Goal: Task Accomplishment & Management: Manage account settings

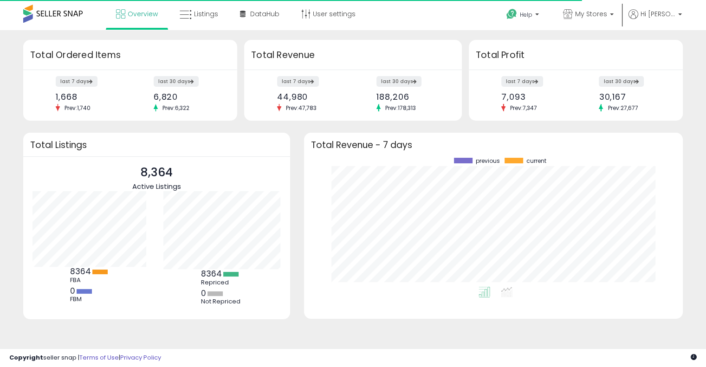
scroll to position [129, 360]
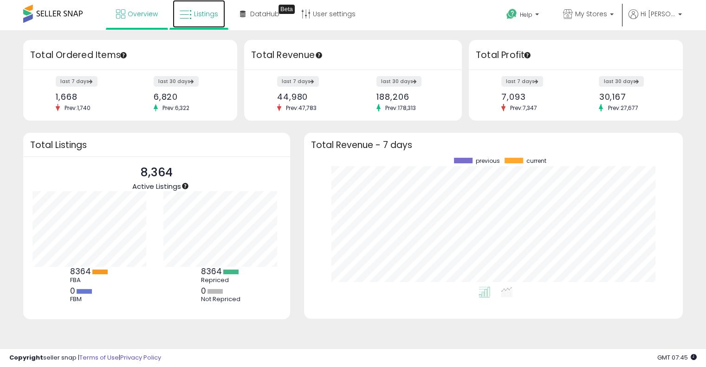
click at [191, 20] on link "Listings" at bounding box center [199, 14] width 52 height 28
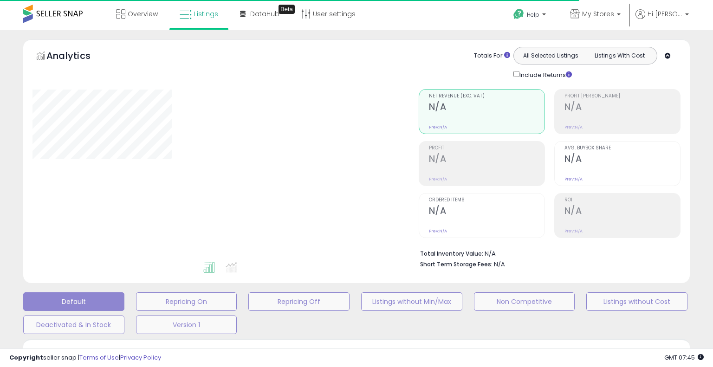
type input "**********"
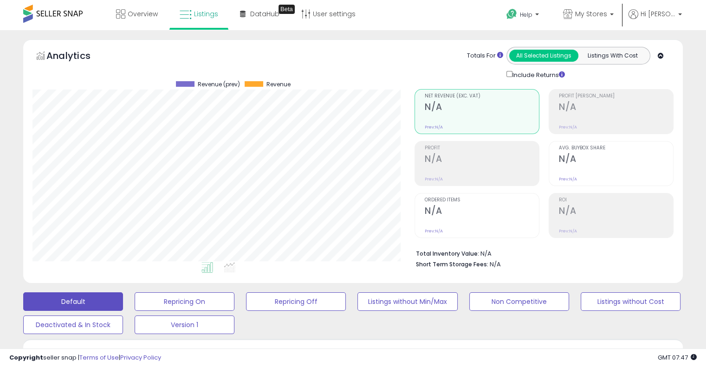
scroll to position [190, 381]
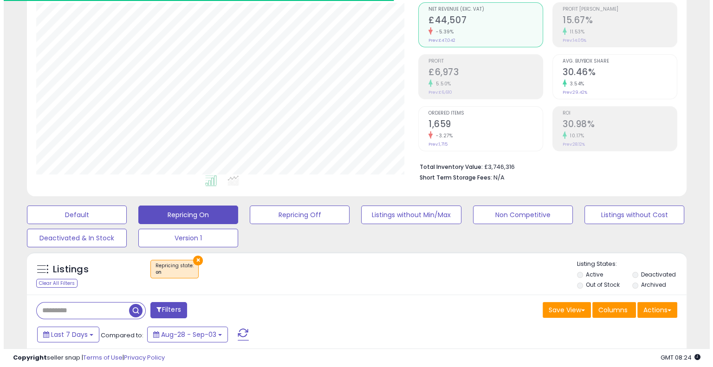
scroll to position [93, 0]
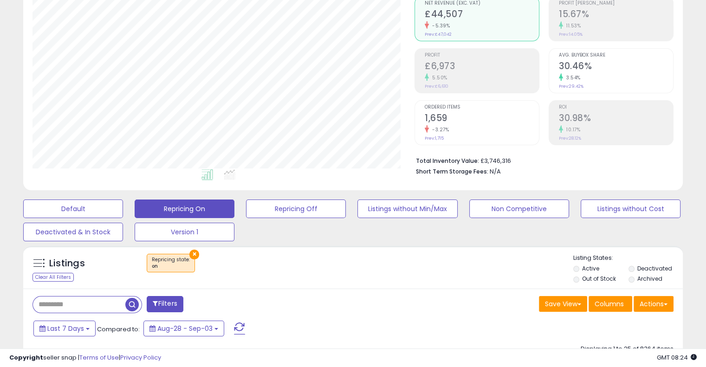
click at [104, 302] on input "text" at bounding box center [79, 304] width 92 height 16
paste input "**********"
type input "**********"
click at [197, 307] on span "button" at bounding box center [194, 304] width 13 height 13
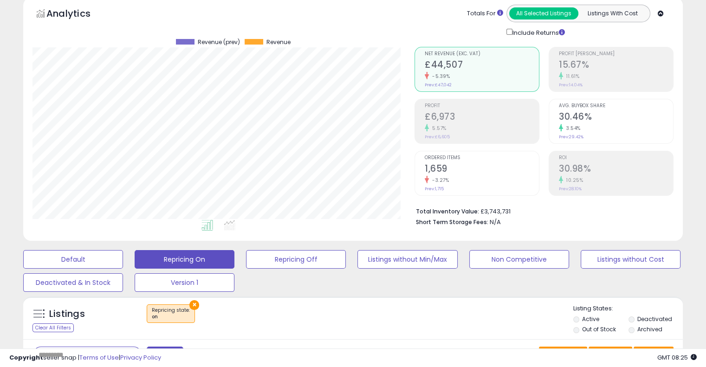
scroll to position [0, 0]
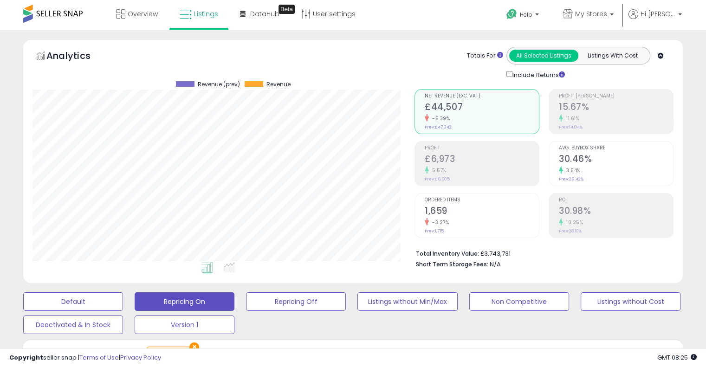
click at [663, 57] on icon at bounding box center [660, 56] width 6 height 6
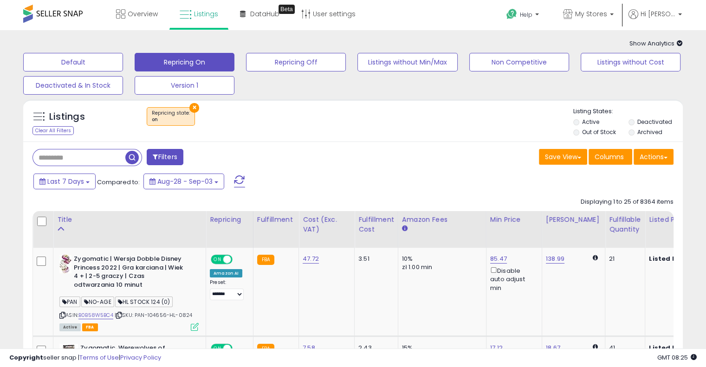
click at [194, 109] on button "×" at bounding box center [194, 108] width 10 height 10
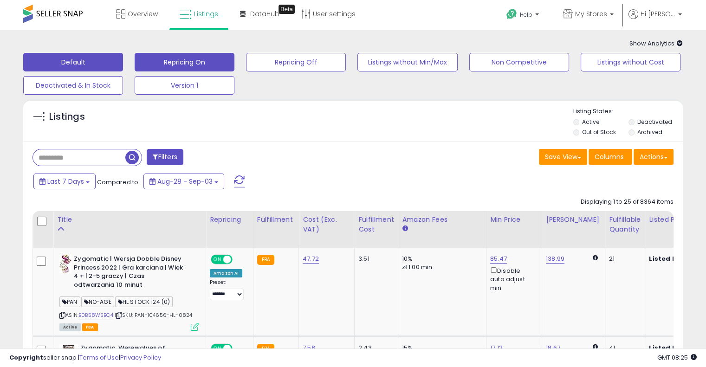
click at [83, 55] on button "Default" at bounding box center [73, 62] width 100 height 19
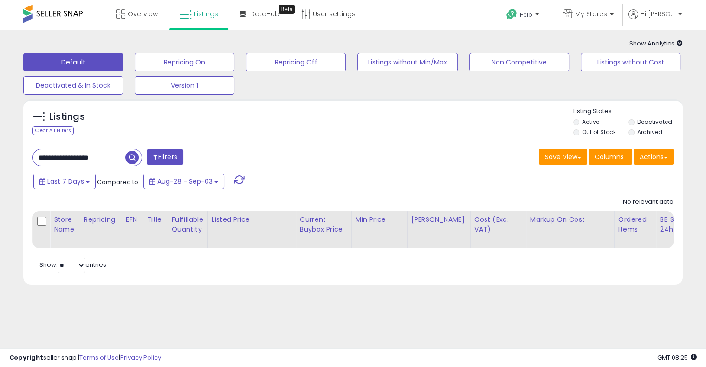
click at [110, 163] on input "**********" at bounding box center [79, 157] width 92 height 16
click at [110, 163] on input "**********" at bounding box center [110, 157] width 155 height 16
paste input "text"
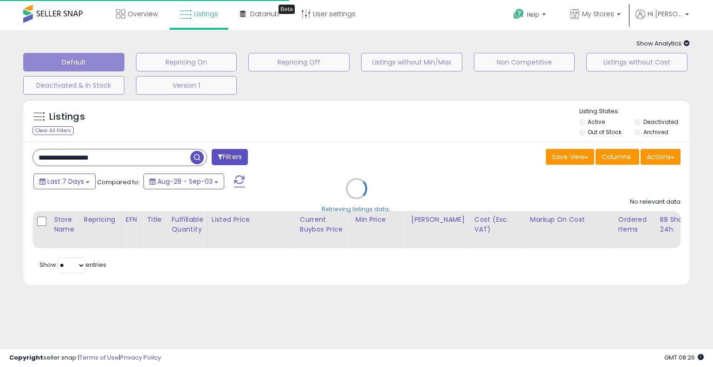
click at [362, 144] on div "Retrieving listings data.." at bounding box center [356, 196] width 680 height 202
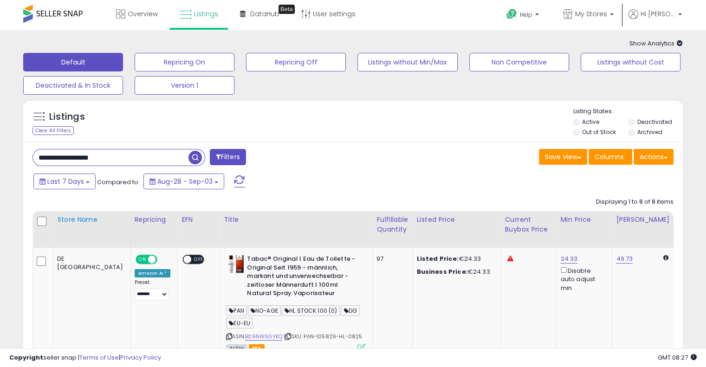
click at [79, 223] on div "Store Name" at bounding box center [92, 220] width 70 height 10
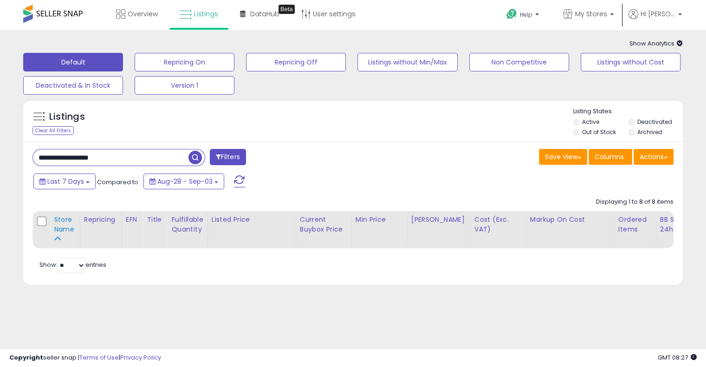
click at [67, 218] on div "Store Name" at bounding box center [65, 224] width 22 height 19
click at [351, 122] on div "Listings Clear All Filters Listing States:" at bounding box center [352, 123] width 659 height 32
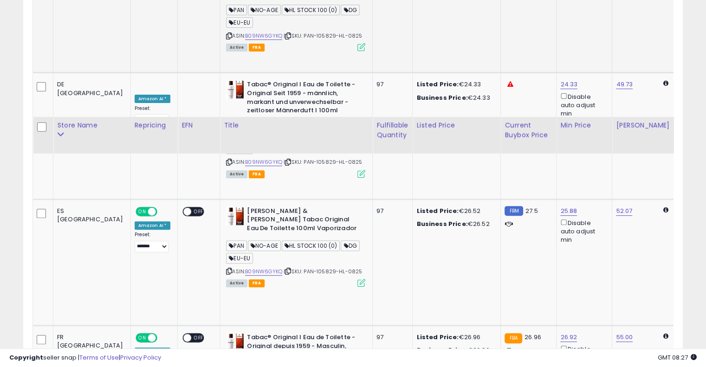
scroll to position [418, 0]
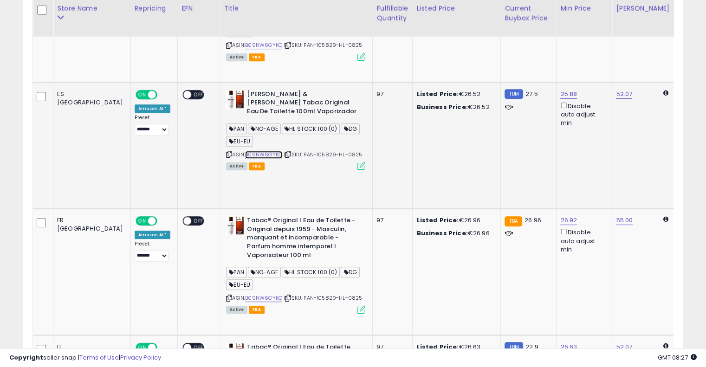
click at [245, 151] on link "B09NW6GYKQ" at bounding box center [263, 155] width 37 height 8
click at [245, 294] on link "B09NW6GYKQ" at bounding box center [263, 298] width 37 height 8
click at [285, 296] on icon at bounding box center [288, 298] width 6 height 5
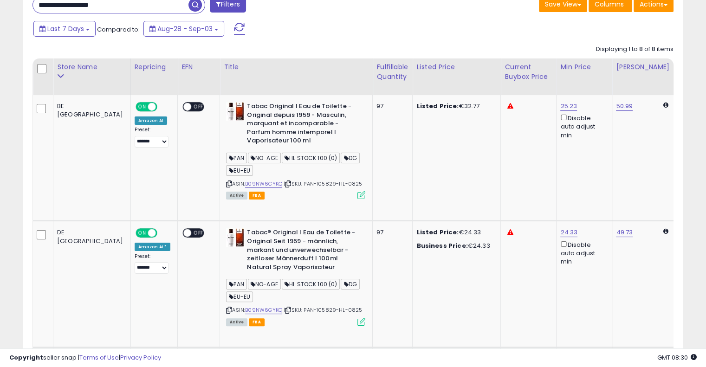
scroll to position [46, 0]
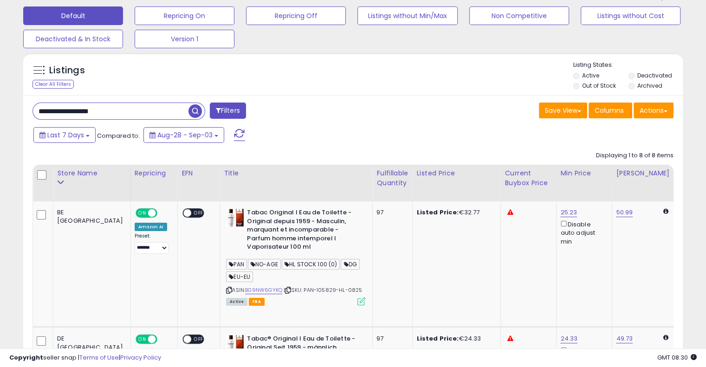
drag, startPoint x: 137, startPoint y: 108, endPoint x: 0, endPoint y: 105, distance: 136.9
paste input "text"
click at [193, 111] on span "button" at bounding box center [194, 110] width 13 height 13
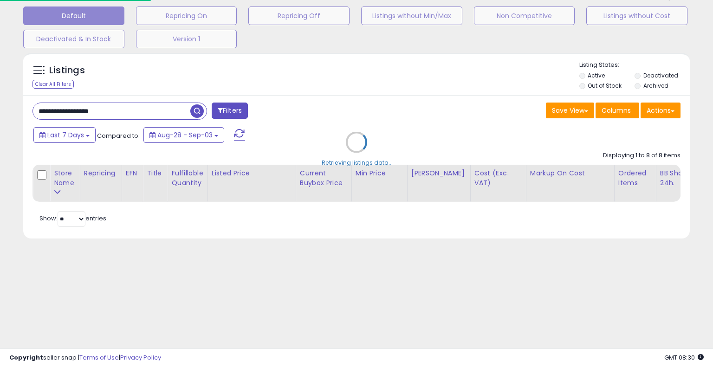
click at [420, 93] on div "Retrieving listings data.." at bounding box center [356, 149] width 680 height 202
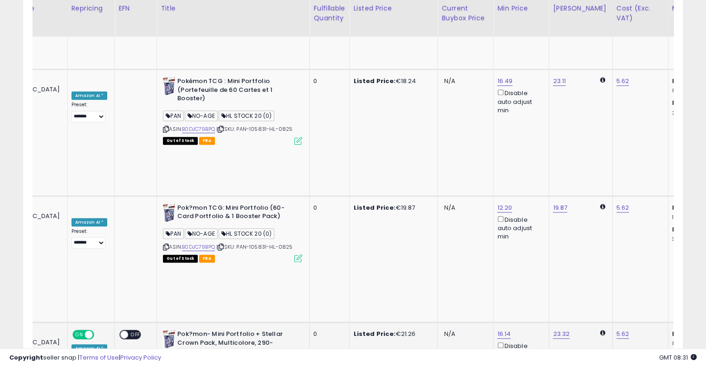
scroll to position [0, 113]
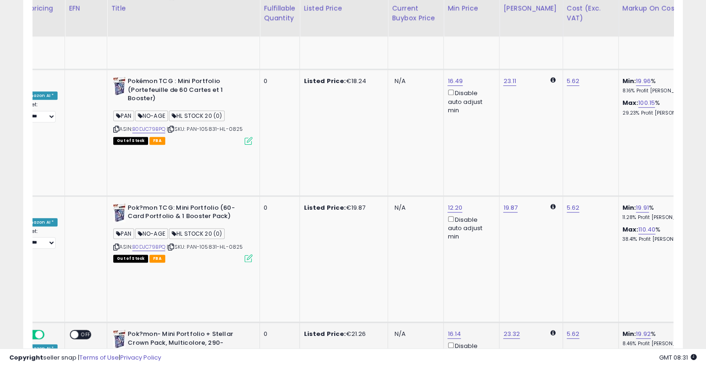
drag, startPoint x: 336, startPoint y: 149, endPoint x: 393, endPoint y: 132, distance: 59.1
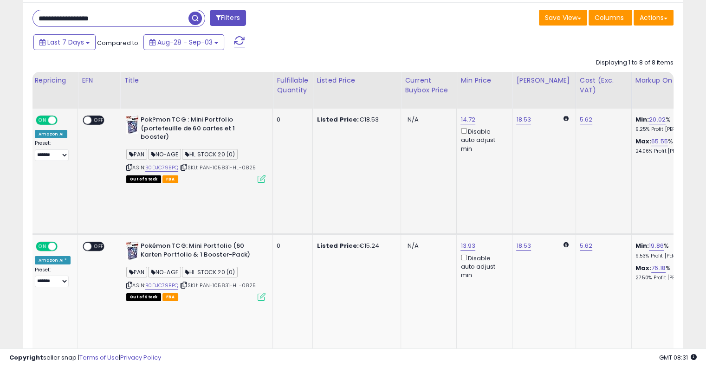
scroll to position [0, 33]
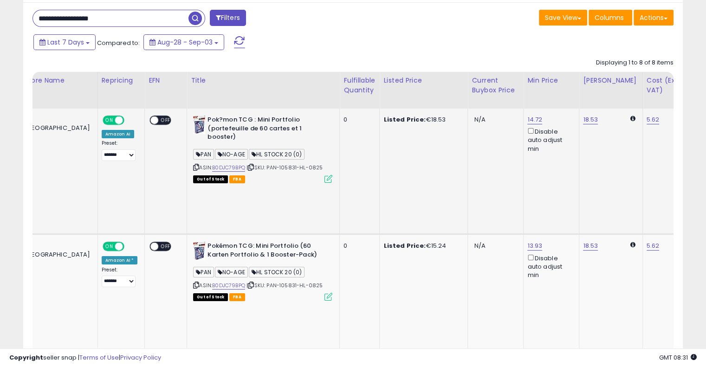
drag, startPoint x: 436, startPoint y: 146, endPoint x: 364, endPoint y: 148, distance: 71.9
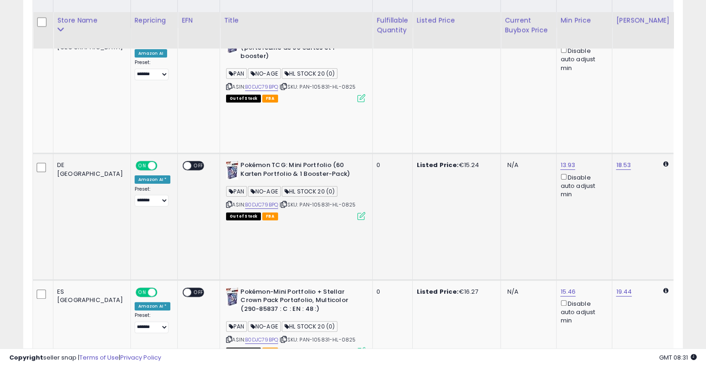
scroll to position [232, 0]
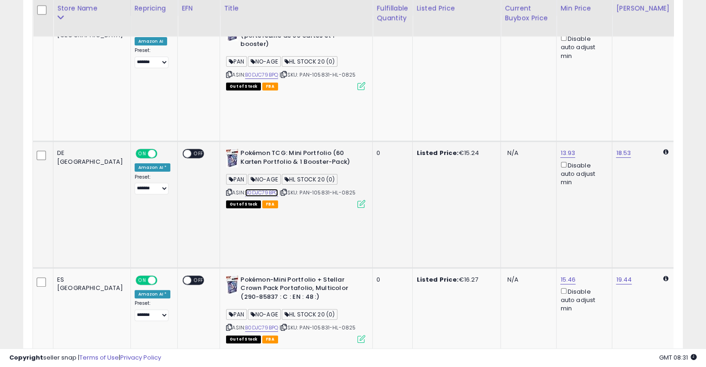
click at [245, 189] on link "B0DJC79BPQ" at bounding box center [261, 193] width 33 height 8
click at [245, 324] on link "B0DJC79BPQ" at bounding box center [261, 328] width 33 height 8
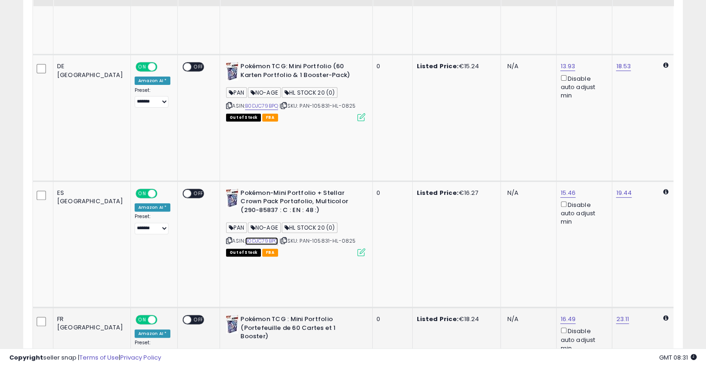
scroll to position [325, 0]
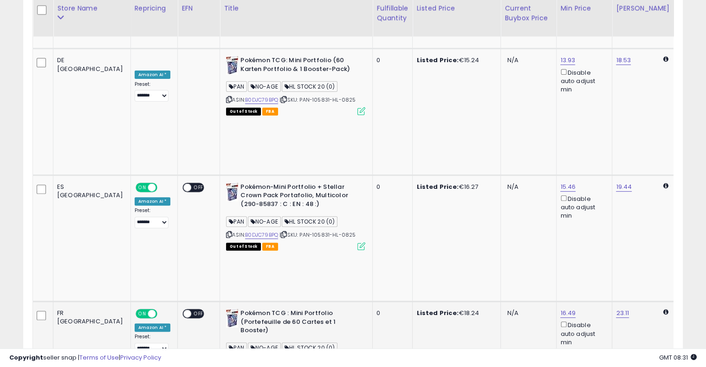
click at [245, 357] on link "B0DJC79BPQ" at bounding box center [261, 361] width 33 height 8
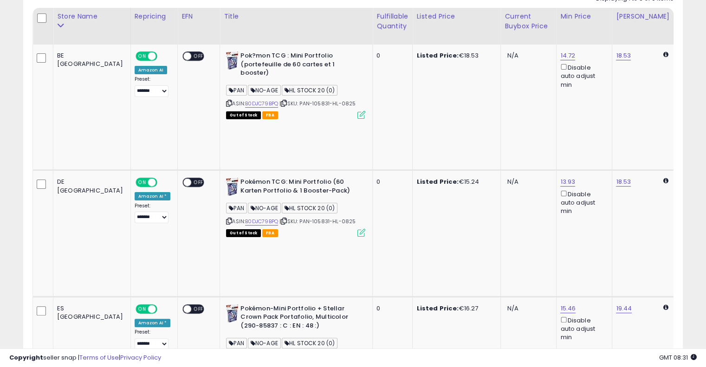
scroll to position [46, 0]
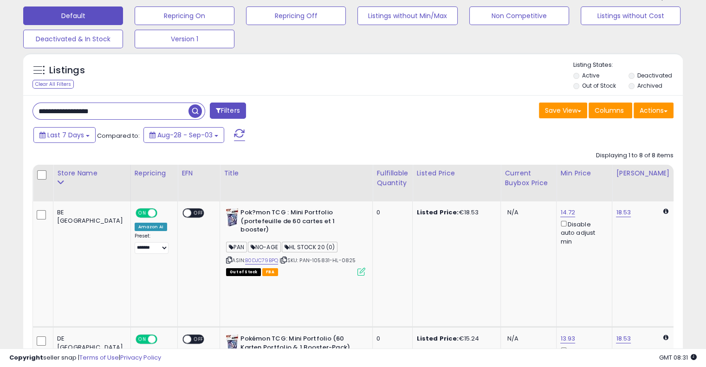
drag, startPoint x: 144, startPoint y: 110, endPoint x: 0, endPoint y: 103, distance: 144.5
paste input "text"
type input "**********"
click at [189, 109] on span "button" at bounding box center [194, 110] width 13 height 13
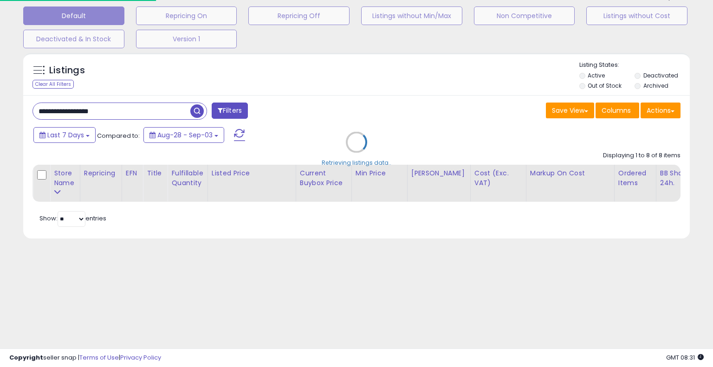
click at [443, 125] on div "Retrieving listings data.." at bounding box center [356, 149] width 680 height 202
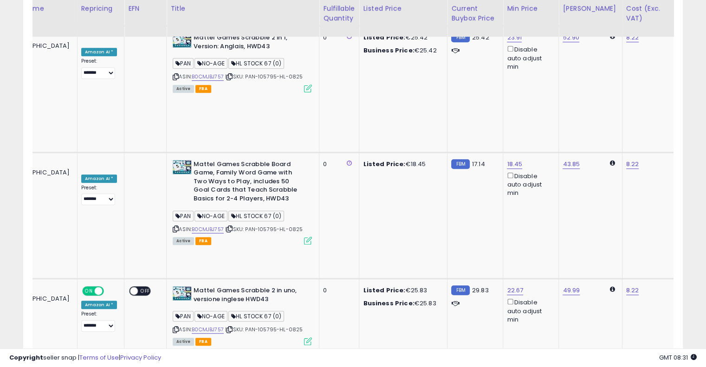
scroll to position [0, 155]
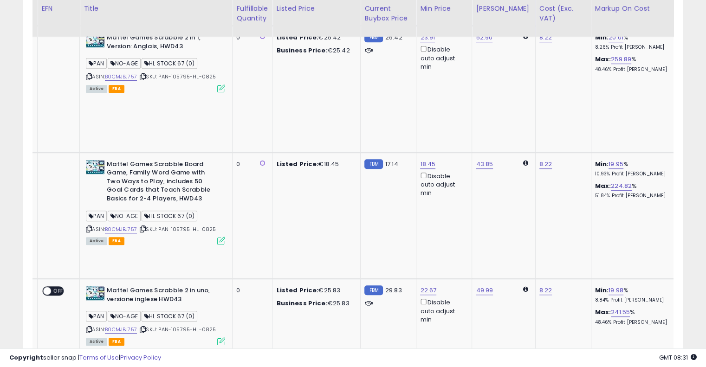
drag, startPoint x: 374, startPoint y: 166, endPoint x: 436, endPoint y: 152, distance: 63.4
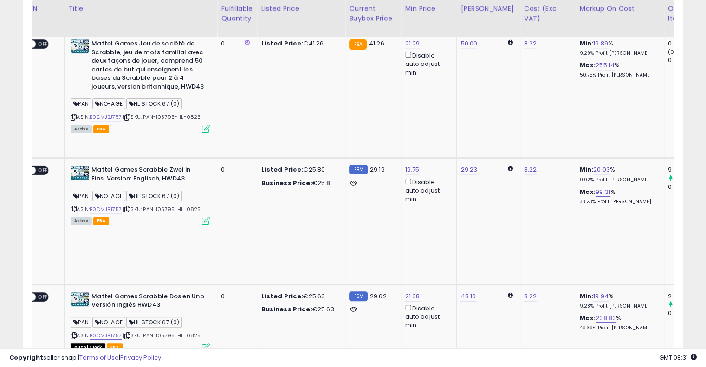
scroll to position [229, 0]
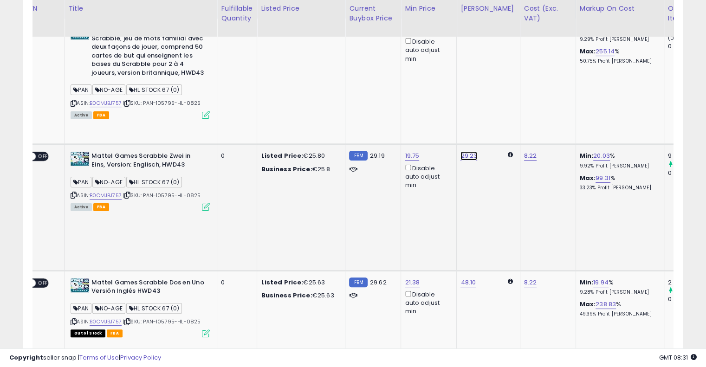
click at [460, 151] on link "29.23" at bounding box center [468, 155] width 17 height 9
drag, startPoint x: 414, startPoint y: 115, endPoint x: 310, endPoint y: 113, distance: 103.9
type input "**"
click button "submit" at bounding box center [454, 112] width 16 height 14
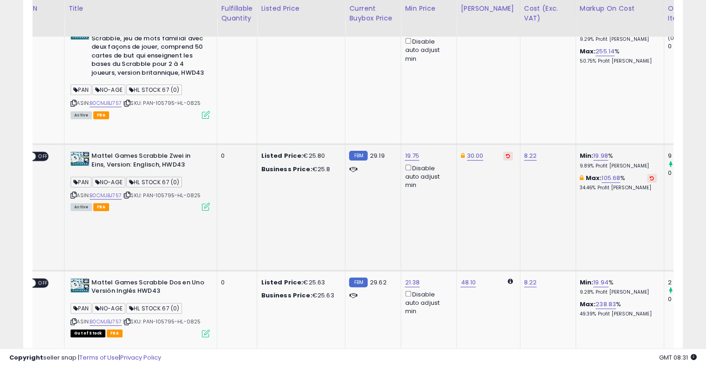
scroll to position [0, 0]
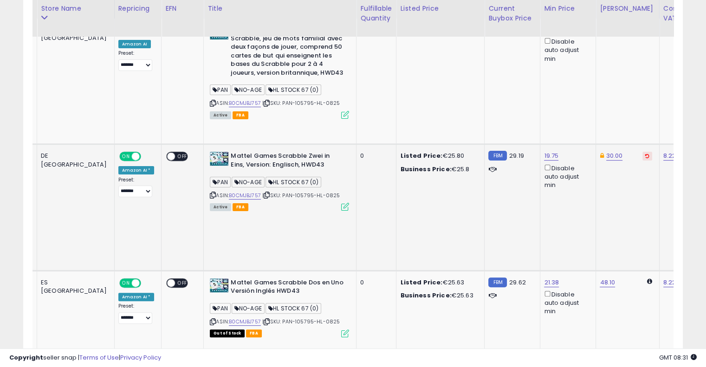
drag, startPoint x: 408, startPoint y: 168, endPoint x: 321, endPoint y: 161, distance: 87.5
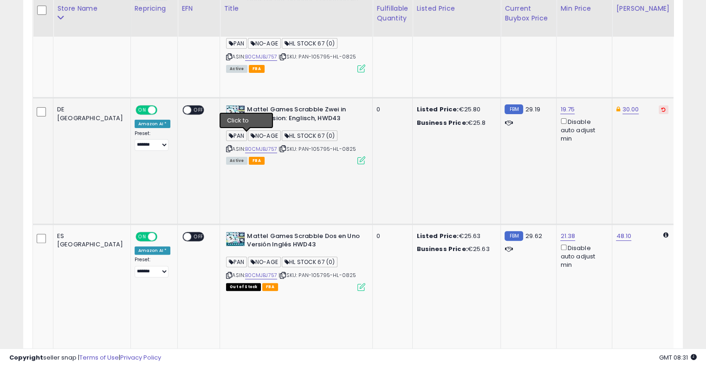
click at [280, 146] on icon at bounding box center [283, 148] width 6 height 5
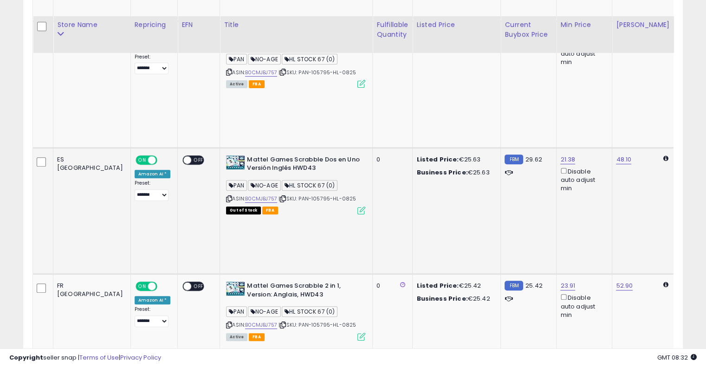
scroll to position [368, 0]
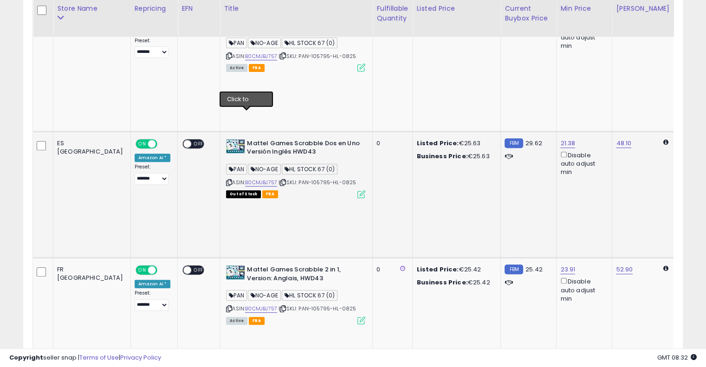
click at [280, 180] on icon at bounding box center [283, 182] width 6 height 5
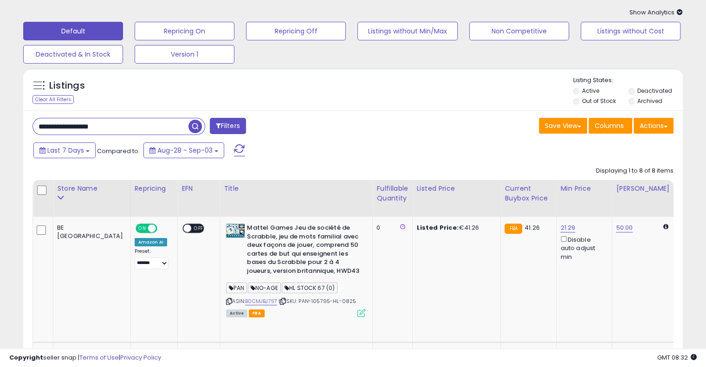
scroll to position [0, 0]
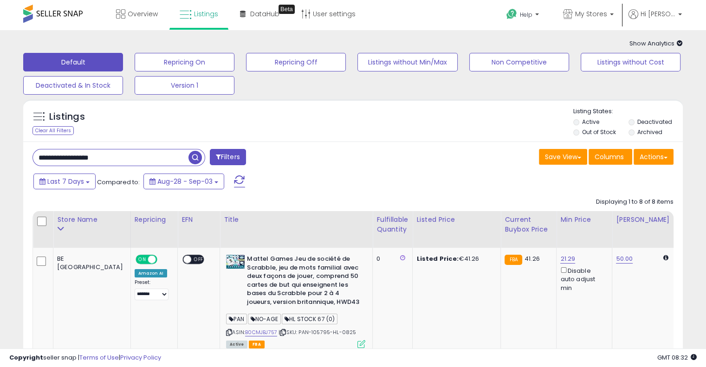
drag, startPoint x: 143, startPoint y: 155, endPoint x: 1, endPoint y: 142, distance: 142.6
paste input "text"
click at [202, 153] on button "button" at bounding box center [196, 156] width 17 height 14
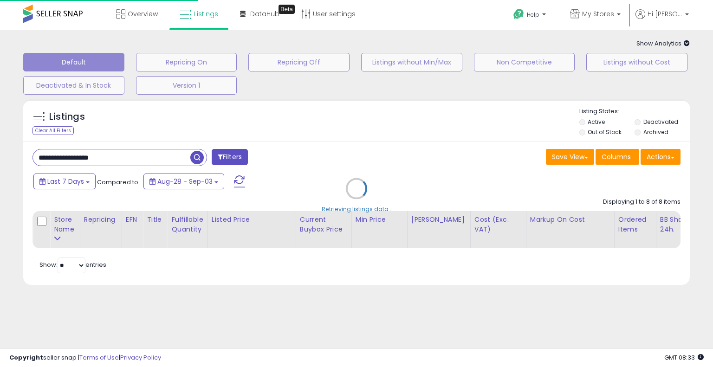
click at [365, 144] on div "Retrieving listings data.." at bounding box center [356, 196] width 680 height 202
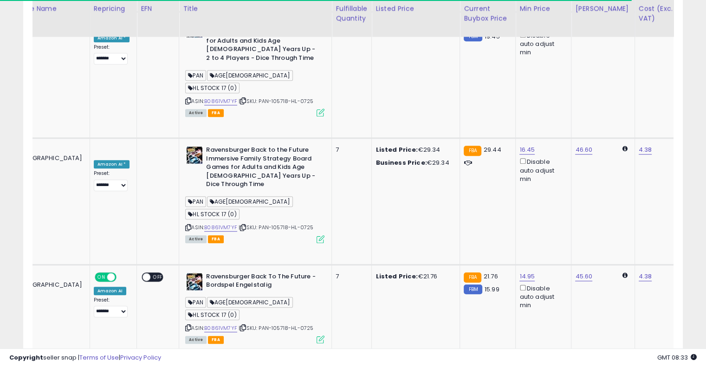
scroll to position [0, 174]
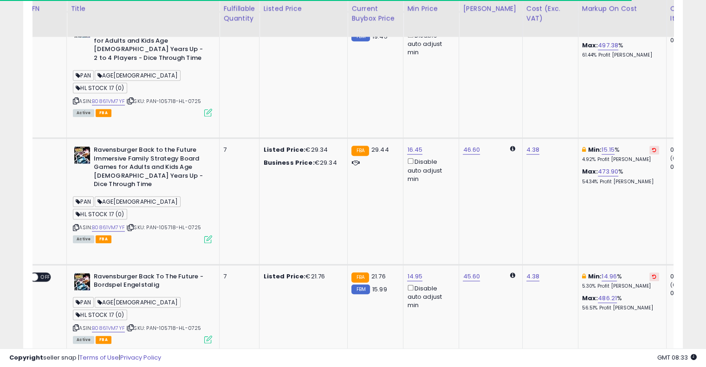
drag, startPoint x: 356, startPoint y: 176, endPoint x: 417, endPoint y: 172, distance: 61.4
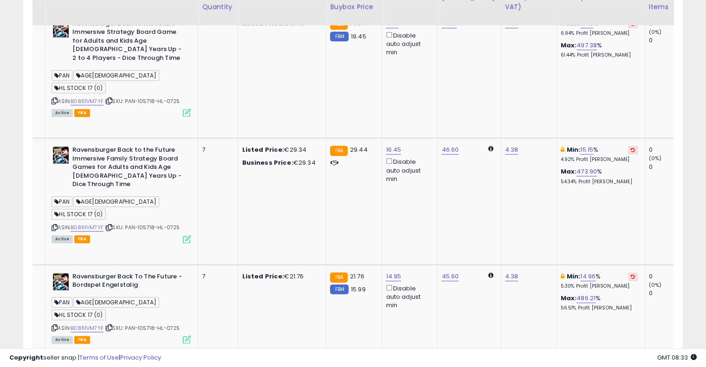
scroll to position [695, 0]
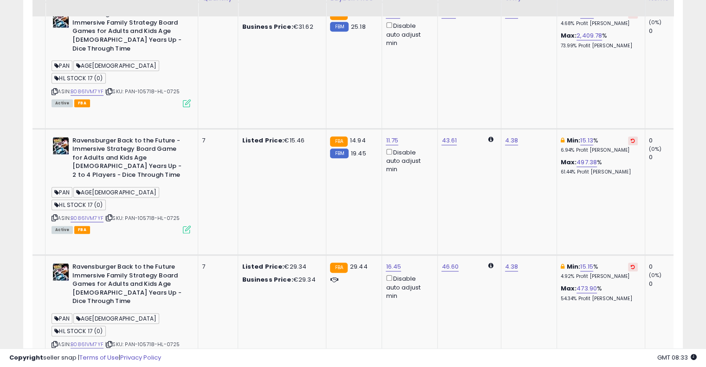
scroll to position [602, 0]
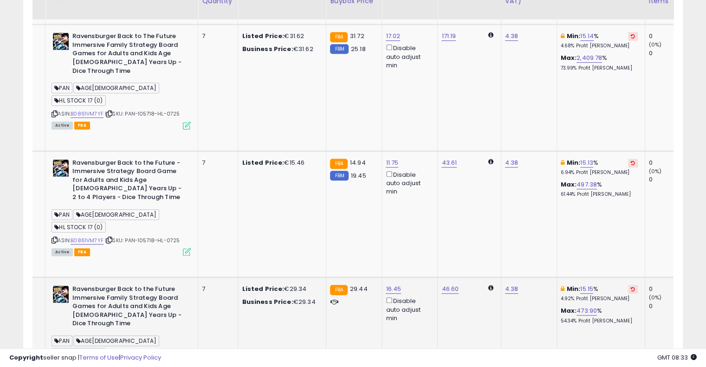
scroll to position [555, 0]
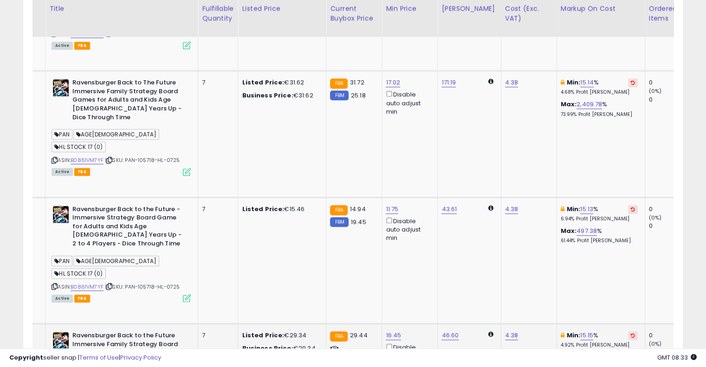
click at [628, 331] on button at bounding box center [633, 335] width 10 height 9
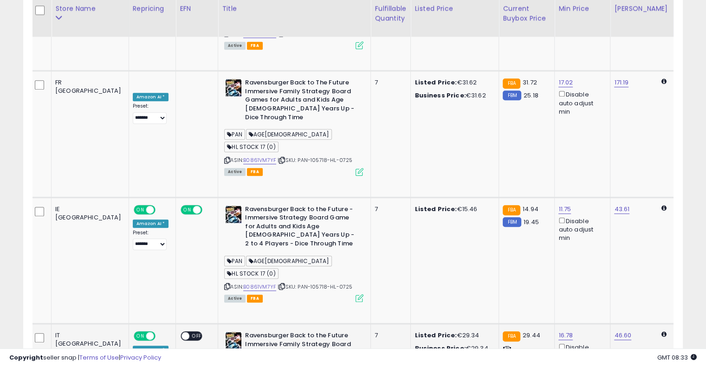
drag, startPoint x: 416, startPoint y: 198, endPoint x: 332, endPoint y: 193, distance: 84.1
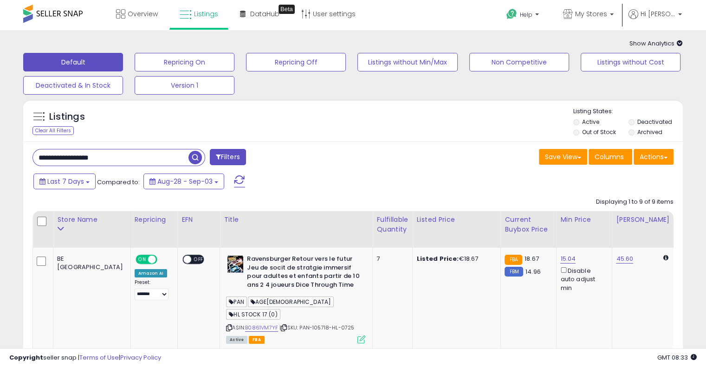
drag, startPoint x: 142, startPoint y: 156, endPoint x: 0, endPoint y: 145, distance: 142.4
paste input "text"
click at [199, 157] on span "button" at bounding box center [194, 157] width 13 height 13
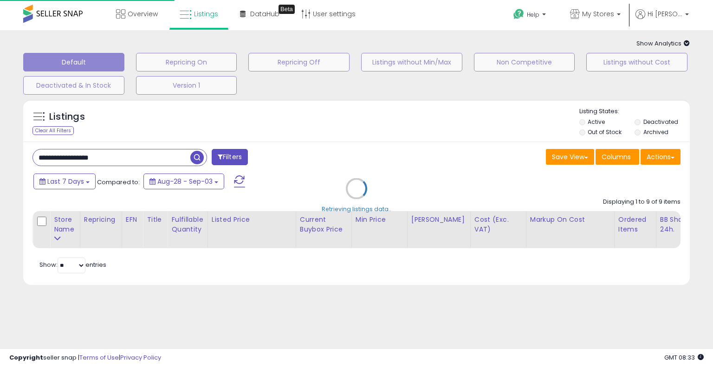
click at [331, 141] on div "Retrieving listings data.." at bounding box center [356, 196] width 680 height 202
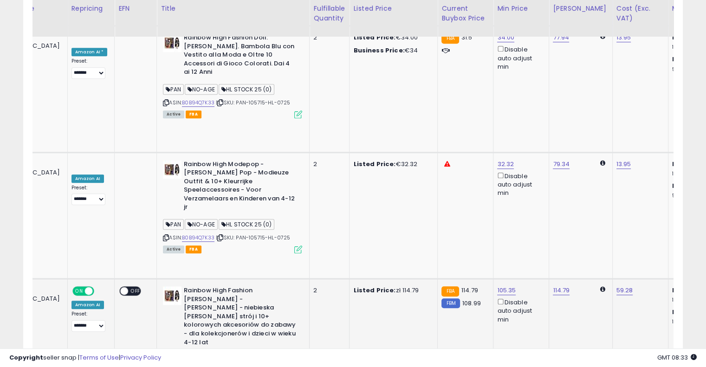
scroll to position [0, 97]
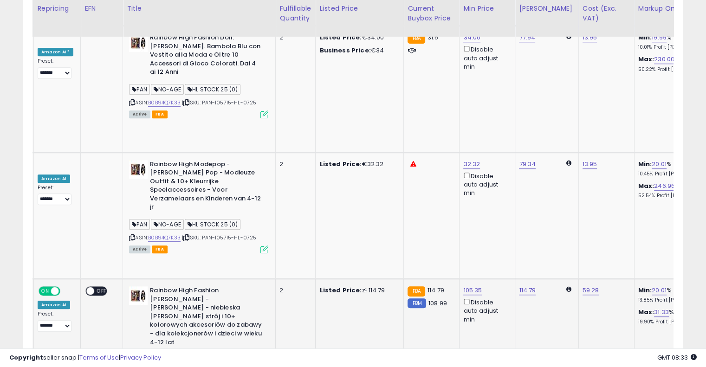
drag, startPoint x: 330, startPoint y: 134, endPoint x: 377, endPoint y: 125, distance: 47.2
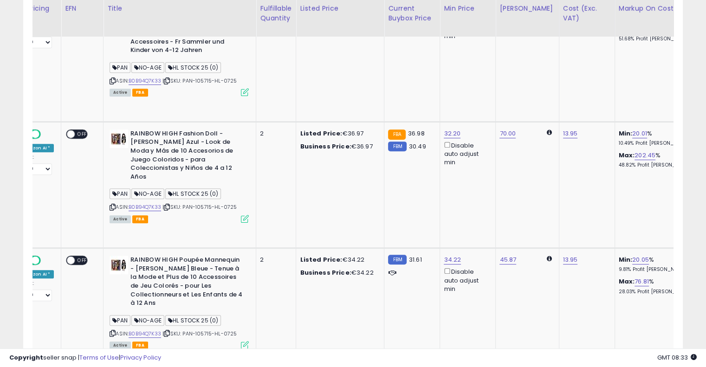
scroll to position [389, 0]
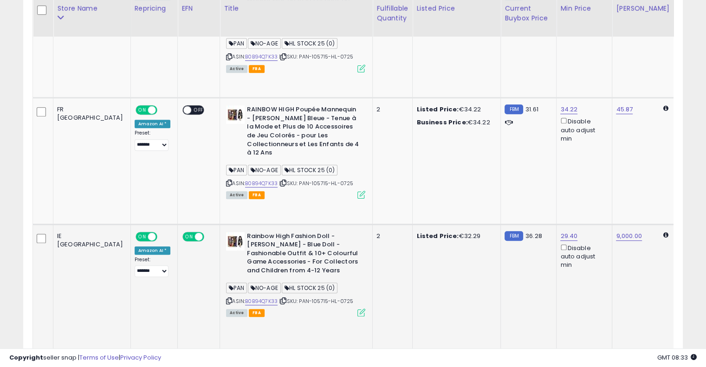
drag, startPoint x: 425, startPoint y: 191, endPoint x: 392, endPoint y: 187, distance: 33.1
click at [280, 298] on icon at bounding box center [283, 300] width 6 height 5
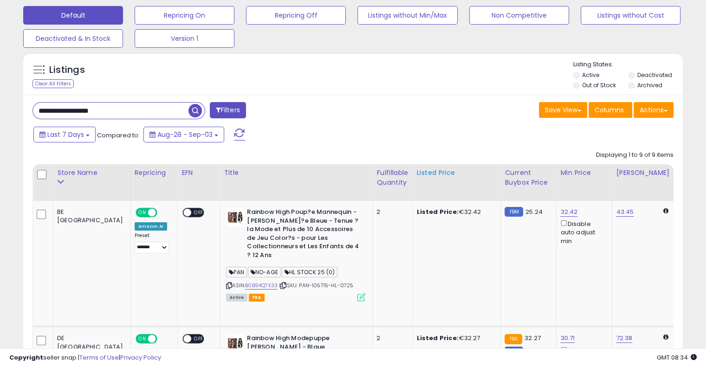
scroll to position [0, 0]
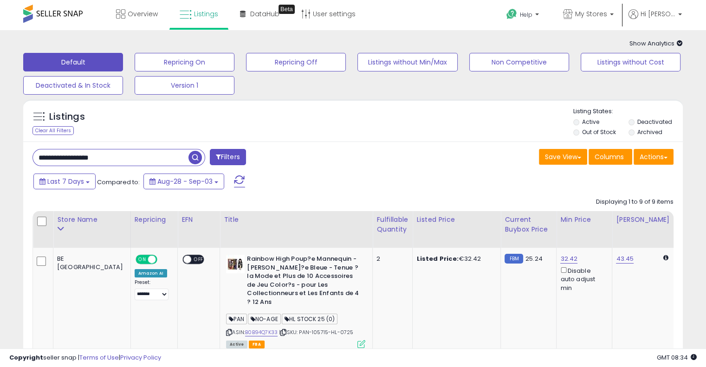
drag, startPoint x: 142, startPoint y: 151, endPoint x: 0, endPoint y: 133, distance: 142.7
paste input "text"
click at [193, 155] on span "button" at bounding box center [194, 157] width 13 height 13
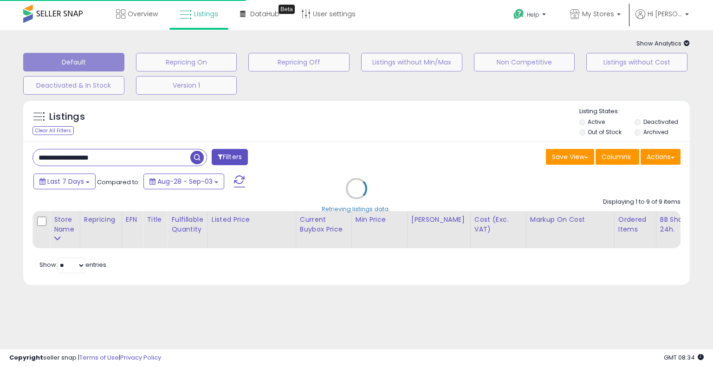
click at [378, 160] on div "Retrieving listings data.." at bounding box center [356, 196] width 680 height 202
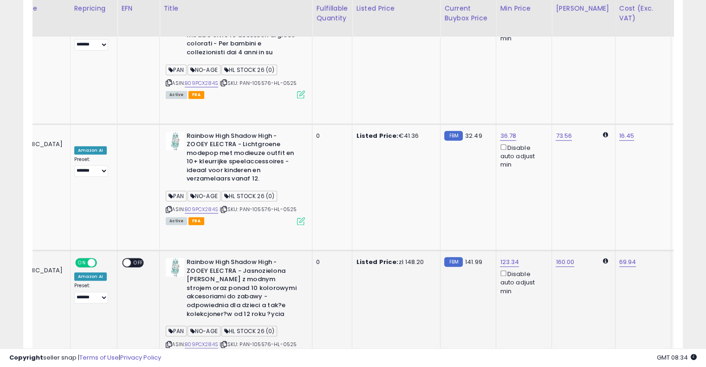
scroll to position [0, 103]
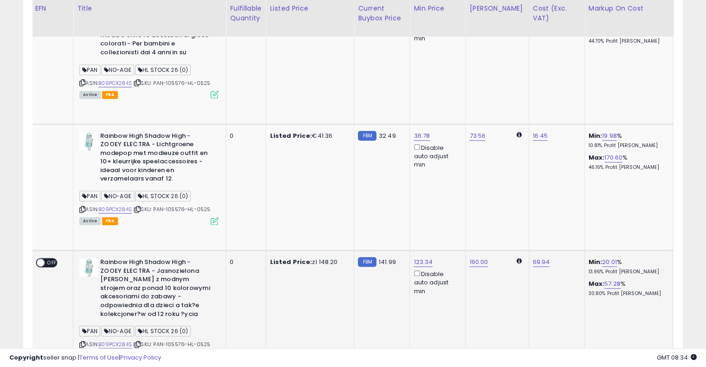
drag, startPoint x: 371, startPoint y: 161, endPoint x: 423, endPoint y: 152, distance: 53.2
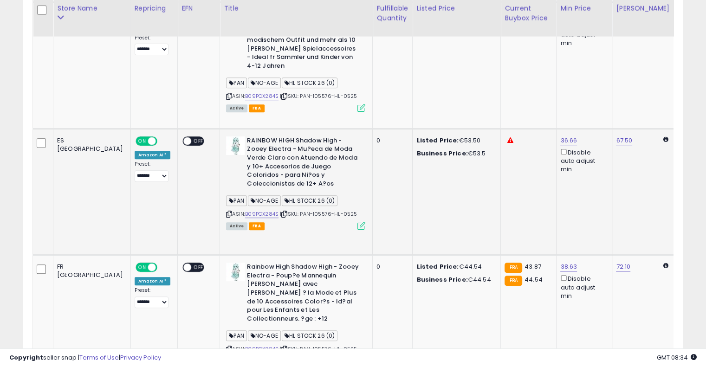
drag, startPoint x: 476, startPoint y: 181, endPoint x: 353, endPoint y: 180, distance: 123.0
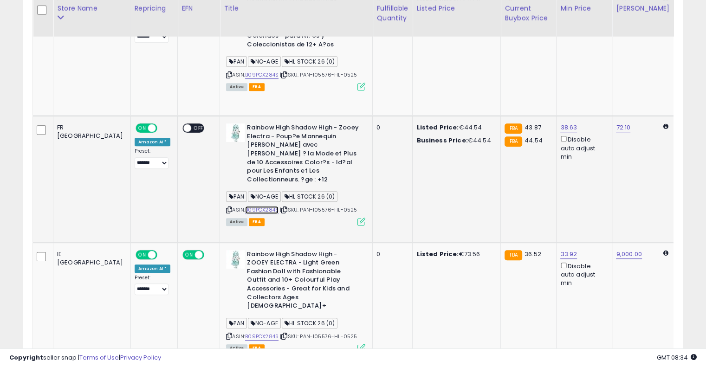
click at [245, 206] on link "B09PCX284S" at bounding box center [261, 210] width 33 height 8
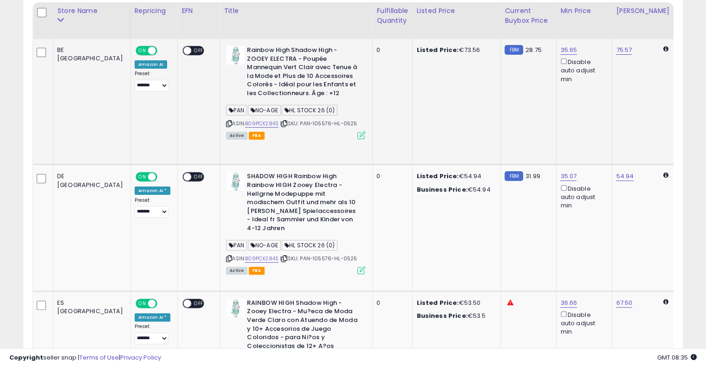
scroll to position [0, 0]
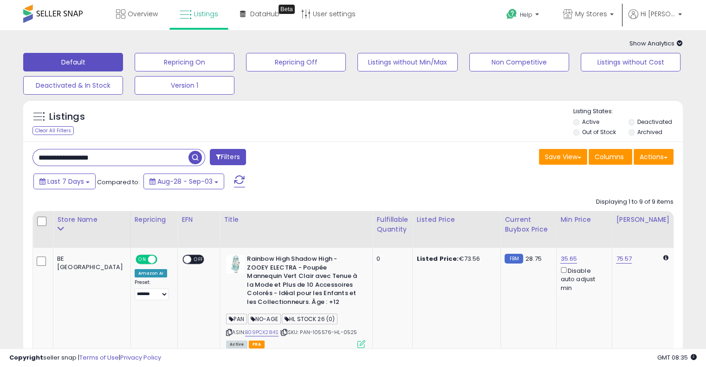
drag, startPoint x: 140, startPoint y: 154, endPoint x: 0, endPoint y: 150, distance: 140.2
paste input "*"
click at [195, 156] on span "button" at bounding box center [194, 157] width 13 height 13
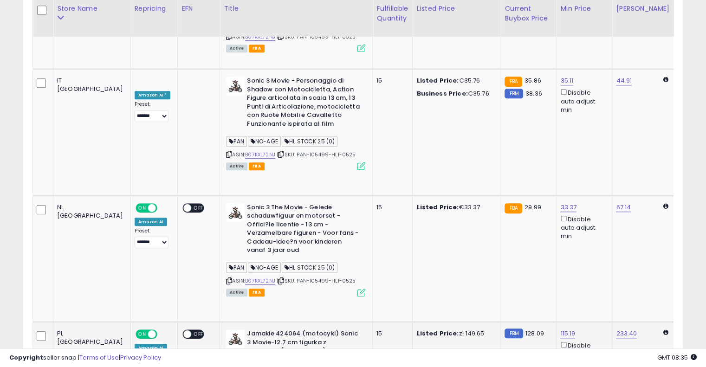
scroll to position [0, 41]
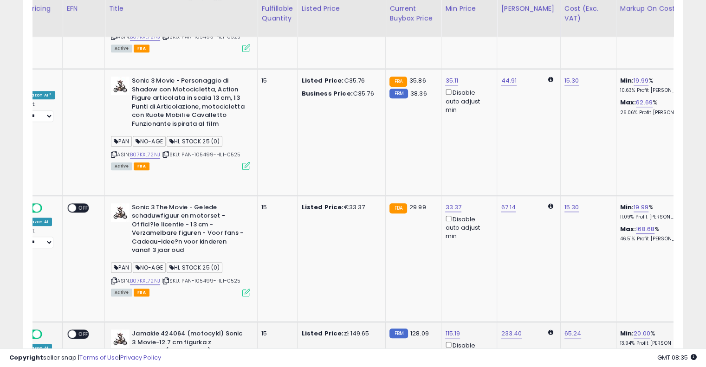
drag, startPoint x: 380, startPoint y: 181, endPoint x: 458, endPoint y: 169, distance: 78.5
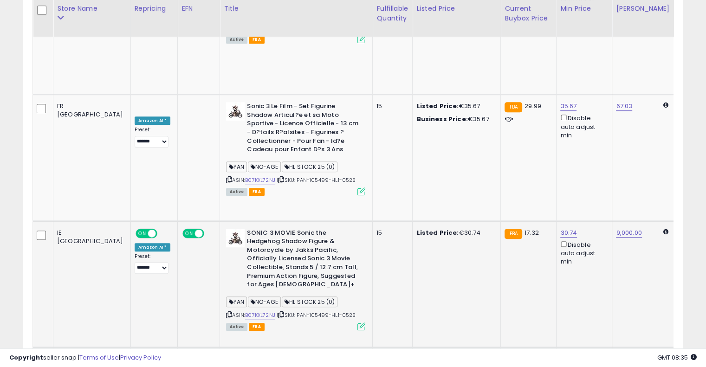
drag, startPoint x: 454, startPoint y: 180, endPoint x: 375, endPoint y: 179, distance: 78.9
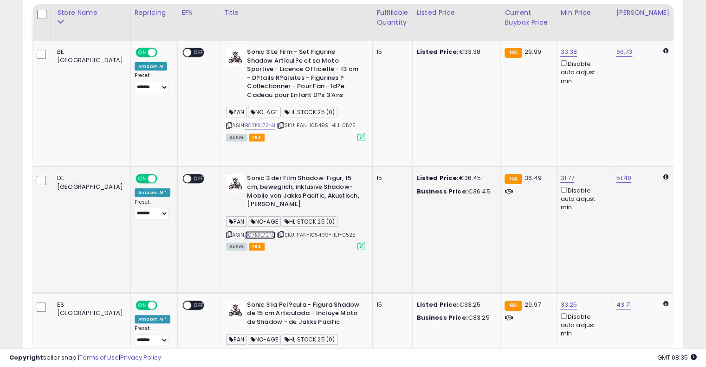
click at [245, 231] on link "B07KXL72NJ" at bounding box center [260, 235] width 30 height 8
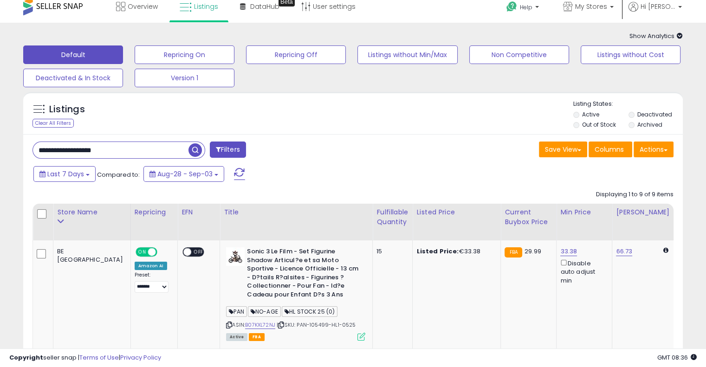
scroll to position [0, 0]
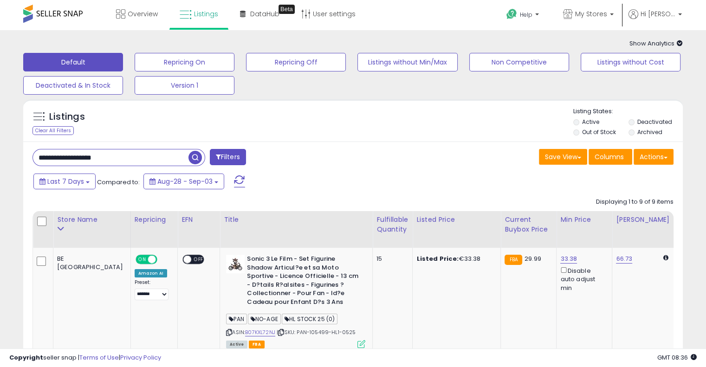
drag, startPoint x: 136, startPoint y: 154, endPoint x: 0, endPoint y: 144, distance: 136.7
paste input "text"
click at [196, 159] on span "button" at bounding box center [194, 157] width 13 height 13
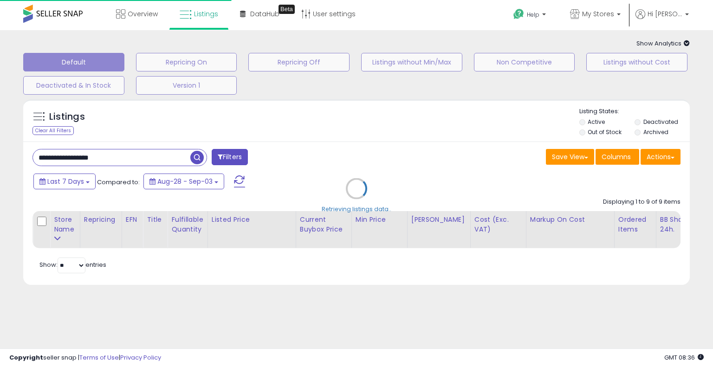
click at [390, 147] on div "Retrieving listings data.." at bounding box center [356, 196] width 680 height 202
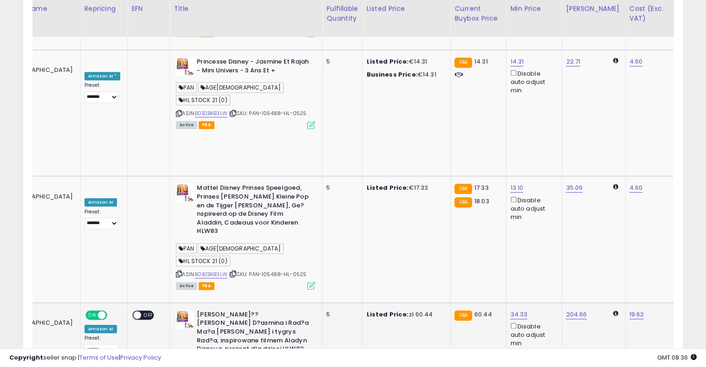
scroll to position [0, 114]
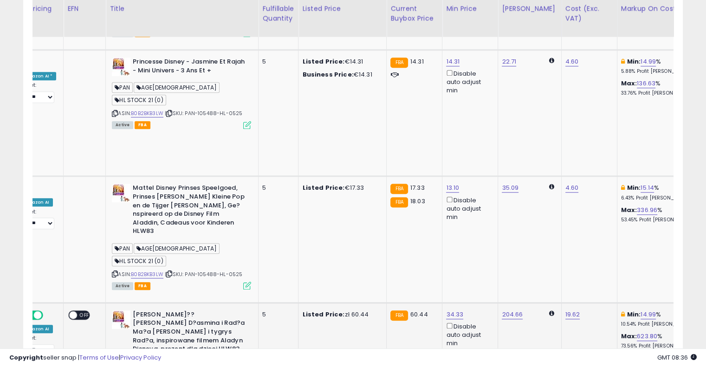
drag, startPoint x: 359, startPoint y: 141, endPoint x: 403, endPoint y: 135, distance: 44.4
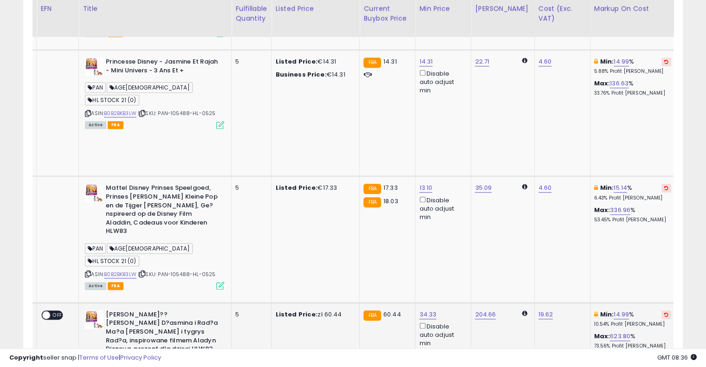
scroll to position [0, 170]
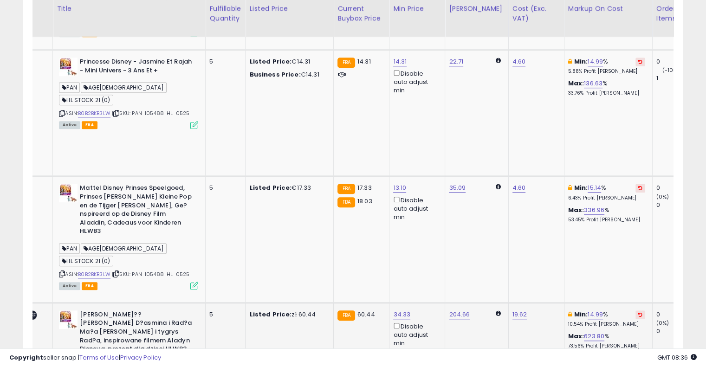
drag, startPoint x: 452, startPoint y: 157, endPoint x: 486, endPoint y: 157, distance: 34.3
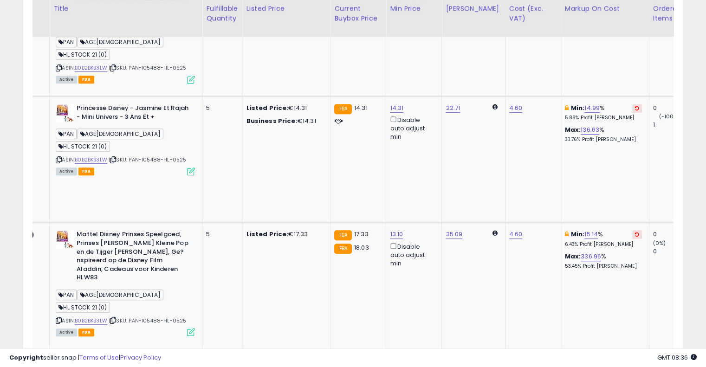
click at [632, 357] on button at bounding box center [637, 361] width 10 height 9
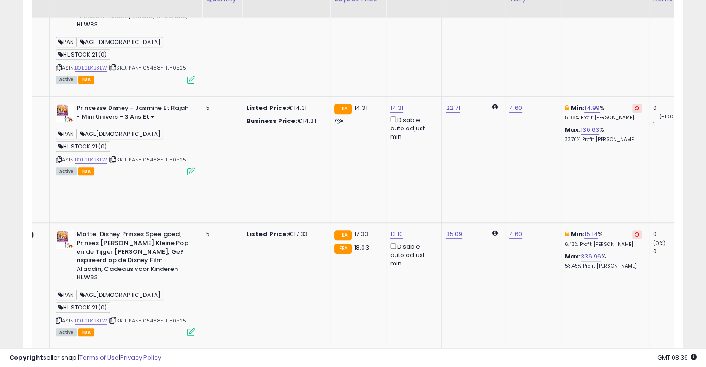
scroll to position [565, 0]
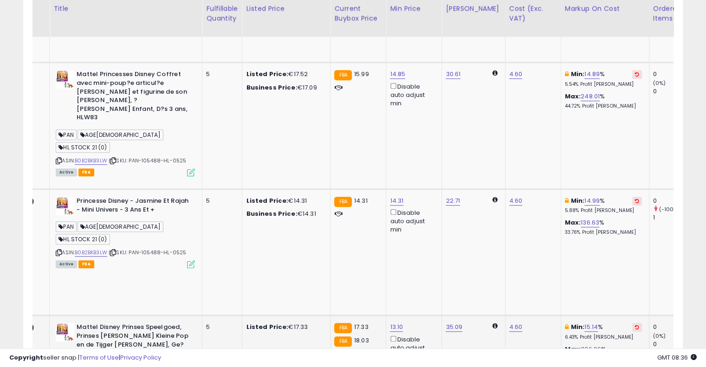
click at [632, 323] on button at bounding box center [637, 327] width 10 height 9
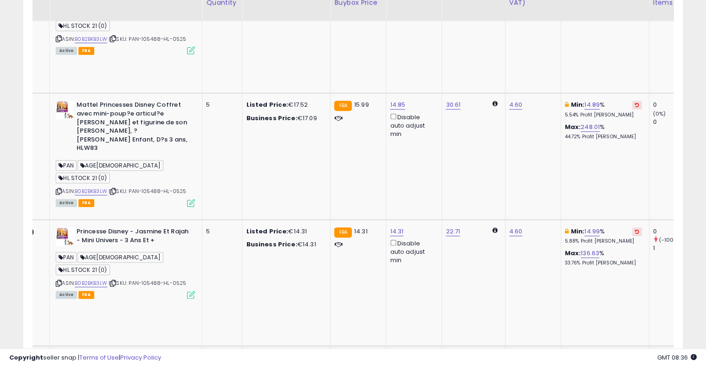
scroll to position [518, 0]
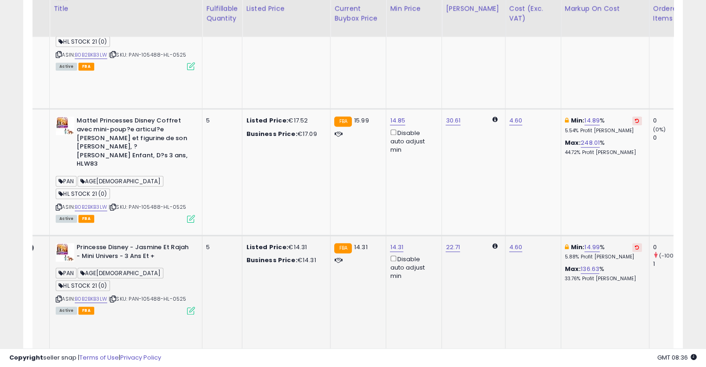
click at [635, 245] on icon at bounding box center [637, 247] width 4 height 5
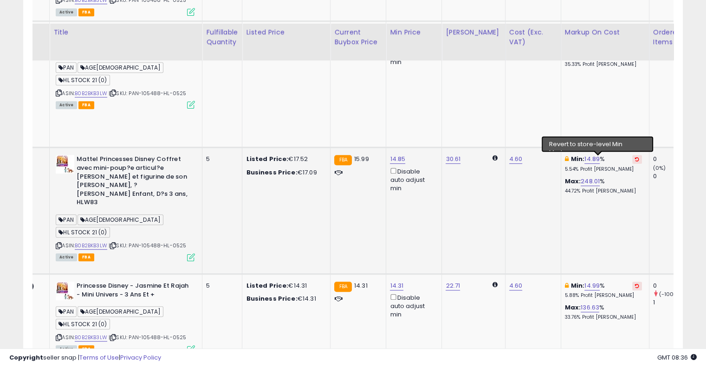
scroll to position [425, 0]
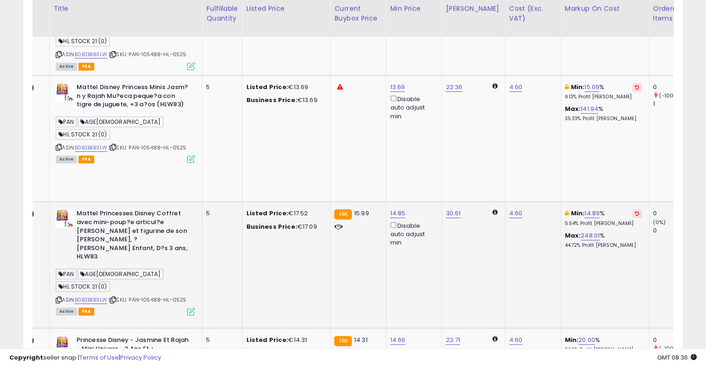
click at [632, 209] on button at bounding box center [637, 213] width 10 height 9
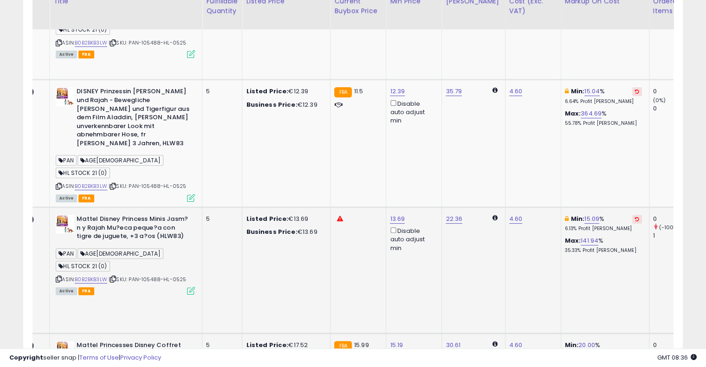
scroll to position [286, 0]
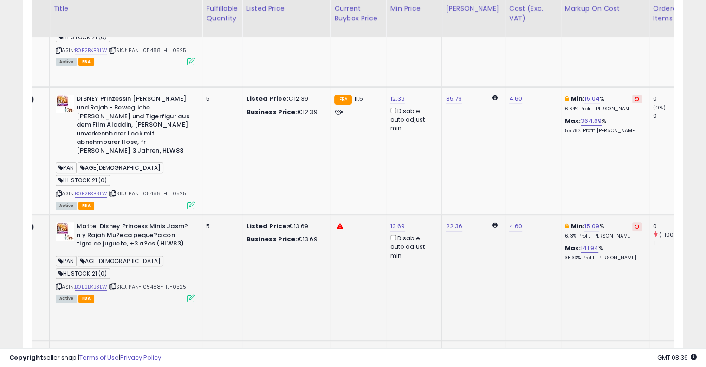
click at [632, 222] on button at bounding box center [637, 226] width 10 height 9
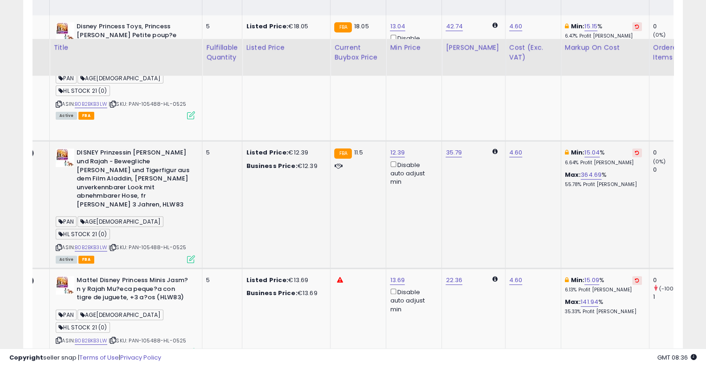
scroll to position [193, 0]
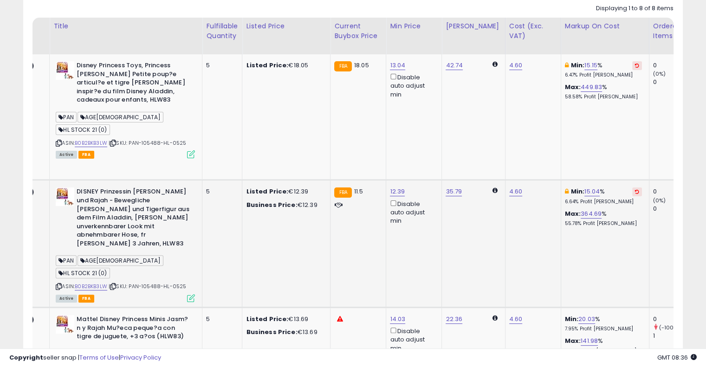
click at [632, 187] on button at bounding box center [637, 191] width 10 height 9
click at [603, 64] on td "Min: 15.15 % 6.47% Profit [PERSON_NAME]: 449.83 % 58.58% Profit [PERSON_NAME]" at bounding box center [604, 117] width 88 height 126
click at [632, 65] on button at bounding box center [637, 65] width 10 height 9
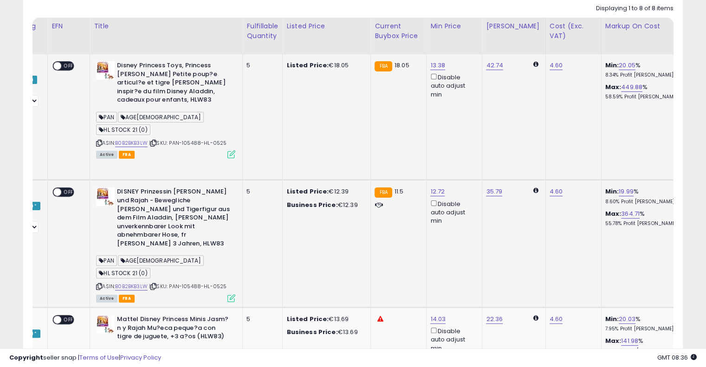
scroll to position [0, 0]
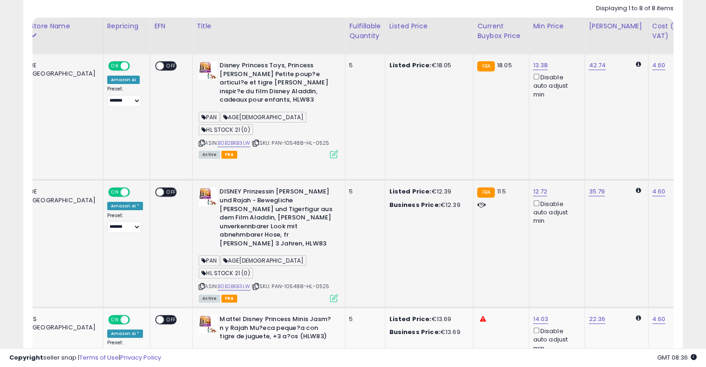
drag, startPoint x: 502, startPoint y: 109, endPoint x: 428, endPoint y: 98, distance: 75.1
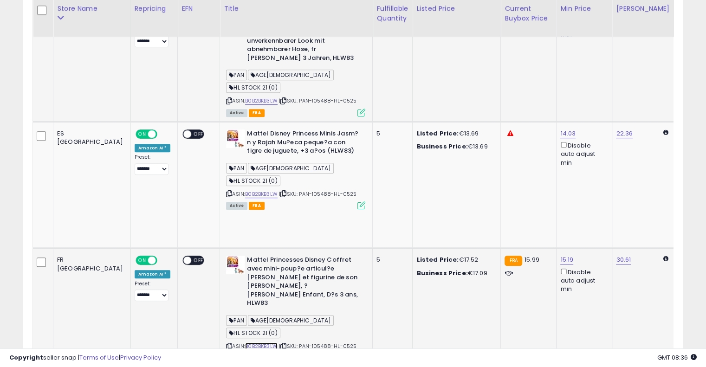
click at [245, 342] on link "B0B2BKB3LW" at bounding box center [261, 346] width 32 height 8
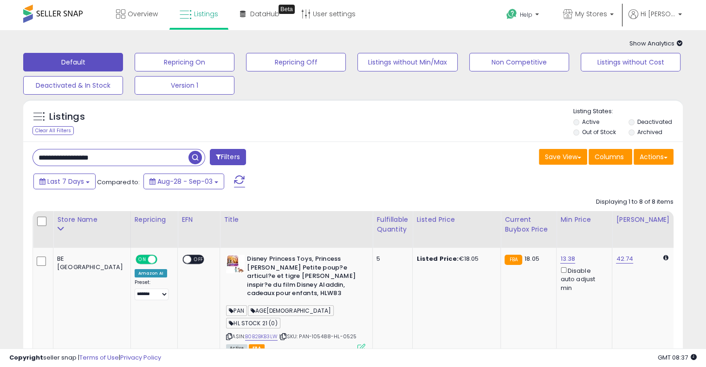
drag, startPoint x: 151, startPoint y: 157, endPoint x: 13, endPoint y: 139, distance: 139.0
paste input "text"
click at [192, 155] on span "button" at bounding box center [194, 157] width 13 height 13
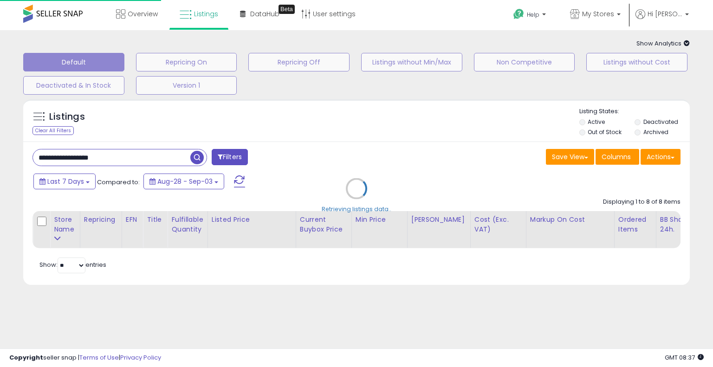
click at [351, 149] on div "Retrieving listings data.." at bounding box center [356, 196] width 680 height 202
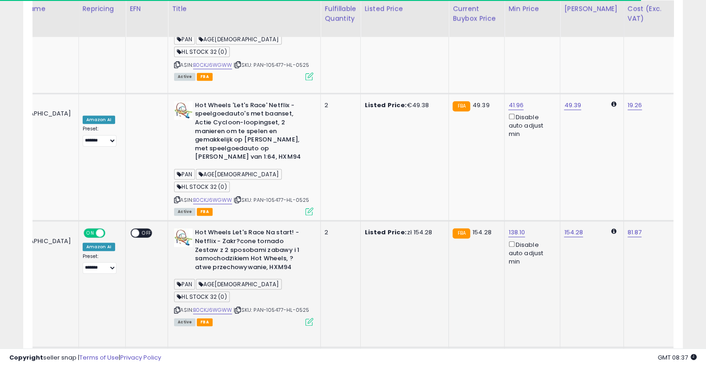
drag, startPoint x: 343, startPoint y: 149, endPoint x: 385, endPoint y: 135, distance: 44.2
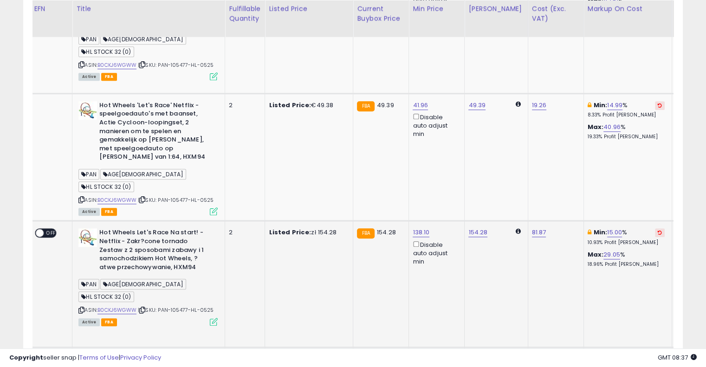
drag, startPoint x: 380, startPoint y: 131, endPoint x: 431, endPoint y: 124, distance: 50.7
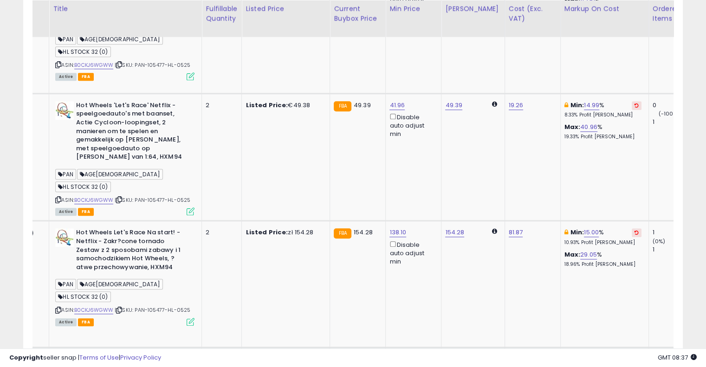
click at [634, 357] on icon at bounding box center [636, 359] width 4 height 5
click at [634, 230] on icon at bounding box center [636, 232] width 4 height 5
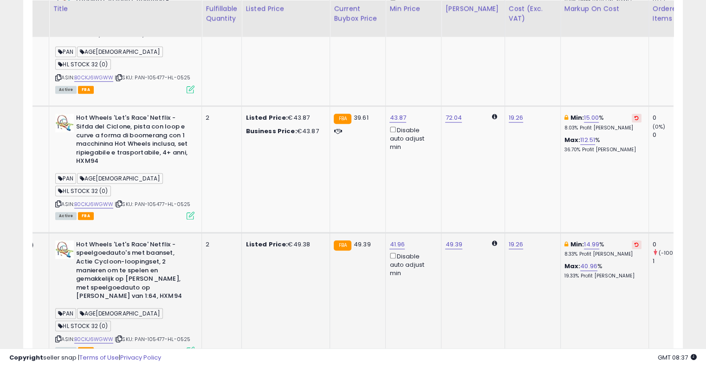
click at [631, 240] on button at bounding box center [636, 244] width 10 height 9
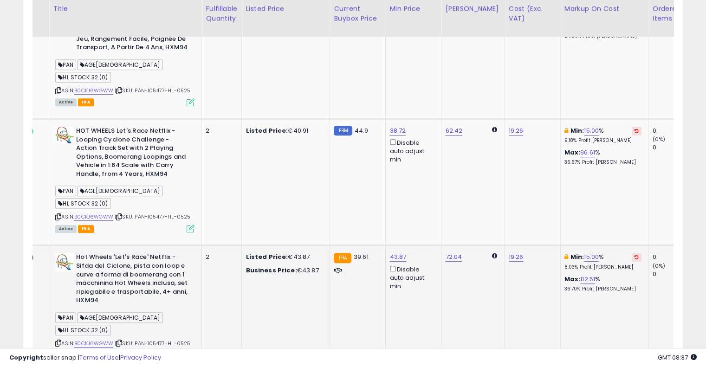
click at [634, 255] on icon at bounding box center [636, 257] width 4 height 5
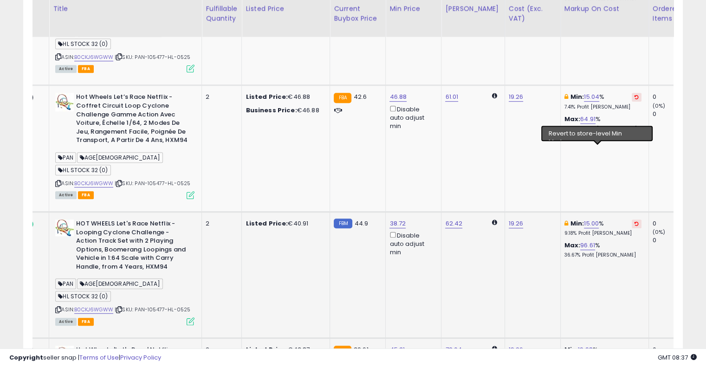
click at [634, 221] on icon at bounding box center [636, 223] width 4 height 5
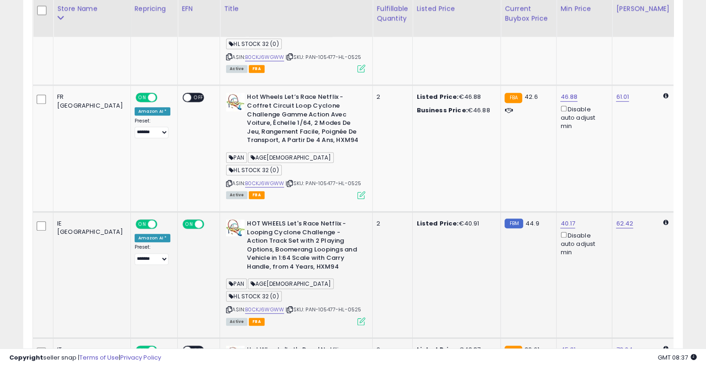
drag, startPoint x: 513, startPoint y: 205, endPoint x: 414, endPoint y: 200, distance: 98.5
click at [287, 307] on icon at bounding box center [290, 309] width 6 height 5
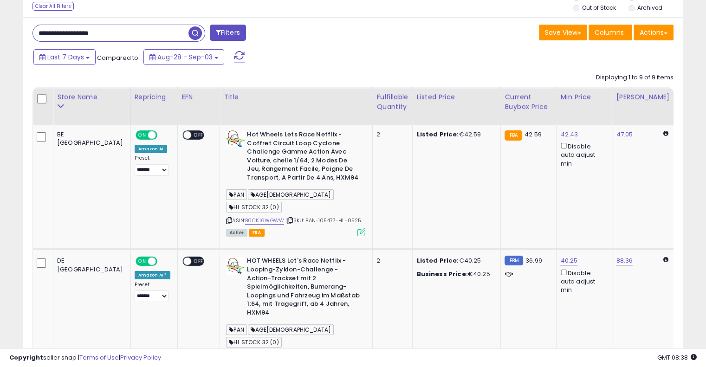
scroll to position [310, 0]
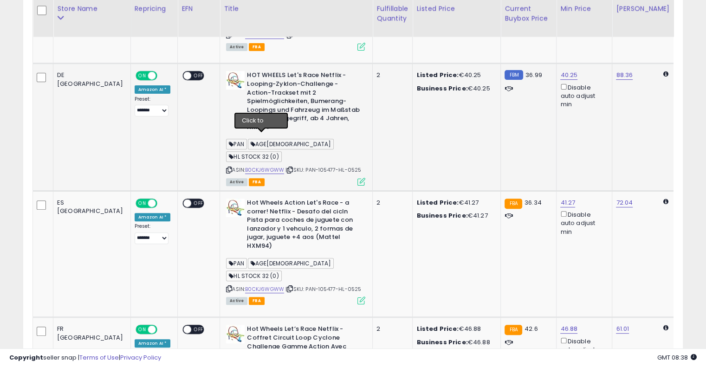
click at [287, 167] on icon at bounding box center [290, 169] width 6 height 5
click at [245, 166] on link "B0CKJ6WGWW" at bounding box center [264, 170] width 39 height 8
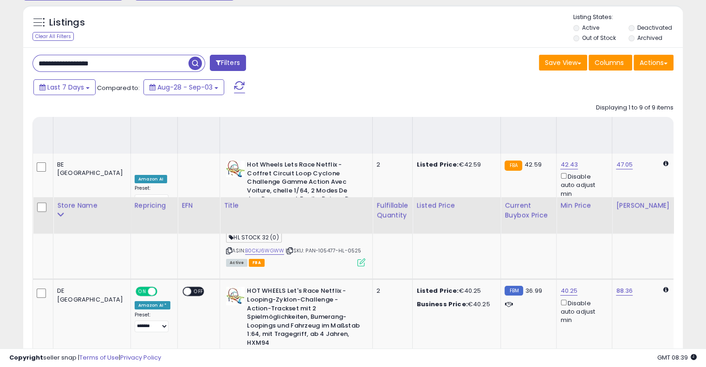
scroll to position [0, 0]
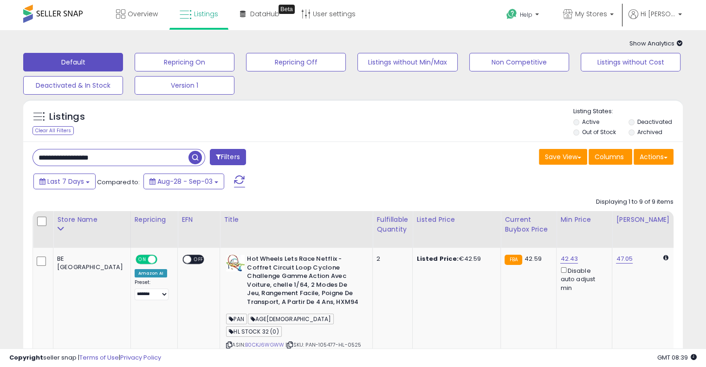
drag, startPoint x: 116, startPoint y: 152, endPoint x: 2, endPoint y: 144, distance: 114.4
paste input "text"
click at [193, 155] on span "button" at bounding box center [194, 157] width 13 height 13
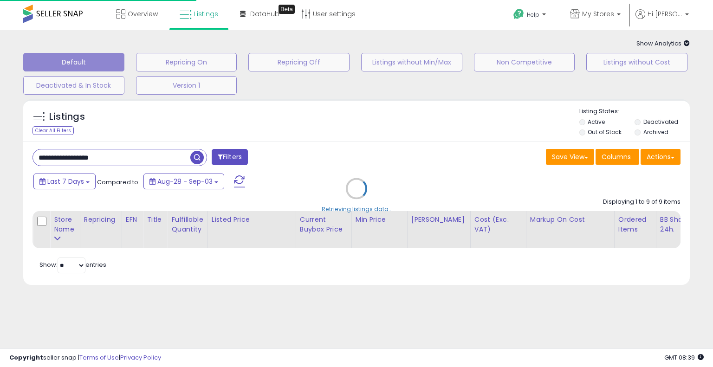
click at [355, 138] on div "Retrieving listings data.." at bounding box center [356, 196] width 680 height 202
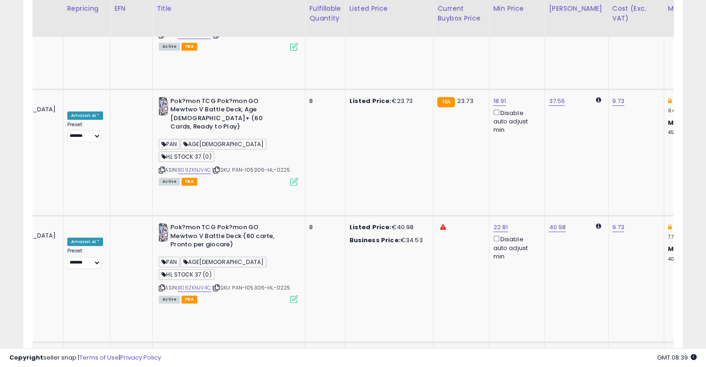
scroll to position [0, 121]
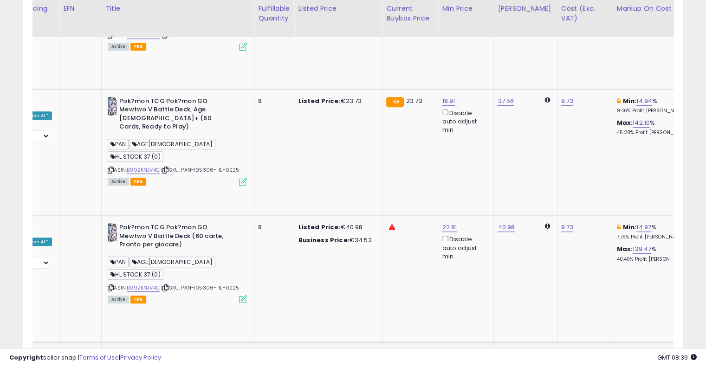
drag, startPoint x: 344, startPoint y: 139, endPoint x: 388, endPoint y: 120, distance: 47.6
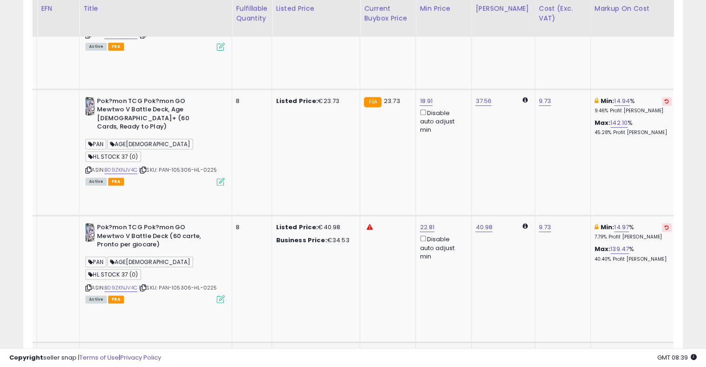
scroll to position [0, 175]
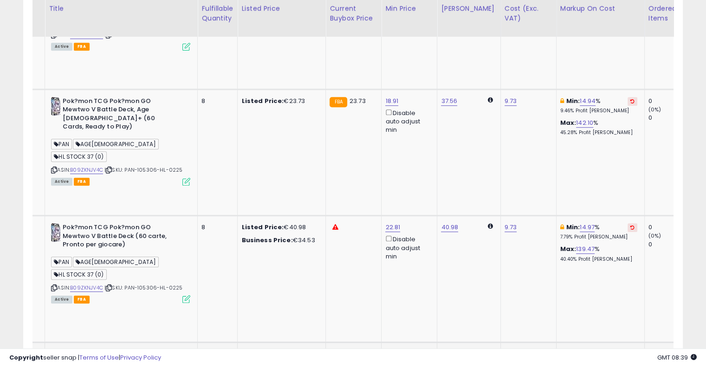
drag, startPoint x: 451, startPoint y: 124, endPoint x: 506, endPoint y: 115, distance: 56.1
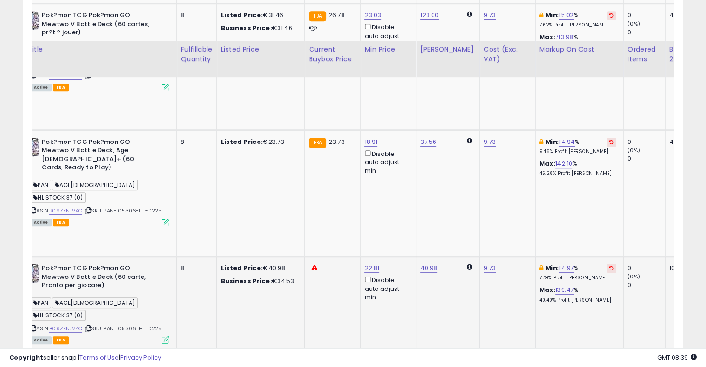
scroll to position [571, 0]
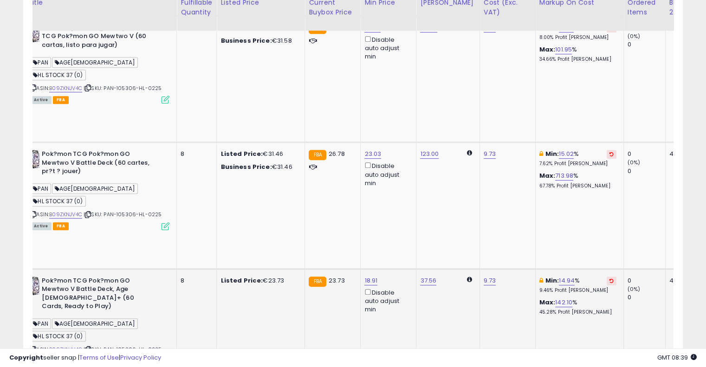
scroll to position [478, 0]
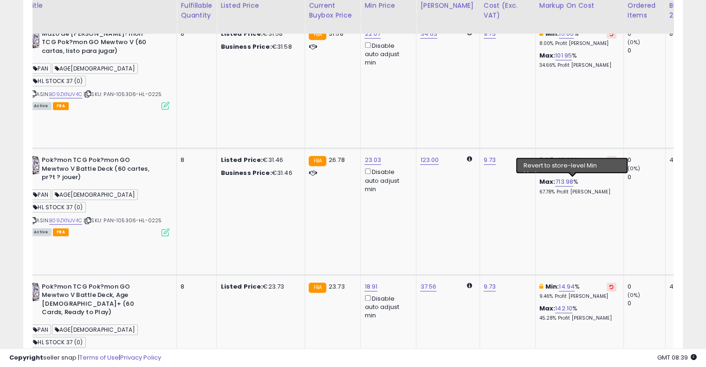
scroll to position [431, 0]
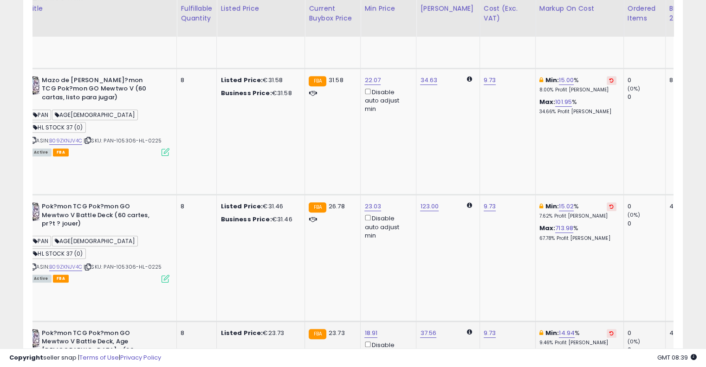
click at [606, 329] on button at bounding box center [611, 333] width 10 height 9
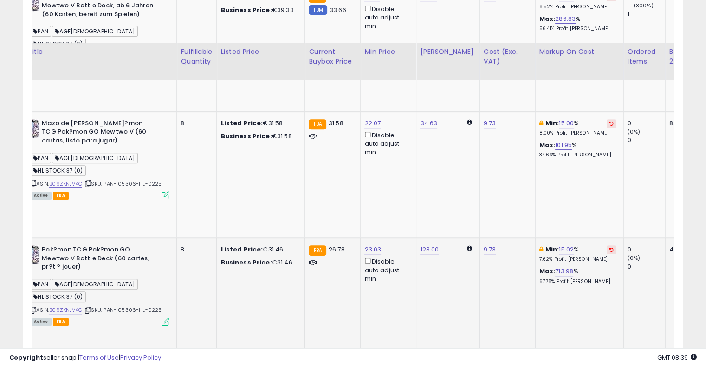
scroll to position [339, 0]
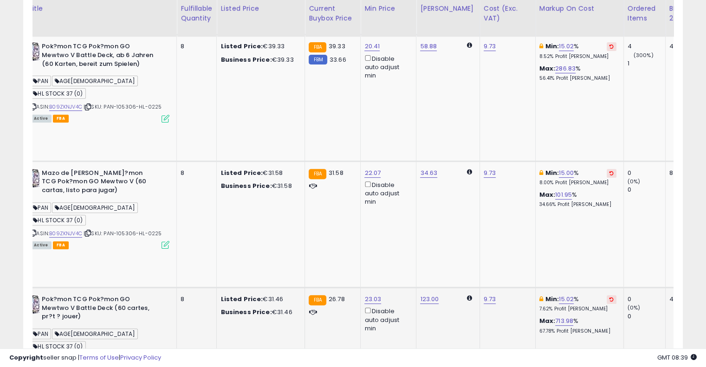
click at [609, 297] on icon at bounding box center [611, 299] width 4 height 5
click at [606, 169] on button at bounding box center [611, 173] width 10 height 9
click at [609, 171] on icon at bounding box center [611, 173] width 4 height 5
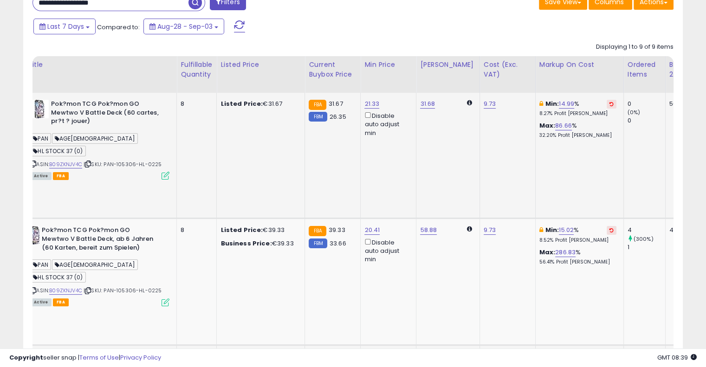
scroll to position [153, 0]
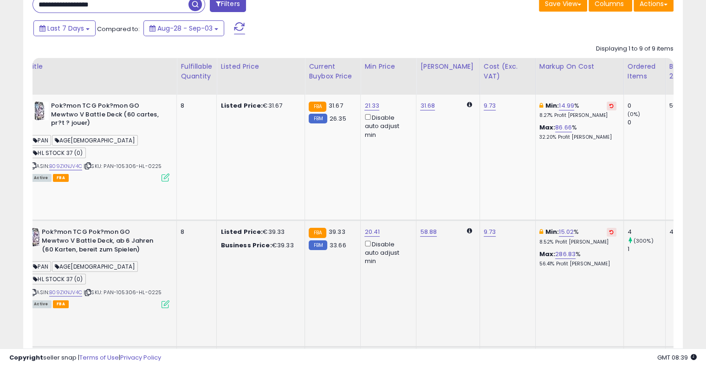
click at [609, 230] on icon at bounding box center [611, 232] width 4 height 5
click at [609, 107] on icon at bounding box center [611, 105] width 4 height 5
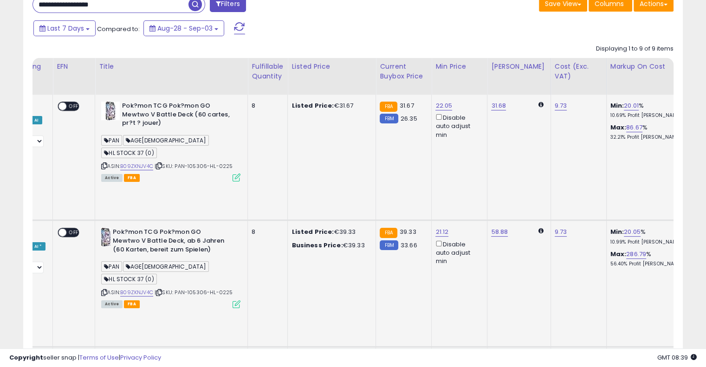
scroll to position [0, 0]
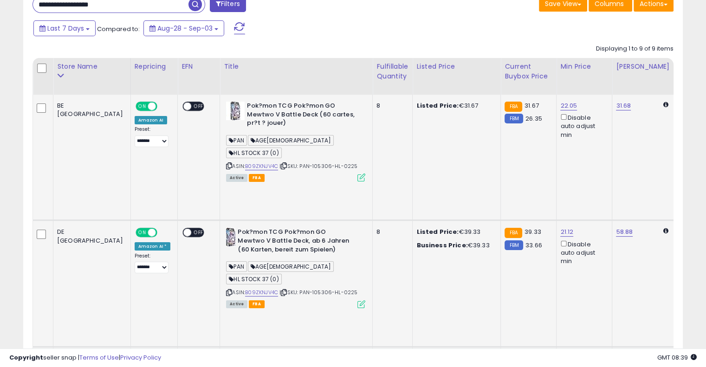
drag, startPoint x: 479, startPoint y: 151, endPoint x: 380, endPoint y: 146, distance: 98.5
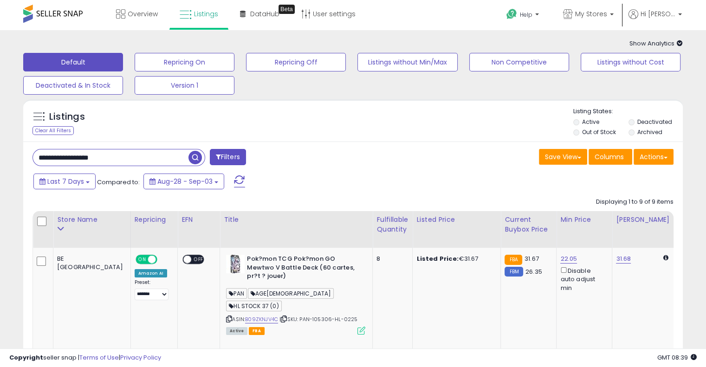
drag, startPoint x: 133, startPoint y: 159, endPoint x: 5, endPoint y: 145, distance: 128.3
paste input "text"
click at [199, 157] on span "button" at bounding box center [194, 157] width 13 height 13
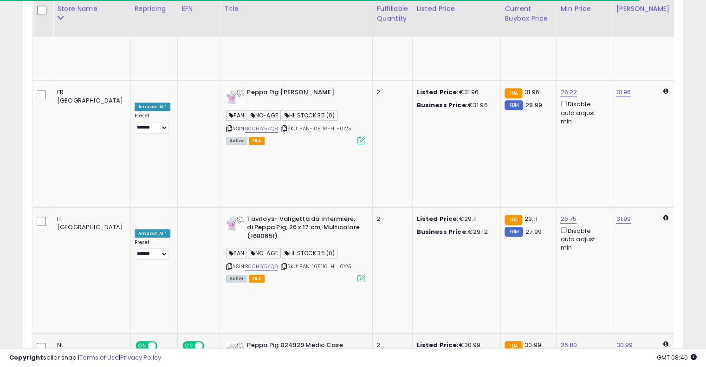
scroll to position [0, 32]
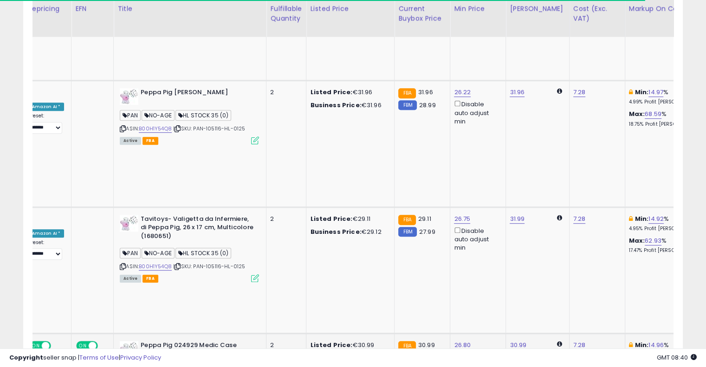
drag, startPoint x: 311, startPoint y: 152, endPoint x: 373, endPoint y: 138, distance: 63.8
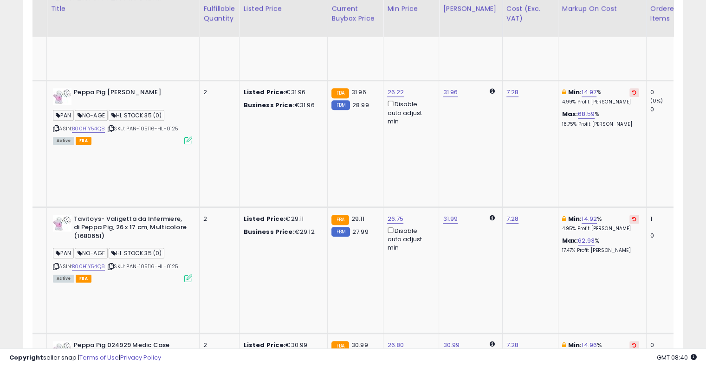
drag, startPoint x: 476, startPoint y: 169, endPoint x: 519, endPoint y: 160, distance: 43.7
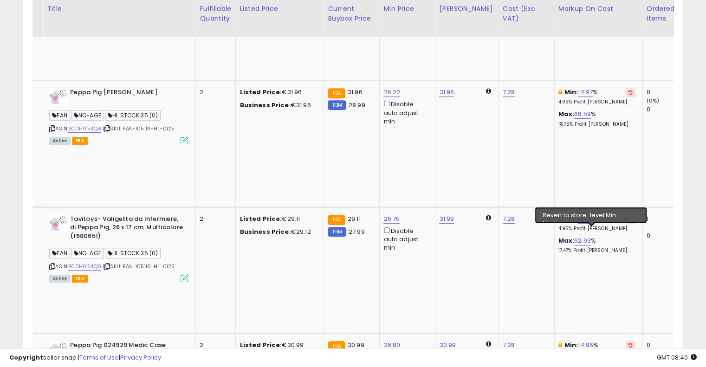
click at [628, 343] on icon at bounding box center [630, 345] width 4 height 5
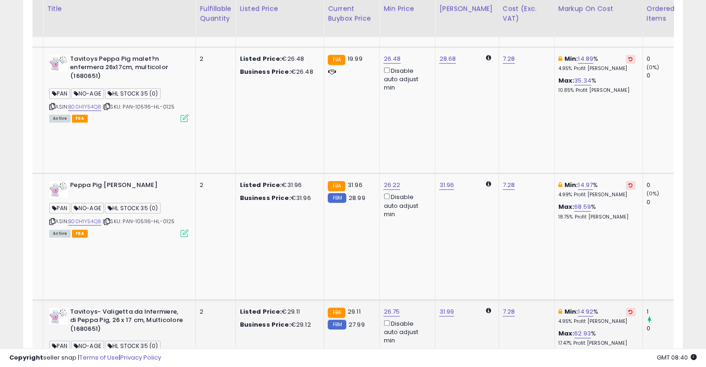
click at [628, 309] on icon at bounding box center [630, 311] width 4 height 5
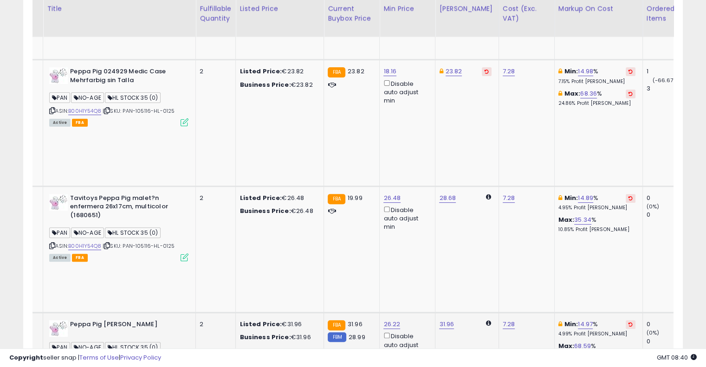
click at [628, 322] on icon at bounding box center [630, 324] width 4 height 5
click at [628, 196] on icon at bounding box center [630, 198] width 4 height 5
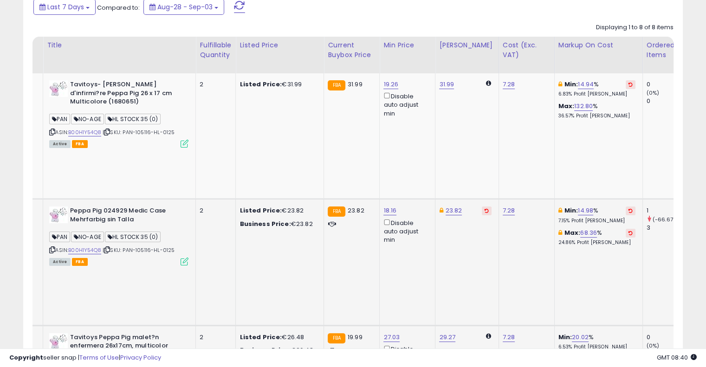
click at [628, 208] on icon at bounding box center [630, 210] width 4 height 5
click at [625, 229] on button at bounding box center [630, 233] width 10 height 9
click at [625, 87] on button at bounding box center [630, 84] width 10 height 9
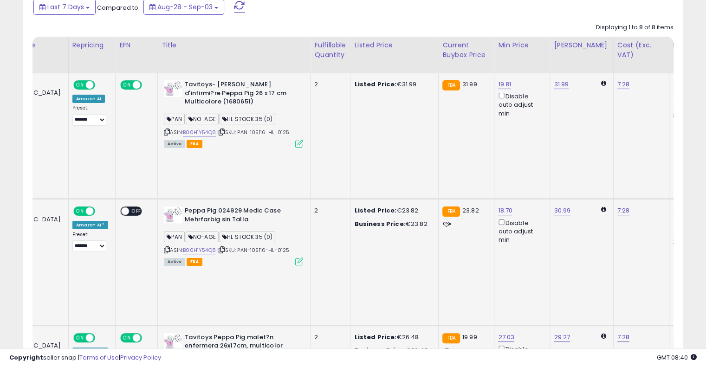
drag, startPoint x: 446, startPoint y: 106, endPoint x: 369, endPoint y: 103, distance: 77.1
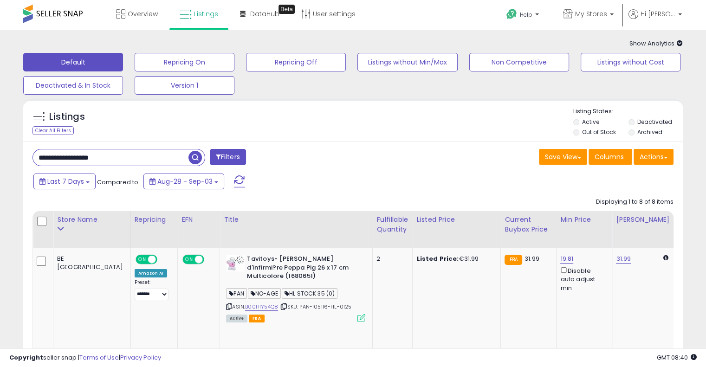
drag, startPoint x: 141, startPoint y: 157, endPoint x: 2, endPoint y: 136, distance: 140.8
paste input "text"
click at [197, 155] on span "button" at bounding box center [194, 157] width 13 height 13
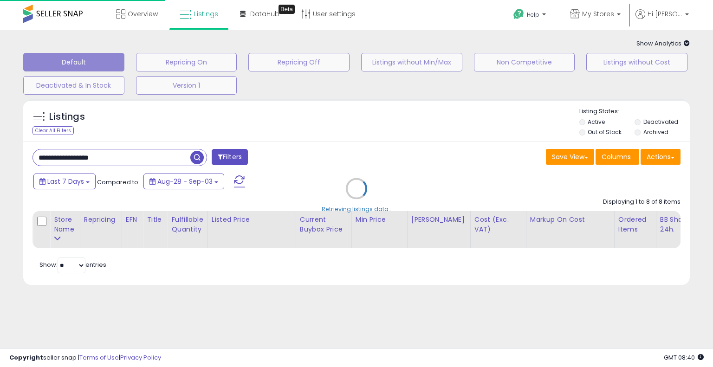
click at [310, 132] on div "Retrieving listings data.." at bounding box center [356, 196] width 680 height 202
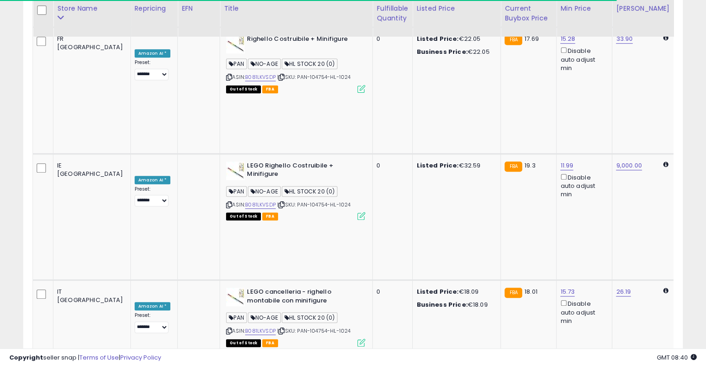
scroll to position [0, 28]
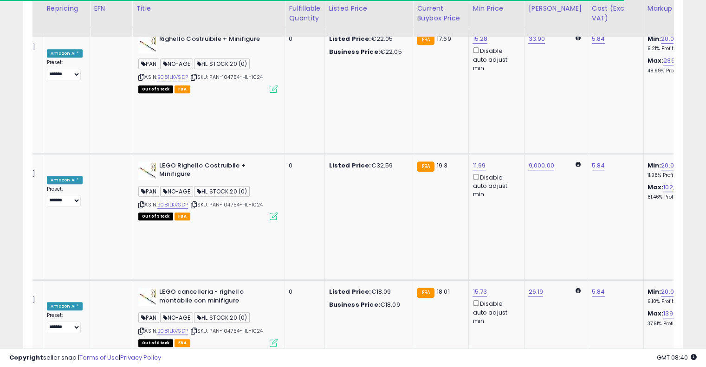
drag, startPoint x: 341, startPoint y: 149, endPoint x: 390, endPoint y: 141, distance: 49.4
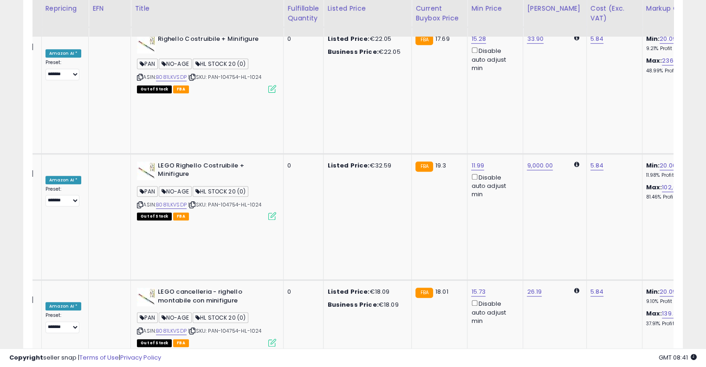
scroll to position [0, 0]
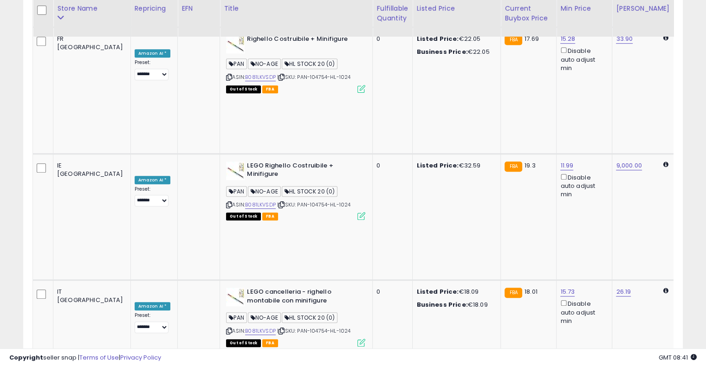
drag, startPoint x: 356, startPoint y: 256, endPoint x: 255, endPoint y: 246, distance: 102.1
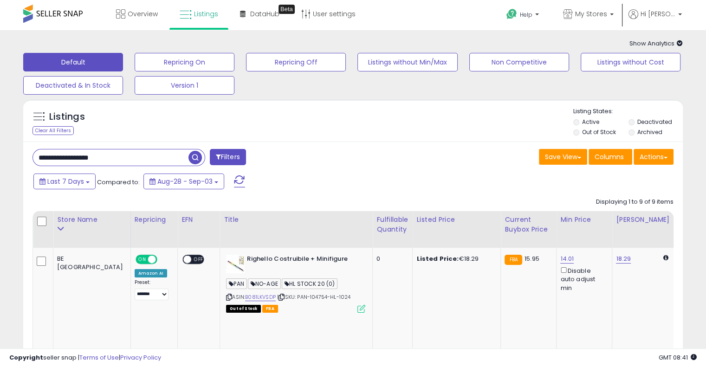
click at [151, 159] on input "**********" at bounding box center [110, 157] width 155 height 16
click at [150, 159] on input "**********" at bounding box center [110, 157] width 155 height 16
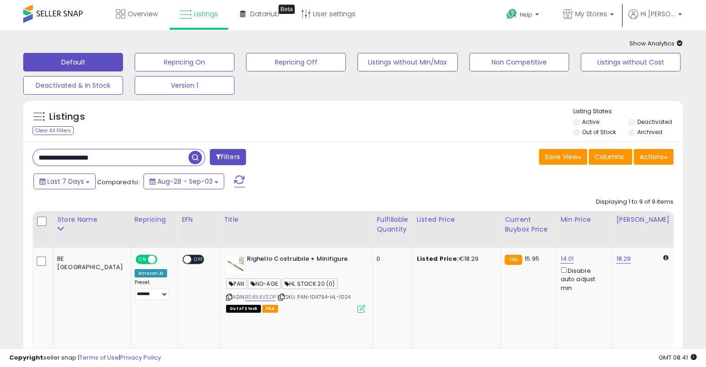
paste input "text"
click at [192, 158] on span "button" at bounding box center [194, 157] width 13 height 13
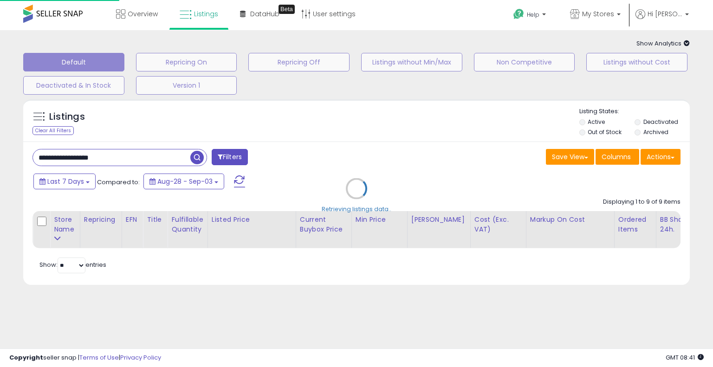
click at [345, 131] on div "Retrieving listings data.." at bounding box center [356, 196] width 680 height 202
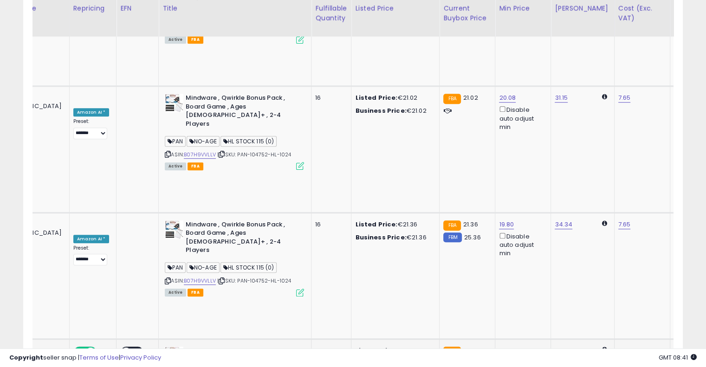
scroll to position [0, 84]
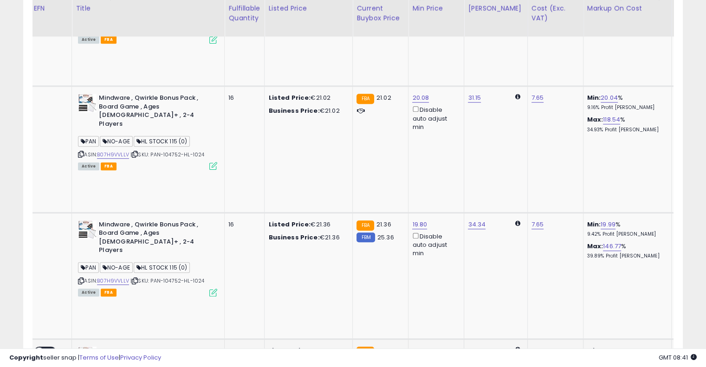
drag, startPoint x: 375, startPoint y: 145, endPoint x: 423, endPoint y: 123, distance: 53.0
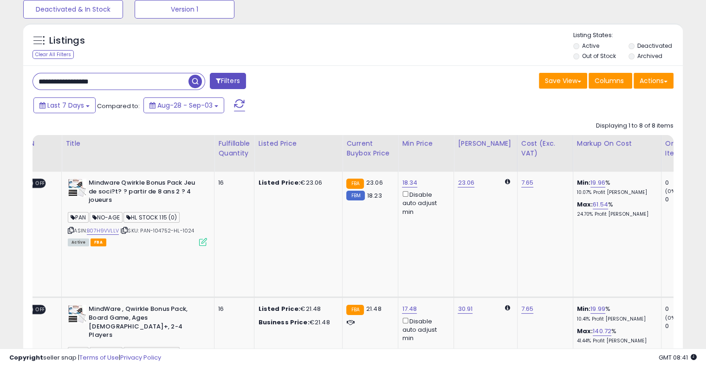
scroll to position [34, 0]
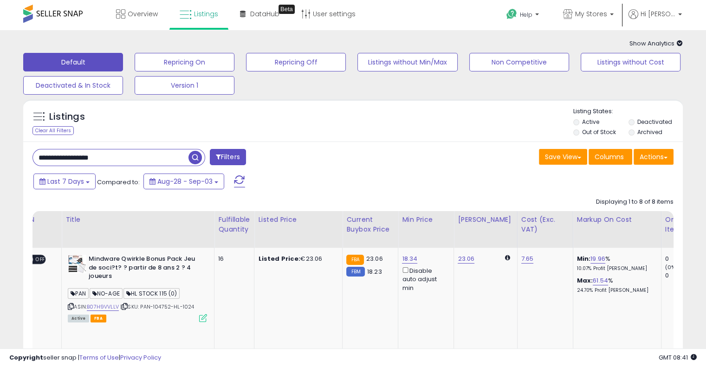
drag, startPoint x: 61, startPoint y: 155, endPoint x: 0, endPoint y: 150, distance: 61.0
paste input "text"
type input "**********"
click at [195, 160] on span "button" at bounding box center [194, 157] width 13 height 13
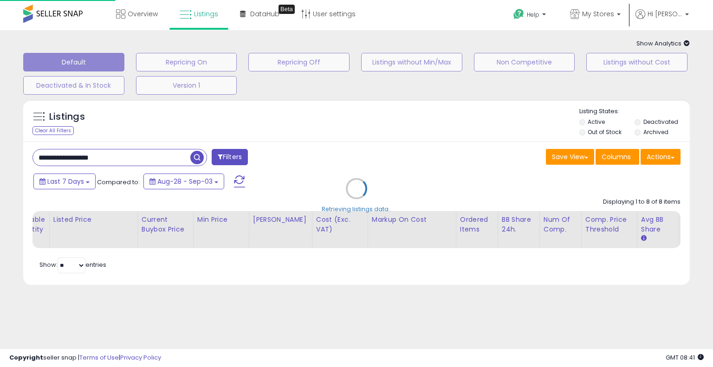
click at [349, 148] on div "Retrieving listings data.." at bounding box center [356, 196] width 680 height 202
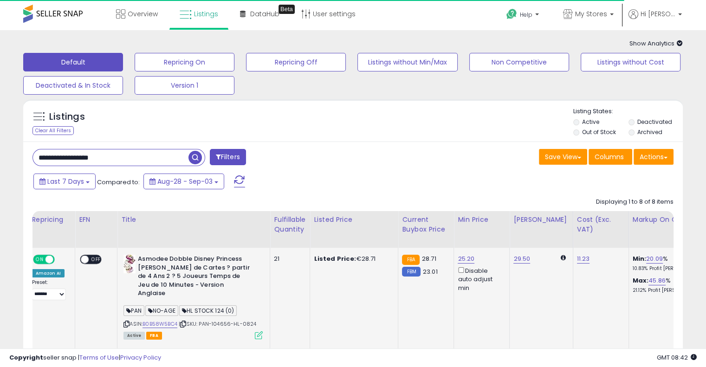
scroll to position [0, 0]
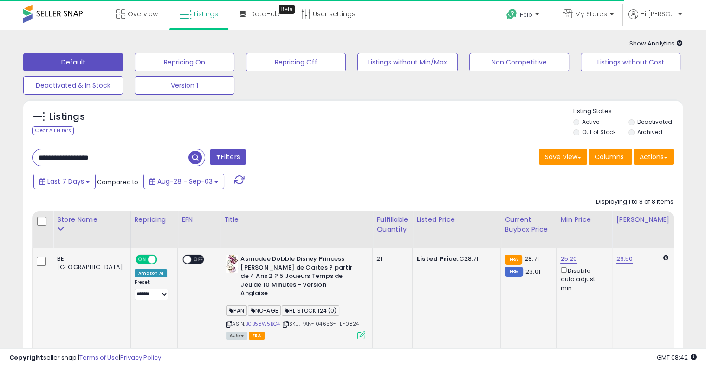
drag, startPoint x: 302, startPoint y: 305, endPoint x: 208, endPoint y: 298, distance: 94.0
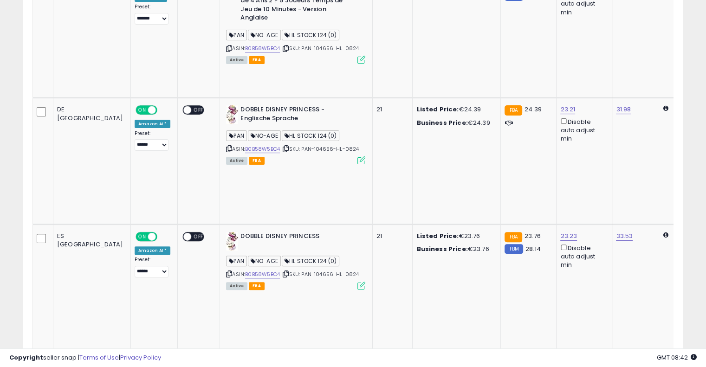
scroll to position [186, 0]
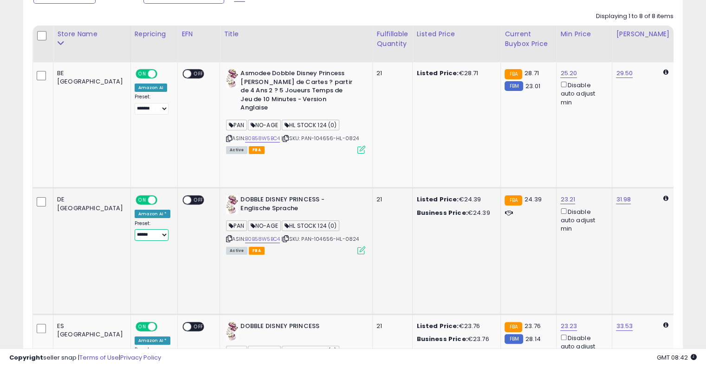
click at [135, 229] on select "**********" at bounding box center [152, 235] width 34 height 12
select select "*******"
click at [135, 229] on select "**********" at bounding box center [152, 235] width 34 height 12
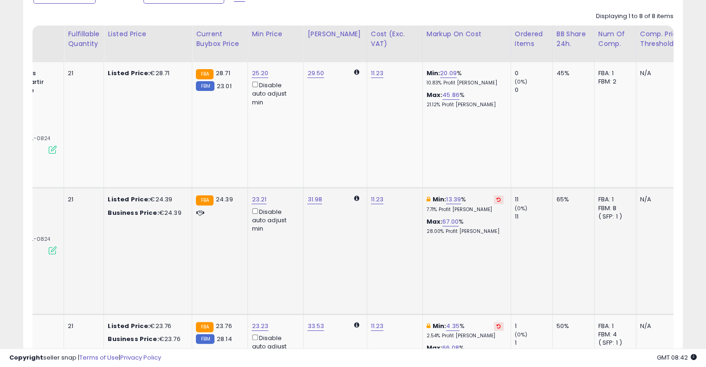
drag, startPoint x: 253, startPoint y: 190, endPoint x: 272, endPoint y: 201, distance: 22.3
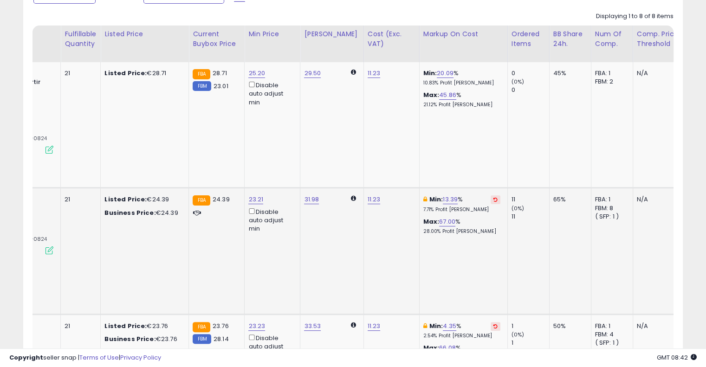
click at [493, 197] on icon at bounding box center [495, 199] width 4 height 5
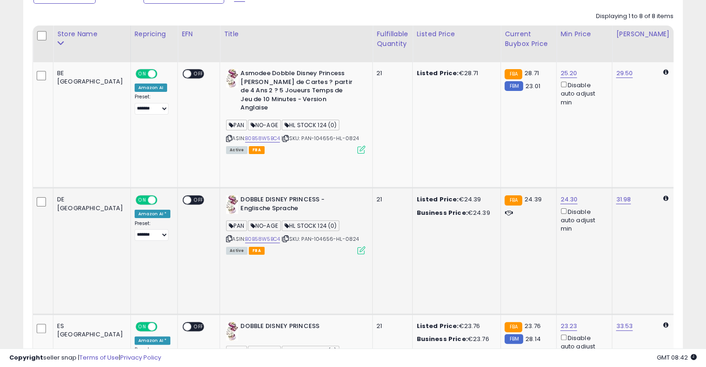
drag, startPoint x: 281, startPoint y: 198, endPoint x: 189, endPoint y: 196, distance: 91.9
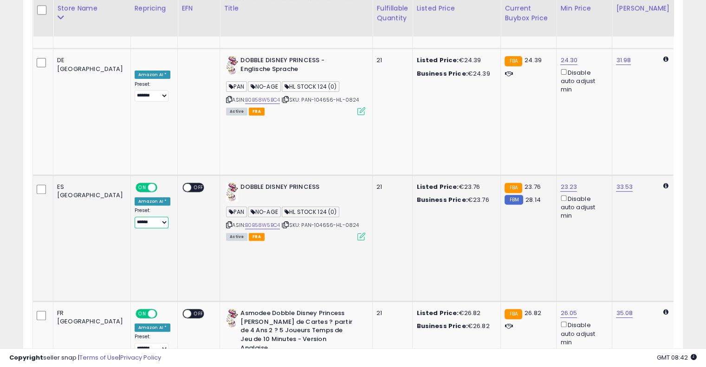
click at [135, 207] on div "Preset: **** ******* **** ****** ****** ****** Success Error" at bounding box center [153, 217] width 36 height 21
click at [135, 217] on select "**** ******* **** ****** ****** ******" at bounding box center [152, 223] width 34 height 12
select select "*******"
click at [135, 217] on select "**** ******* **** ****** ****** ******" at bounding box center [152, 223] width 34 height 12
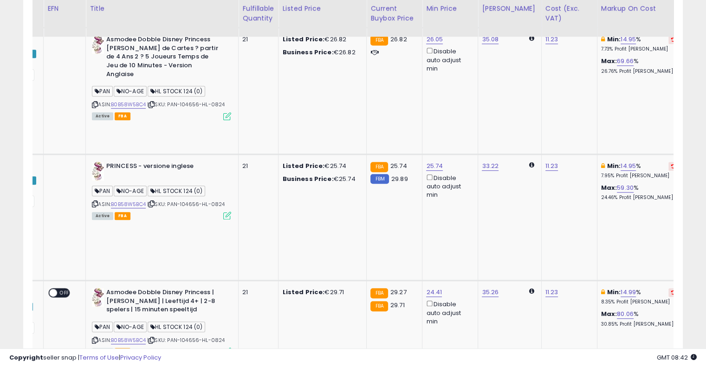
drag, startPoint x: 243, startPoint y: 172, endPoint x: 327, endPoint y: 154, distance: 85.8
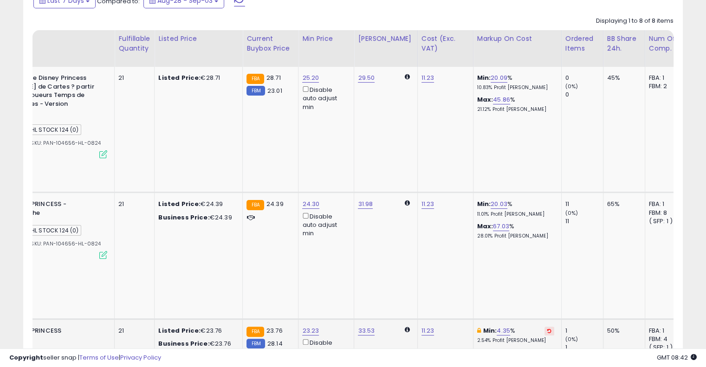
click at [547, 328] on icon at bounding box center [549, 330] width 4 height 5
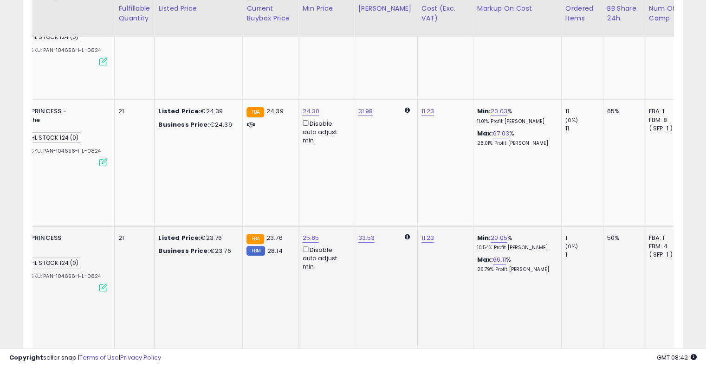
click at [544, 360] on button at bounding box center [549, 364] width 10 height 9
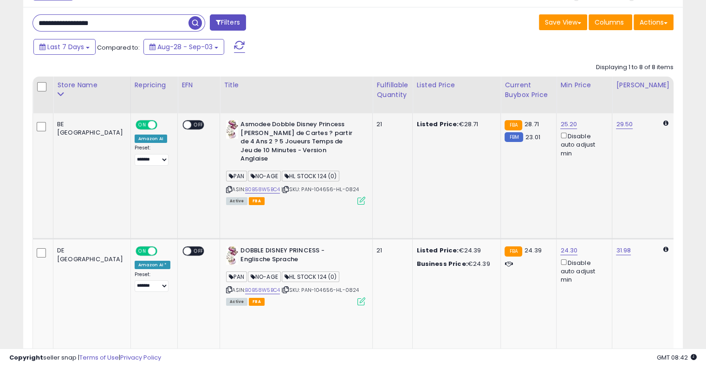
drag, startPoint x: 382, startPoint y: 176, endPoint x: 213, endPoint y: 159, distance: 169.8
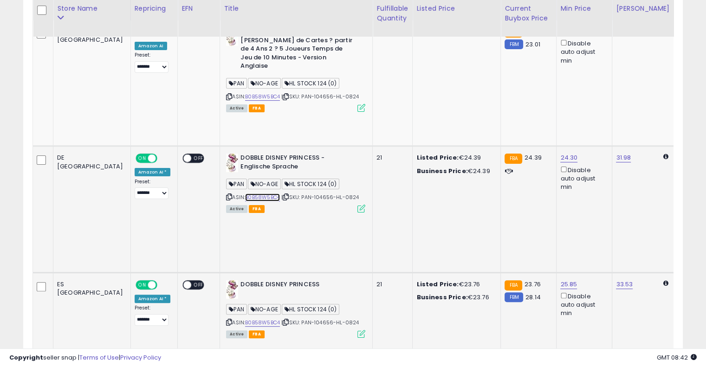
click at [245, 193] on link "B0B58W5BC4" at bounding box center [262, 197] width 35 height 8
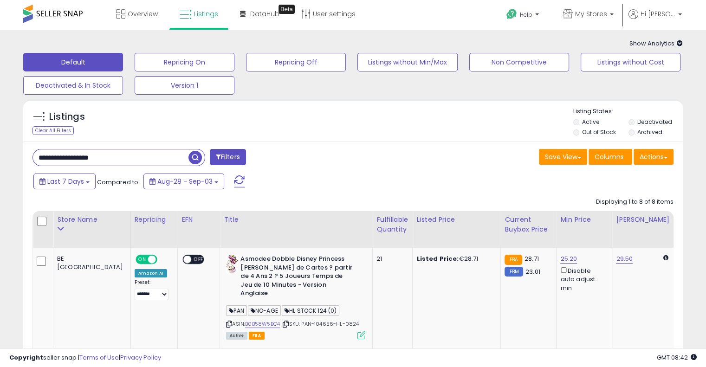
drag, startPoint x: 135, startPoint y: 155, endPoint x: 32, endPoint y: 125, distance: 107.0
paste input "text"
type input "**********"
click at [192, 157] on span "button" at bounding box center [194, 157] width 13 height 13
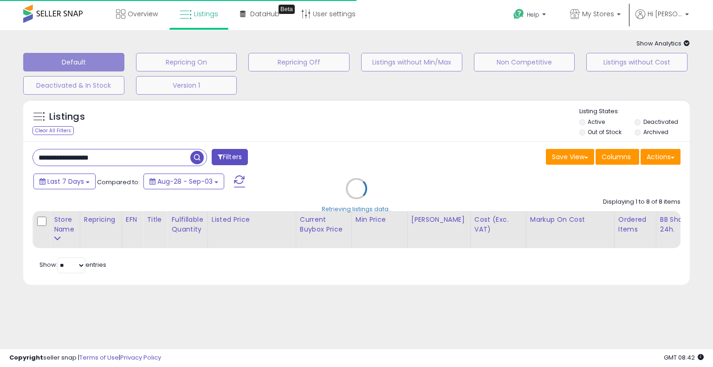
click at [345, 154] on div "Retrieving listings data.." at bounding box center [356, 196] width 680 height 202
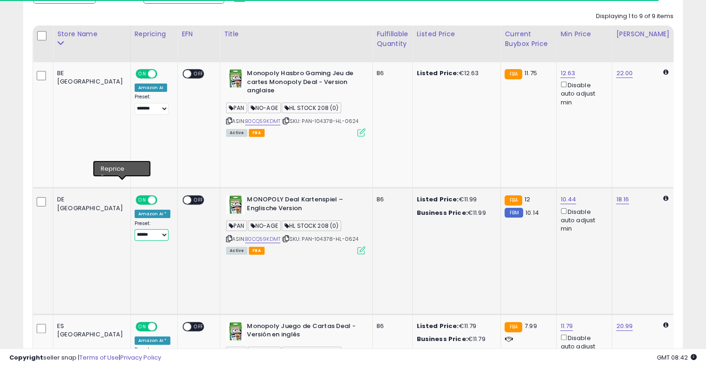
click at [135, 229] on select "**********" at bounding box center [152, 235] width 34 height 12
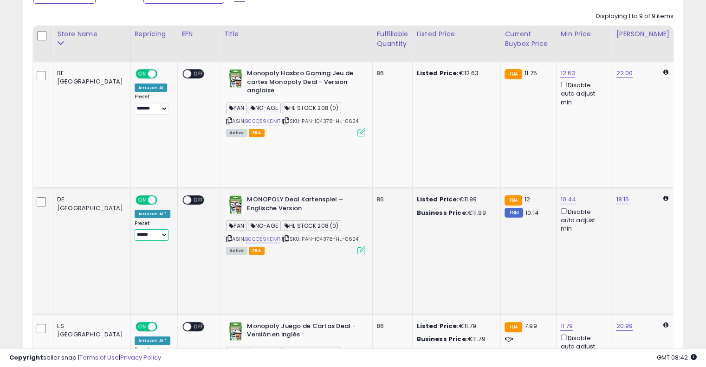
select select "*******"
click at [135, 229] on select "**********" at bounding box center [152, 235] width 34 height 12
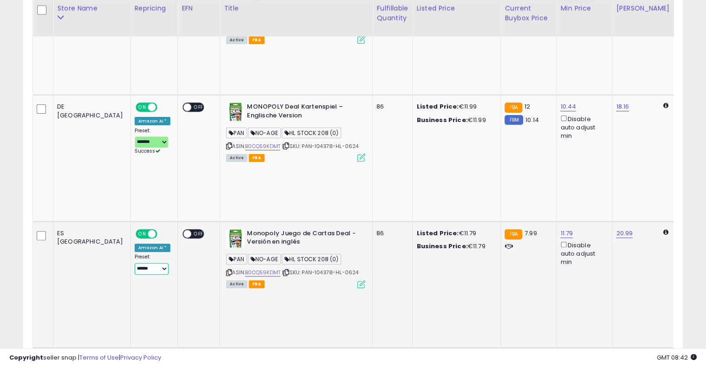
click at [135, 263] on select "**** ******* **** ****** ****** ******" at bounding box center [152, 269] width 34 height 12
select select "*******"
click at [135, 263] on select "**** ******* **** ****** ****** ******" at bounding box center [152, 269] width 34 height 12
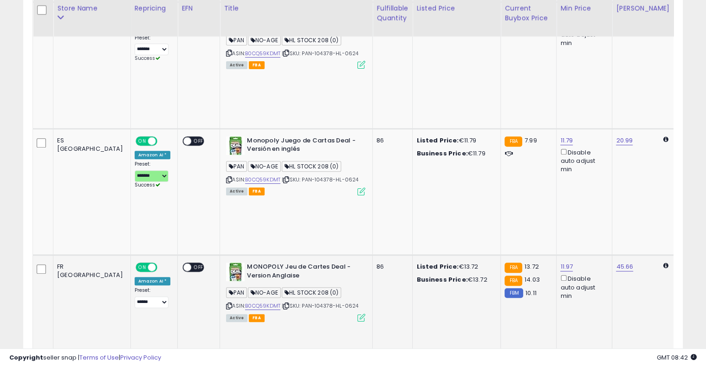
click at [130, 255] on td "ON OFF Amazon AI * Preset: **** ******* **** ****** ****** ****** Success Error" at bounding box center [153, 318] width 47 height 126
click at [135, 296] on select "**** ******* **** ****** ****** ******" at bounding box center [152, 302] width 34 height 12
select select "*******"
click at [135, 296] on select "**** ******* **** ****** ****** ******" at bounding box center [152, 302] width 34 height 12
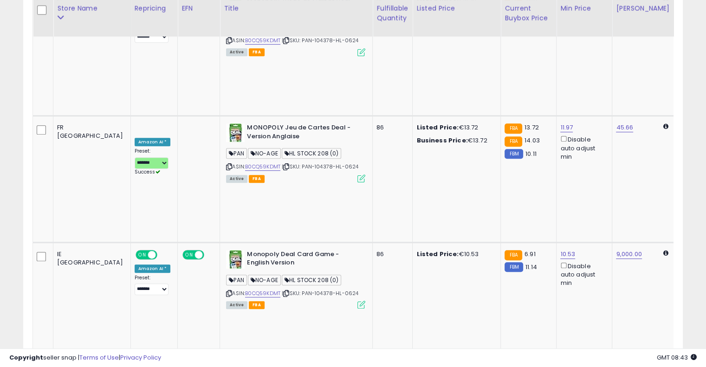
select select "*******"
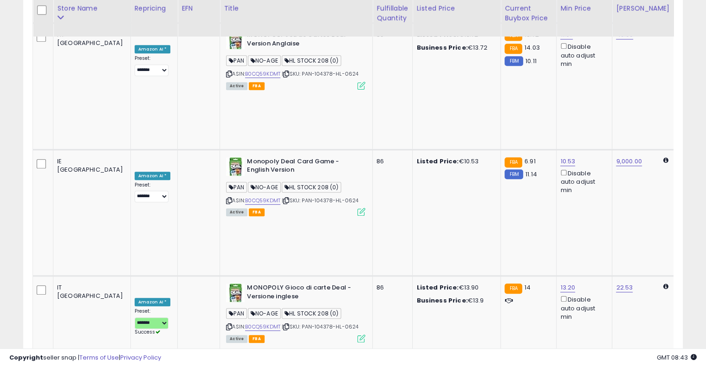
select select "*******"
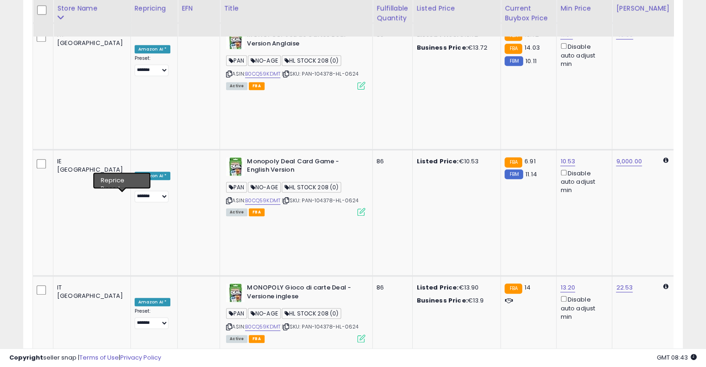
select select "*******"
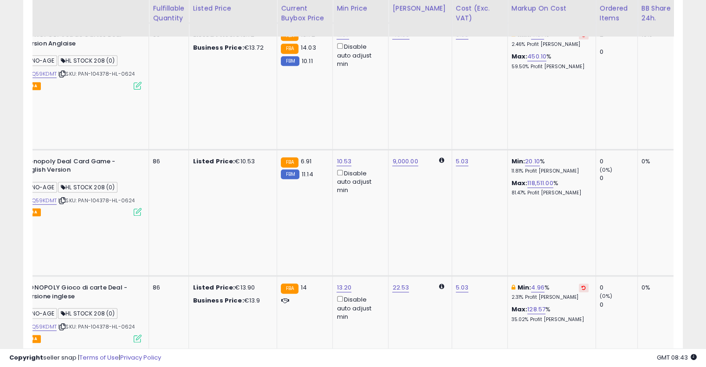
drag, startPoint x: 283, startPoint y: 237, endPoint x: 353, endPoint y: 232, distance: 69.4
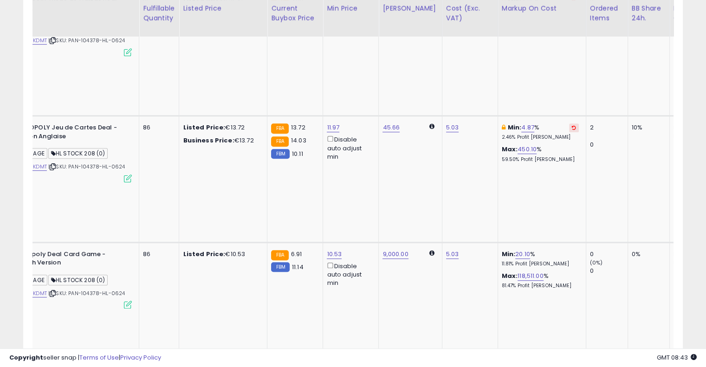
drag, startPoint x: 533, startPoint y: 189, endPoint x: 534, endPoint y: 184, distance: 5.1
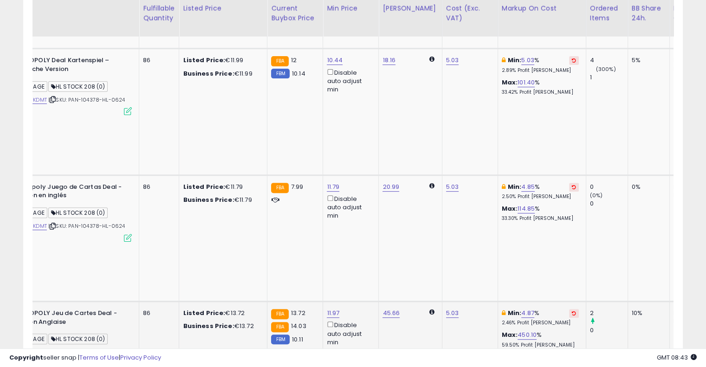
click at [572, 311] on icon at bounding box center [574, 313] width 4 height 5
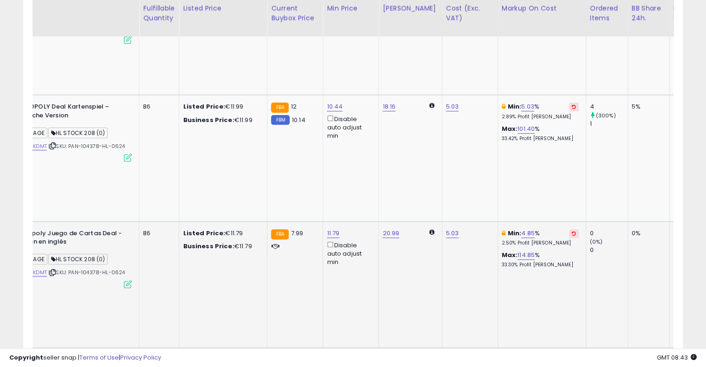
click at [569, 229] on button at bounding box center [574, 233] width 10 height 9
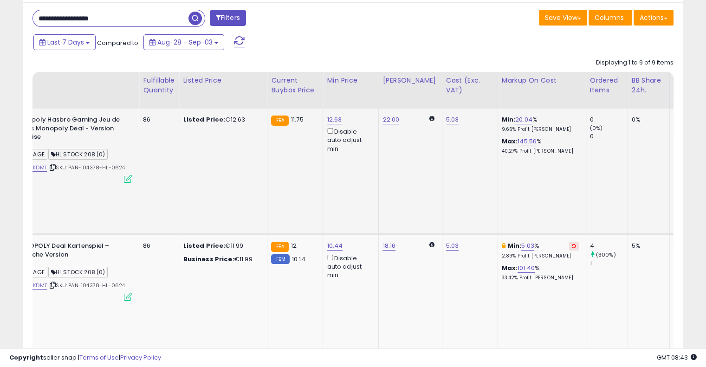
scroll to position [139, 0]
click at [572, 244] on icon at bounding box center [574, 246] width 4 height 5
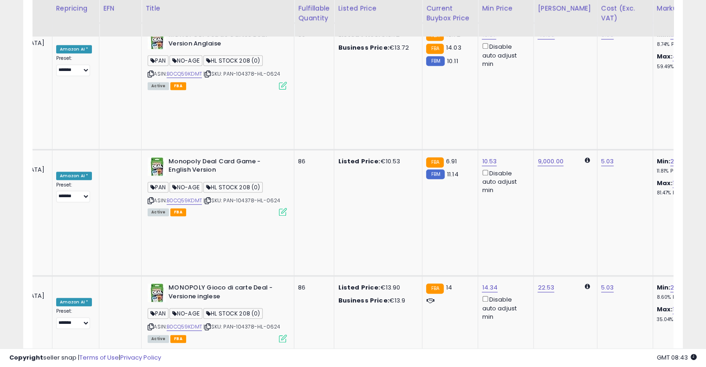
scroll to position [0, 0]
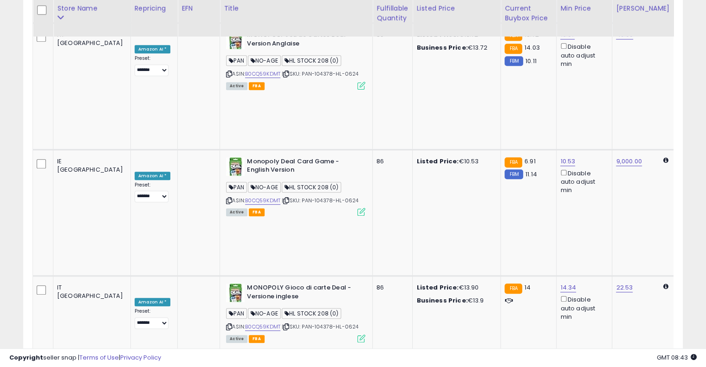
drag, startPoint x: 425, startPoint y: 184, endPoint x: 302, endPoint y: 174, distance: 122.9
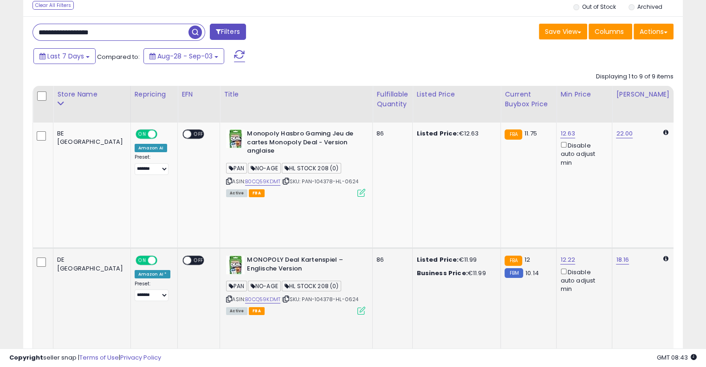
scroll to position [186, 0]
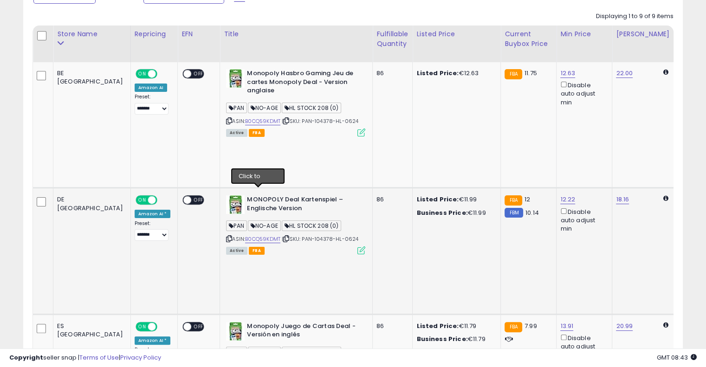
click at [283, 236] on icon at bounding box center [286, 238] width 6 height 5
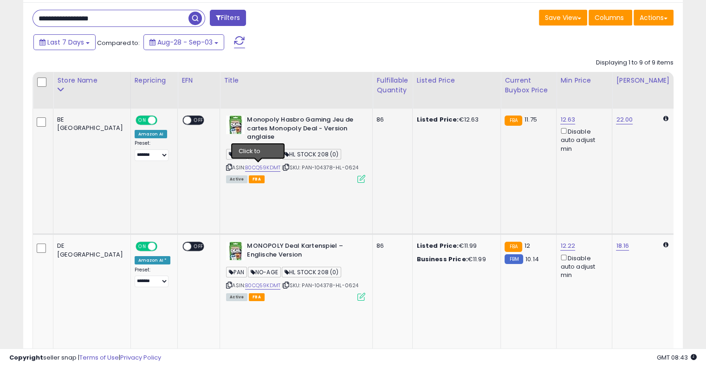
click at [283, 167] on icon at bounding box center [286, 167] width 6 height 5
click at [245, 282] on link "B0CQ59KDMT" at bounding box center [262, 286] width 35 height 8
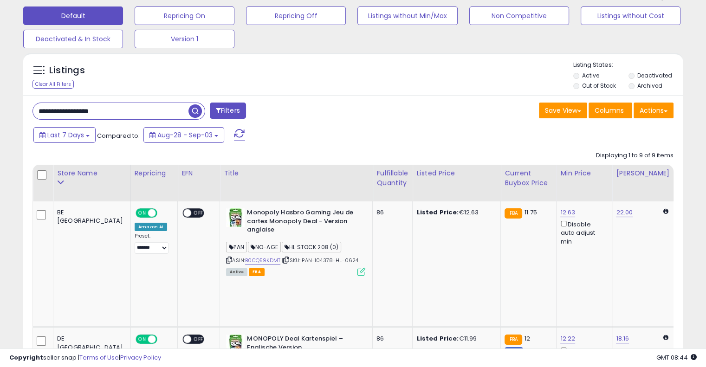
drag, startPoint x: 121, startPoint y: 108, endPoint x: 0, endPoint y: 90, distance: 122.3
paste input "text"
click at [196, 109] on span "button" at bounding box center [194, 110] width 13 height 13
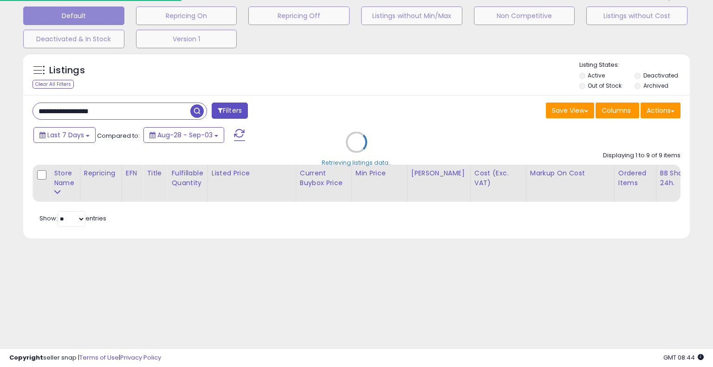
click at [339, 102] on div "Retrieving listings data.." at bounding box center [356, 149] width 680 height 202
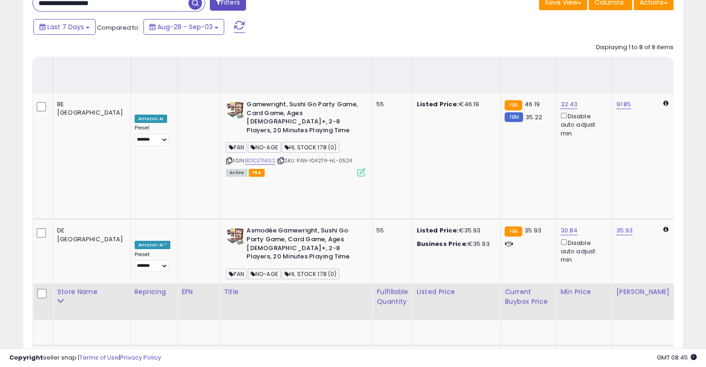
scroll to position [139, 0]
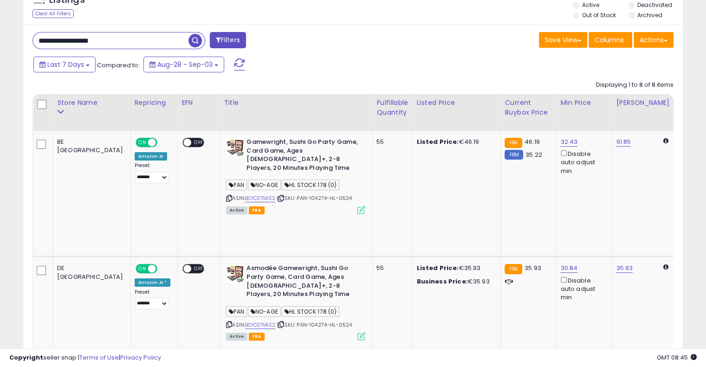
drag, startPoint x: 155, startPoint y: 19, endPoint x: 7, endPoint y: 2, distance: 149.4
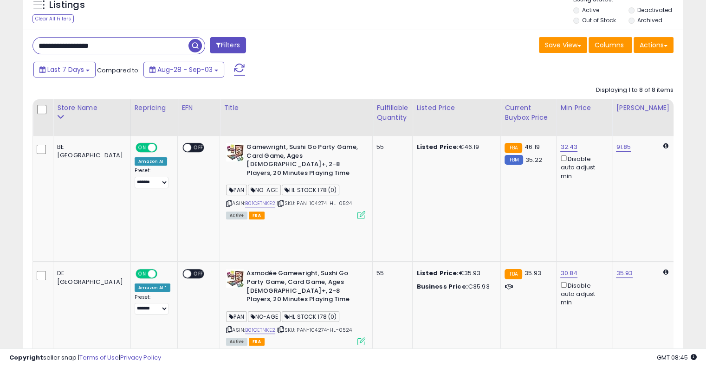
paste input "text"
click at [197, 42] on span "button" at bounding box center [194, 45] width 13 height 13
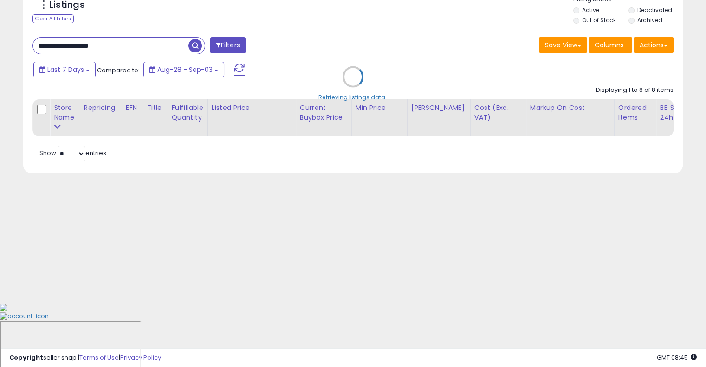
scroll to position [48, 0]
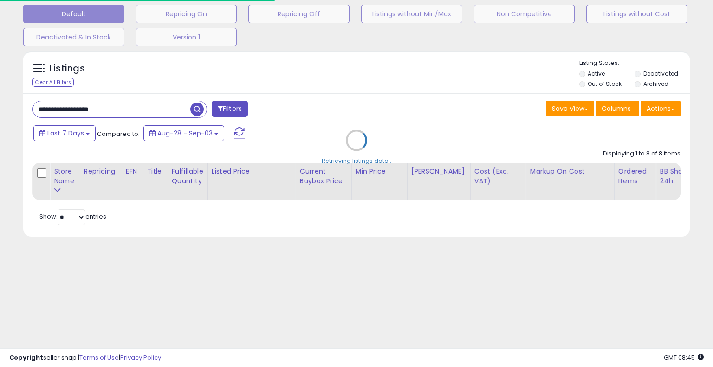
click at [381, 73] on div "Retrieving listings data.." at bounding box center [356, 147] width 680 height 202
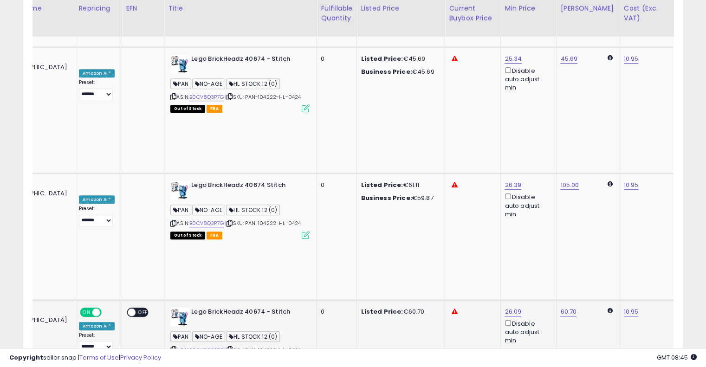
scroll to position [0, 124]
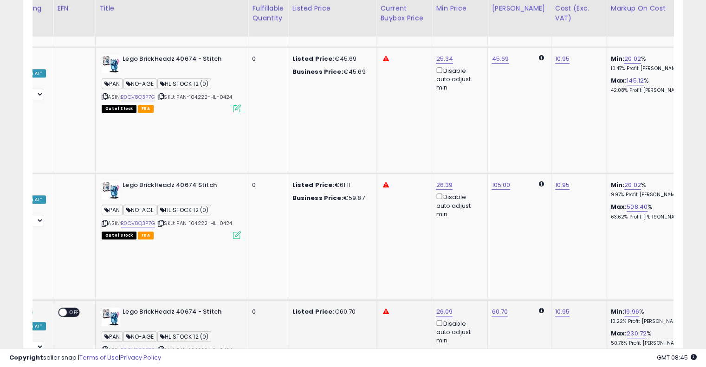
drag, startPoint x: 400, startPoint y: 153, endPoint x: 431, endPoint y: 144, distance: 32.3
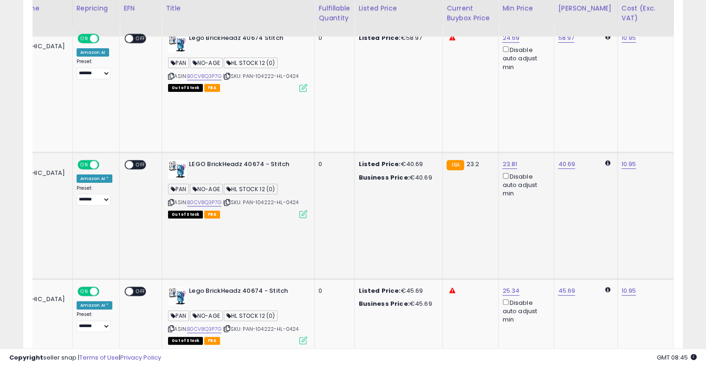
scroll to position [0, 0]
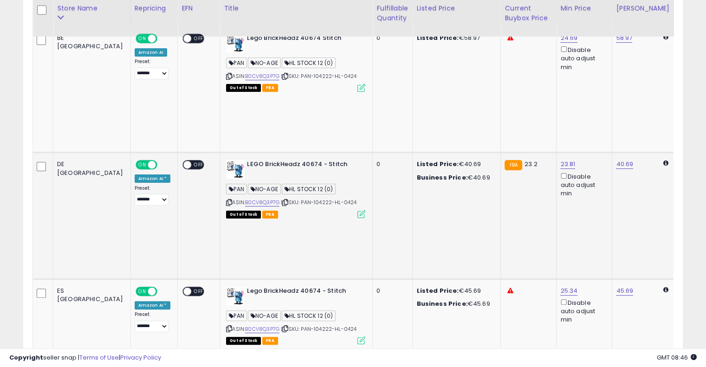
drag, startPoint x: 438, startPoint y: 150, endPoint x: 364, endPoint y: 153, distance: 74.3
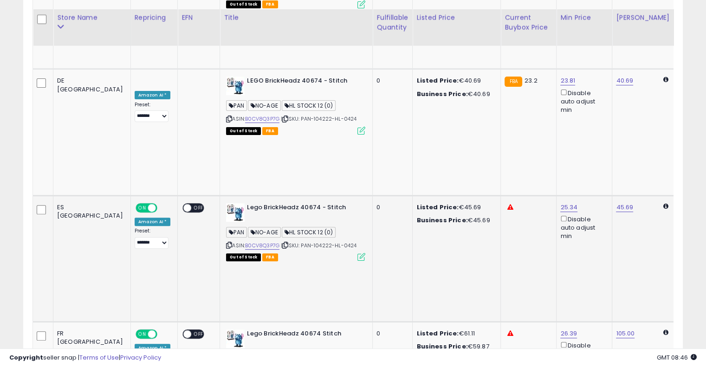
scroll to position [314, 0]
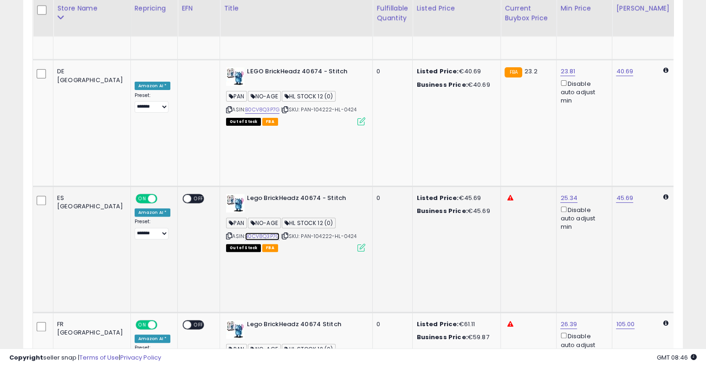
click at [245, 232] on link "B0CV8Q3P7G" at bounding box center [262, 236] width 34 height 8
click at [245, 359] on link "B0CV8Q3P7G" at bounding box center [262, 363] width 34 height 8
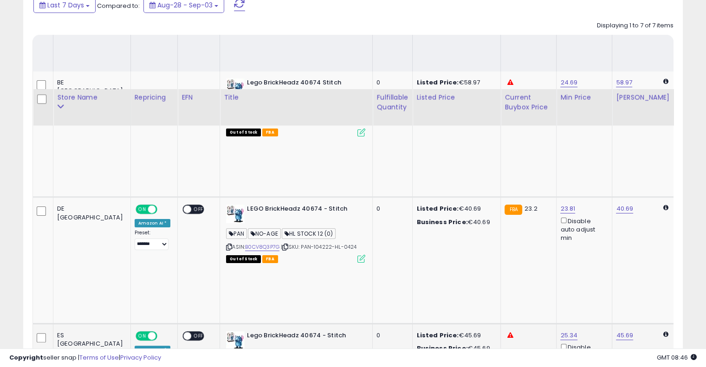
scroll to position [174, 0]
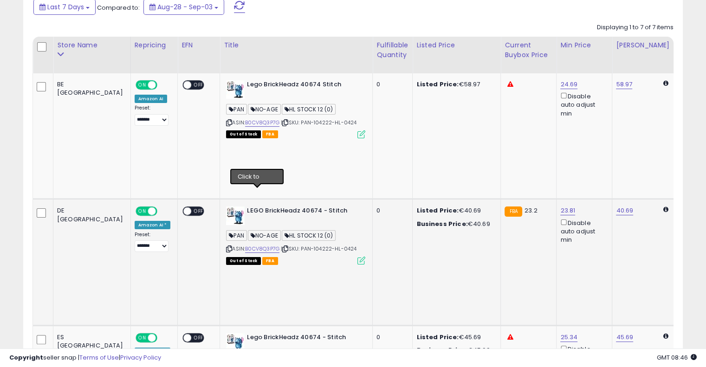
click at [282, 246] on icon at bounding box center [285, 248] width 6 height 5
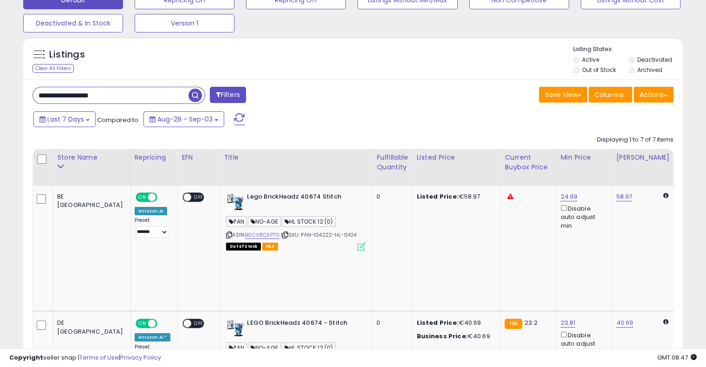
scroll to position [0, 0]
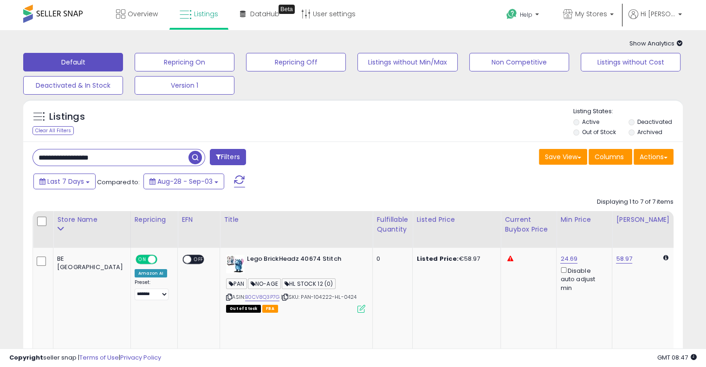
drag, startPoint x: 120, startPoint y: 152, endPoint x: 16, endPoint y: 129, distance: 106.8
paste input "text"
click at [201, 160] on span "button" at bounding box center [194, 157] width 13 height 13
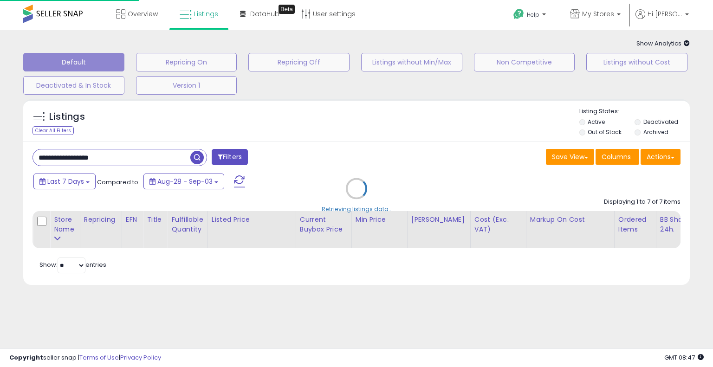
click at [335, 142] on div "Retrieving listings data.." at bounding box center [356, 196] width 680 height 202
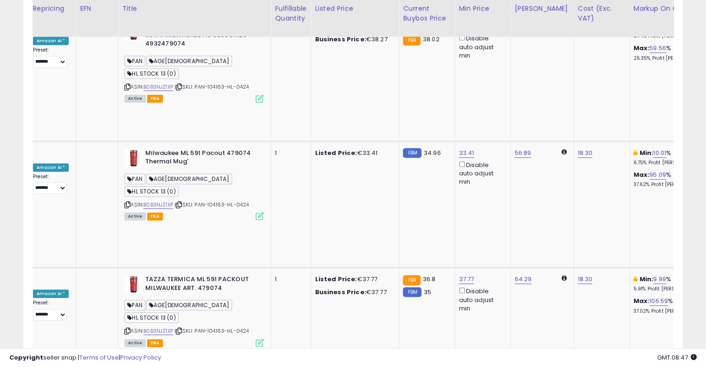
scroll to position [0, 131]
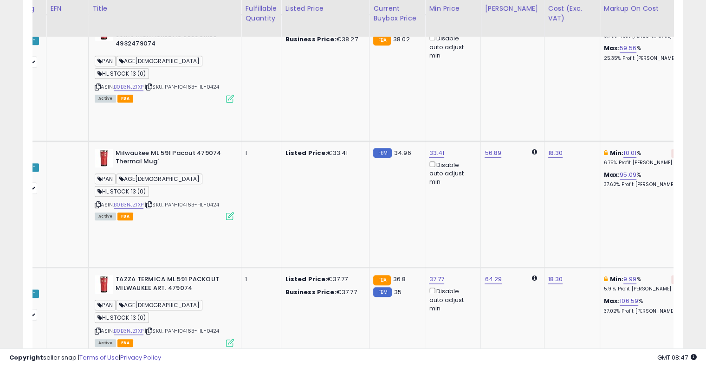
drag, startPoint x: 360, startPoint y: 135, endPoint x: 399, endPoint y: 125, distance: 40.3
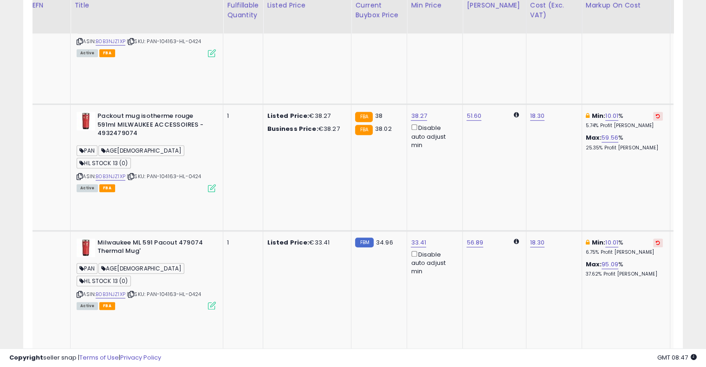
scroll to position [519, 0]
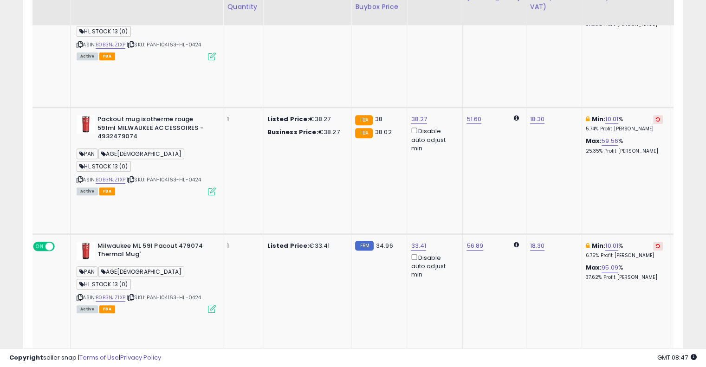
scroll to position [426, 0]
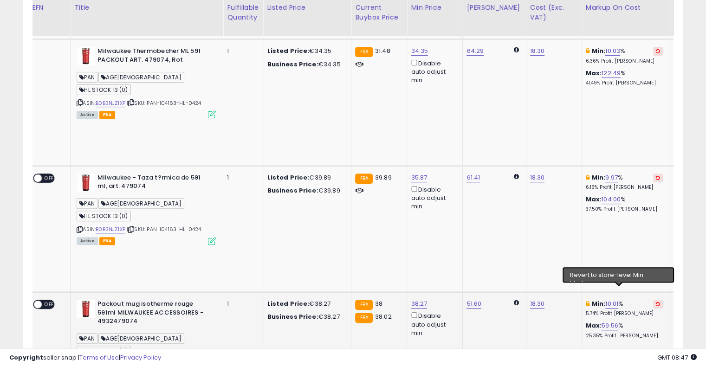
scroll to position [333, 0]
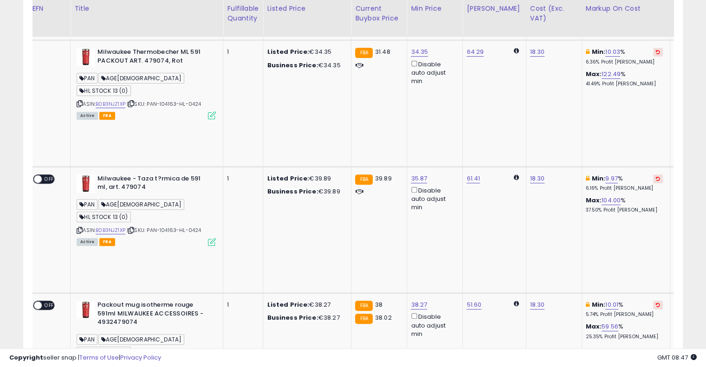
click at [653, 301] on button at bounding box center [658, 305] width 10 height 9
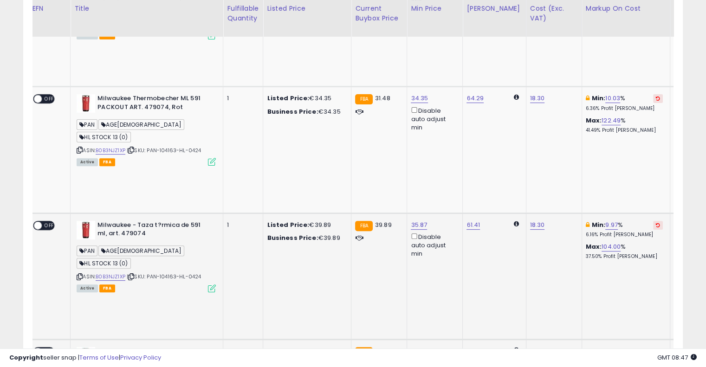
click at [656, 223] on icon at bounding box center [658, 225] width 4 height 5
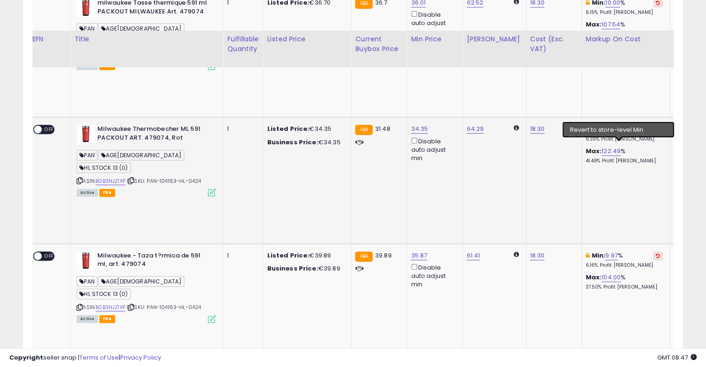
scroll to position [240, 0]
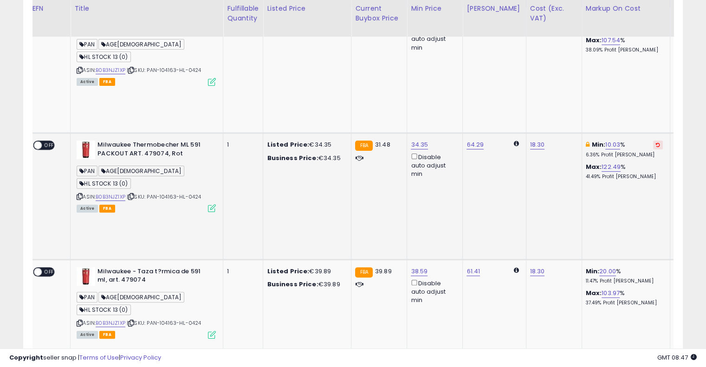
click at [653, 141] on button at bounding box center [658, 145] width 10 height 9
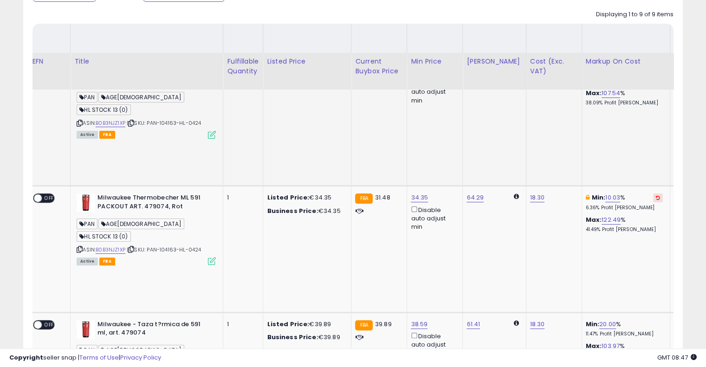
scroll to position [148, 0]
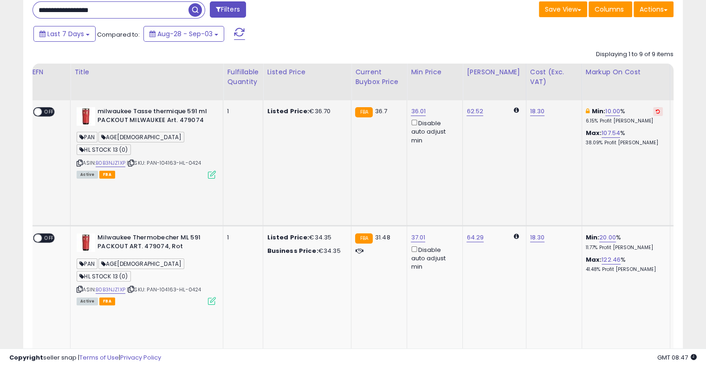
click at [656, 110] on icon at bounding box center [658, 111] width 4 height 5
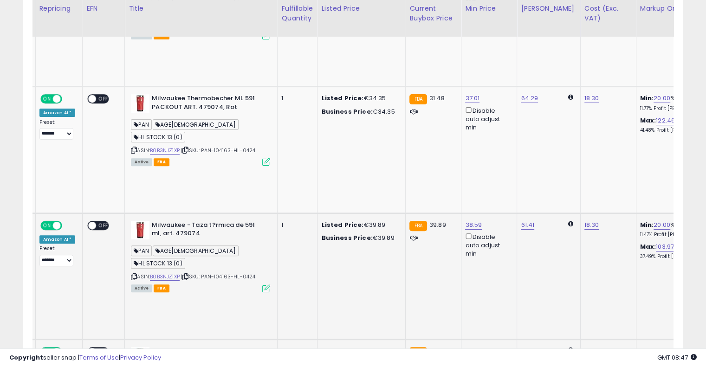
scroll to position [0, 0]
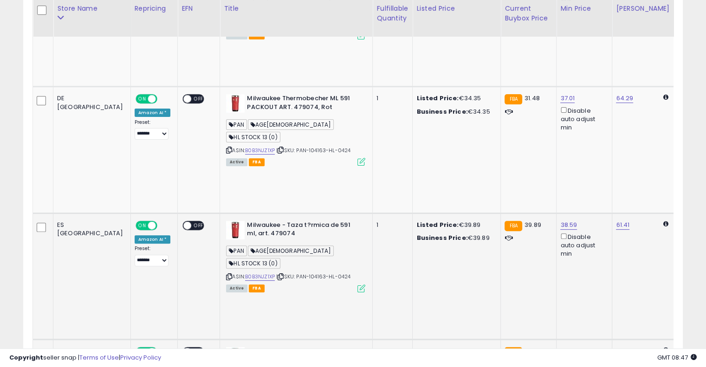
drag, startPoint x: 497, startPoint y: 144, endPoint x: 394, endPoint y: 140, distance: 103.1
click at [245, 273] on link "B0B3NJZ1XP" at bounding box center [260, 277] width 30 height 8
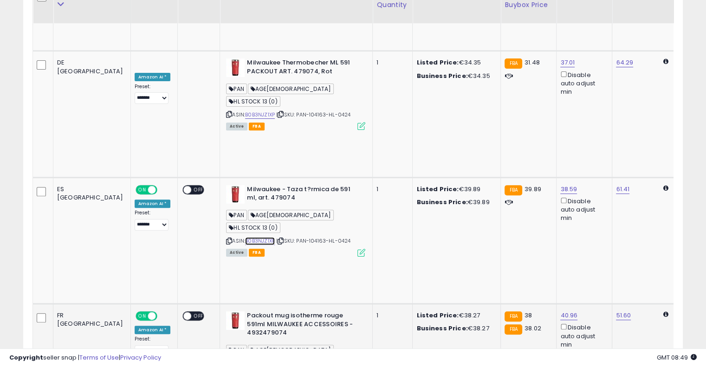
scroll to position [426, 0]
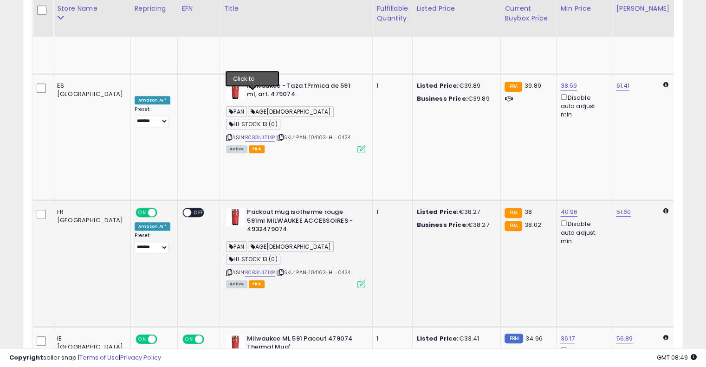
click at [277, 270] on icon at bounding box center [280, 272] width 6 height 5
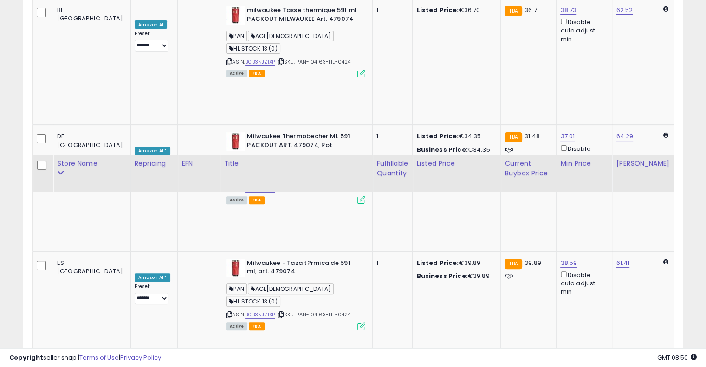
scroll to position [55, 0]
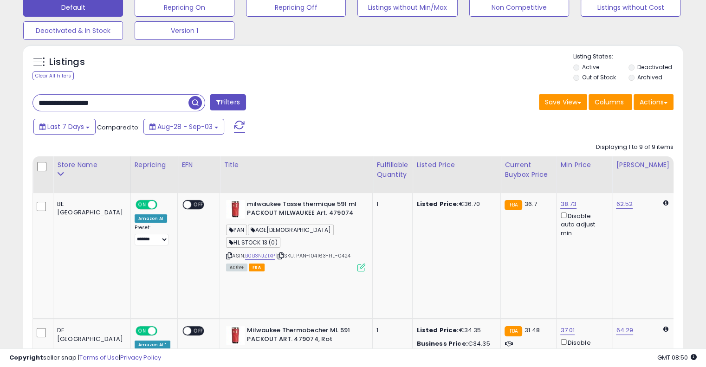
drag, startPoint x: 86, startPoint y: 95, endPoint x: 0, endPoint y: 85, distance: 86.8
paste input "text"
click at [195, 98] on span "button" at bounding box center [194, 102] width 13 height 13
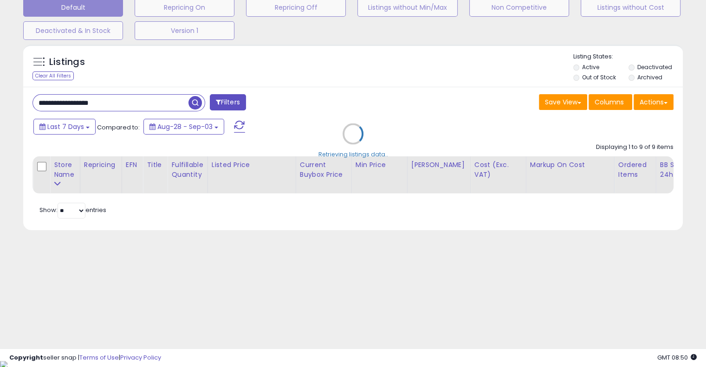
scroll to position [48, 0]
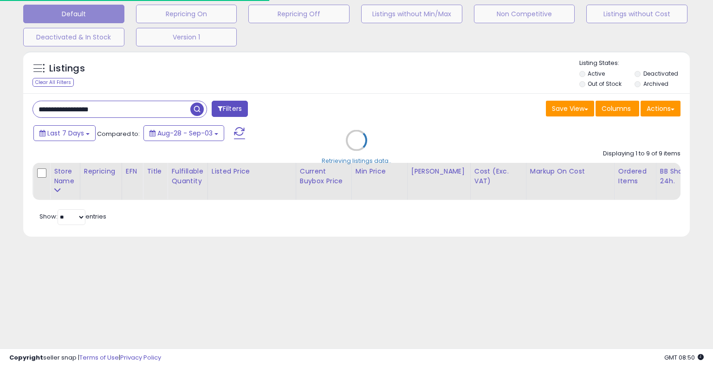
click at [360, 114] on div "Retrieving listings data.." at bounding box center [356, 147] width 680 height 202
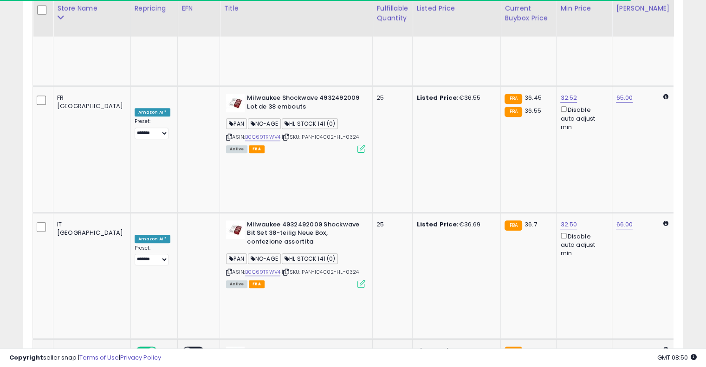
scroll to position [0, 119]
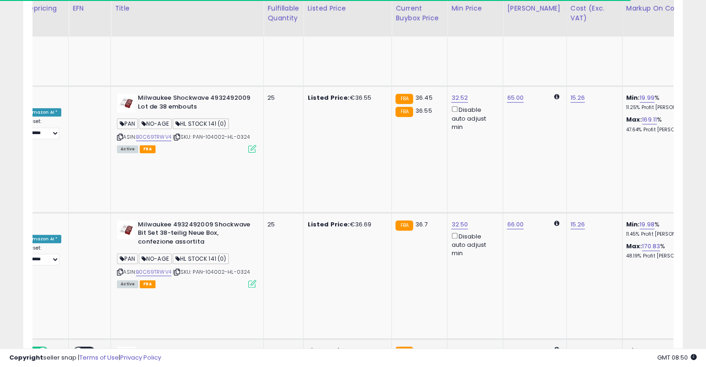
drag, startPoint x: 376, startPoint y: 135, endPoint x: 448, endPoint y: 124, distance: 72.4
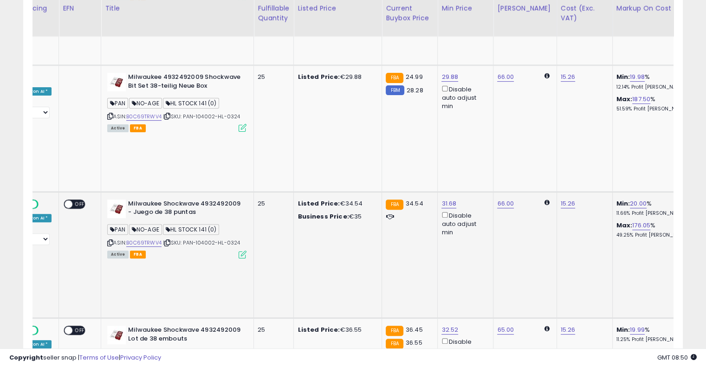
scroll to position [0, 46]
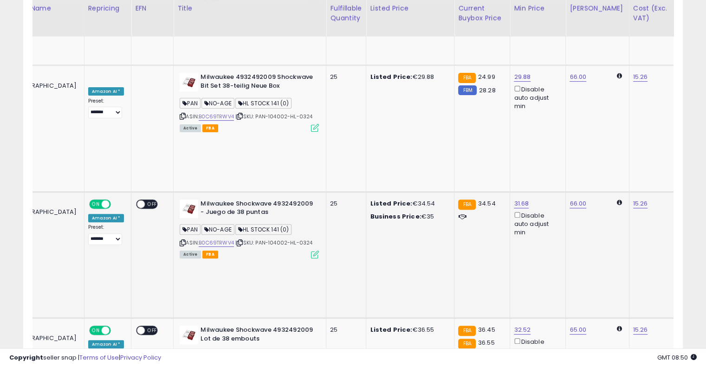
drag, startPoint x: 444, startPoint y: 138, endPoint x: 341, endPoint y: 139, distance: 103.0
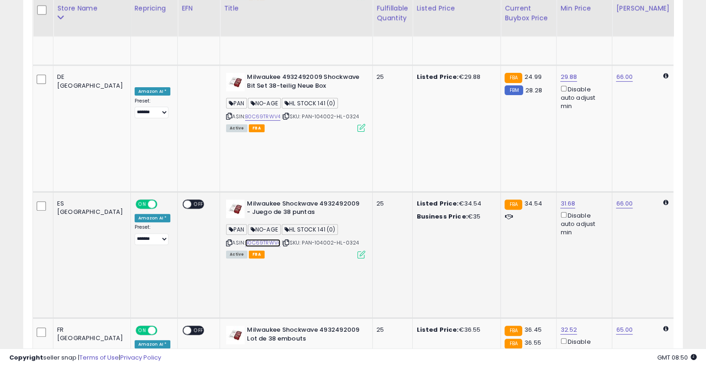
click at [245, 239] on link "B0C69TRWV4" at bounding box center [262, 243] width 35 height 8
click at [245, 365] on link "B0C69TRWV4" at bounding box center [262, 369] width 35 height 8
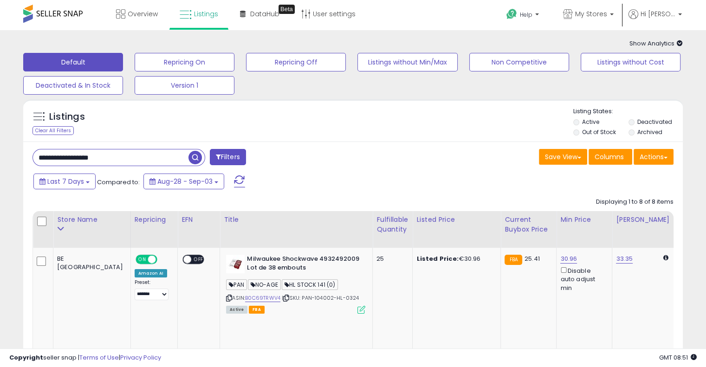
drag, startPoint x: 143, startPoint y: 158, endPoint x: 0, endPoint y: 137, distance: 144.9
paste input "text"
click at [197, 159] on span "button" at bounding box center [194, 157] width 13 height 13
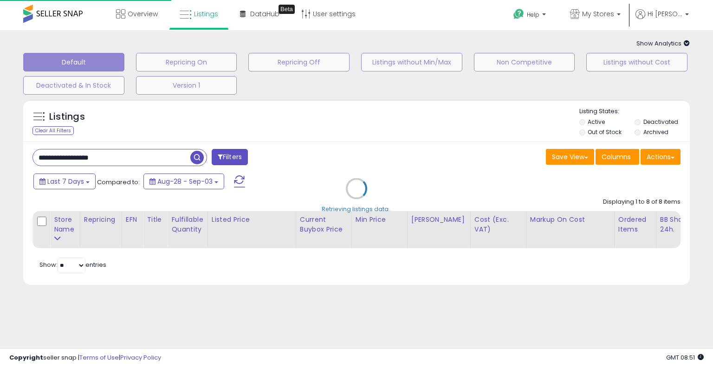
click at [327, 139] on div "Retrieving listings data.." at bounding box center [356, 196] width 680 height 202
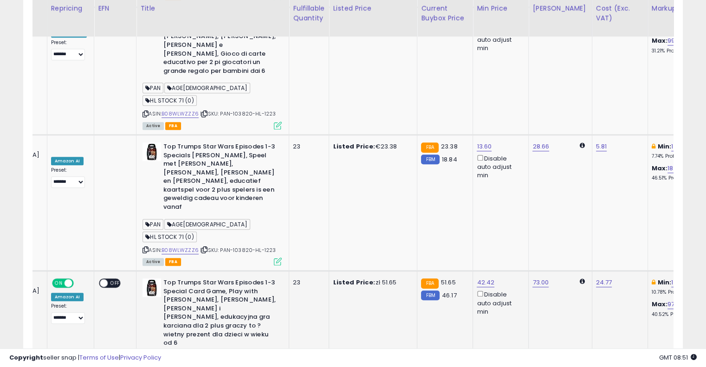
scroll to position [0, 110]
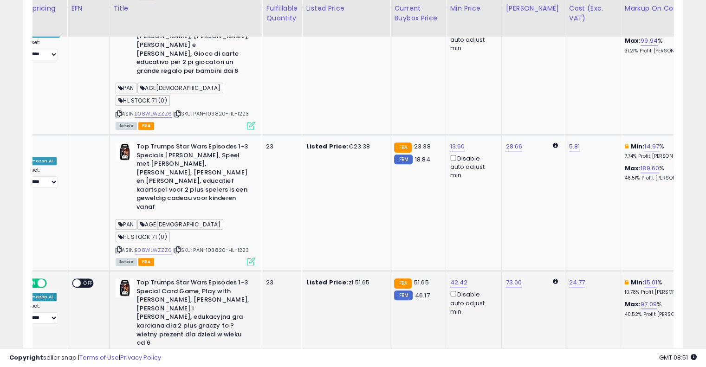
drag, startPoint x: 373, startPoint y: 134, endPoint x: 416, endPoint y: 126, distance: 43.0
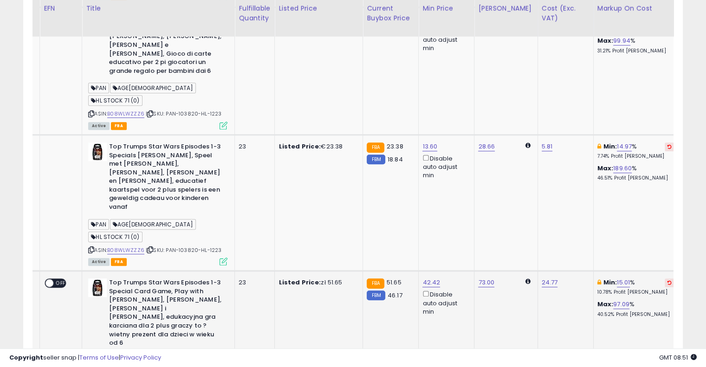
scroll to position [0, 147]
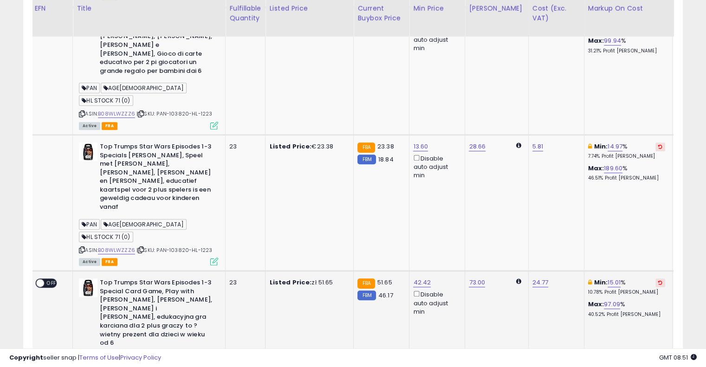
drag, startPoint x: 421, startPoint y: 126, endPoint x: 449, endPoint y: 120, distance: 28.5
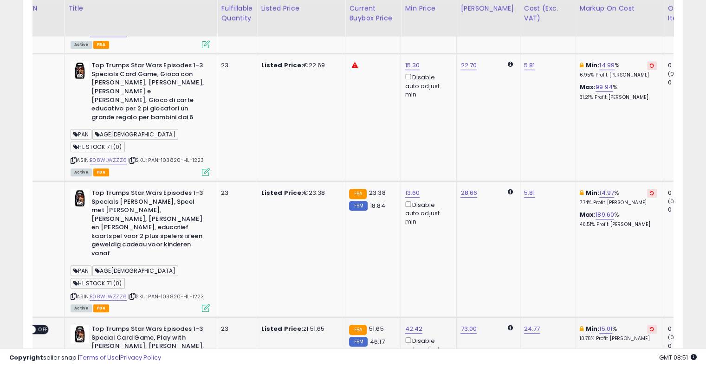
click at [650, 327] on icon at bounding box center [652, 329] width 4 height 5
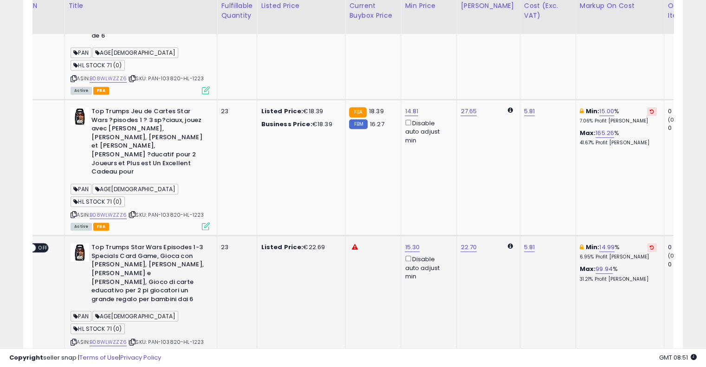
scroll to position [533, 0]
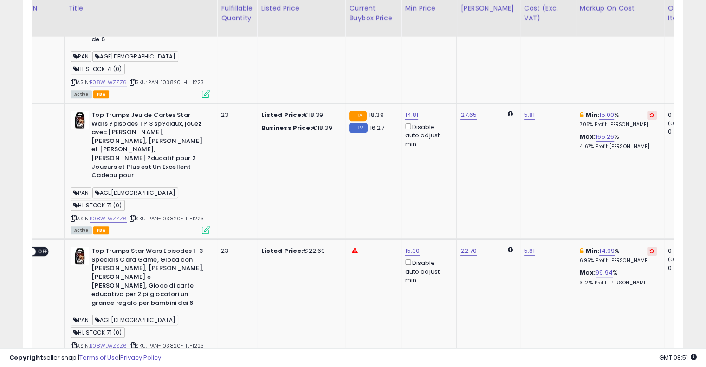
click at [647, 247] on button at bounding box center [652, 251] width 10 height 9
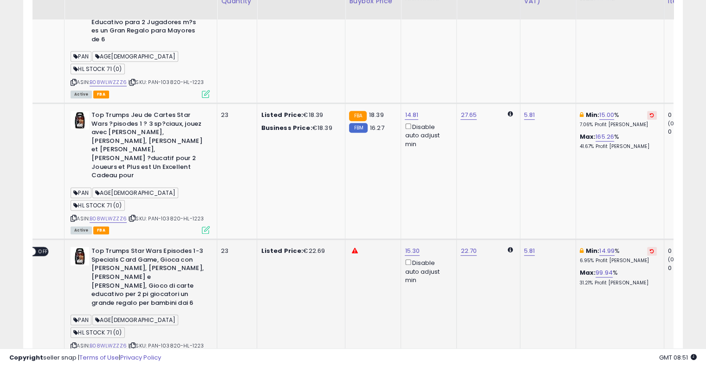
scroll to position [393, 0]
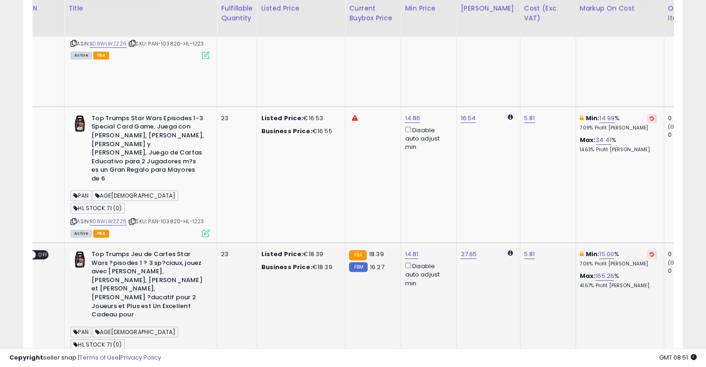
click at [650, 252] on icon at bounding box center [652, 254] width 4 height 5
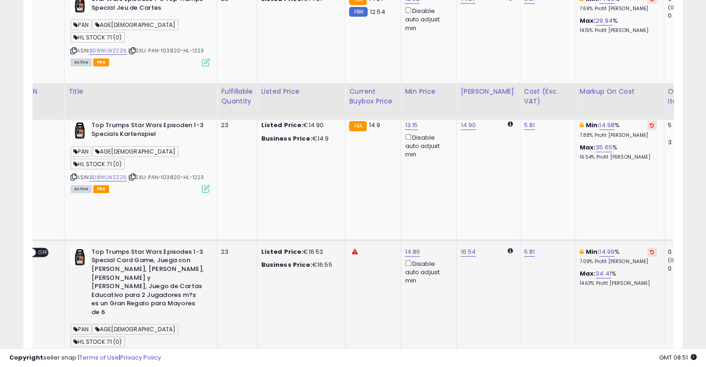
scroll to position [254, 0]
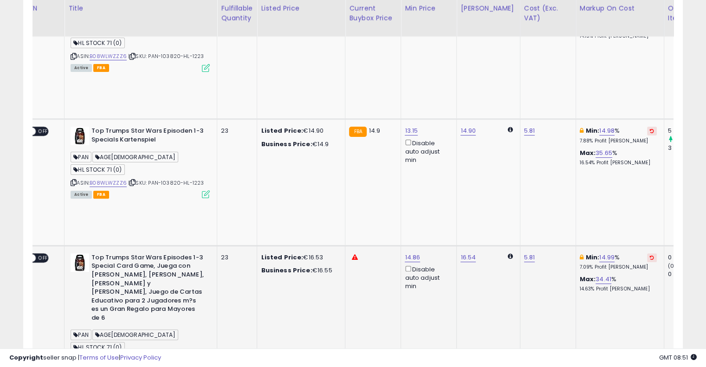
click at [650, 255] on icon at bounding box center [652, 257] width 4 height 5
click at [650, 129] on icon at bounding box center [652, 131] width 4 height 5
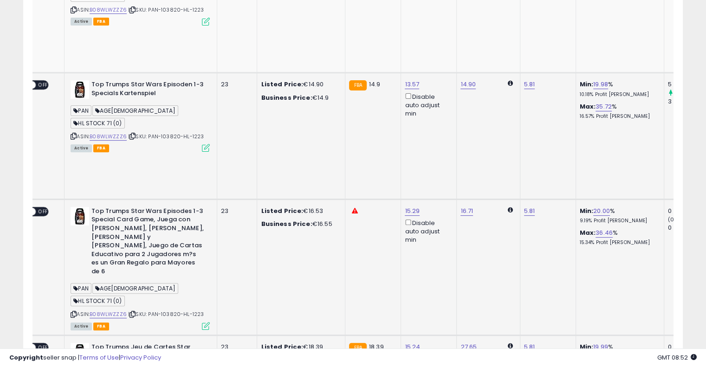
scroll to position [0, 0]
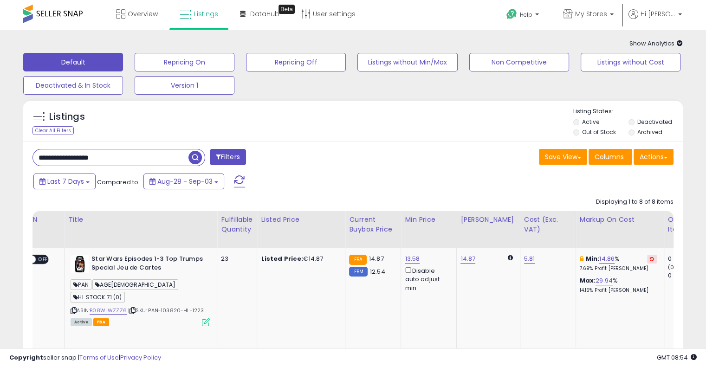
drag, startPoint x: 145, startPoint y: 154, endPoint x: 2, endPoint y: 137, distance: 143.4
paste input "text"
click at [191, 158] on span "button" at bounding box center [194, 157] width 13 height 13
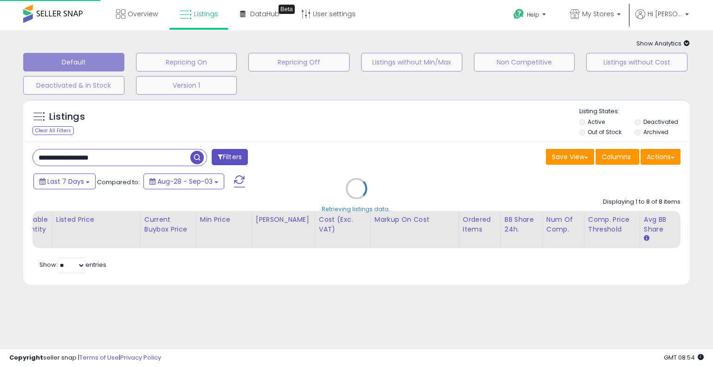
click at [330, 141] on div "Retrieving listings data.." at bounding box center [356, 196] width 680 height 202
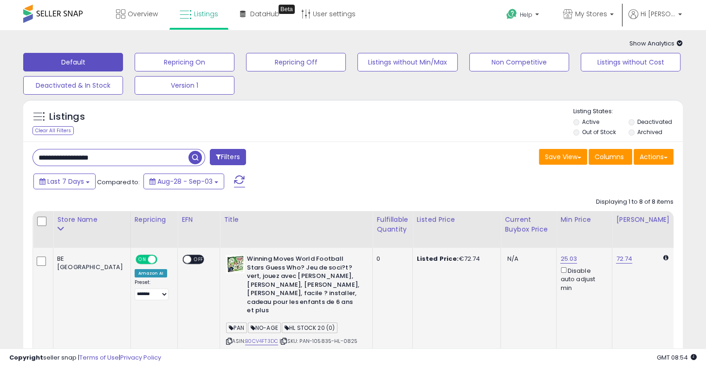
drag, startPoint x: 373, startPoint y: 317, endPoint x: 252, endPoint y: 307, distance: 121.0
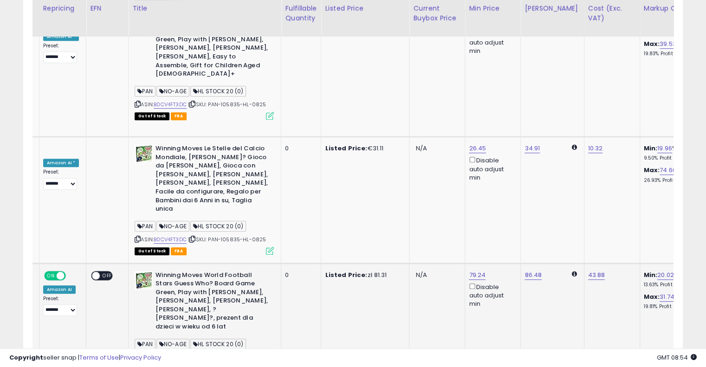
scroll to position [0, 175]
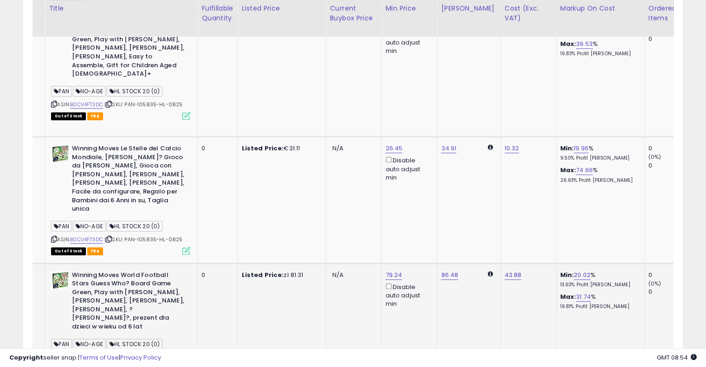
drag, startPoint x: 349, startPoint y: 165, endPoint x: 419, endPoint y: 149, distance: 72.2
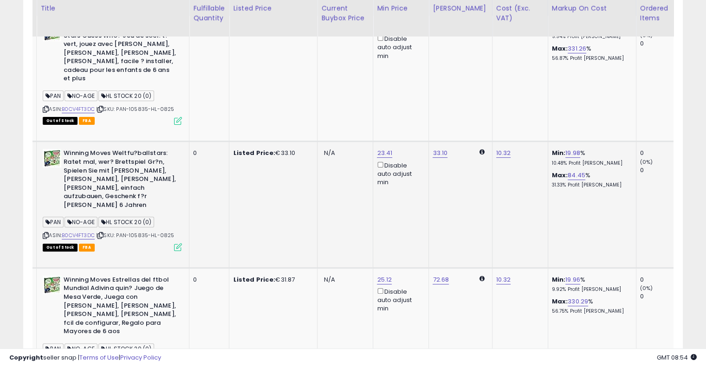
scroll to position [0, 47]
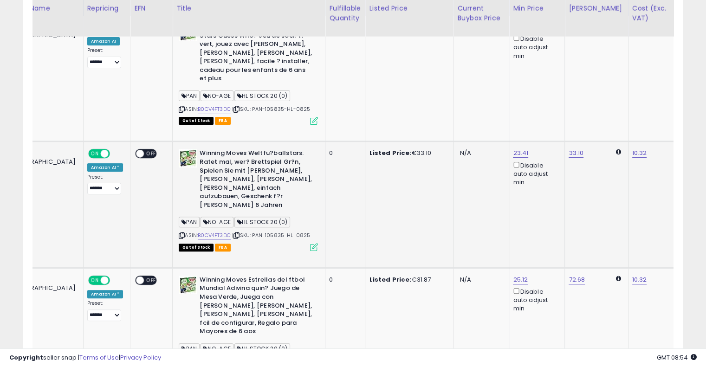
drag, startPoint x: 405, startPoint y: 187, endPoint x: 331, endPoint y: 181, distance: 74.0
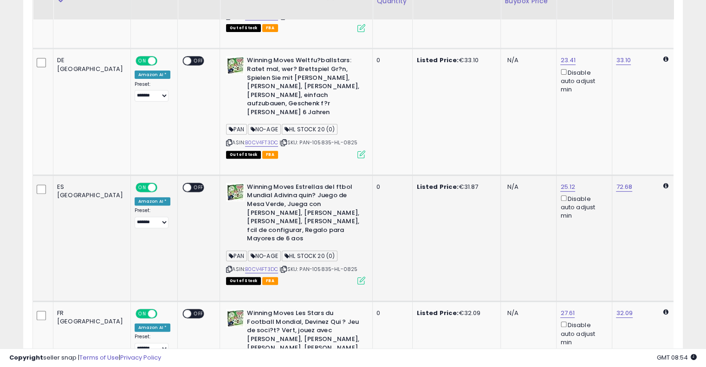
scroll to position [278, 0]
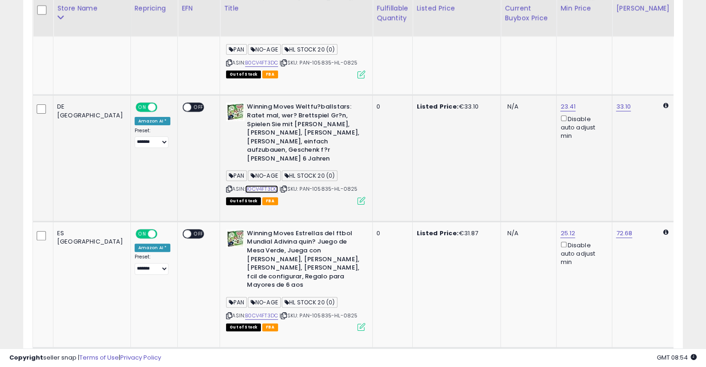
click at [245, 185] on link "B0CV4FT3DC" at bounding box center [261, 189] width 33 height 8
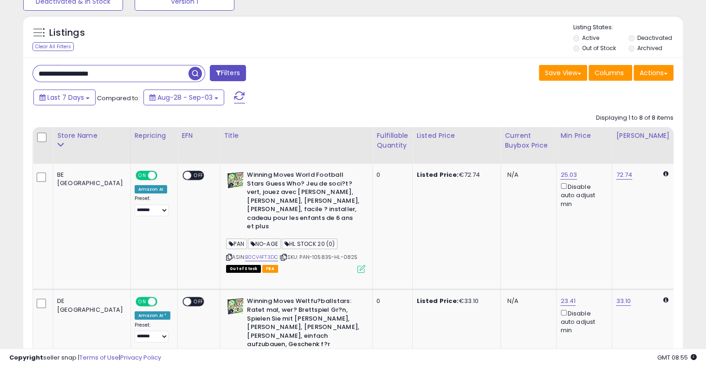
scroll to position [0, 0]
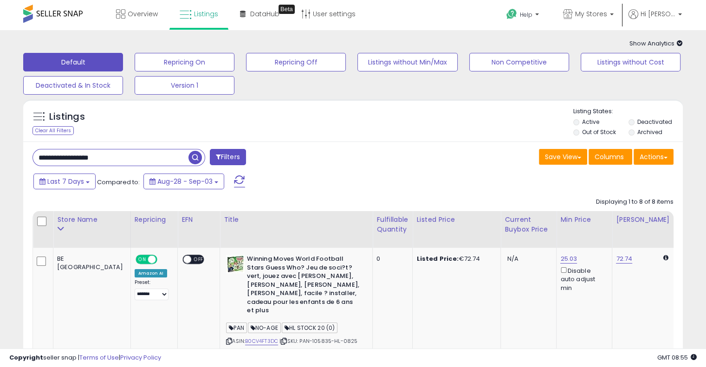
drag, startPoint x: 131, startPoint y: 158, endPoint x: 0, endPoint y: 138, distance: 132.3
paste input "text"
click at [195, 156] on span "button" at bounding box center [194, 157] width 13 height 13
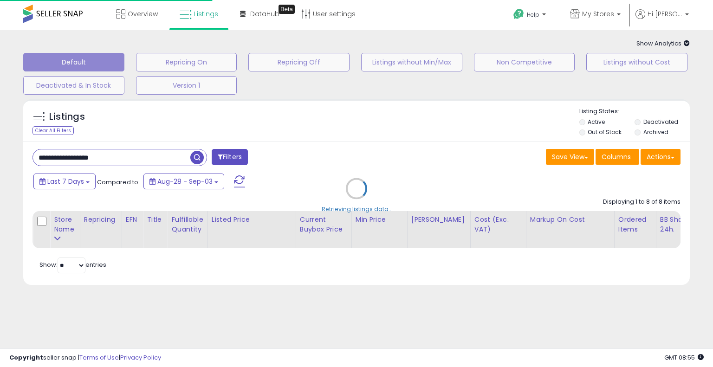
click at [309, 148] on div "Retrieving listings data.." at bounding box center [356, 196] width 680 height 202
click at [331, 121] on div "Retrieving listings data.." at bounding box center [356, 196] width 680 height 202
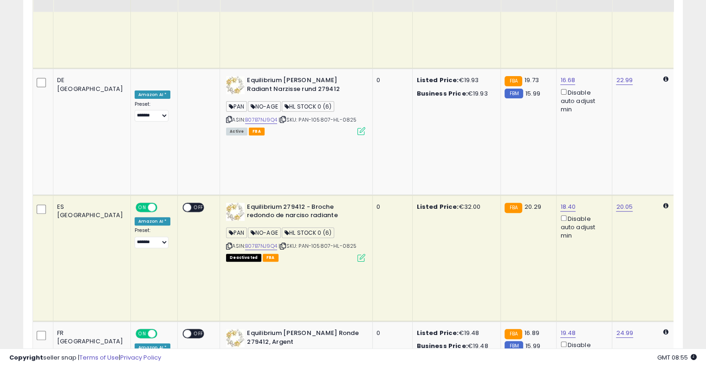
scroll to position [186, 0]
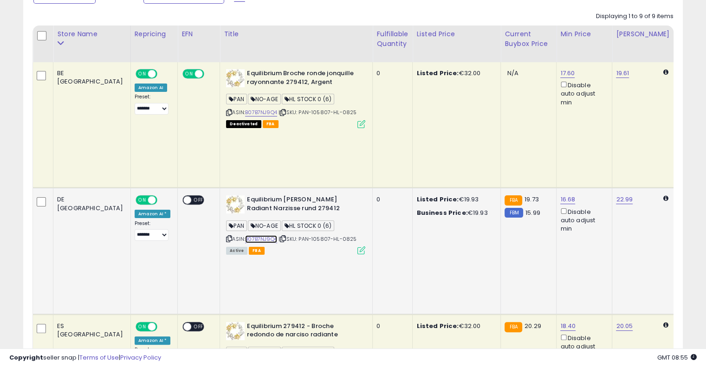
click at [245, 235] on link "B07B7NJ9Q4" at bounding box center [261, 239] width 32 height 8
click at [280, 236] on icon at bounding box center [283, 238] width 6 height 5
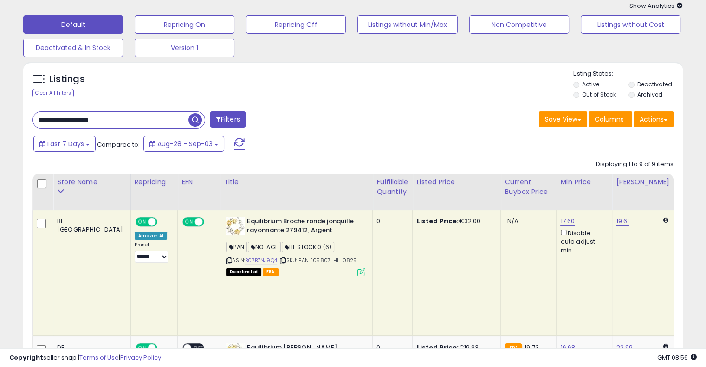
scroll to position [0, 0]
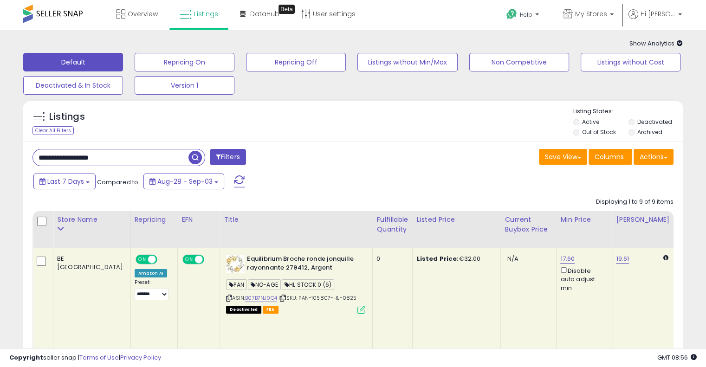
drag, startPoint x: 16, startPoint y: 150, endPoint x: 0, endPoint y: 152, distance: 16.4
paste input "text"
type input "**********"
drag, startPoint x: 196, startPoint y: 154, endPoint x: 235, endPoint y: 149, distance: 39.8
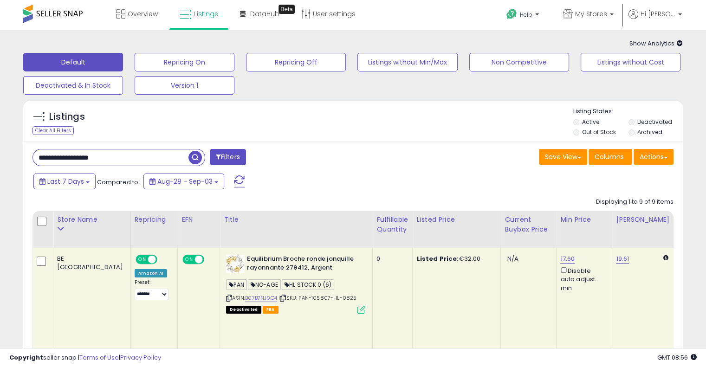
click at [196, 154] on span "button" at bounding box center [194, 157] width 13 height 13
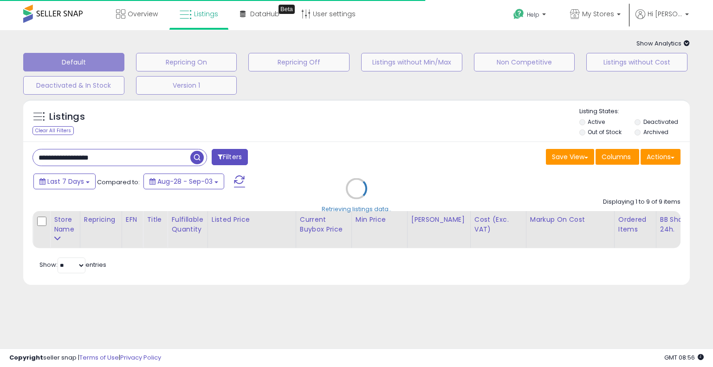
click at [328, 154] on div "Retrieving listings data.." at bounding box center [356, 196] width 680 height 202
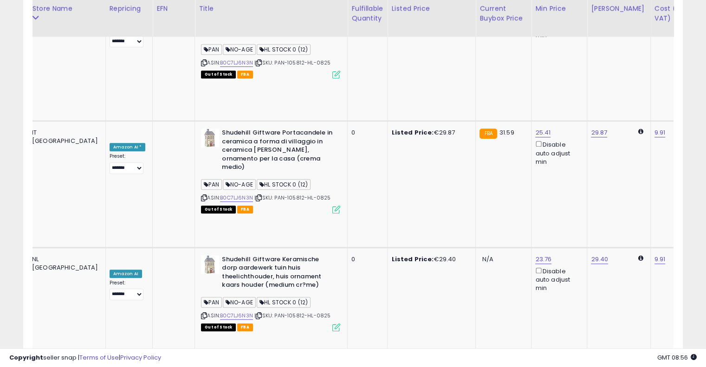
scroll to position [0, 122]
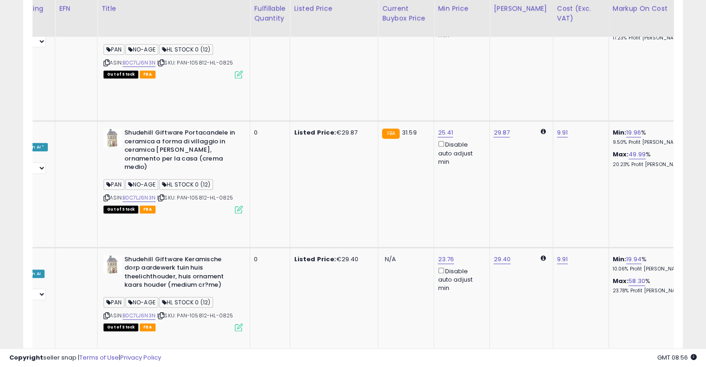
drag, startPoint x: 333, startPoint y: 123, endPoint x: 412, endPoint y: 118, distance: 79.5
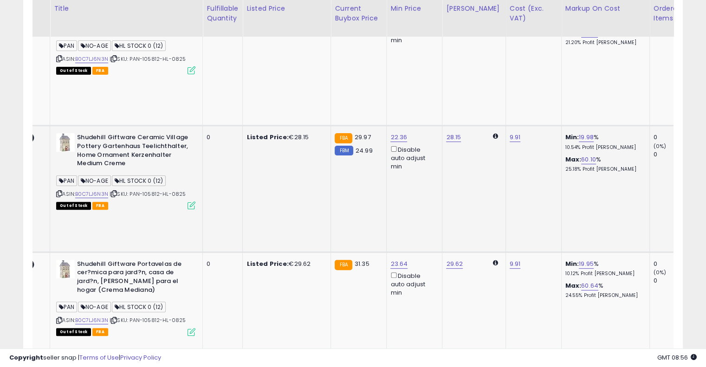
scroll to position [0, 0]
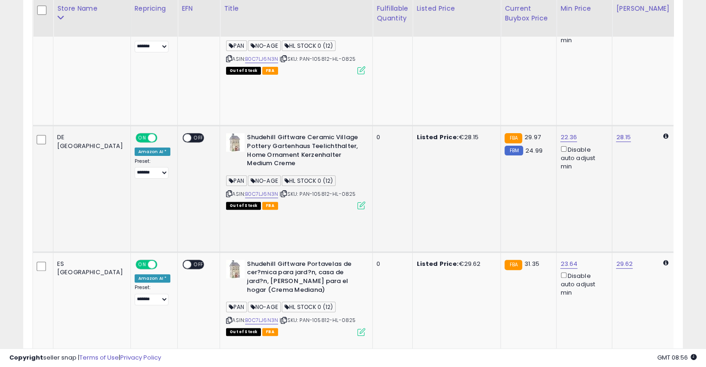
drag, startPoint x: 367, startPoint y: 132, endPoint x: 257, endPoint y: 120, distance: 109.7
click at [612, 126] on td "28.15" at bounding box center [643, 189] width 63 height 126
click at [616, 133] on link "28.15" at bounding box center [623, 137] width 15 height 9
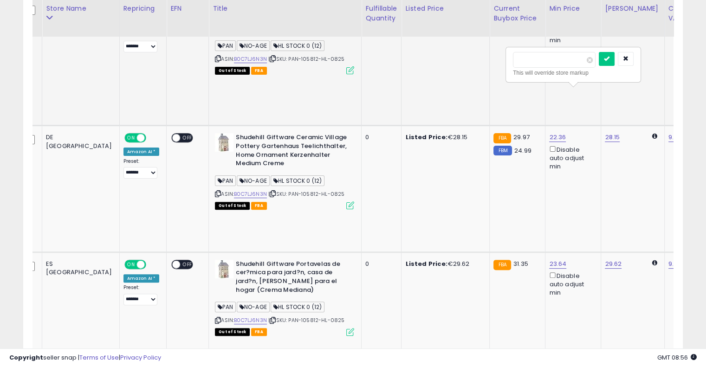
drag, startPoint x: 526, startPoint y: 63, endPoint x: 470, endPoint y: 74, distance: 57.1
type input "**"
click button "submit" at bounding box center [607, 59] width 16 height 14
click at [605, 259] on link "29.62" at bounding box center [613, 263] width 17 height 9
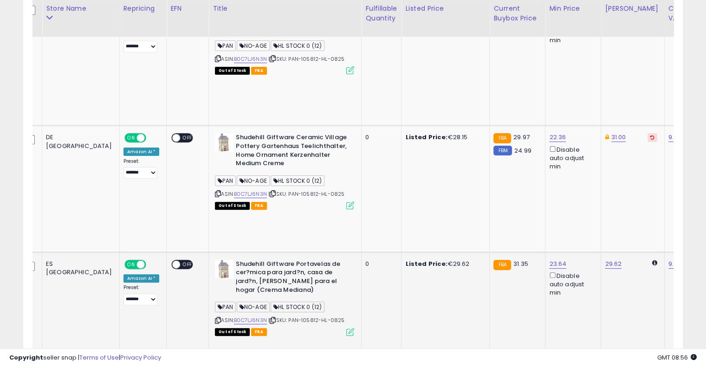
scroll to position [0, 12]
drag, startPoint x: 553, startPoint y: 144, endPoint x: 405, endPoint y: 134, distance: 148.8
type input "**"
click button "submit" at bounding box center [607, 148] width 16 height 14
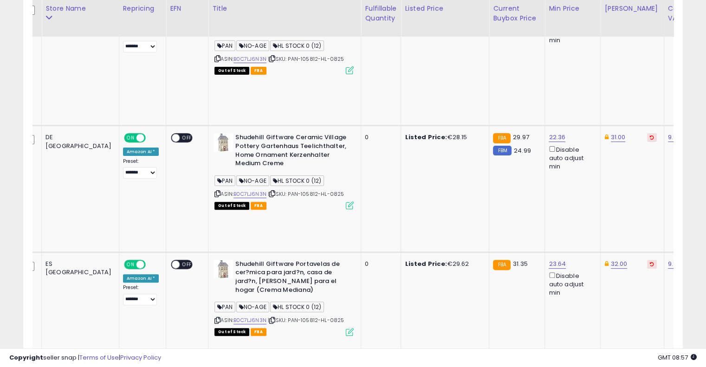
drag, startPoint x: 541, startPoint y: 236, endPoint x: 505, endPoint y: 233, distance: 36.8
click at [505, 233] on div "***** This will override store markup" at bounding box center [572, 243] width 135 height 36
type input "**"
click button "submit" at bounding box center [607, 237] width 16 height 14
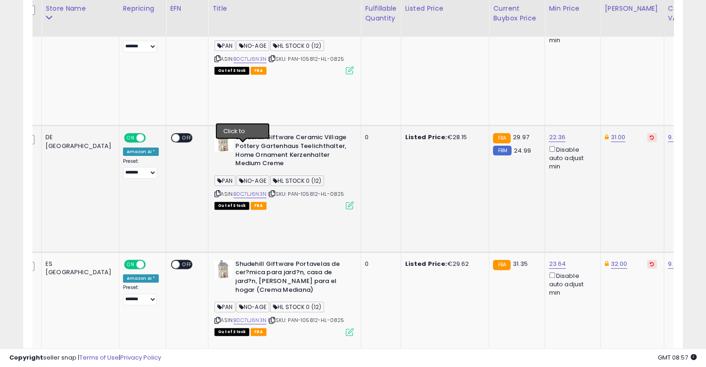
click at [269, 191] on icon at bounding box center [272, 193] width 6 height 5
click at [269, 318] on icon at bounding box center [272, 320] width 6 height 5
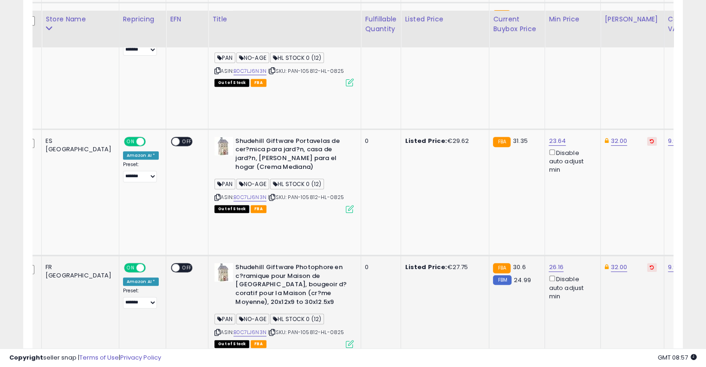
scroll to position [387, 0]
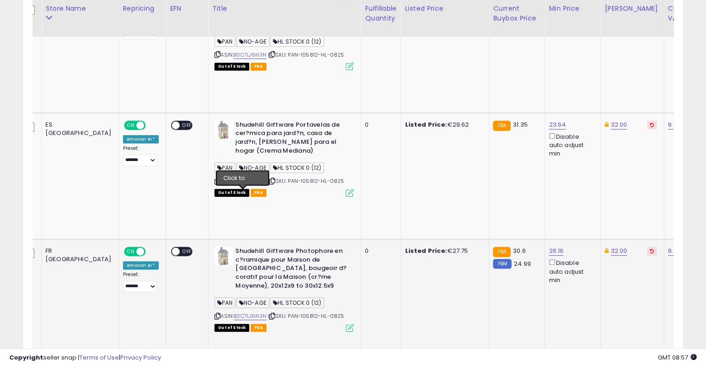
click at [269, 314] on icon at bounding box center [272, 316] width 6 height 5
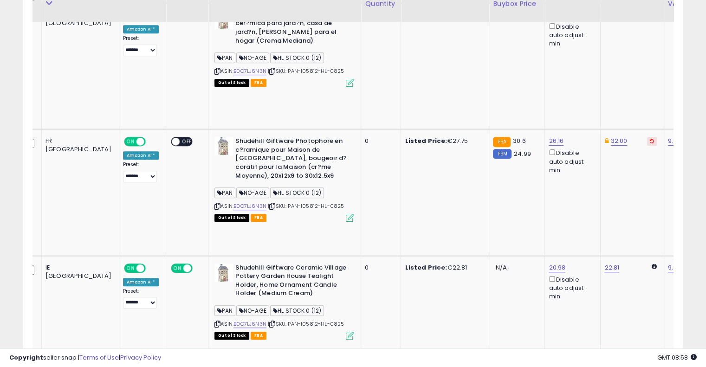
scroll to position [526, 0]
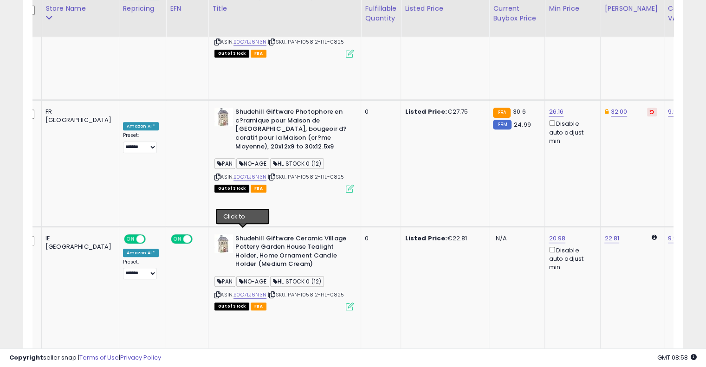
click at [604, 360] on link "29.87" at bounding box center [612, 364] width 16 height 9
drag, startPoint x: 547, startPoint y: 151, endPoint x: 475, endPoint y: 144, distance: 72.7
type input "**"
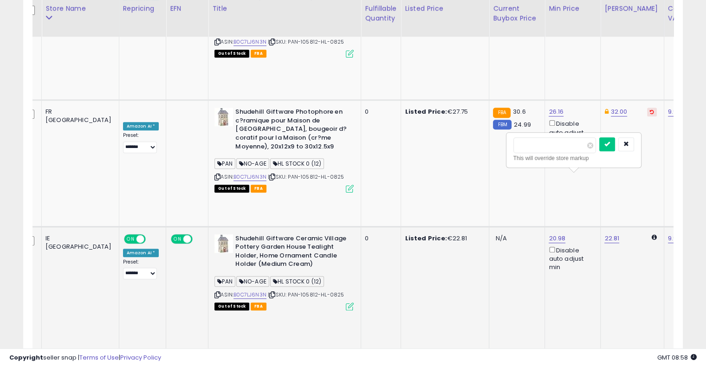
click button "submit" at bounding box center [607, 144] width 16 height 14
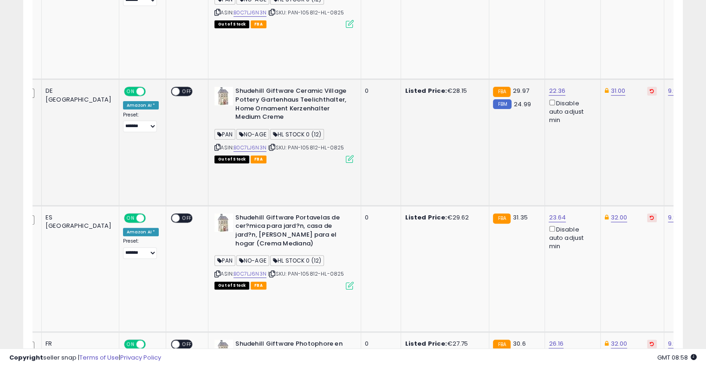
scroll to position [0, 0]
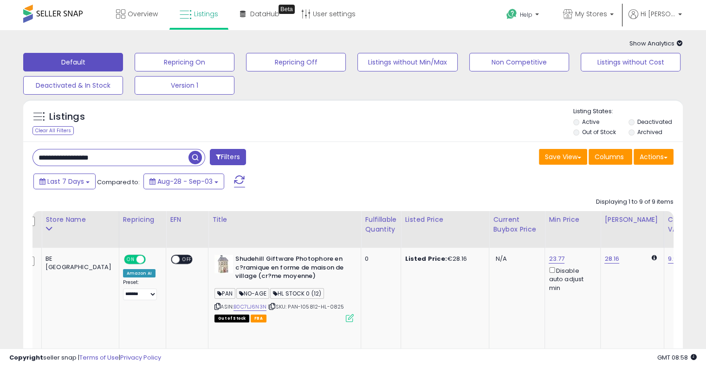
drag, startPoint x: 124, startPoint y: 156, endPoint x: 0, endPoint y: 153, distance: 124.4
paste input "text"
type input "**********"
drag, startPoint x: 202, startPoint y: 156, endPoint x: 197, endPoint y: 159, distance: 6.2
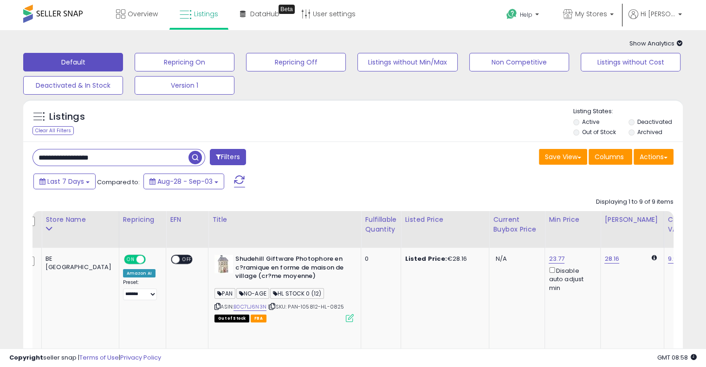
click at [201, 157] on button "button" at bounding box center [196, 156] width 17 height 14
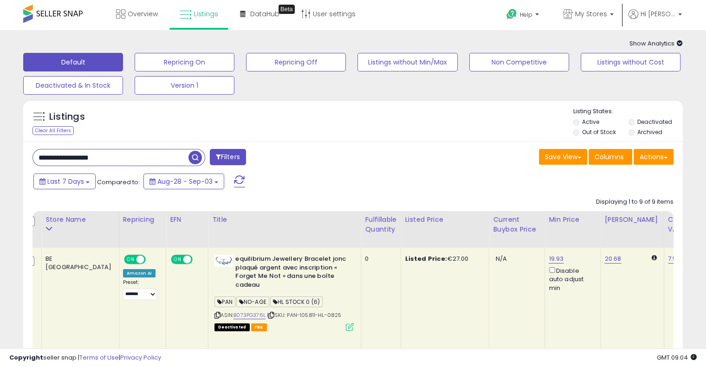
drag, startPoint x: 134, startPoint y: 161, endPoint x: 0, endPoint y: 157, distance: 133.7
paste input "text"
click at [194, 153] on span "button" at bounding box center [194, 157] width 13 height 13
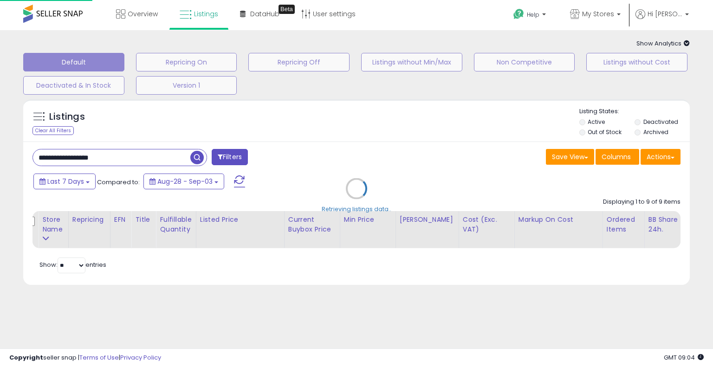
click at [305, 139] on div "Retrieving listings data.." at bounding box center [356, 196] width 680 height 202
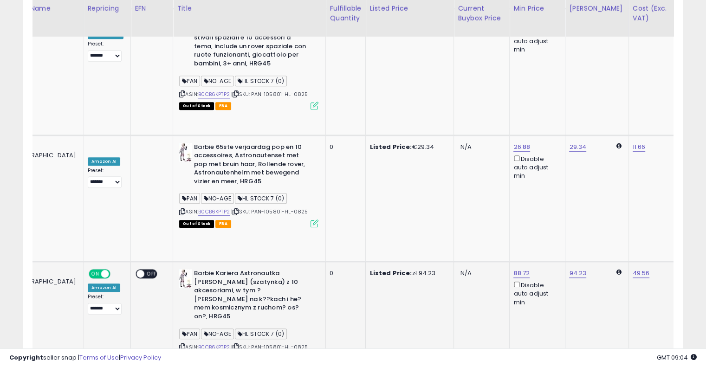
scroll to position [0, 126]
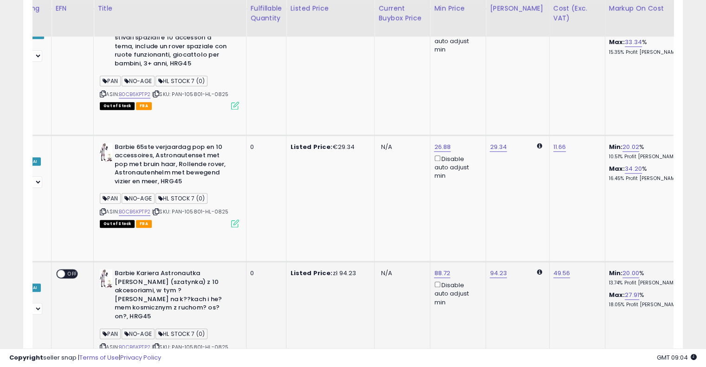
drag, startPoint x: 408, startPoint y: 108, endPoint x: 429, endPoint y: 104, distance: 21.2
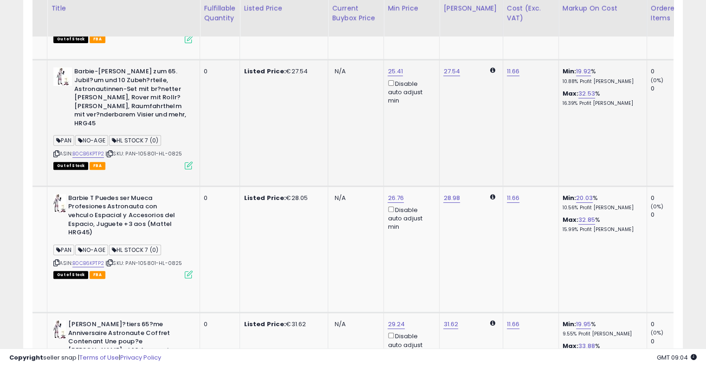
scroll to position [0, 0]
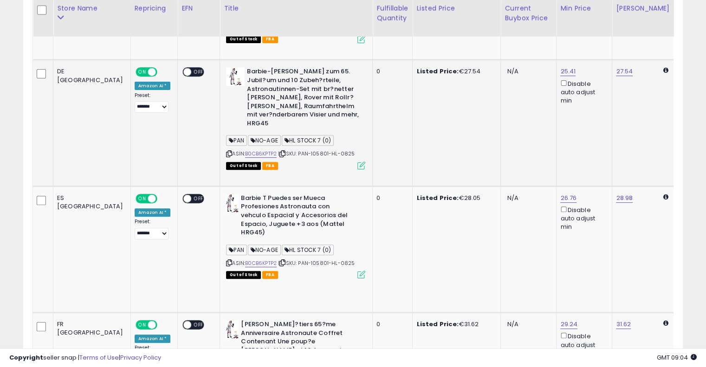
drag, startPoint x: 436, startPoint y: 124, endPoint x: 284, endPoint y: 124, distance: 152.2
click at [245, 150] on link "B0CB6KPTP2" at bounding box center [261, 154] width 32 height 8
click at [279, 151] on icon at bounding box center [282, 153] width 6 height 5
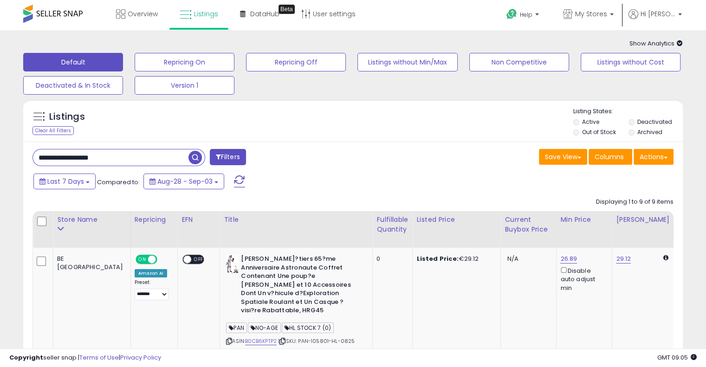
drag, startPoint x: 71, startPoint y: 157, endPoint x: 0, endPoint y: 157, distance: 70.5
paste input "text"
click at [197, 157] on span "button" at bounding box center [194, 157] width 13 height 13
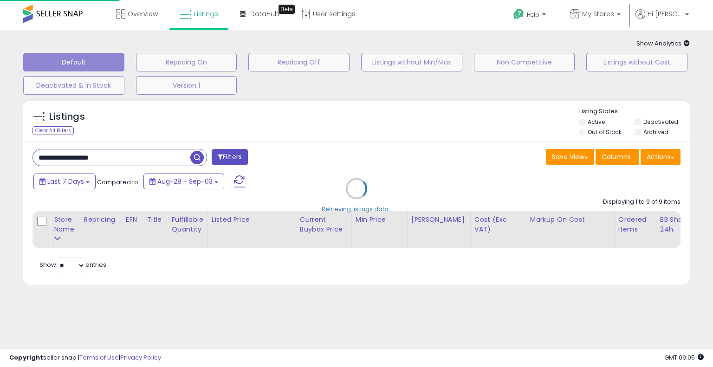
click at [345, 133] on div "Retrieving listings data.." at bounding box center [356, 196] width 680 height 202
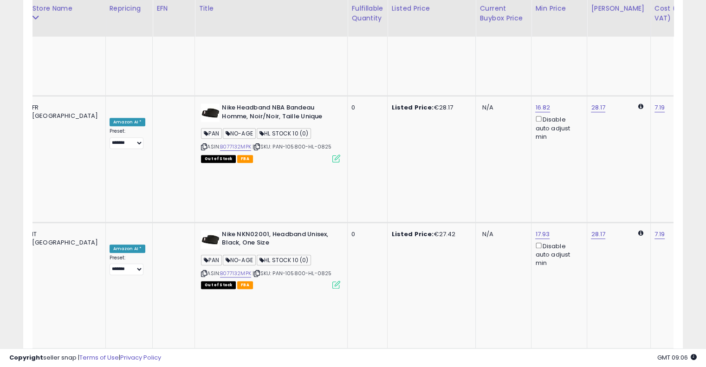
scroll to position [0, 154]
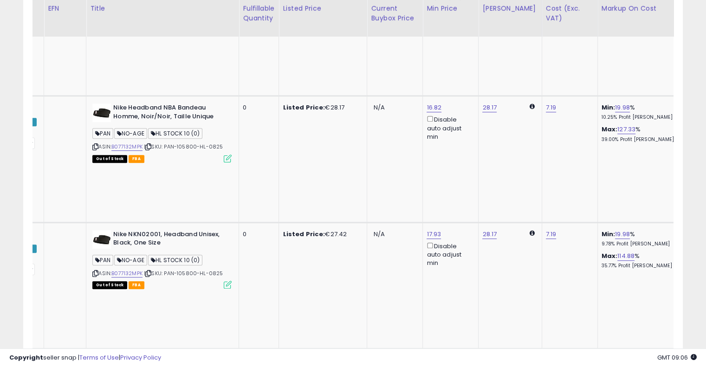
drag, startPoint x: 336, startPoint y: 131, endPoint x: 399, endPoint y: 119, distance: 64.8
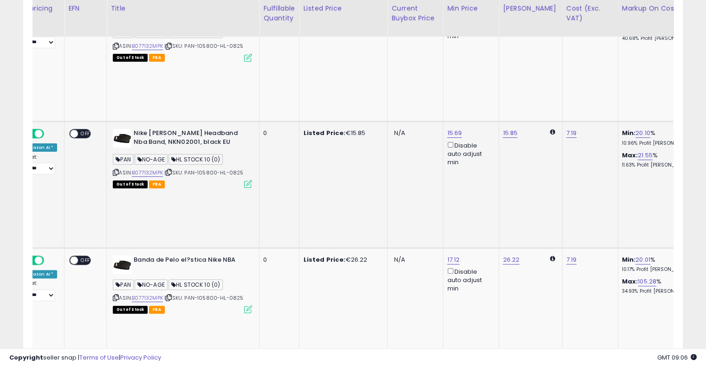
scroll to position [0, 0]
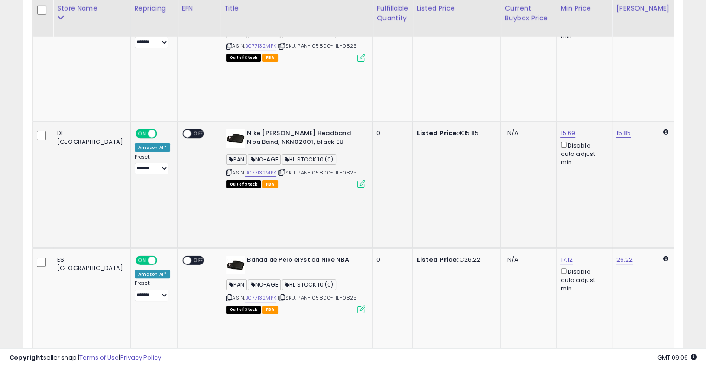
drag, startPoint x: 399, startPoint y: 106, endPoint x: 270, endPoint y: 108, distance: 129.0
click at [245, 169] on link "B077132MPK" at bounding box center [260, 173] width 31 height 8
click at [279, 170] on icon at bounding box center [282, 172] width 6 height 5
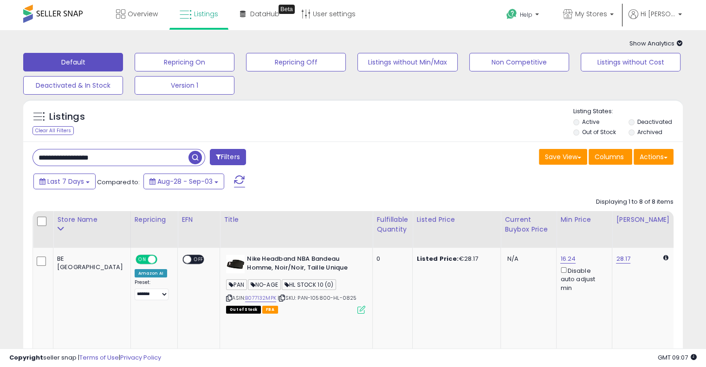
drag, startPoint x: 127, startPoint y: 160, endPoint x: 16, endPoint y: 155, distance: 110.5
paste input "text"
click at [191, 162] on span "button" at bounding box center [194, 157] width 13 height 13
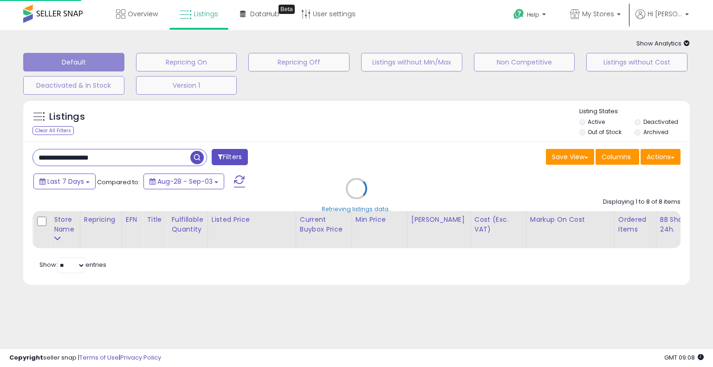
click at [338, 141] on div "Retrieving listings data.." at bounding box center [356, 196] width 680 height 202
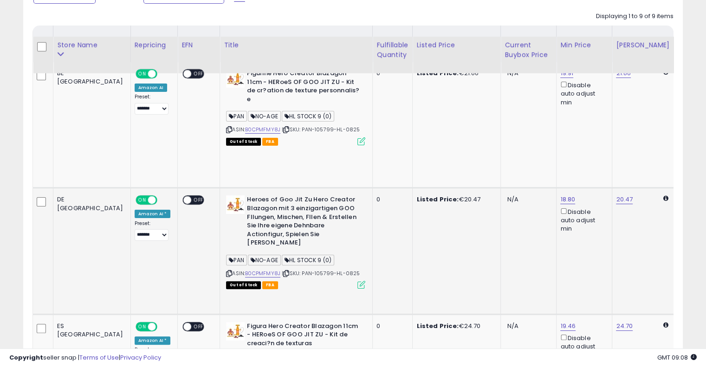
scroll to position [236, 0]
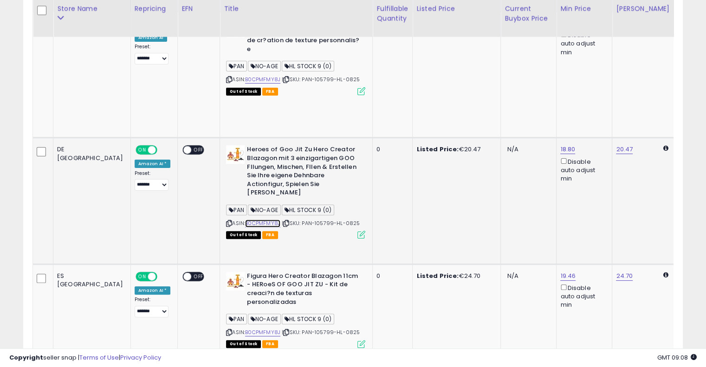
click at [245, 219] on link "B0CPMFMY8J" at bounding box center [262, 223] width 35 height 8
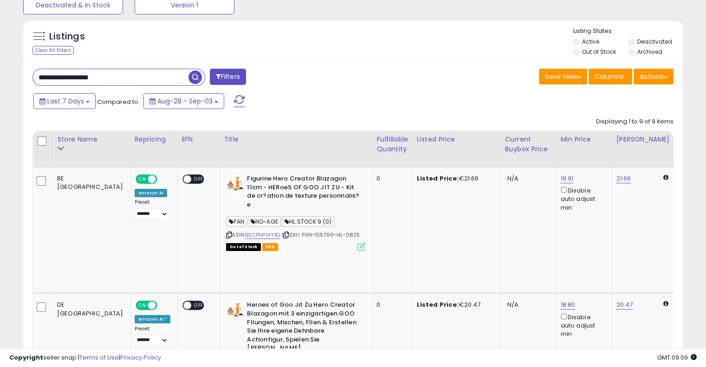
scroll to position [0, 0]
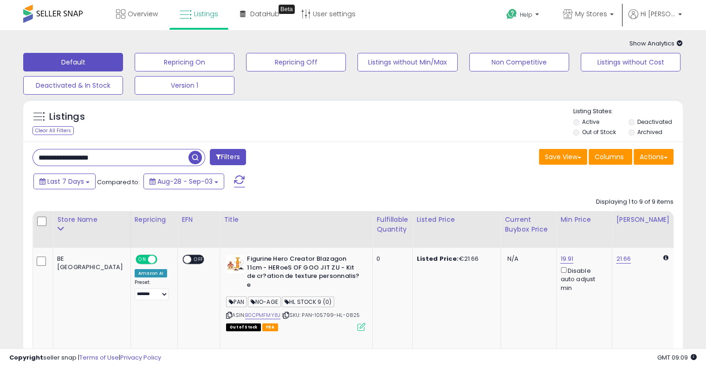
drag, startPoint x: 130, startPoint y: 154, endPoint x: 0, endPoint y: 149, distance: 130.4
paste input "text"
click at [194, 154] on span "button" at bounding box center [194, 157] width 13 height 13
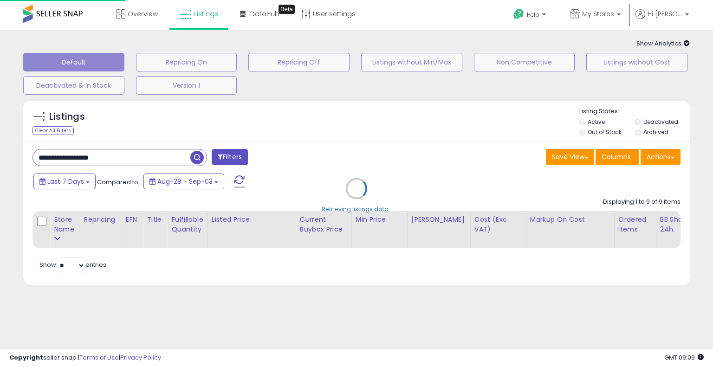
click at [333, 157] on div "Retrieving listings data.." at bounding box center [356, 196] width 680 height 202
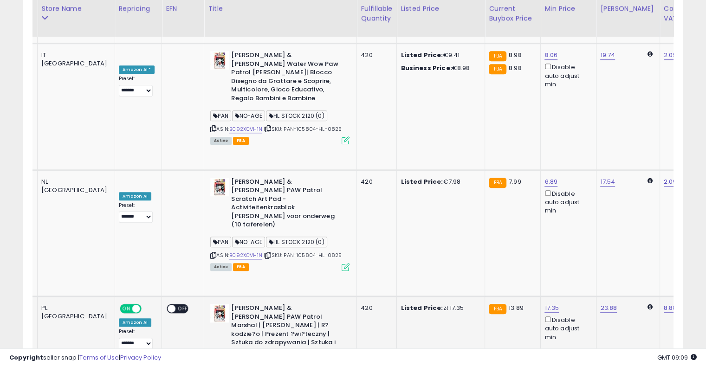
scroll to position [0, 117]
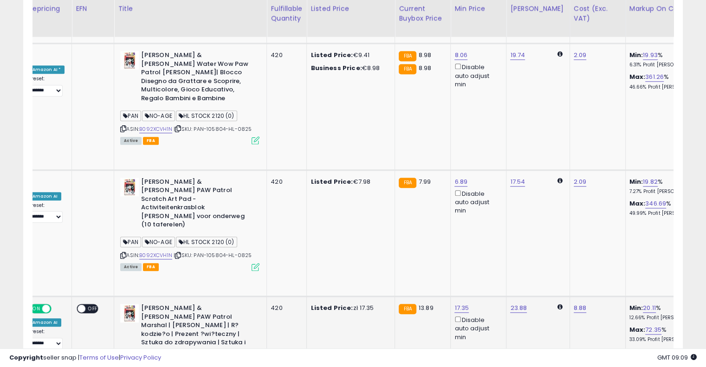
drag, startPoint x: 382, startPoint y: 135, endPoint x: 444, endPoint y: 118, distance: 64.3
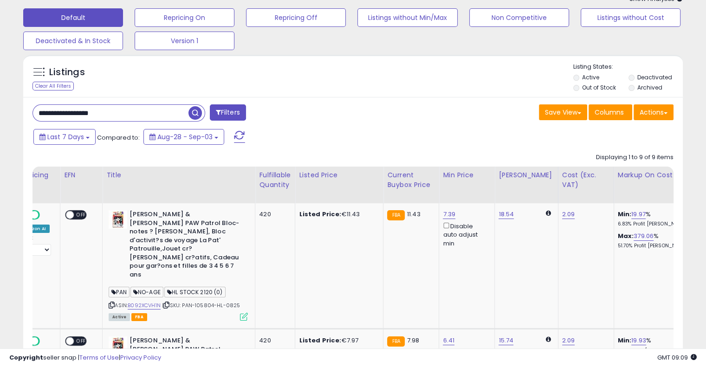
scroll to position [0, 0]
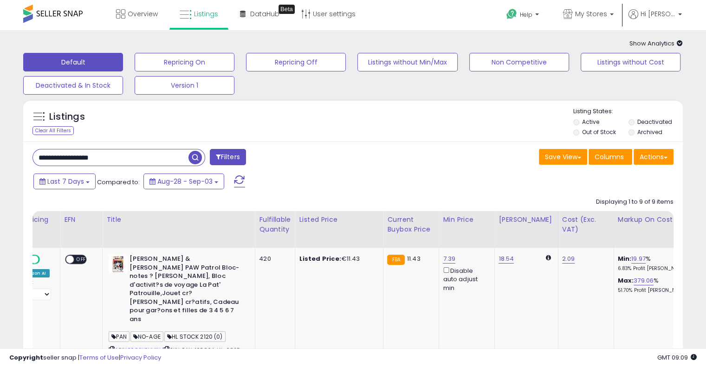
drag, startPoint x: 135, startPoint y: 155, endPoint x: 19, endPoint y: 153, distance: 115.5
paste input "text"
drag, startPoint x: 190, startPoint y: 157, endPoint x: 211, endPoint y: 154, distance: 21.2
click at [191, 157] on span "button" at bounding box center [194, 157] width 13 height 13
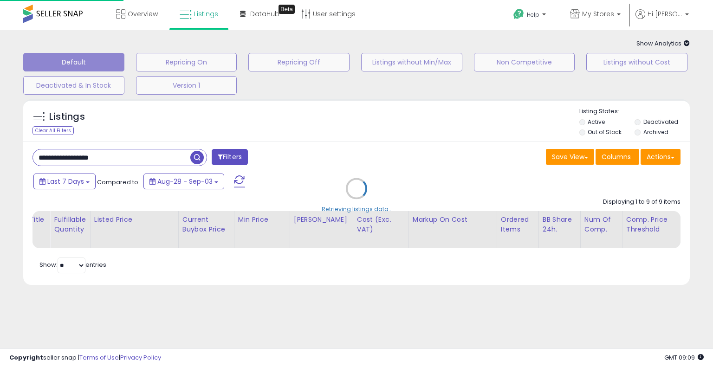
click at [316, 145] on div "Retrieving listings data.." at bounding box center [356, 196] width 680 height 202
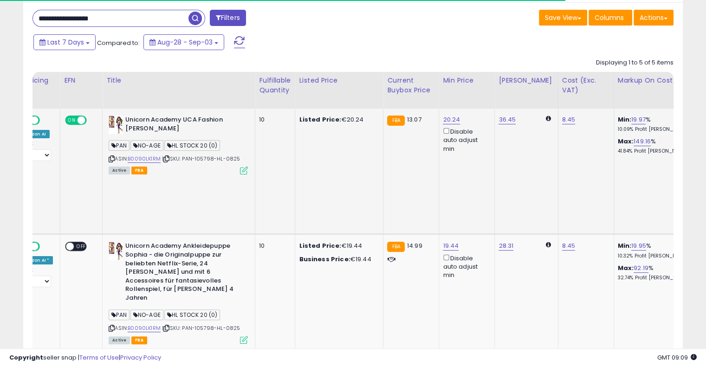
scroll to position [0, 90]
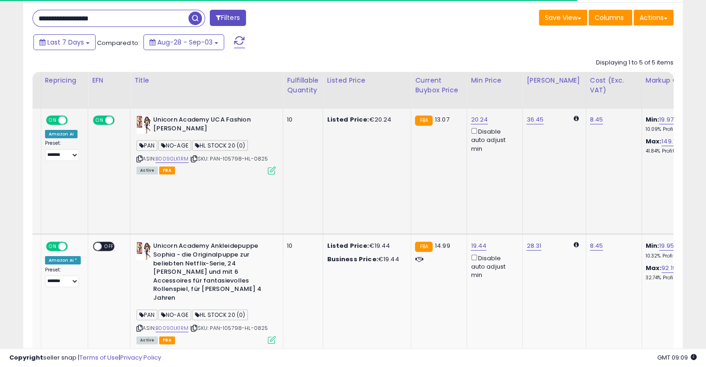
drag, startPoint x: 343, startPoint y: 137, endPoint x: 261, endPoint y: 151, distance: 83.7
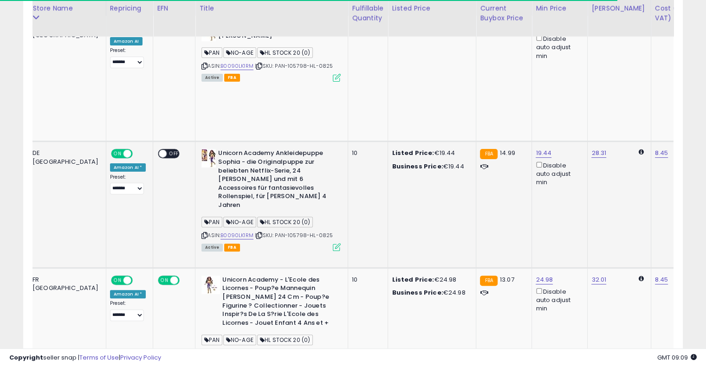
scroll to position [0, 0]
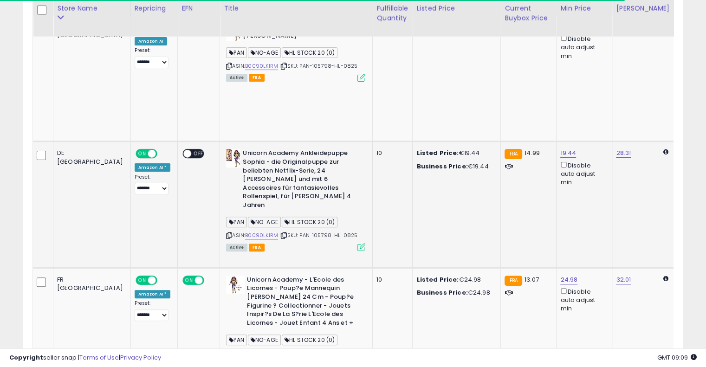
drag, startPoint x: 336, startPoint y: 150, endPoint x: 241, endPoint y: 152, distance: 95.1
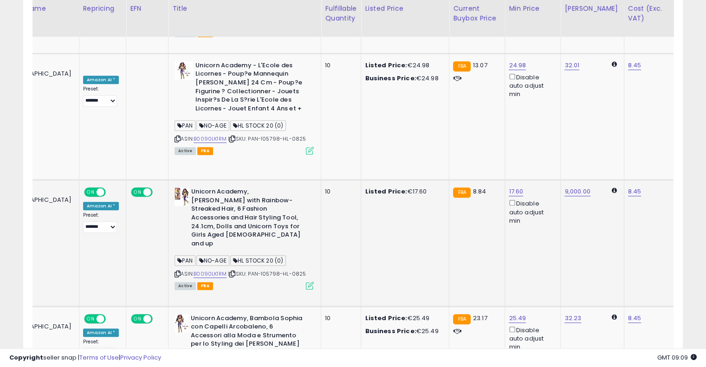
scroll to position [0, 115]
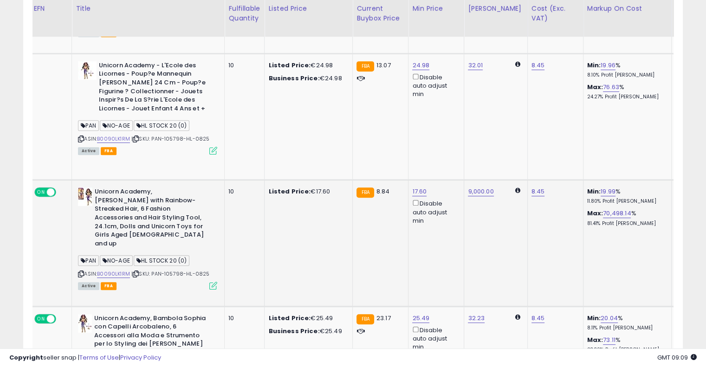
drag, startPoint x: 338, startPoint y: 144, endPoint x: 435, endPoint y: 151, distance: 97.7
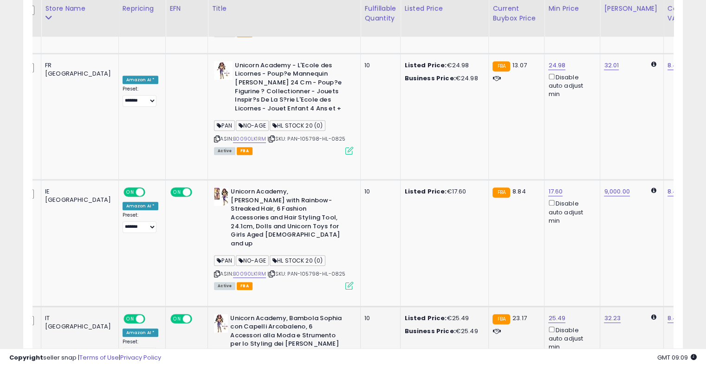
drag, startPoint x: 439, startPoint y: 233, endPoint x: 339, endPoint y: 229, distance: 100.3
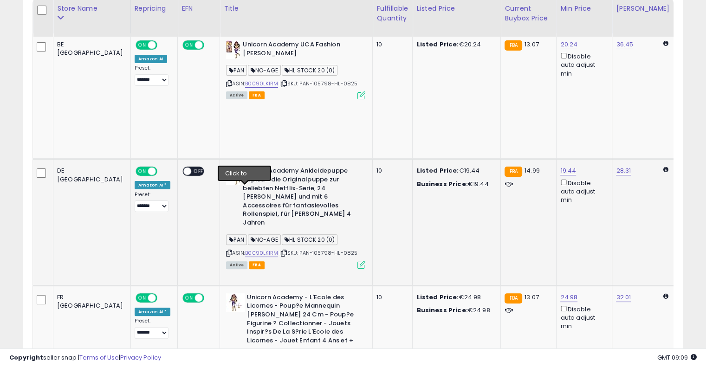
click at [281, 251] on icon at bounding box center [284, 253] width 6 height 5
click at [245, 249] on link "B0090LK1RM" at bounding box center [261, 253] width 33 height 8
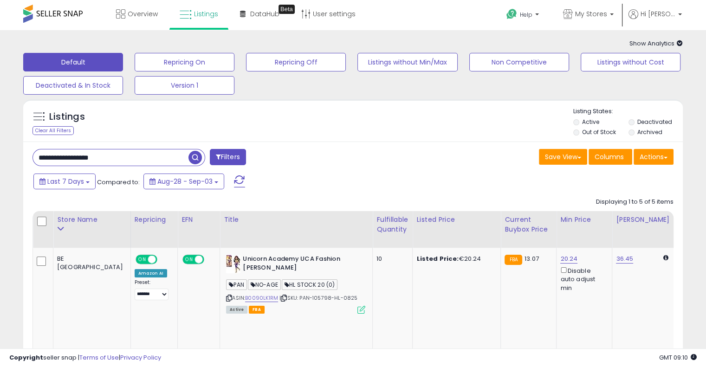
drag, startPoint x: 127, startPoint y: 155, endPoint x: 0, endPoint y: 155, distance: 126.7
paste input "text"
click at [195, 155] on span "button" at bounding box center [194, 157] width 13 height 13
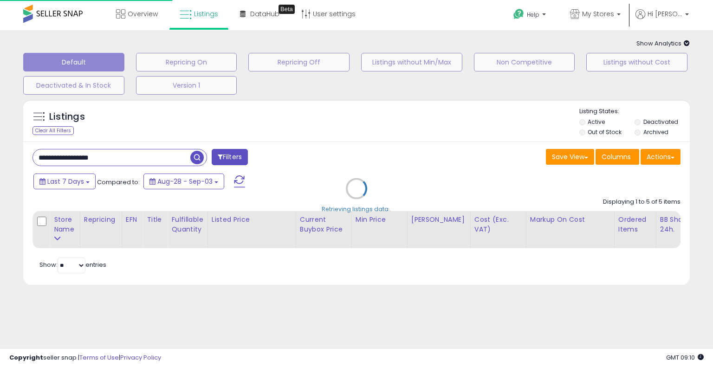
click at [315, 135] on div "Retrieving listings data.." at bounding box center [356, 196] width 680 height 202
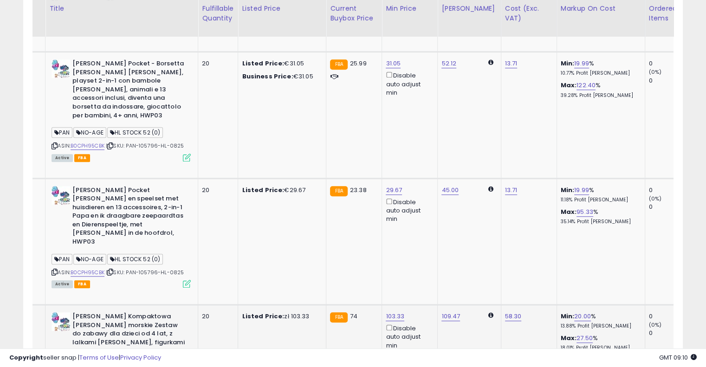
drag, startPoint x: 330, startPoint y: 127, endPoint x: 395, endPoint y: 120, distance: 65.3
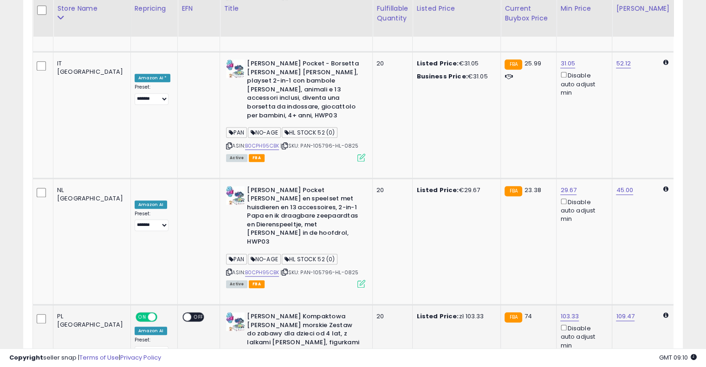
drag, startPoint x: 416, startPoint y: 154, endPoint x: 287, endPoint y: 154, distance: 129.0
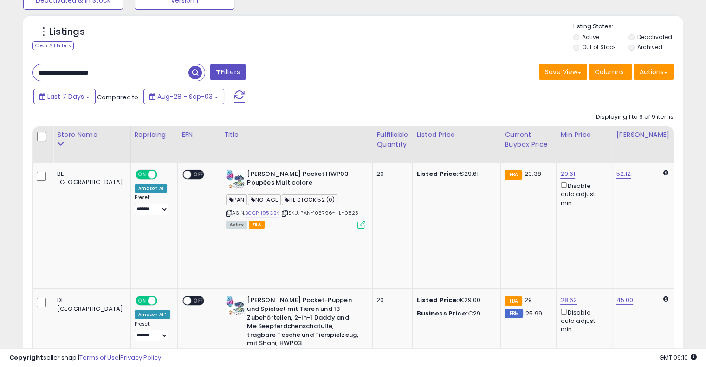
drag, startPoint x: 145, startPoint y: 66, endPoint x: 0, endPoint y: 64, distance: 144.8
paste input "text"
click at [191, 72] on span "button" at bounding box center [194, 72] width 13 height 13
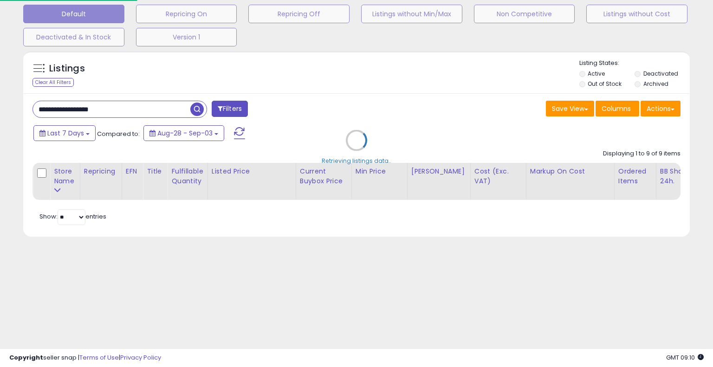
click at [374, 94] on div "Retrieving listings data.." at bounding box center [356, 147] width 680 height 202
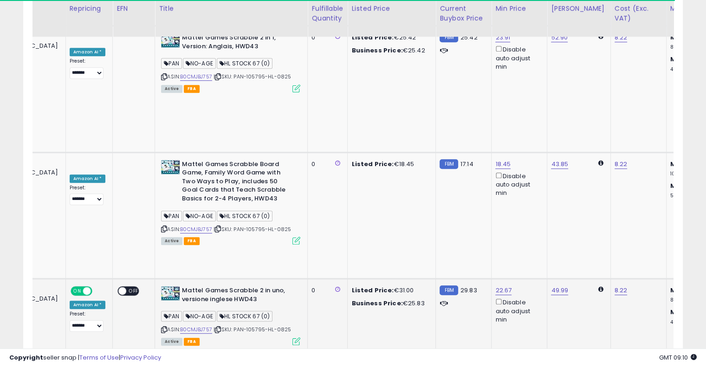
scroll to position [0, 142]
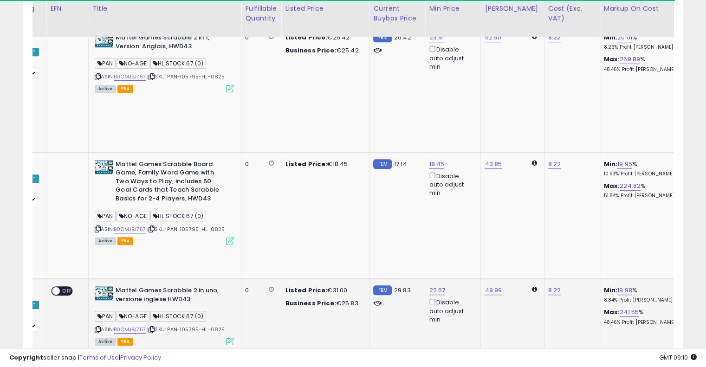
drag, startPoint x: 322, startPoint y: 140, endPoint x: 380, endPoint y: 119, distance: 61.6
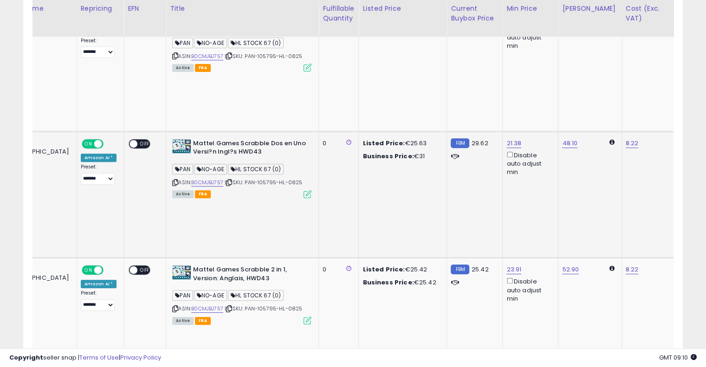
drag, startPoint x: 401, startPoint y: 116, endPoint x: 301, endPoint y: 116, distance: 100.2
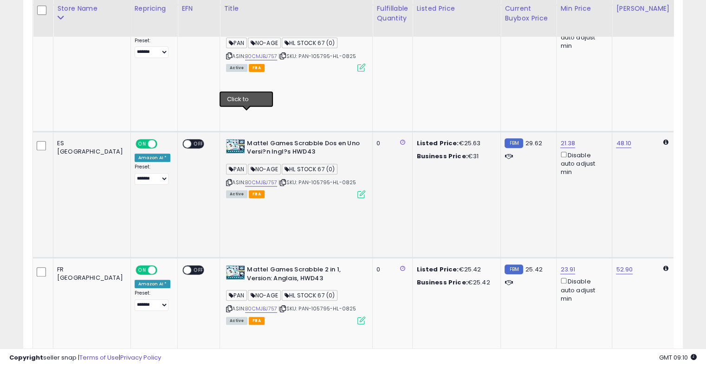
click at [280, 180] on icon at bounding box center [283, 182] width 6 height 5
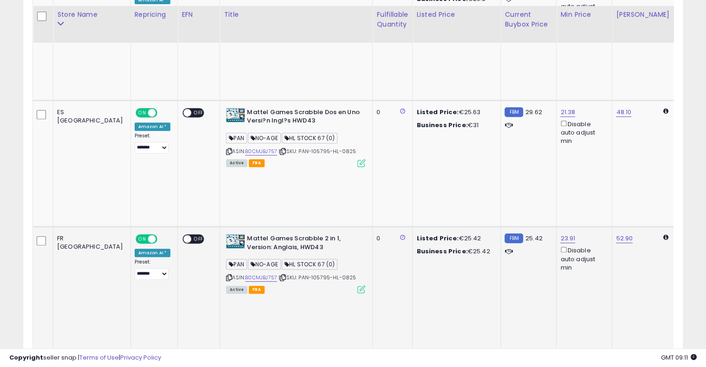
scroll to position [415, 0]
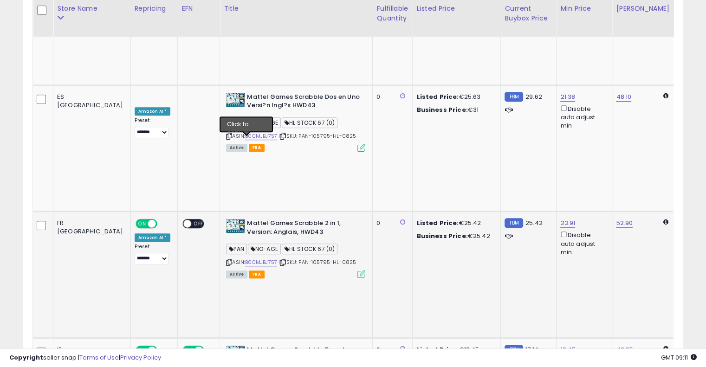
click at [280, 260] on icon at bounding box center [283, 262] width 6 height 5
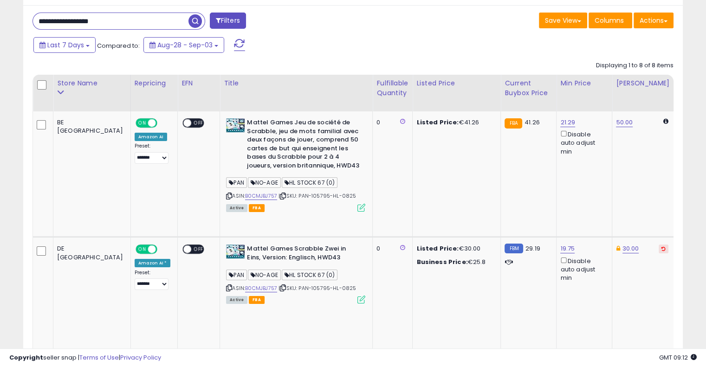
scroll to position [0, 0]
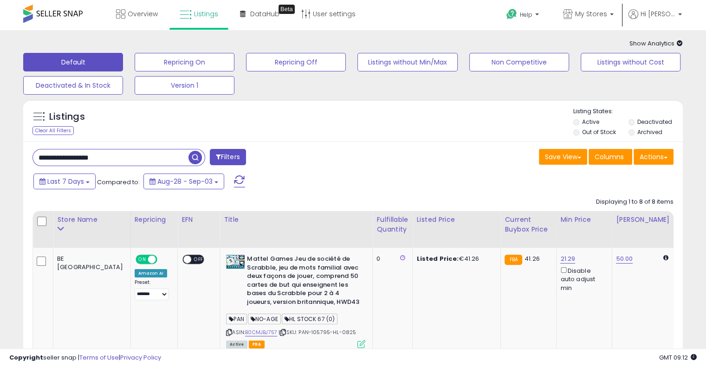
drag, startPoint x: 124, startPoint y: 157, endPoint x: 0, endPoint y: 148, distance: 124.2
paste input "text"
click at [196, 159] on span "button" at bounding box center [194, 157] width 13 height 13
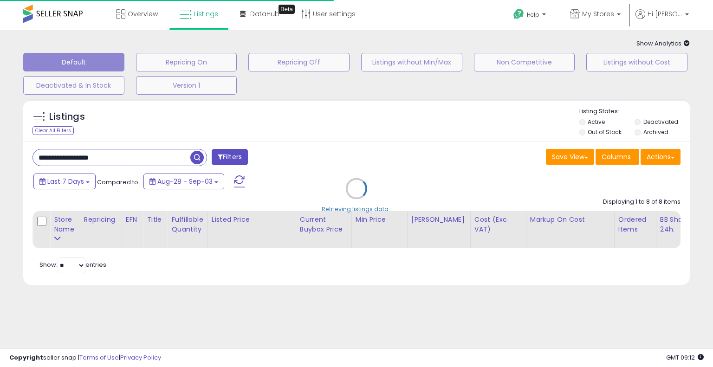
click at [341, 165] on div "Retrieving listings data.." at bounding box center [356, 196] width 680 height 202
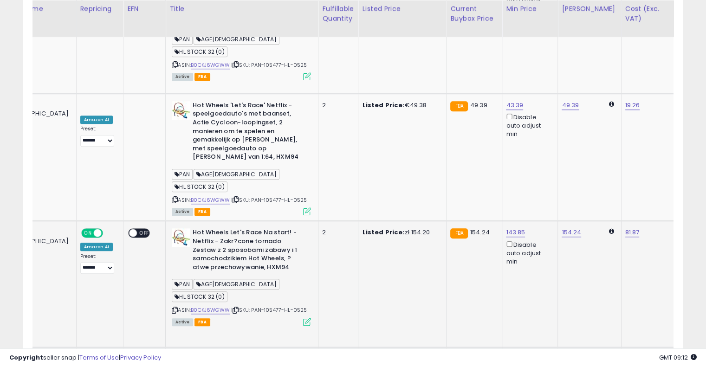
scroll to position [0, 102]
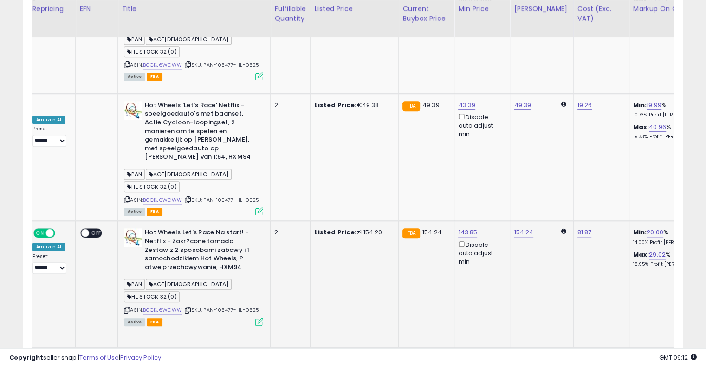
drag, startPoint x: 348, startPoint y: 121, endPoint x: 405, endPoint y: 122, distance: 57.1
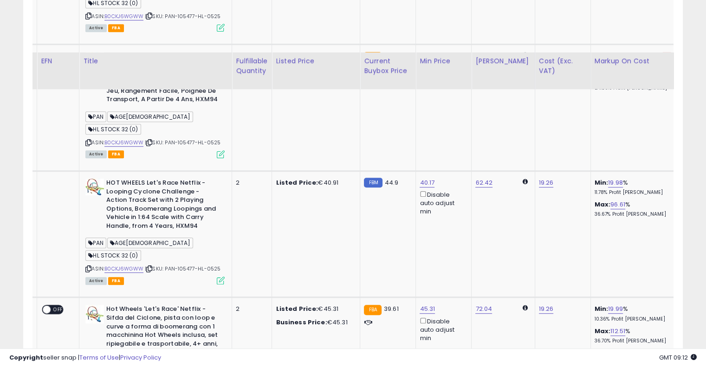
scroll to position [449, 0]
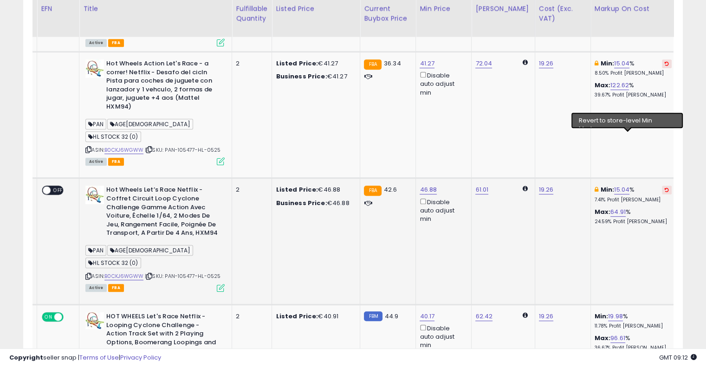
click at [664, 187] on icon at bounding box center [666, 189] width 4 height 5
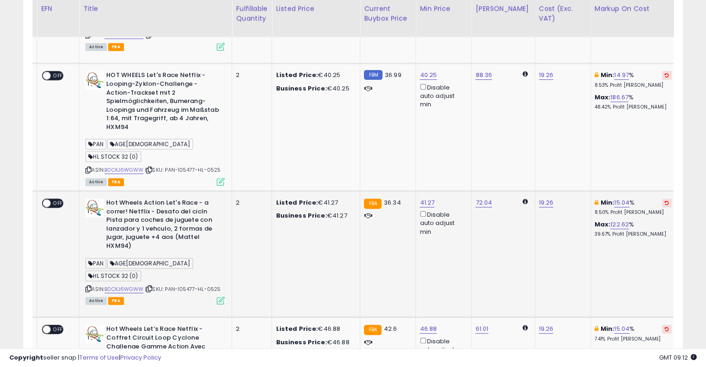
click at [664, 200] on icon at bounding box center [666, 202] width 4 height 5
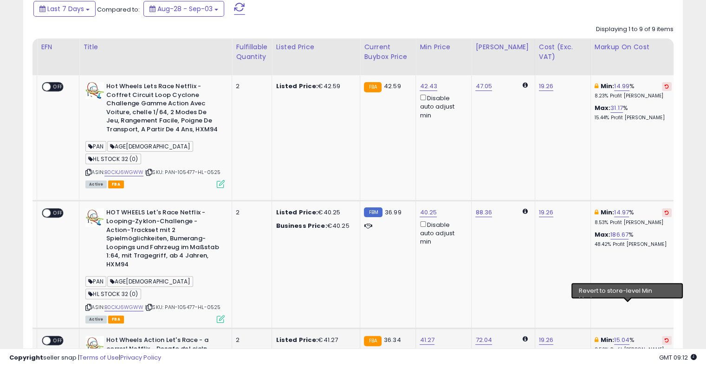
scroll to position [171, 0]
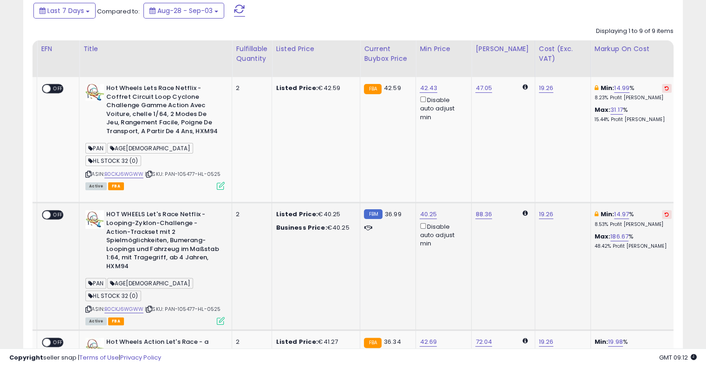
click at [664, 212] on icon at bounding box center [666, 214] width 4 height 5
click at [664, 87] on icon at bounding box center [666, 88] width 4 height 5
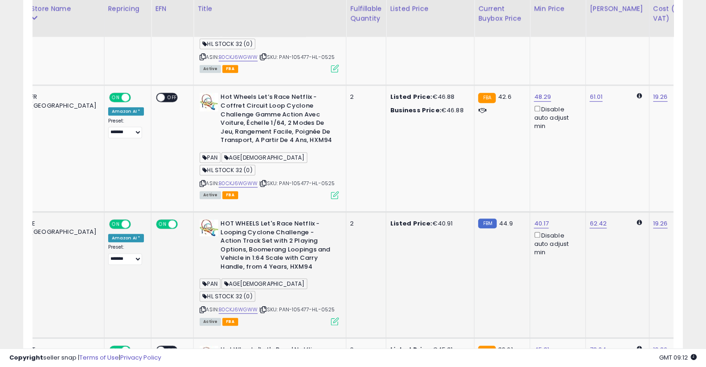
scroll to position [0, 0]
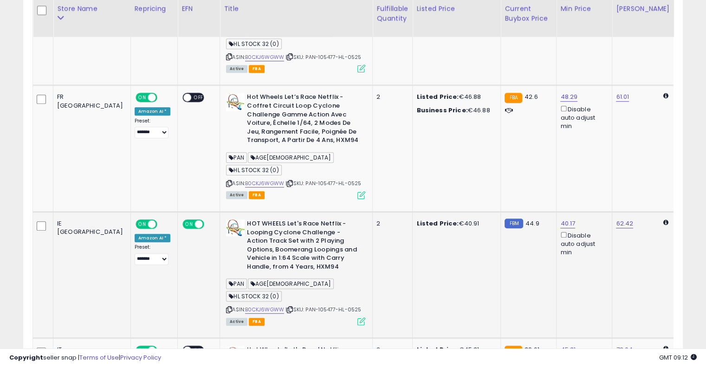
drag, startPoint x: 473, startPoint y: 199, endPoint x: 388, endPoint y: 202, distance: 85.0
click at [287, 307] on icon at bounding box center [290, 309] width 6 height 5
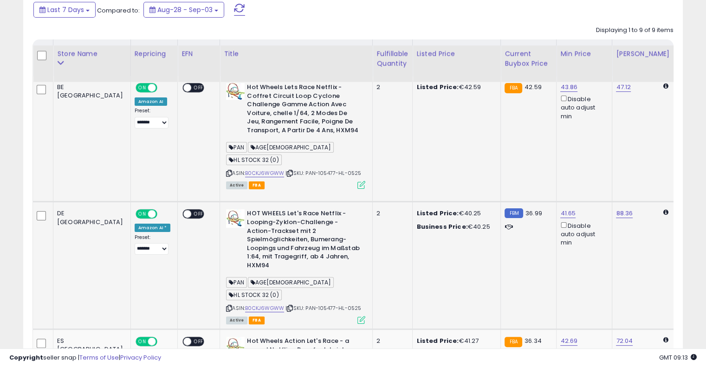
scroll to position [217, 0]
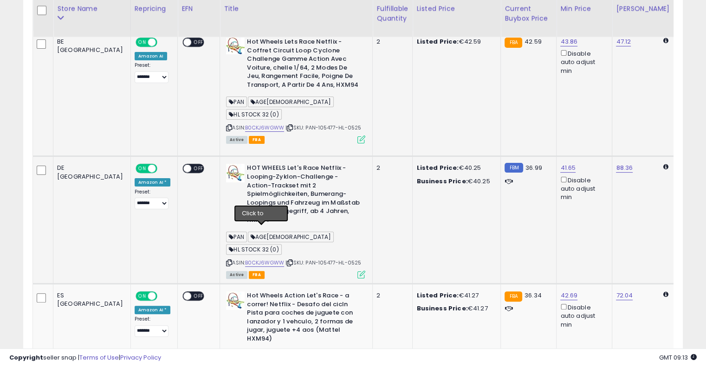
click at [287, 260] on icon at bounding box center [290, 262] width 6 height 5
click at [245, 259] on link "B0CKJ6WGWW" at bounding box center [264, 263] width 39 height 8
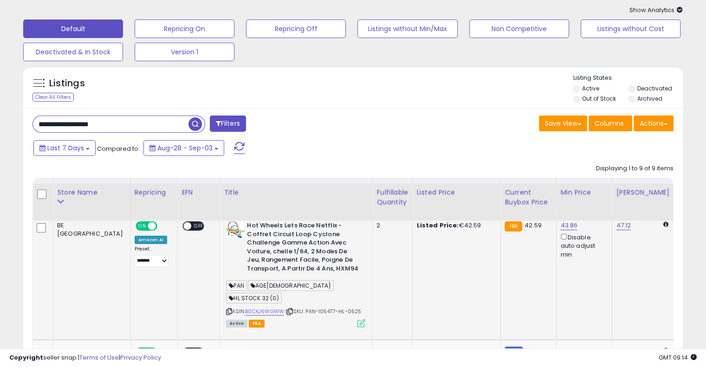
scroll to position [0, 0]
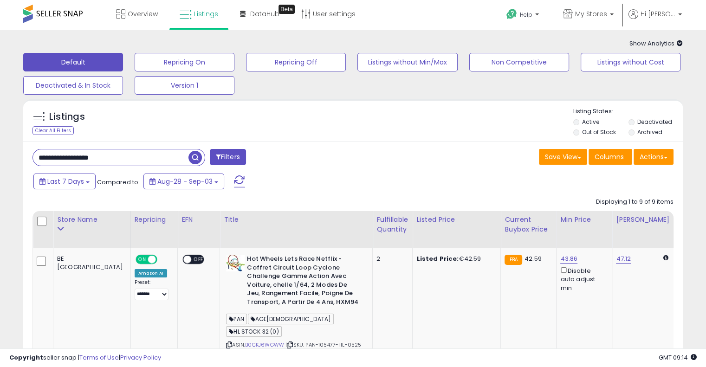
drag, startPoint x: 136, startPoint y: 159, endPoint x: 0, endPoint y: 156, distance: 136.0
paste input "text"
click at [199, 160] on span "button" at bounding box center [194, 157] width 13 height 13
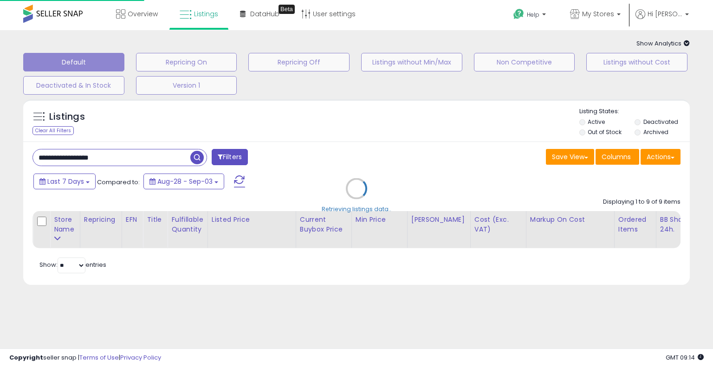
click at [332, 153] on div "Retrieving listings data.." at bounding box center [356, 196] width 680 height 202
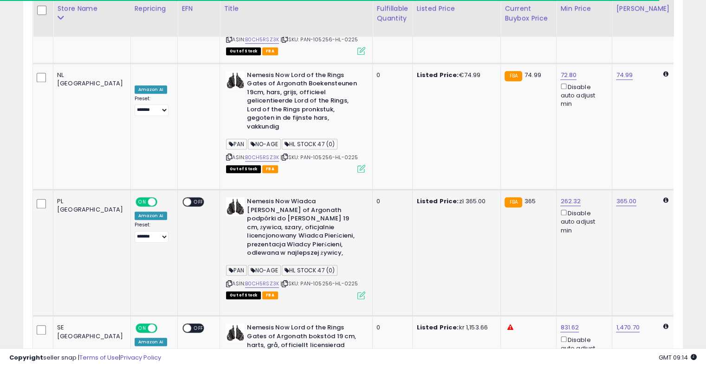
scroll to position [0, 35]
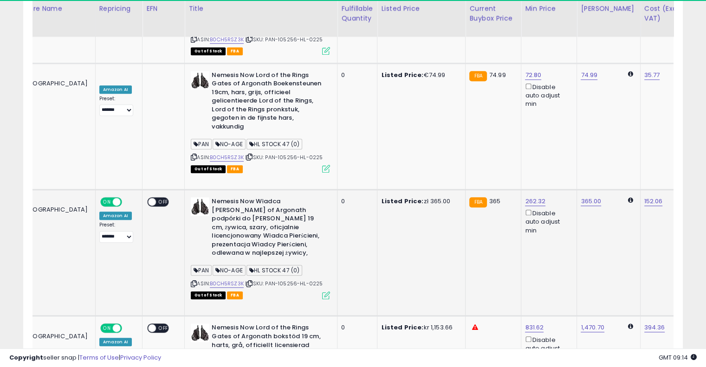
drag, startPoint x: 356, startPoint y: 154, endPoint x: 435, endPoint y: 136, distance: 80.9
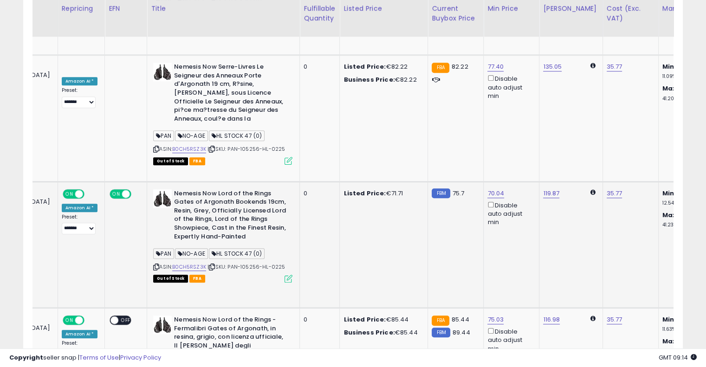
scroll to position [0, 0]
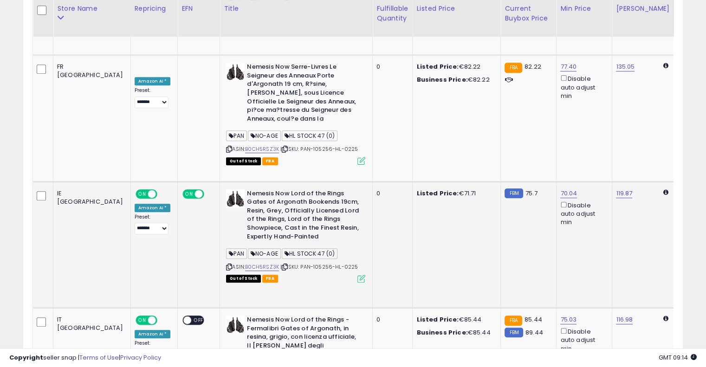
drag, startPoint x: 410, startPoint y: 183, endPoint x: 308, endPoint y: 185, distance: 102.1
click at [282, 264] on icon at bounding box center [285, 266] width 6 height 5
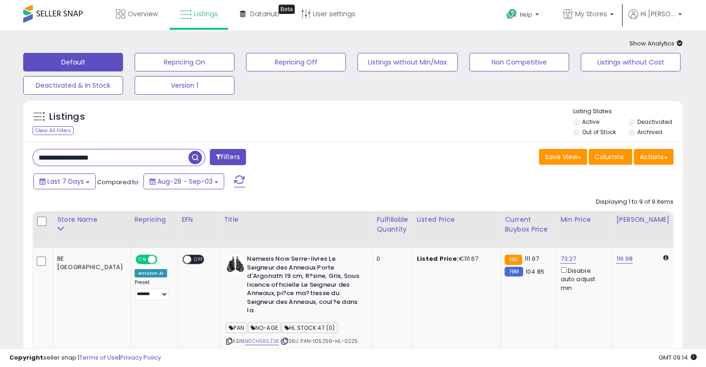
drag, startPoint x: 127, startPoint y: 158, endPoint x: 13, endPoint y: 155, distance: 114.6
paste input "text"
click at [190, 156] on span "button" at bounding box center [194, 157] width 13 height 13
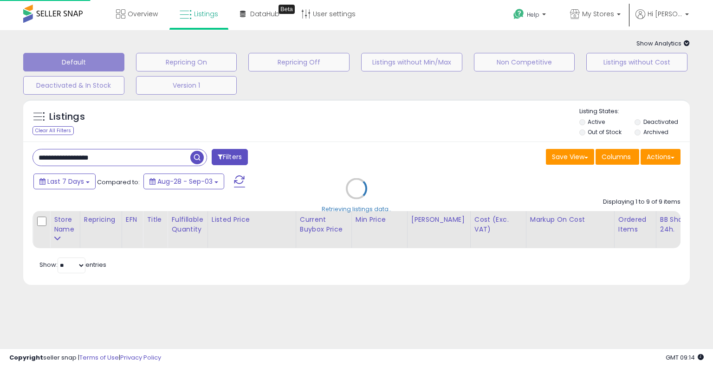
click at [328, 148] on div "Retrieving listings data.." at bounding box center [356, 196] width 680 height 202
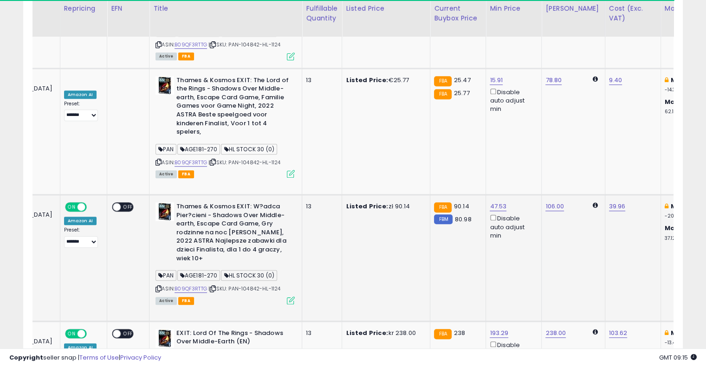
scroll to position [0, 131]
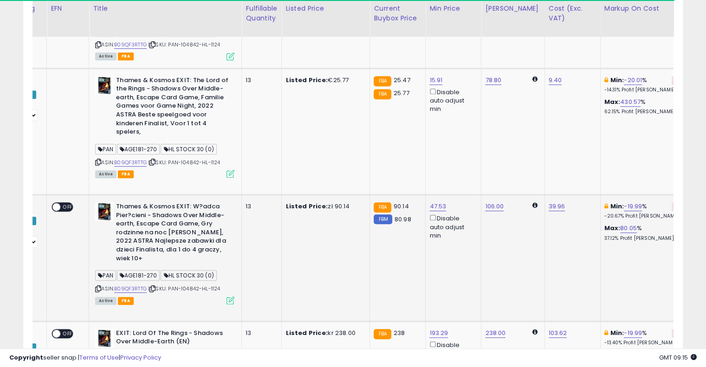
drag, startPoint x: 371, startPoint y: 187, endPoint x: 437, endPoint y: 167, distance: 68.8
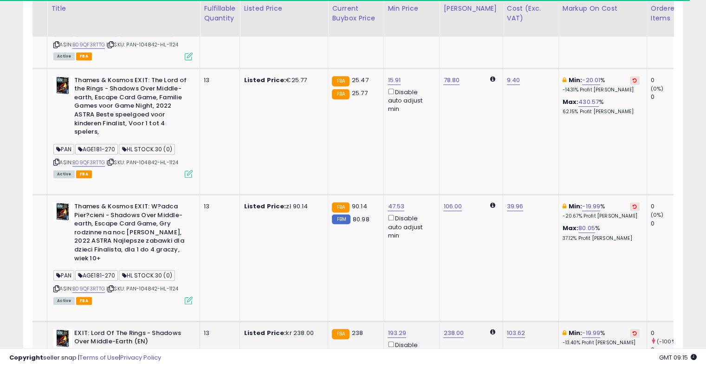
click at [632, 331] on icon at bounding box center [634, 333] width 4 height 5
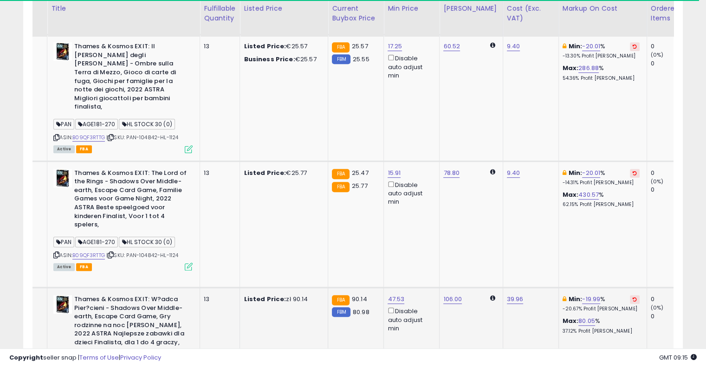
click at [630, 295] on button at bounding box center [635, 299] width 10 height 9
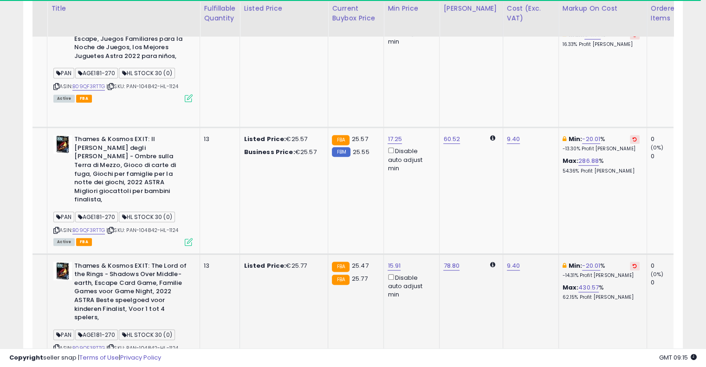
click at [632, 264] on icon at bounding box center [634, 266] width 4 height 5
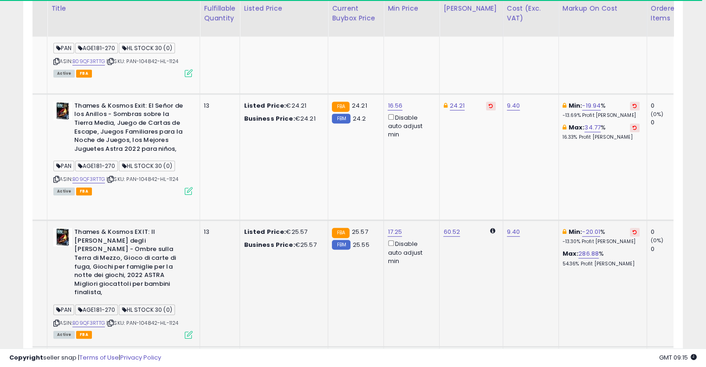
click at [632, 230] on icon at bounding box center [634, 232] width 4 height 5
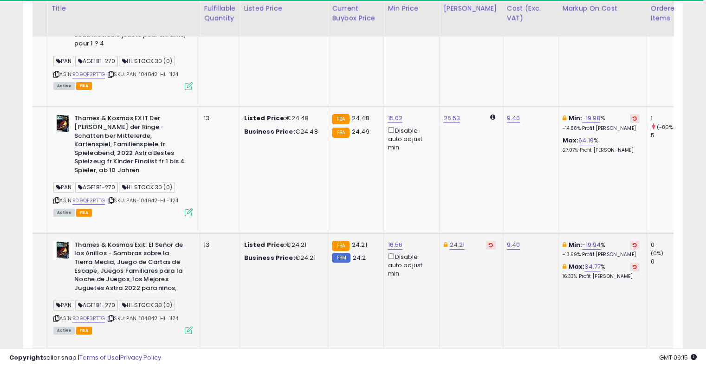
click at [630, 263] on button at bounding box center [635, 267] width 10 height 9
click at [632, 243] on icon at bounding box center [634, 245] width 4 height 5
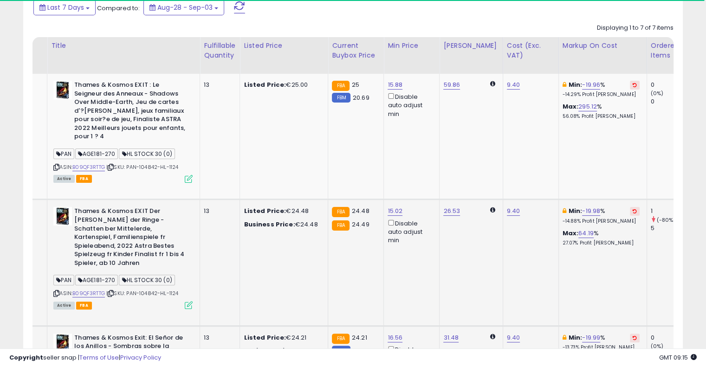
click at [632, 209] on icon at bounding box center [634, 211] width 4 height 5
click at [632, 85] on icon at bounding box center [634, 85] width 4 height 5
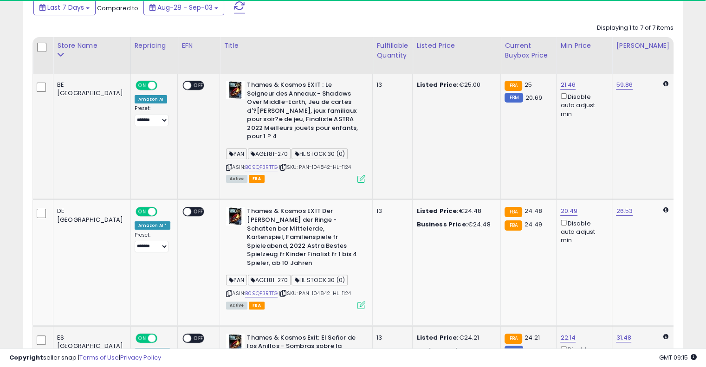
drag, startPoint x: 494, startPoint y: 131, endPoint x: 440, endPoint y: 127, distance: 53.9
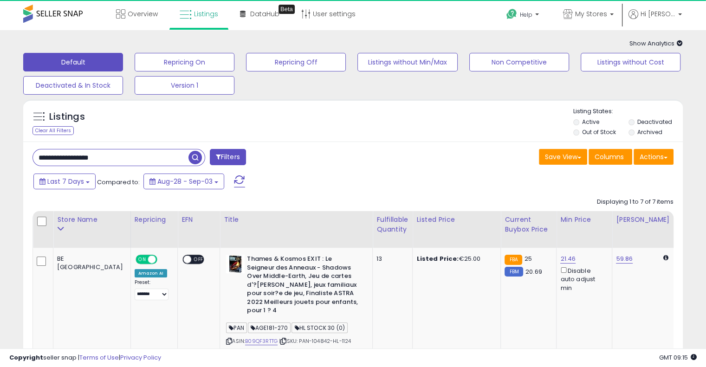
click at [126, 161] on input "**********" at bounding box center [110, 157] width 155 height 16
paste input "text"
click at [195, 154] on span "button" at bounding box center [194, 157] width 13 height 13
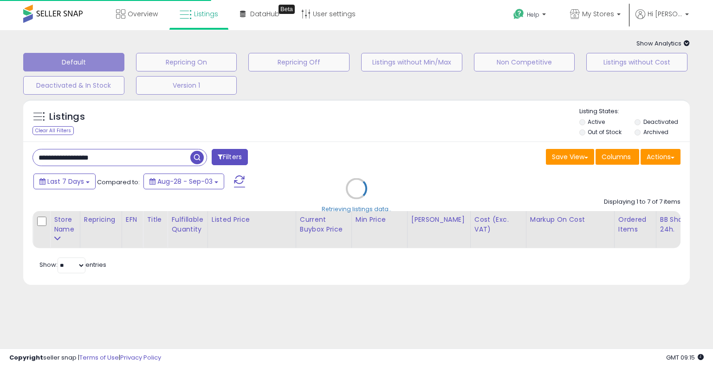
click at [310, 154] on div "Retrieving listings data.." at bounding box center [356, 196] width 680 height 202
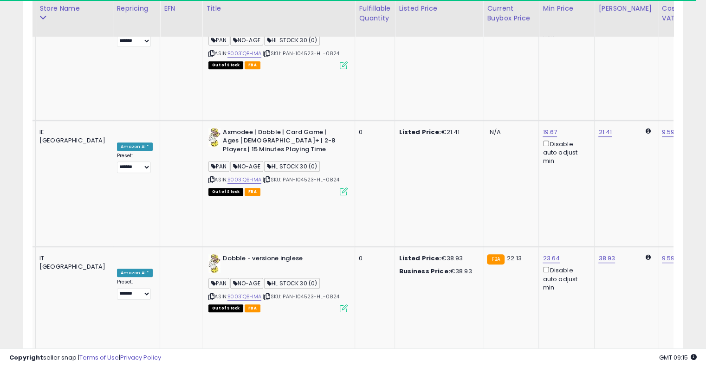
scroll to position [0, 18]
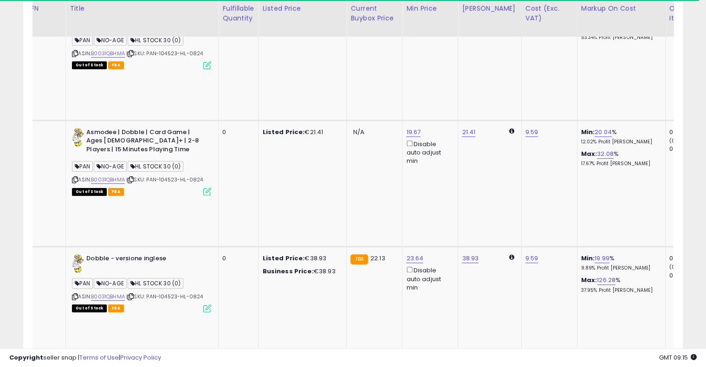
drag, startPoint x: 324, startPoint y: 166, endPoint x: 390, endPoint y: 150, distance: 67.4
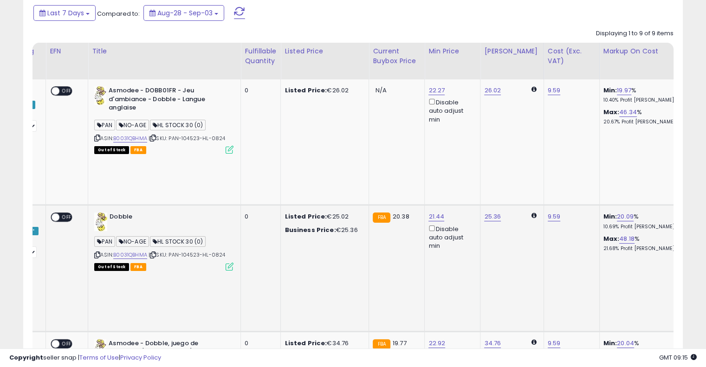
drag, startPoint x: 418, startPoint y: 188, endPoint x: 300, endPoint y: 195, distance: 118.0
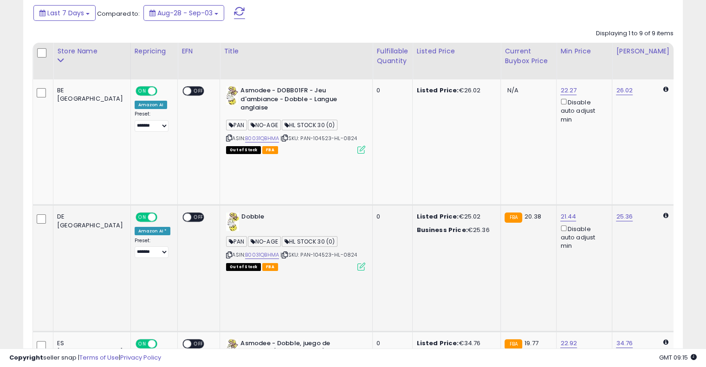
click at [282, 252] on icon at bounding box center [285, 254] width 6 height 5
click at [245, 251] on link "B0031QBHMA" at bounding box center [262, 255] width 34 height 8
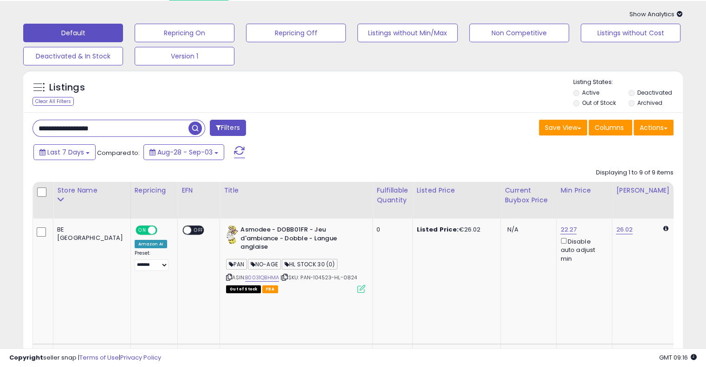
scroll to position [0, 0]
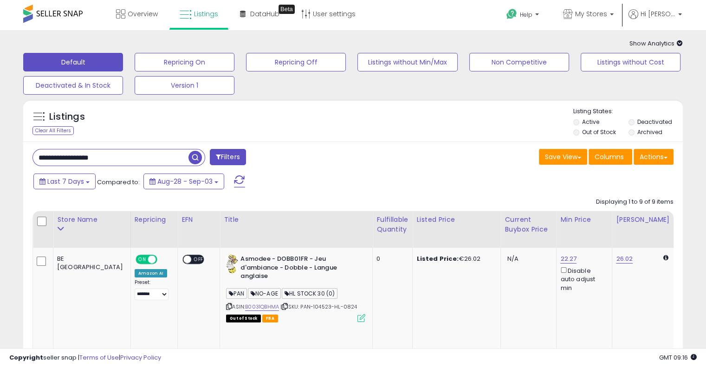
drag, startPoint x: 139, startPoint y: 157, endPoint x: 35, endPoint y: 159, distance: 103.5
click at [28, 160] on div "**********" at bounding box center [190, 158] width 328 height 19
paste input "text"
click at [198, 157] on span "button" at bounding box center [194, 157] width 13 height 13
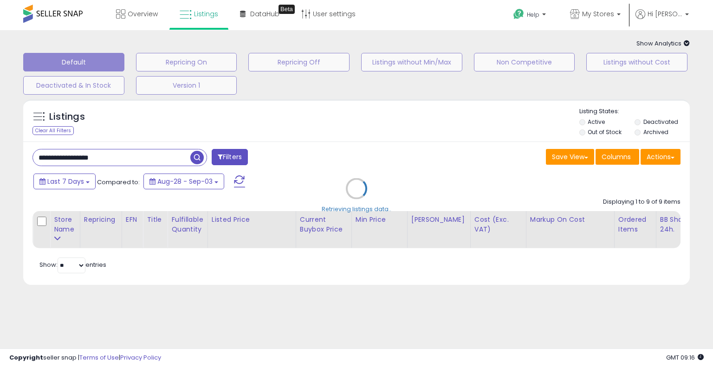
click at [337, 137] on div "Retrieving listings data.." at bounding box center [356, 196] width 680 height 202
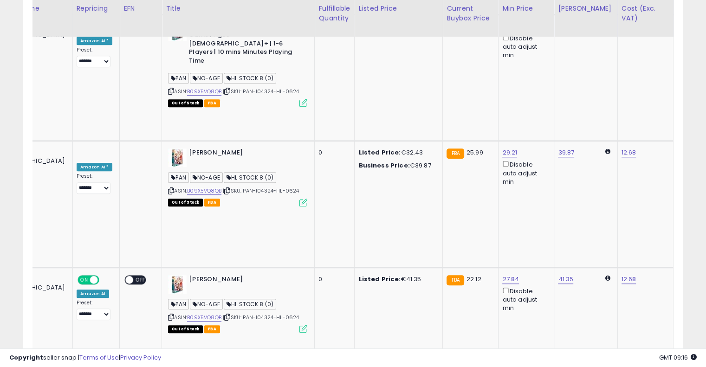
scroll to position [0, 223]
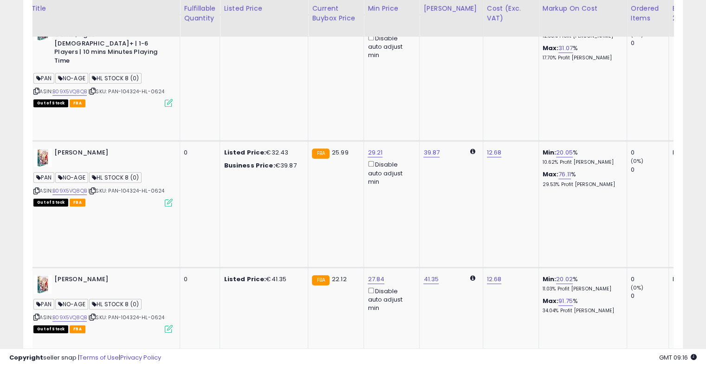
drag, startPoint x: 341, startPoint y: 194, endPoint x: 421, endPoint y: 175, distance: 82.0
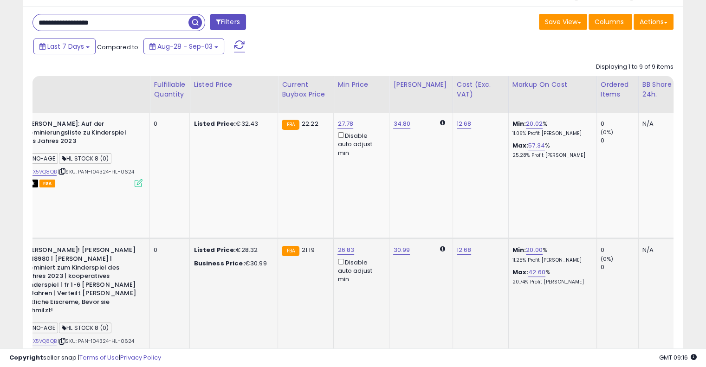
scroll to position [0, 204]
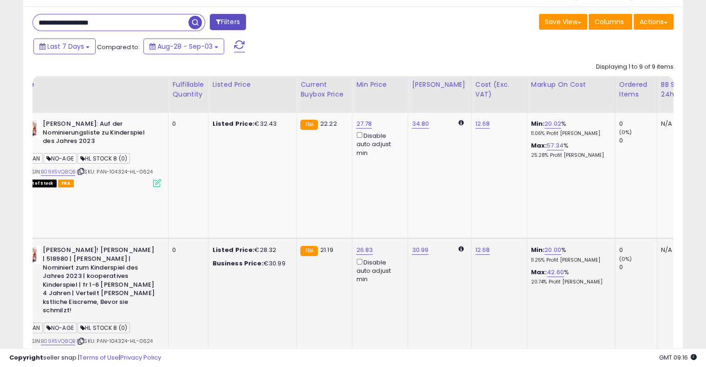
drag, startPoint x: 431, startPoint y: 244, endPoint x: 312, endPoint y: 245, distance: 118.8
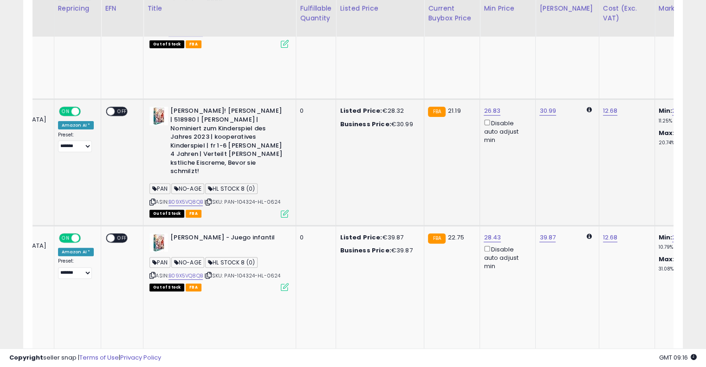
scroll to position [0, 0]
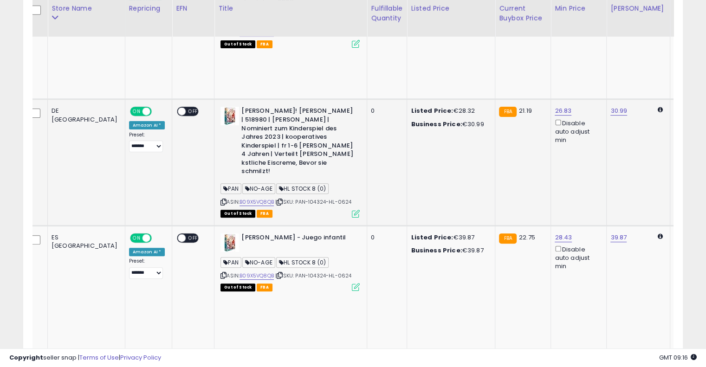
drag, startPoint x: 342, startPoint y: 154, endPoint x: 221, endPoint y: 157, distance: 121.6
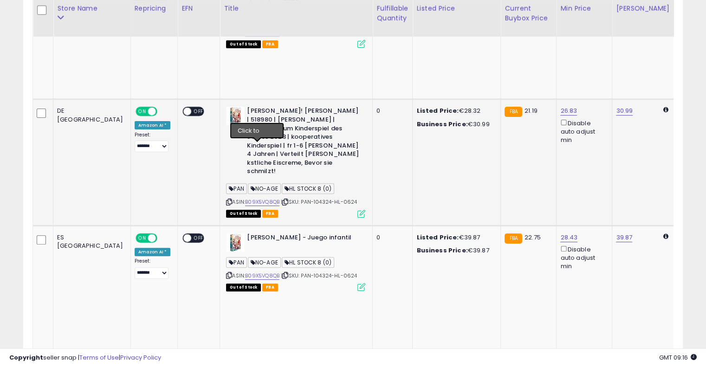
click at [282, 200] on icon at bounding box center [285, 202] width 6 height 5
click at [245, 198] on link "B09X5VQ8QB" at bounding box center [262, 202] width 34 height 8
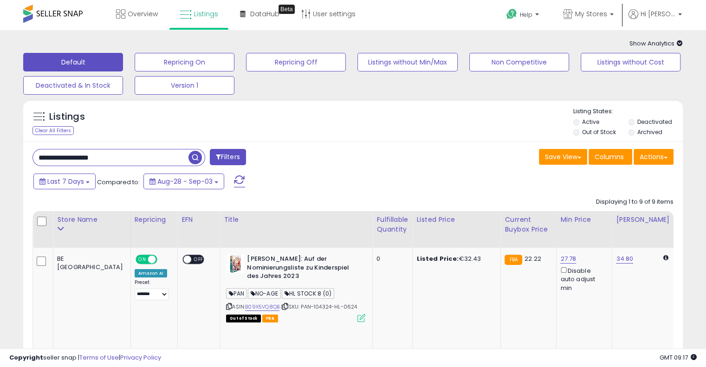
drag, startPoint x: 135, startPoint y: 160, endPoint x: 9, endPoint y: 154, distance: 125.4
paste input "text"
drag, startPoint x: 193, startPoint y: 157, endPoint x: 199, endPoint y: 156, distance: 6.6
click at [193, 157] on span "button" at bounding box center [194, 157] width 13 height 13
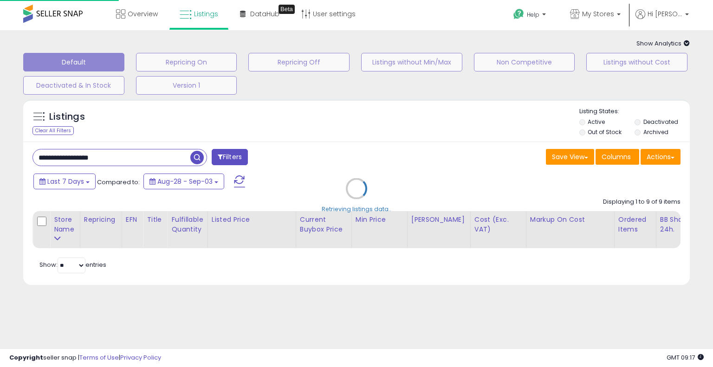
click at [352, 139] on div "Retrieving listings data.." at bounding box center [356, 196] width 680 height 202
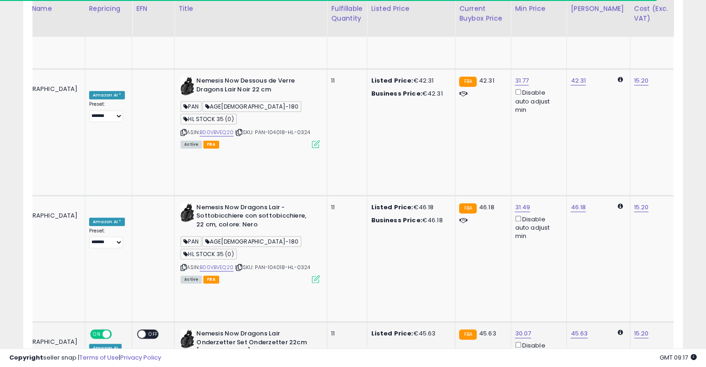
scroll to position [0, 144]
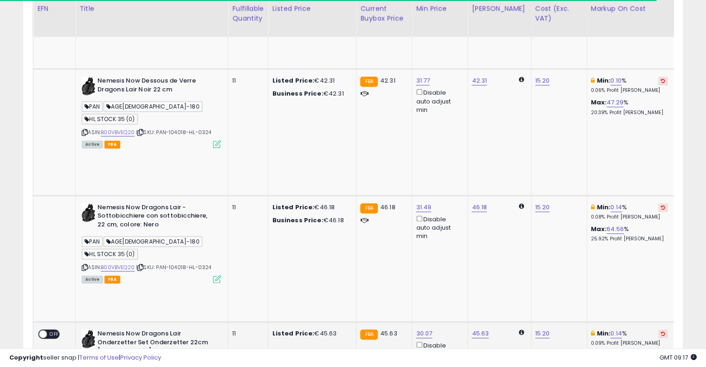
drag, startPoint x: 348, startPoint y: 149, endPoint x: 404, endPoint y: 125, distance: 60.7
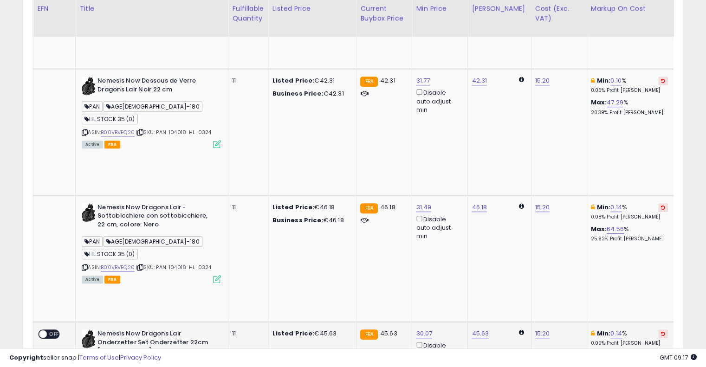
scroll to position [0, 165]
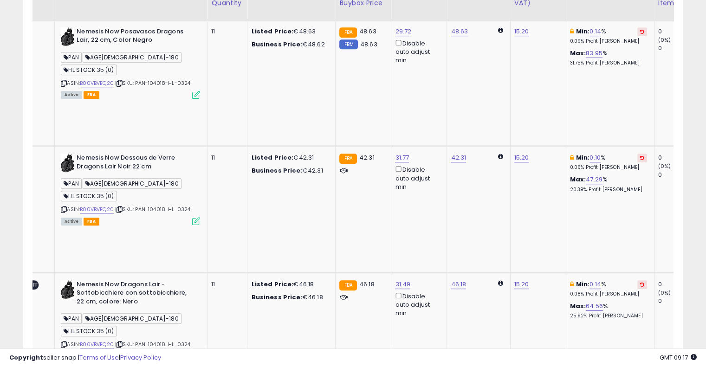
scroll to position [464, 0]
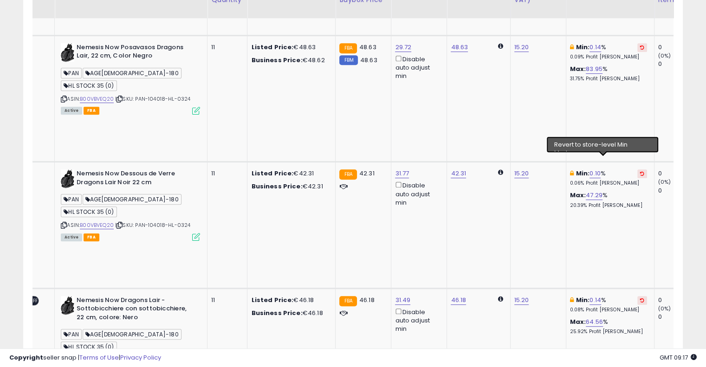
scroll to position [372, 0]
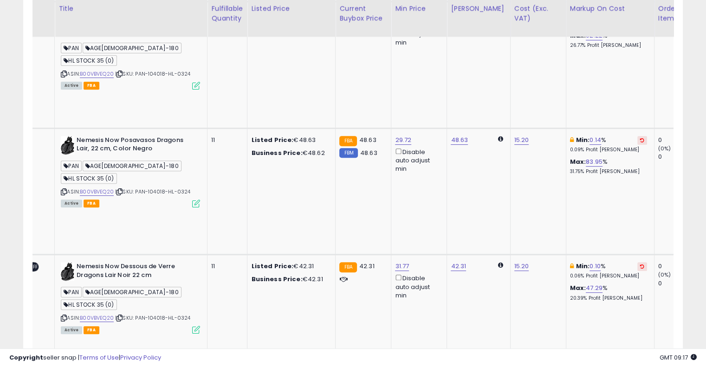
click at [637, 262] on button at bounding box center [642, 266] width 10 height 9
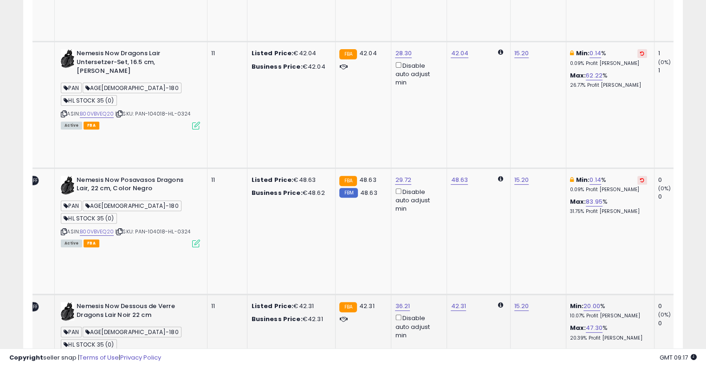
scroll to position [279, 0]
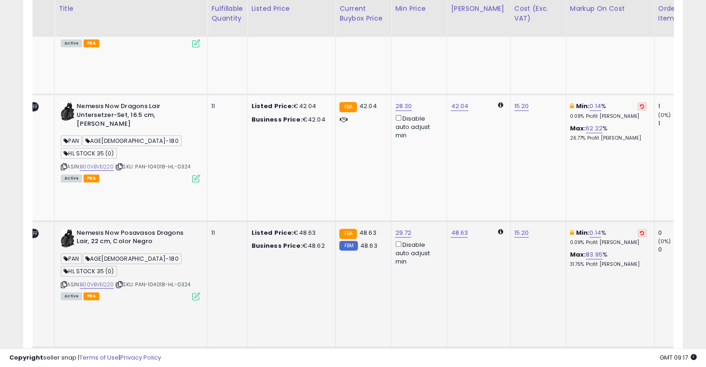
click at [640, 231] on icon at bounding box center [642, 233] width 4 height 5
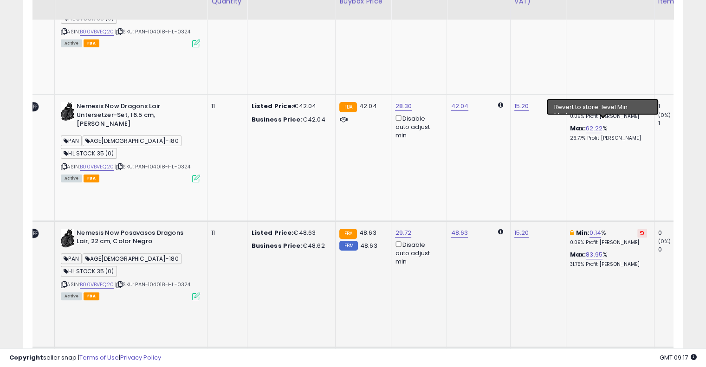
scroll to position [232, 0]
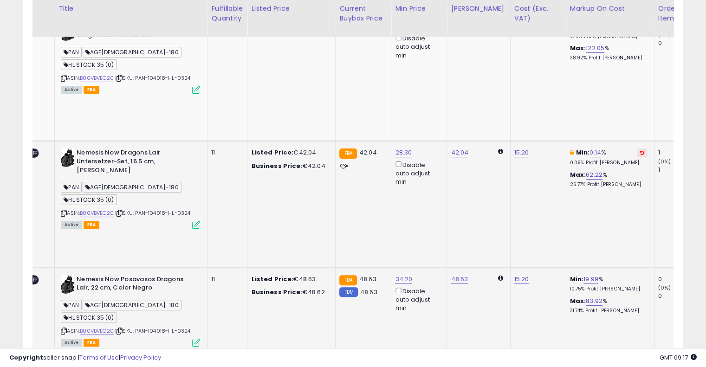
click at [640, 150] on icon at bounding box center [642, 152] width 4 height 5
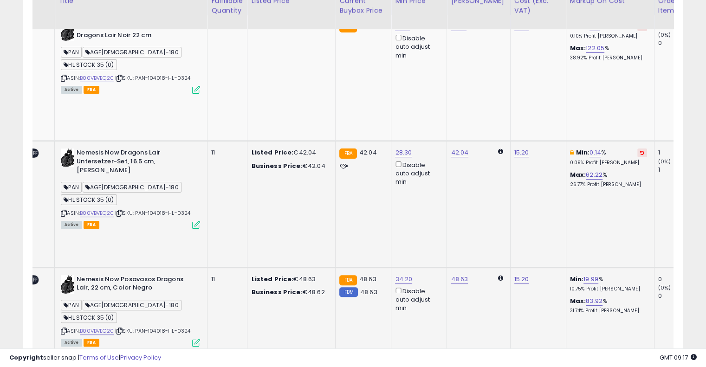
scroll to position [93, 0]
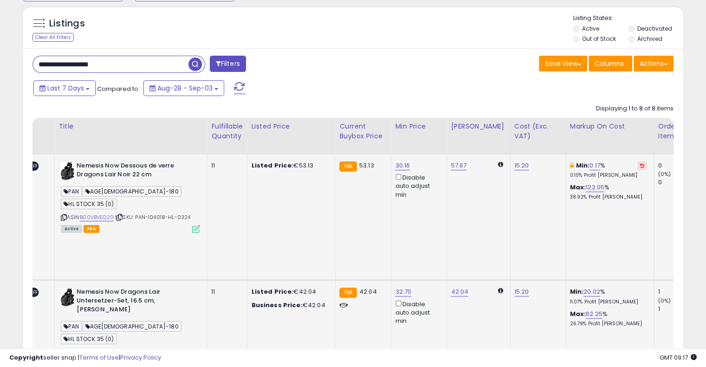
click at [640, 164] on icon at bounding box center [642, 165] width 4 height 5
drag, startPoint x: 127, startPoint y: 65, endPoint x: 9, endPoint y: 57, distance: 118.1
paste input "text"
type input "**********"
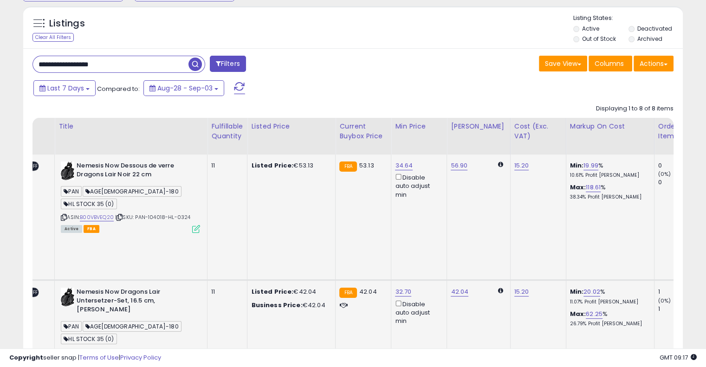
click at [197, 62] on span "button" at bounding box center [194, 64] width 13 height 13
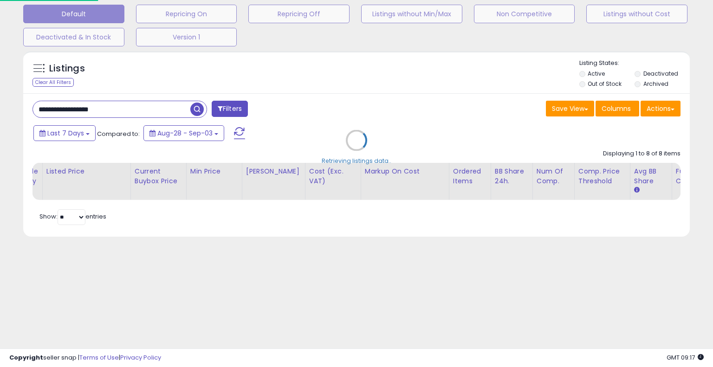
click at [331, 64] on div "Retrieving listings data.." at bounding box center [356, 147] width 680 height 202
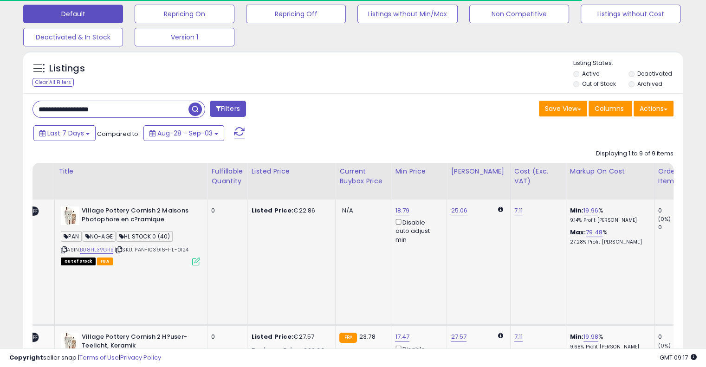
scroll to position [0, 0]
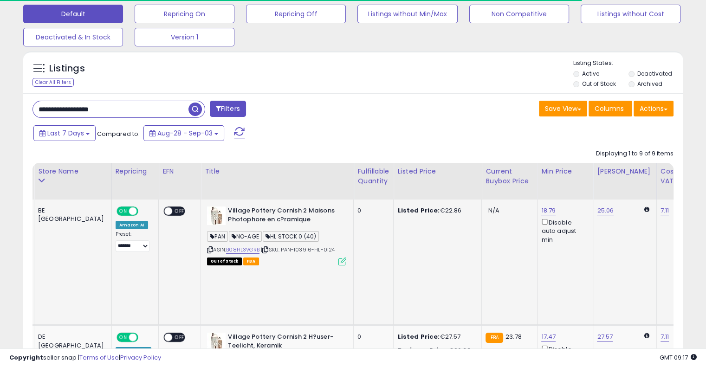
drag, startPoint x: 326, startPoint y: 253, endPoint x: 270, endPoint y: 244, distance: 56.9
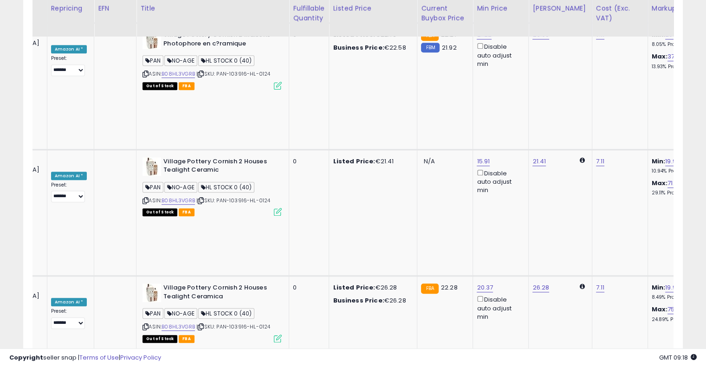
scroll to position [0, 129]
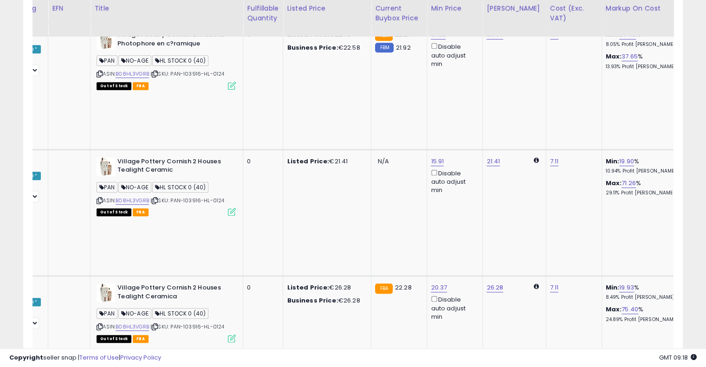
drag, startPoint x: 330, startPoint y: 187, endPoint x: 384, endPoint y: 174, distance: 55.5
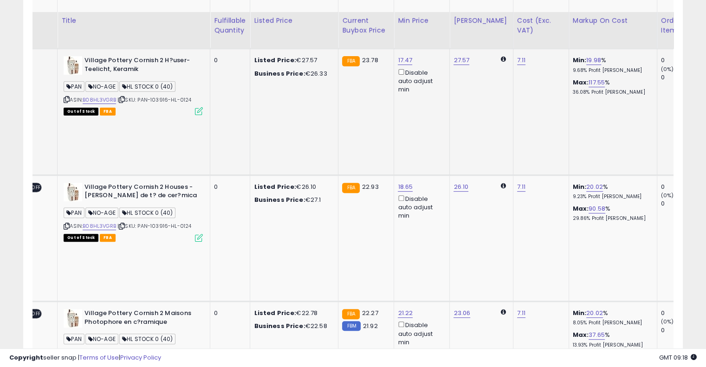
scroll to position [418, 0]
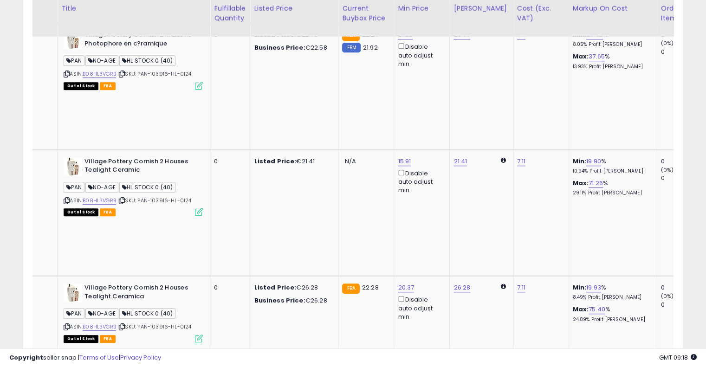
drag, startPoint x: 409, startPoint y: 129, endPoint x: 329, endPoint y: 122, distance: 80.6
click at [329, 122] on tbody "BE [GEOGRAPHIC_DATA] ON OFF Amazon AI Preset: **** ******* **** ****** ****** *…" at bounding box center [574, 213] width 1407 height 1137
type input "***"
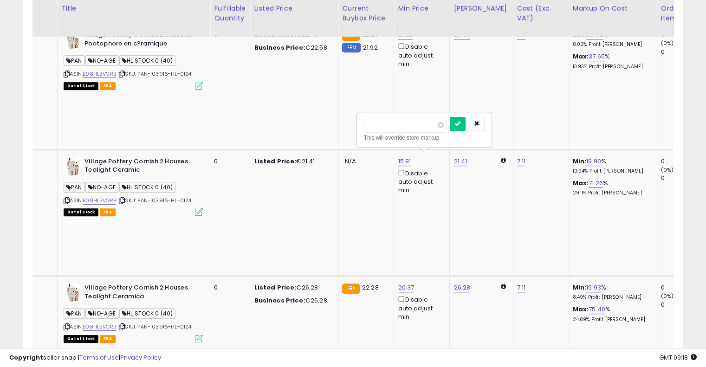
click button "submit" at bounding box center [458, 124] width 16 height 14
drag, startPoint x: 412, startPoint y: 196, endPoint x: 319, endPoint y: 186, distance: 93.9
click at [319, 186] on tbody "BE [GEOGRAPHIC_DATA] ON OFF Amazon AI Preset: **** ******* **** ****** ****** *…" at bounding box center [574, 213] width 1407 height 1137
type input "***"
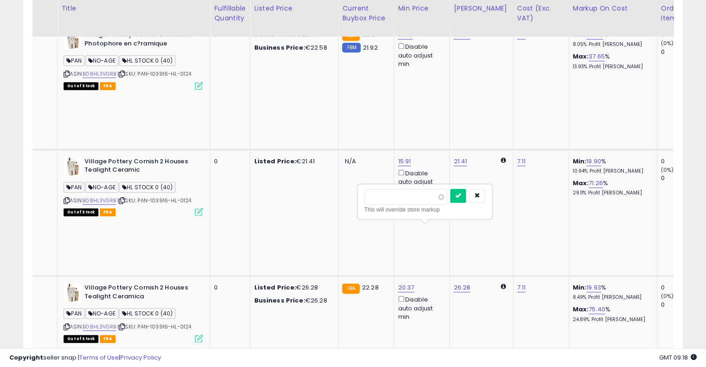
click button "submit" at bounding box center [458, 196] width 16 height 14
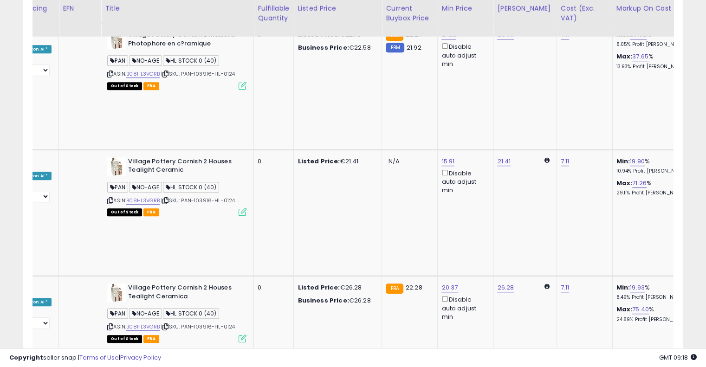
drag, startPoint x: 329, startPoint y: 181, endPoint x: 219, endPoint y: 189, distance: 110.7
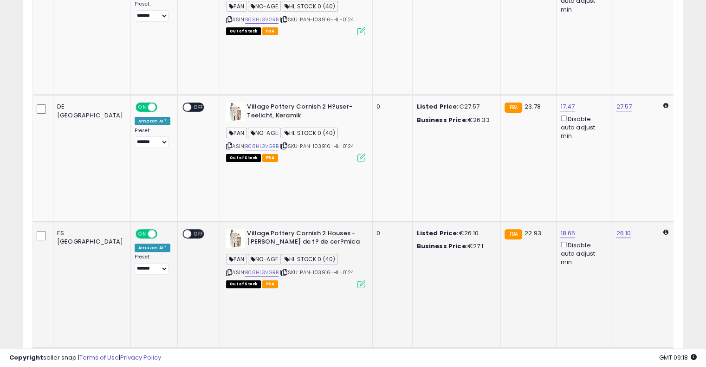
scroll to position [0, 0]
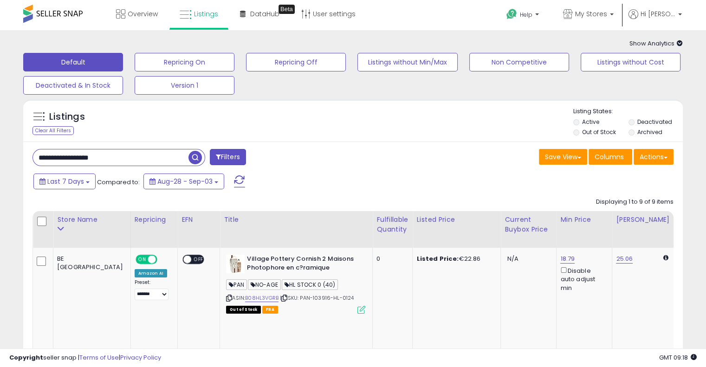
drag, startPoint x: 136, startPoint y: 152, endPoint x: 0, endPoint y: 147, distance: 136.0
paste input "text"
click at [187, 156] on input "**********" at bounding box center [110, 157] width 155 height 16
type input "**********"
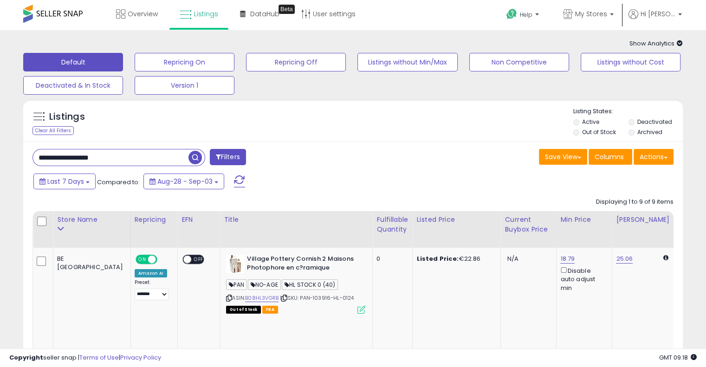
click at [199, 154] on span "button" at bounding box center [194, 157] width 13 height 13
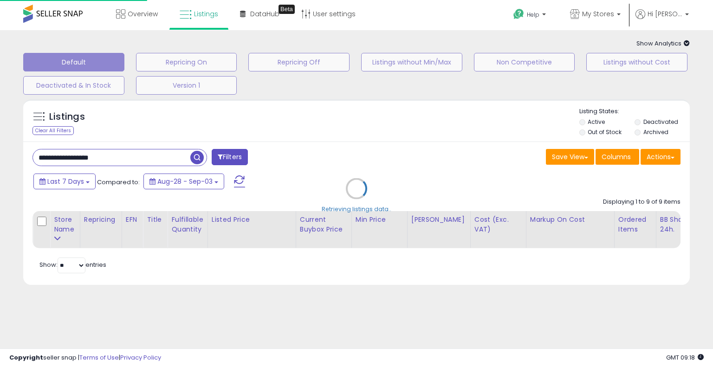
click at [380, 139] on div "Retrieving listings data.." at bounding box center [356, 196] width 680 height 202
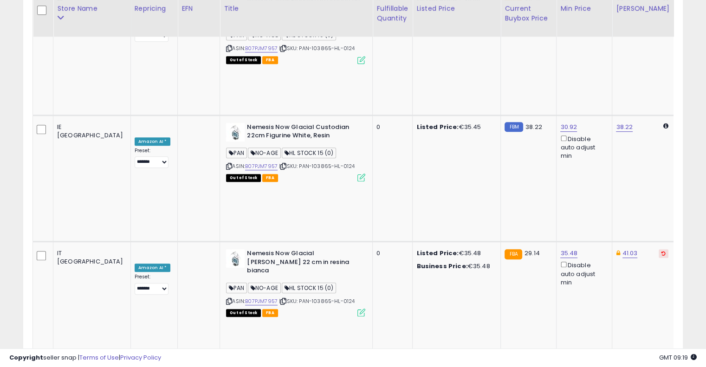
scroll to position [0, 97]
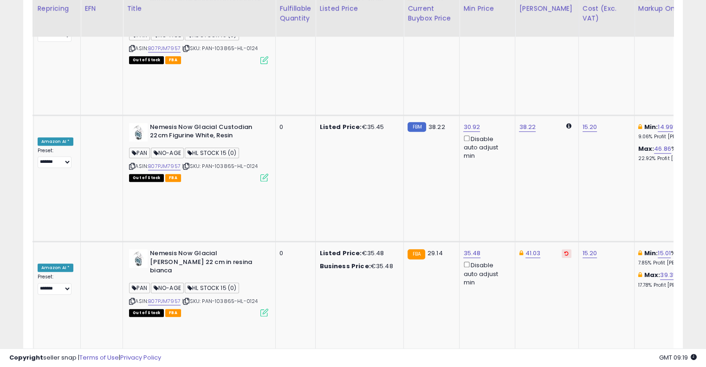
drag, startPoint x: 363, startPoint y: 146, endPoint x: 436, endPoint y: 133, distance: 74.5
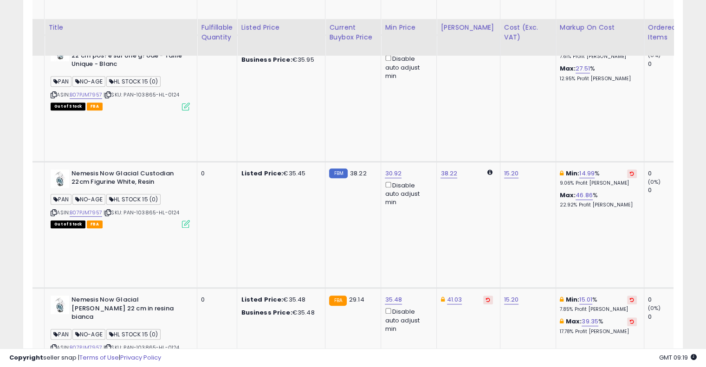
scroll to position [637, 0]
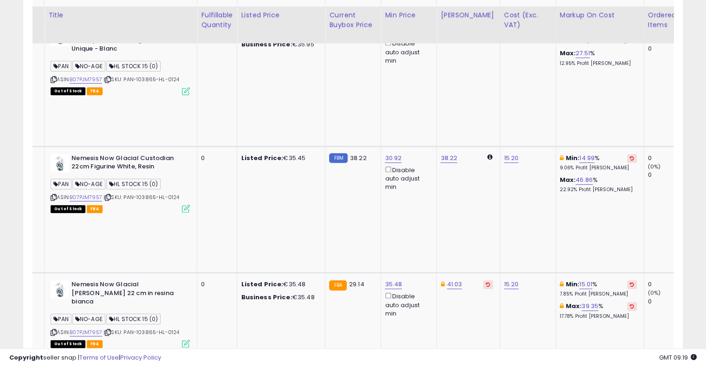
scroll to position [591, 0]
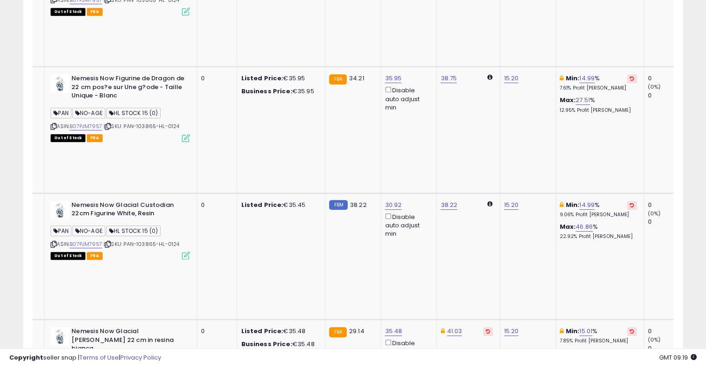
scroll to position [498, 0]
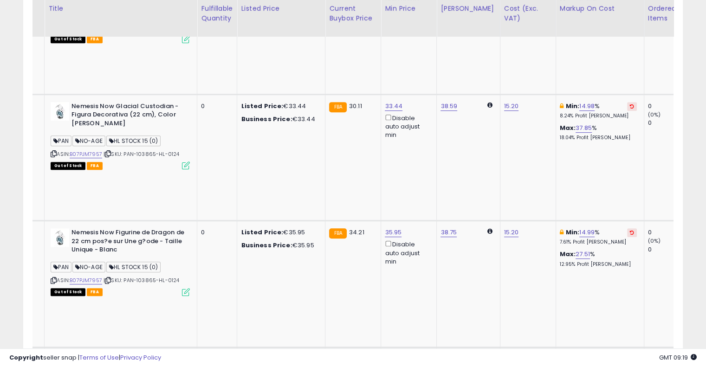
click at [630, 357] on icon at bounding box center [632, 359] width 4 height 5
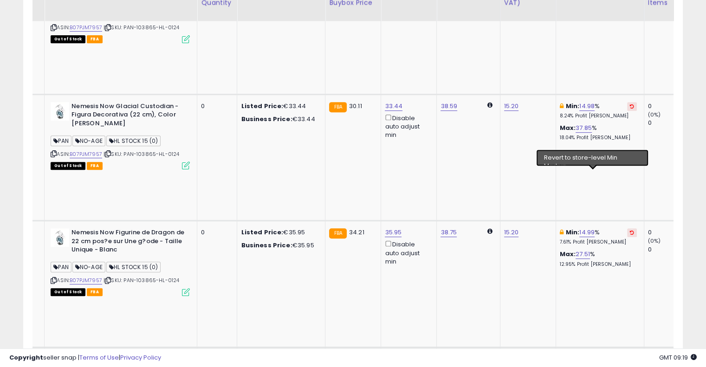
scroll to position [313, 0]
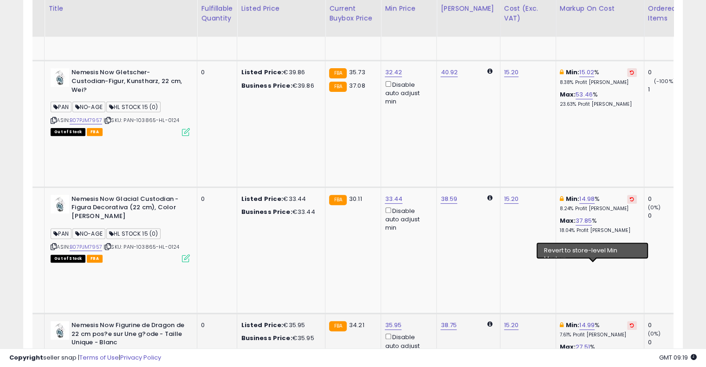
click at [627, 321] on button at bounding box center [632, 325] width 10 height 9
click at [630, 197] on icon at bounding box center [632, 199] width 4 height 5
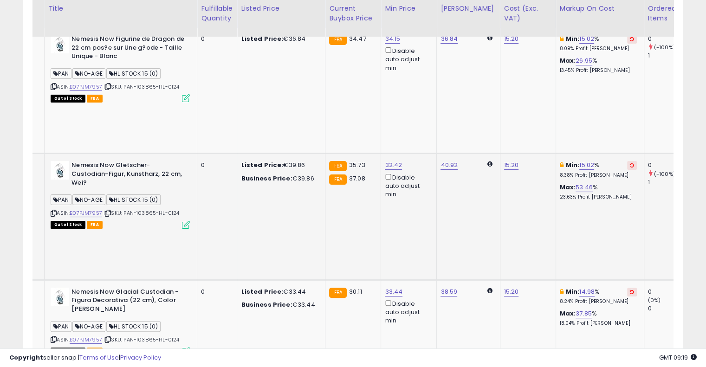
click at [630, 163] on icon at bounding box center [632, 165] width 4 height 5
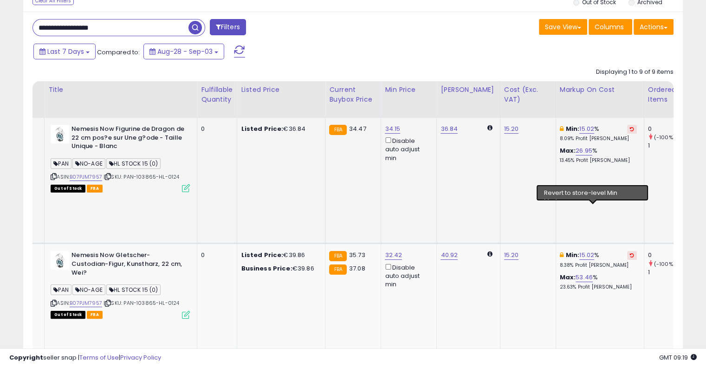
scroll to position [127, 0]
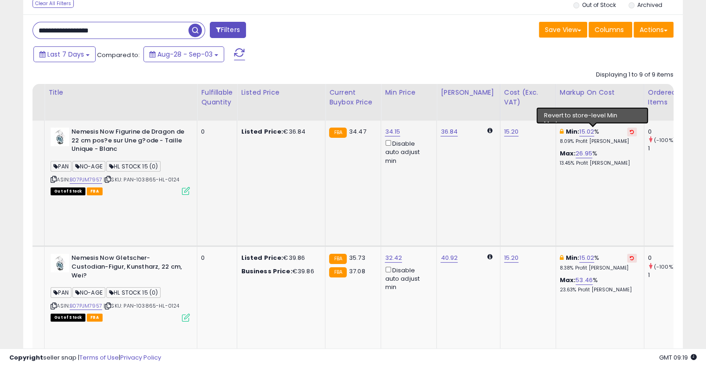
click at [630, 131] on icon at bounding box center [632, 131] width 4 height 5
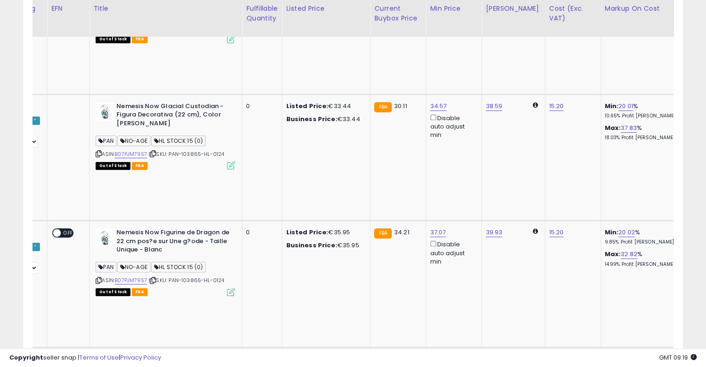
scroll to position [0, 130]
drag, startPoint x: 416, startPoint y: 210, endPoint x: 369, endPoint y: 208, distance: 46.4
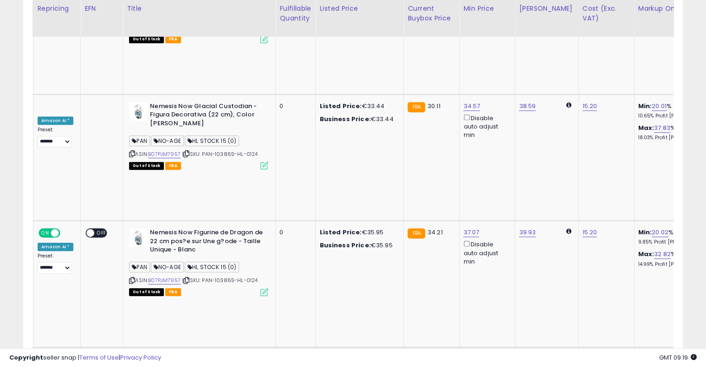
click at [519, 354] on link "38.22" at bounding box center [527, 358] width 17 height 9
drag, startPoint x: 479, startPoint y: 144, endPoint x: 377, endPoint y: 144, distance: 101.6
type input "**"
click button "submit" at bounding box center [521, 142] width 16 height 14
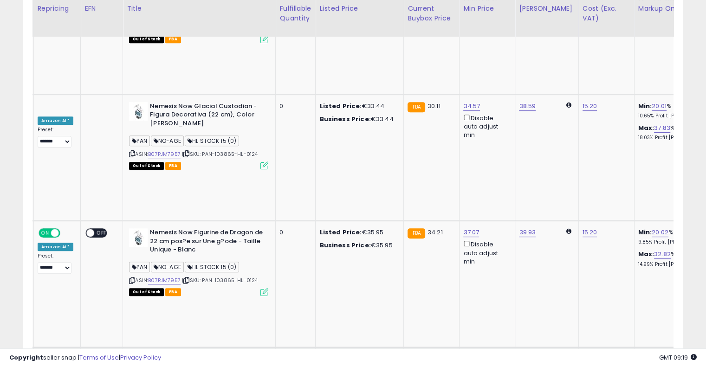
scroll to position [0, 71]
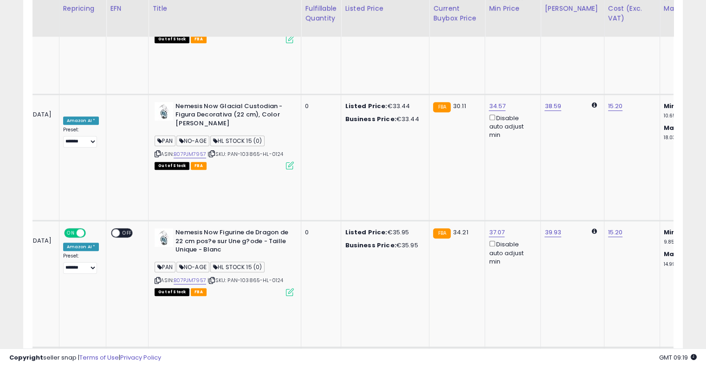
drag, startPoint x: 360, startPoint y: 213, endPoint x: 279, endPoint y: 209, distance: 81.7
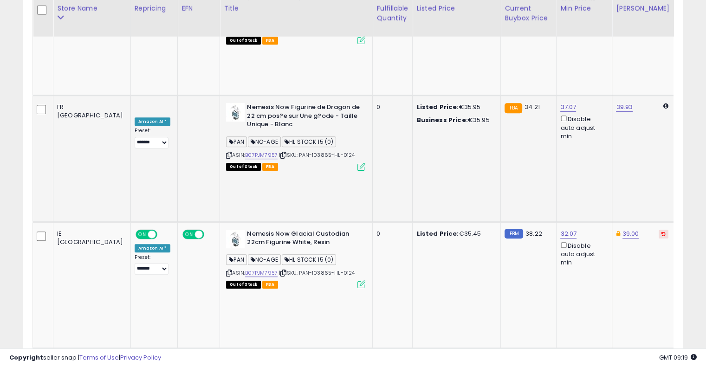
scroll to position [545, 0]
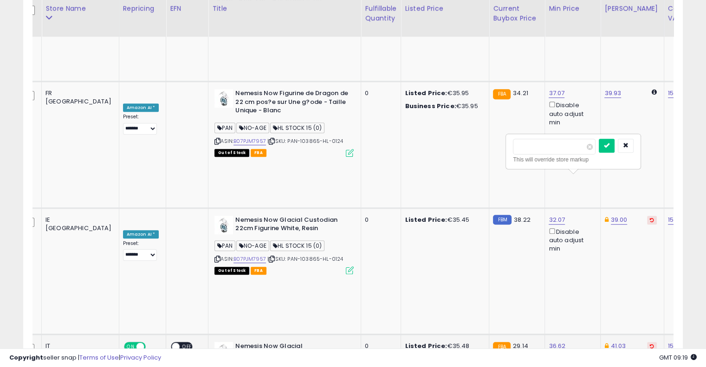
drag, startPoint x: 559, startPoint y: 145, endPoint x: 475, endPoint y: 137, distance: 84.4
type input "**"
click button "submit" at bounding box center [607, 146] width 16 height 14
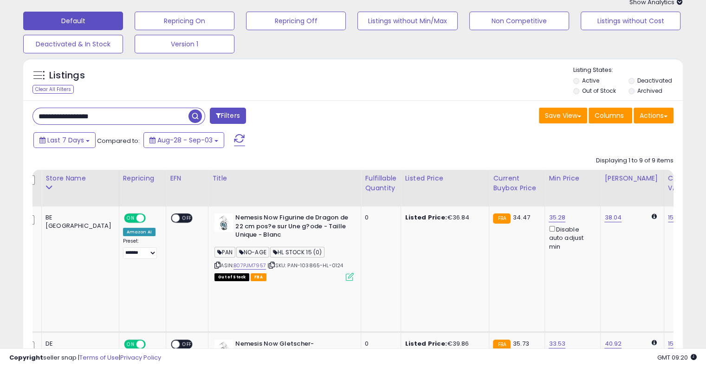
scroll to position [0, 0]
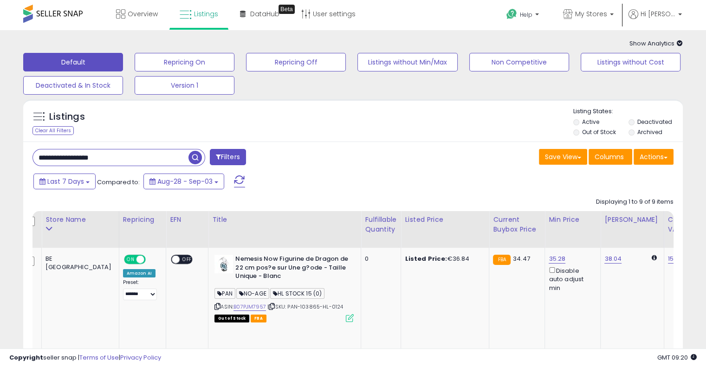
drag, startPoint x: 123, startPoint y: 158, endPoint x: 0, endPoint y: 142, distance: 124.0
paste input "text"
click at [193, 160] on span "button" at bounding box center [194, 157] width 13 height 13
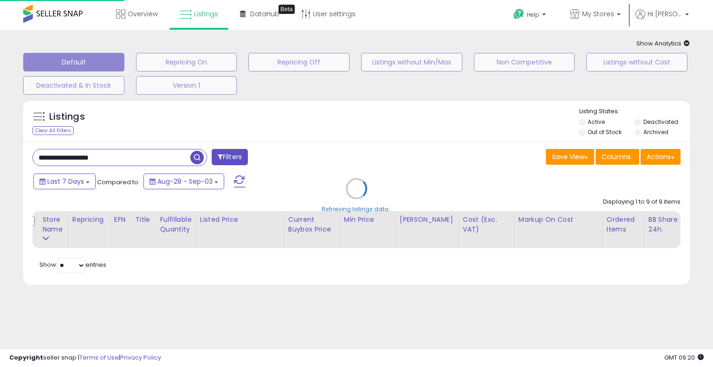
click at [344, 155] on div "Retrieving listings data.." at bounding box center [356, 196] width 680 height 202
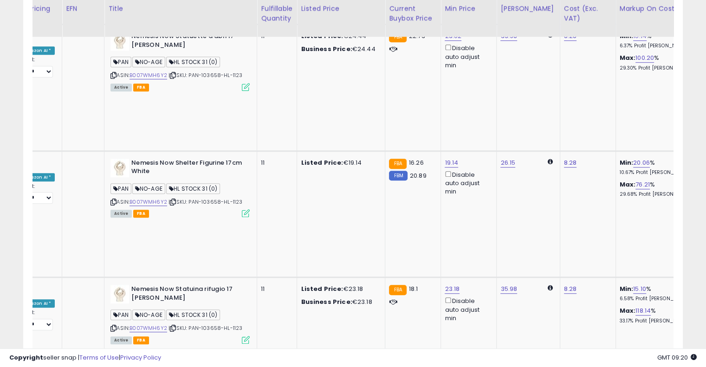
scroll to position [0, 200]
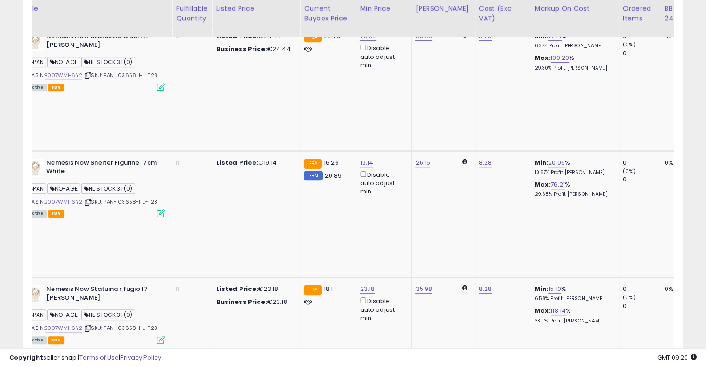
drag, startPoint x: 329, startPoint y: 166, endPoint x: 413, endPoint y: 164, distance: 83.5
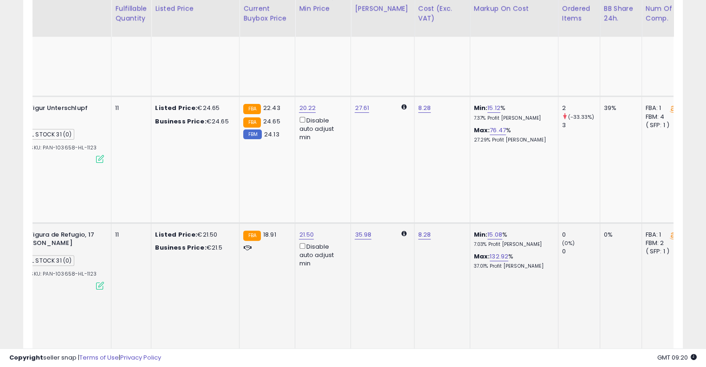
scroll to position [0, 139]
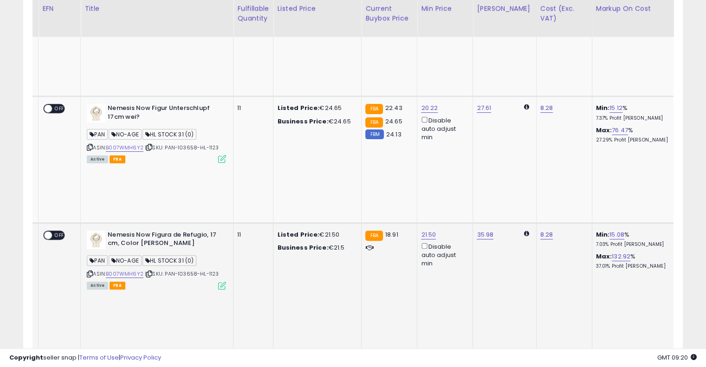
drag, startPoint x: 306, startPoint y: 148, endPoint x: 207, endPoint y: 149, distance: 98.8
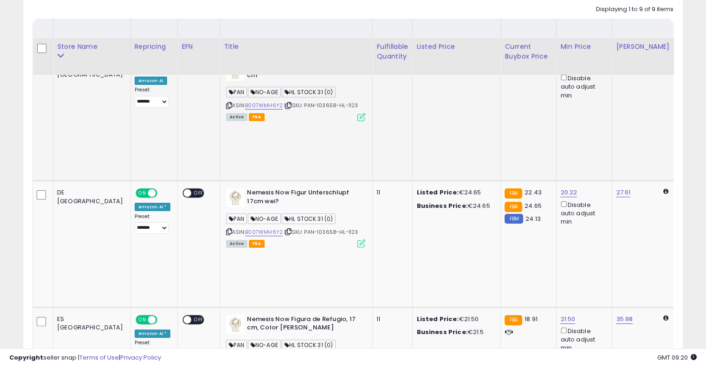
scroll to position [138, 0]
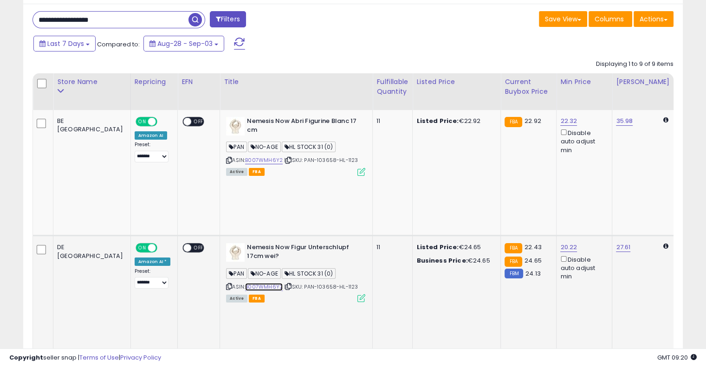
click at [245, 283] on link "B007WMH6Y2" at bounding box center [264, 287] width 38 height 8
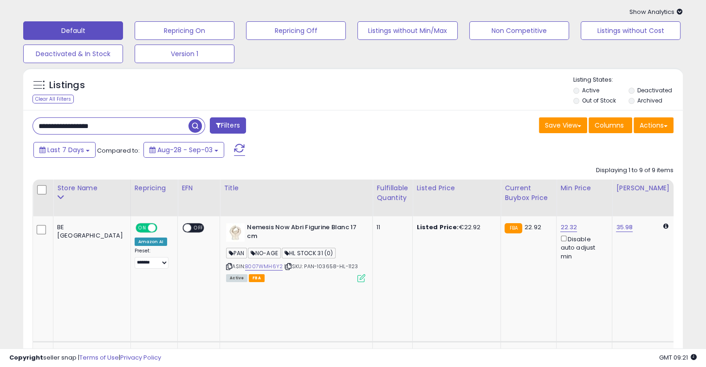
scroll to position [0, 0]
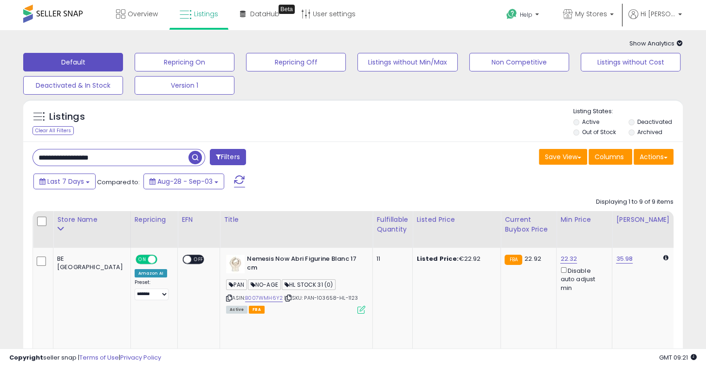
drag, startPoint x: 60, startPoint y: 148, endPoint x: 0, endPoint y: 139, distance: 60.9
paste input "text"
click at [196, 157] on span "button" at bounding box center [194, 157] width 13 height 13
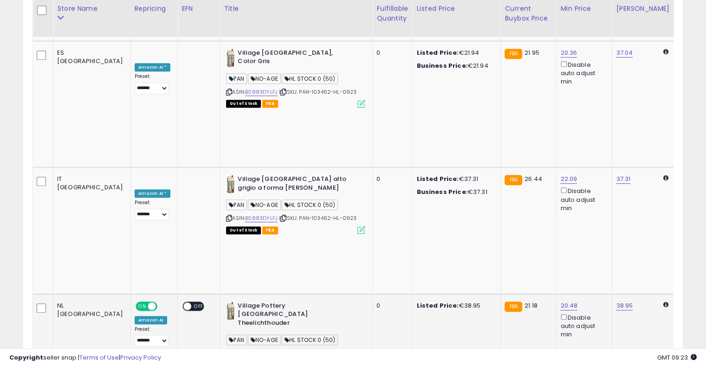
scroll to position [0, 24]
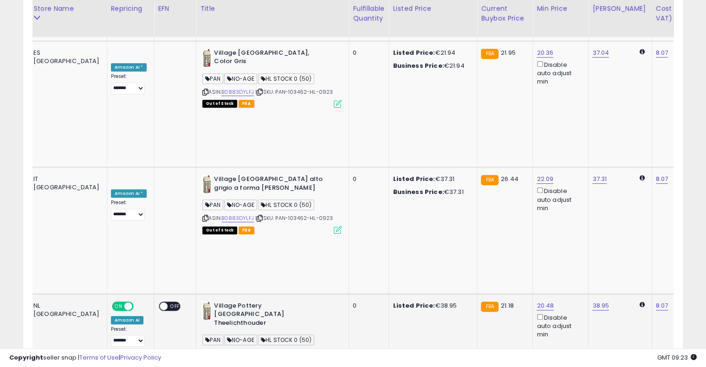
drag, startPoint x: 379, startPoint y: 146, endPoint x: 447, endPoint y: 127, distance: 70.4
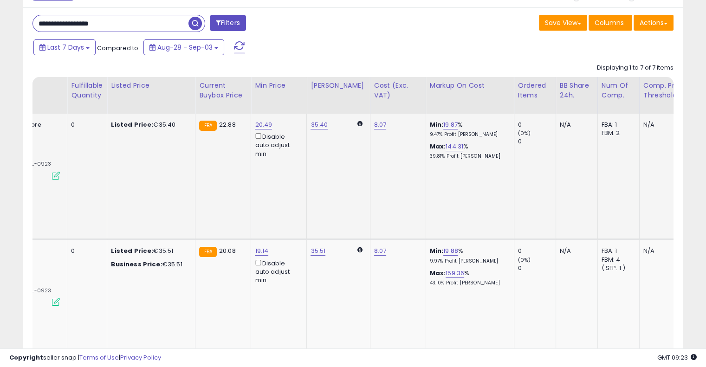
scroll to position [0, 285]
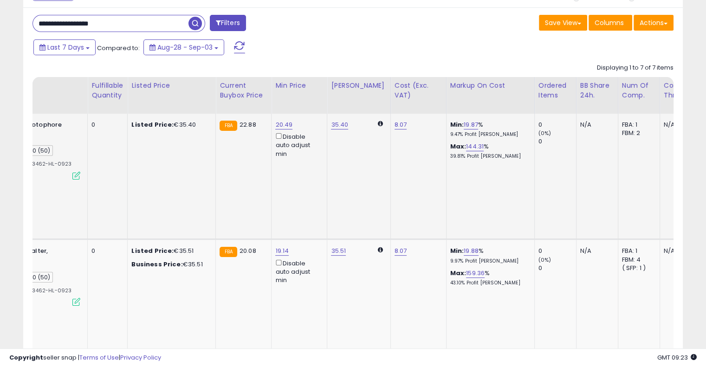
drag, startPoint x: 351, startPoint y: 164, endPoint x: 302, endPoint y: 161, distance: 49.7
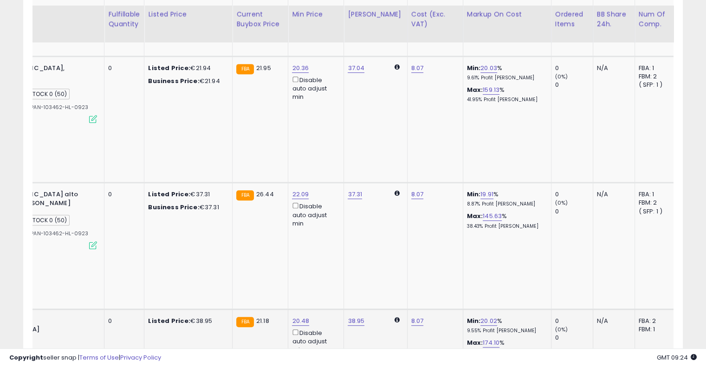
scroll to position [459, 0]
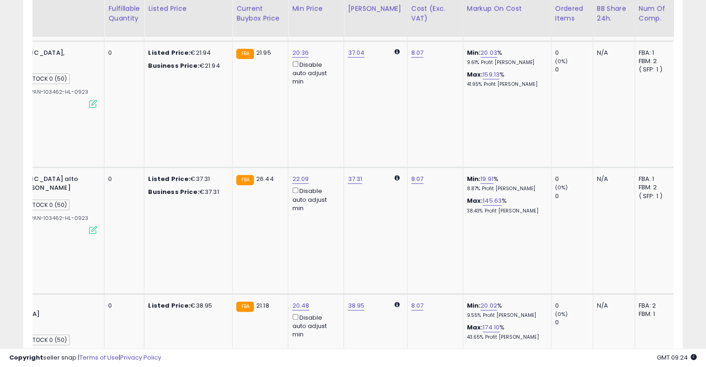
drag, startPoint x: 340, startPoint y: 188, endPoint x: 228, endPoint y: 188, distance: 111.8
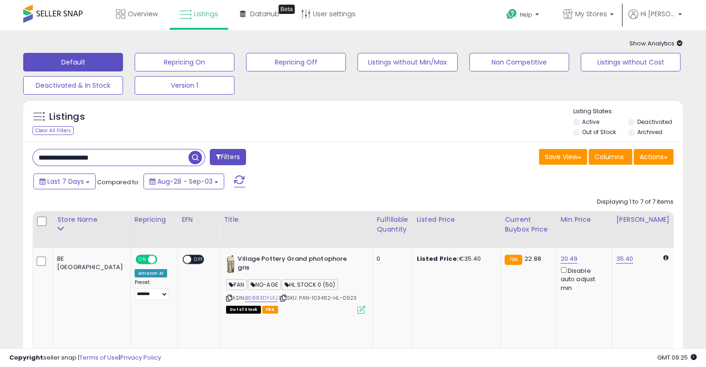
drag, startPoint x: 116, startPoint y: 154, endPoint x: 0, endPoint y: 145, distance: 116.8
paste input "text"
type input "**********"
click at [193, 153] on span "button" at bounding box center [194, 157] width 13 height 13
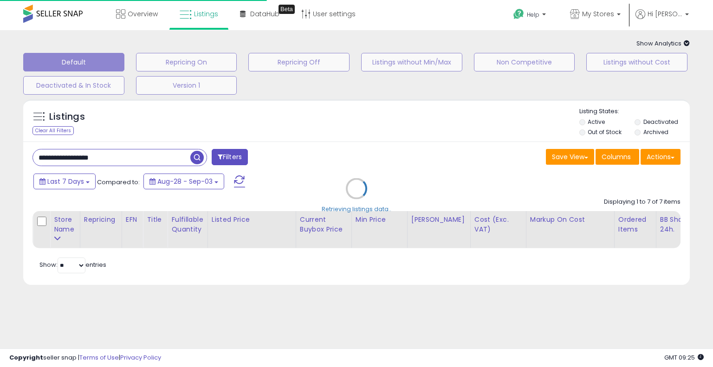
click at [329, 151] on div "Retrieving listings data.." at bounding box center [356, 196] width 680 height 202
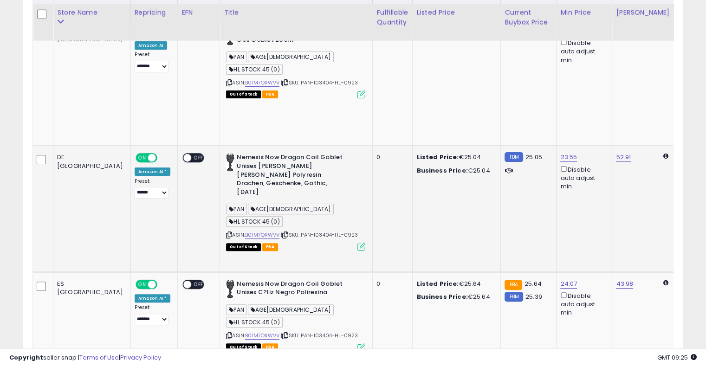
scroll to position [232, 0]
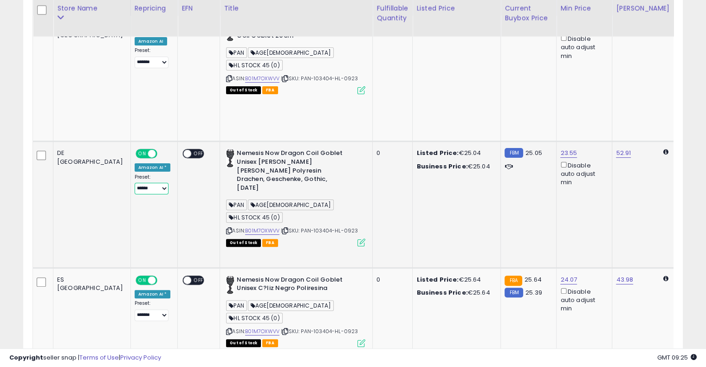
click at [136, 183] on select "**********" at bounding box center [152, 189] width 34 height 12
select select "*******"
click at [135, 183] on select "**********" at bounding box center [152, 189] width 34 height 12
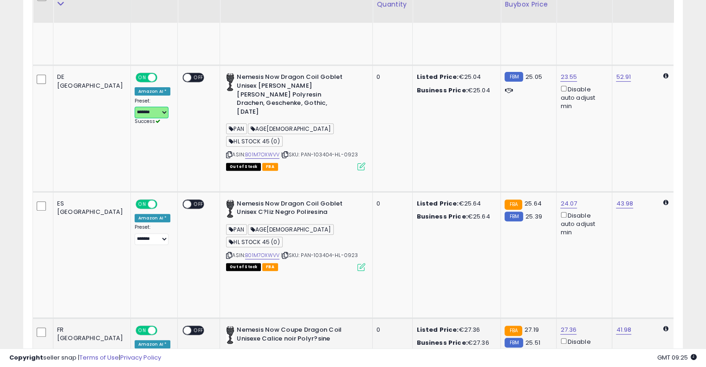
scroll to position [325, 0]
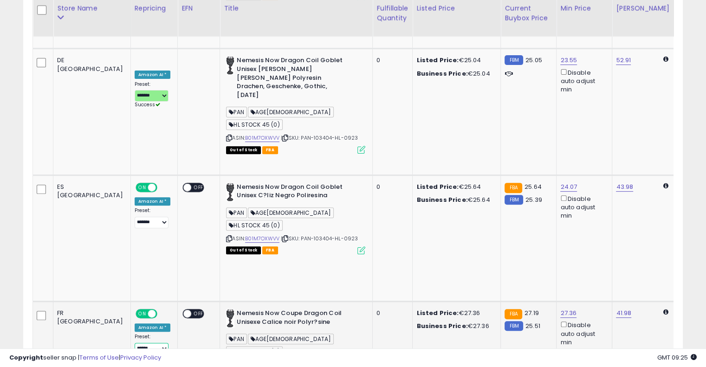
click at [135, 343] on select "**** ******* **** ****** ****** ******" at bounding box center [152, 349] width 34 height 12
select select "*******"
click at [135, 343] on select "**** ******* **** ****** ****** ******" at bounding box center [152, 349] width 34 height 12
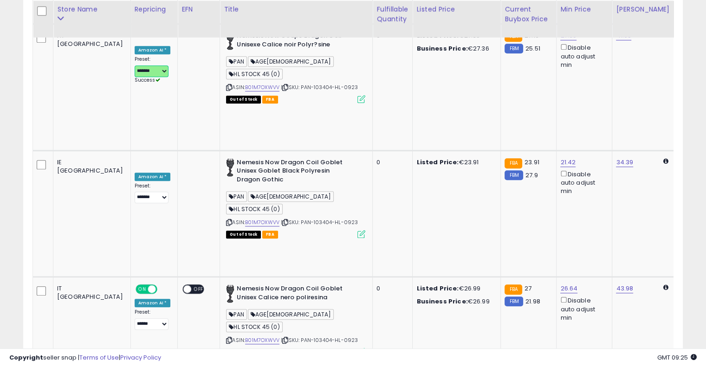
scroll to position [603, 0]
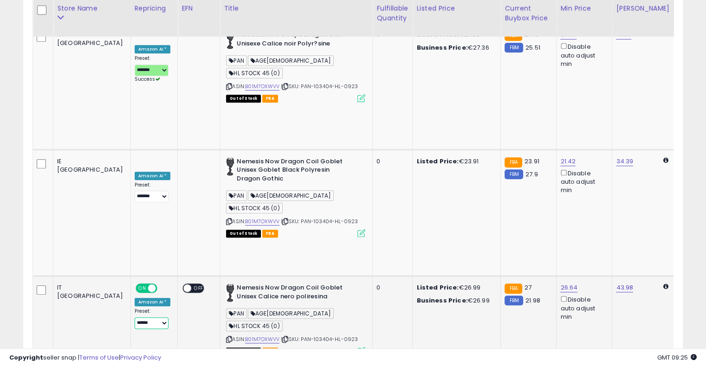
click at [135, 317] on select "**** ******* **** ****** ****** ******" at bounding box center [152, 323] width 34 height 12
select select "*******"
click at [135, 317] on select "**** ******* **** ****** ****** ******" at bounding box center [152, 323] width 34 height 12
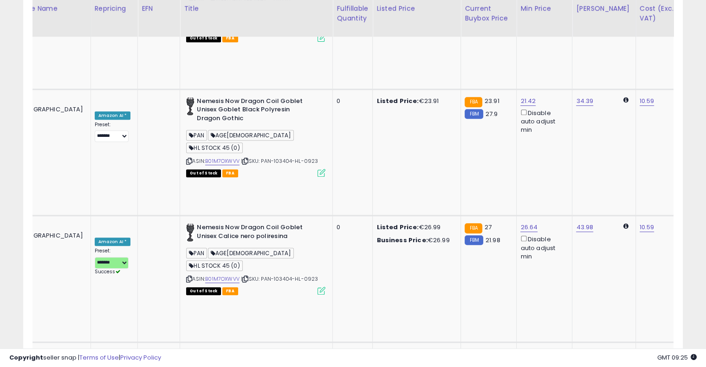
scroll to position [0, 240]
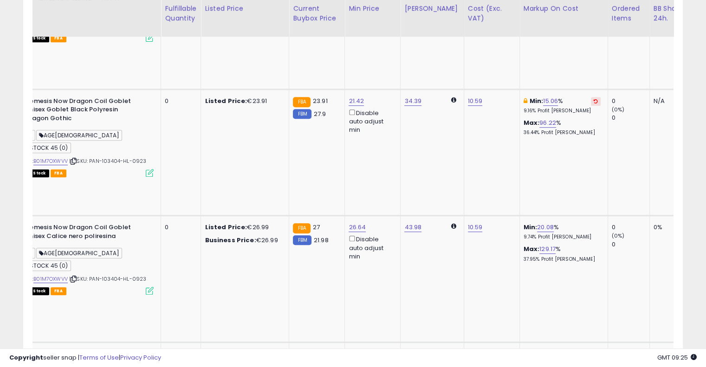
drag, startPoint x: 223, startPoint y: 155, endPoint x: 310, endPoint y: 134, distance: 89.9
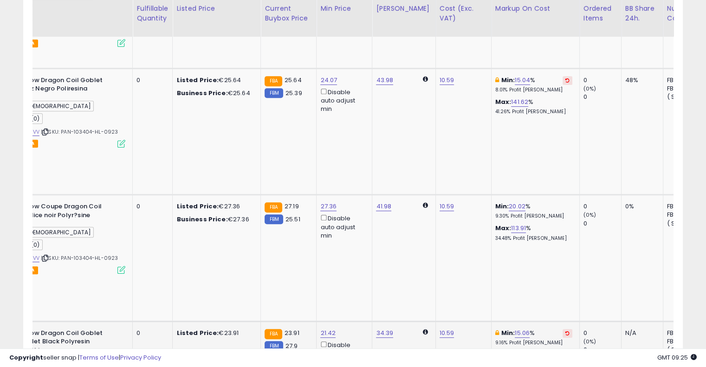
click at [565, 331] on icon at bounding box center [567, 333] width 4 height 5
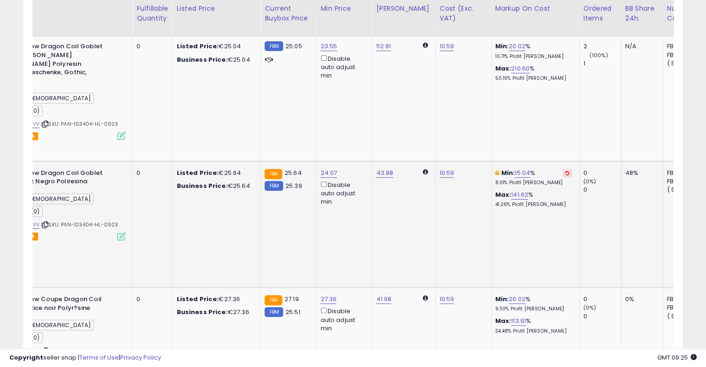
click at [562, 169] on button at bounding box center [567, 173] width 10 height 9
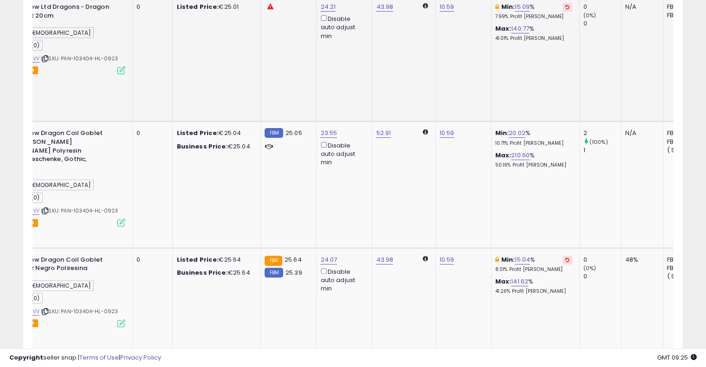
scroll to position [153, 0]
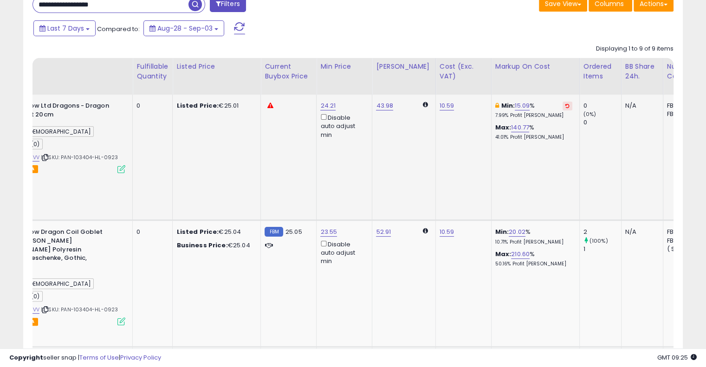
click at [562, 103] on button at bounding box center [567, 106] width 10 height 9
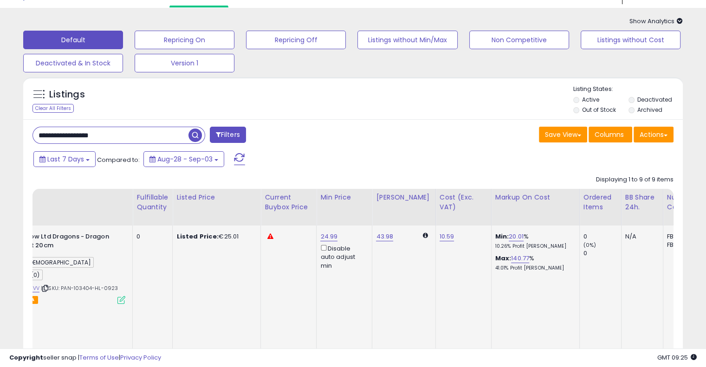
scroll to position [0, 0]
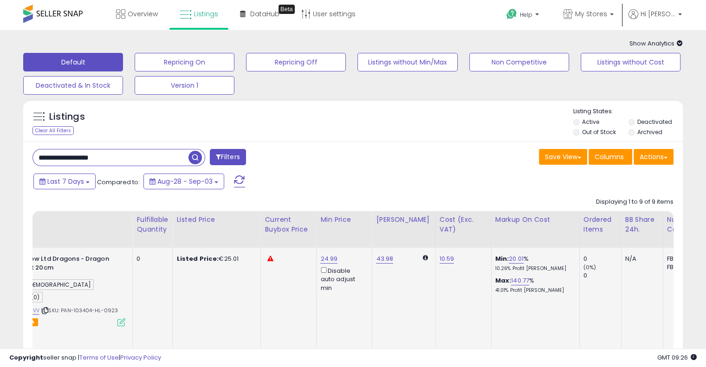
drag, startPoint x: 70, startPoint y: 152, endPoint x: 14, endPoint y: 151, distance: 55.2
paste input "text"
click at [196, 154] on span "button" at bounding box center [194, 157] width 13 height 13
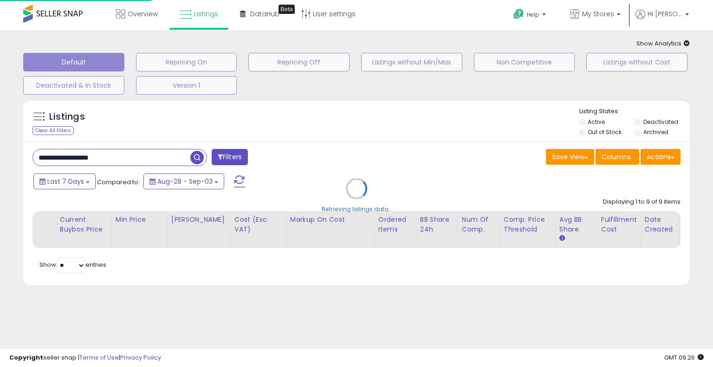
click at [345, 159] on div "Retrieving listings data.." at bounding box center [356, 196] width 680 height 202
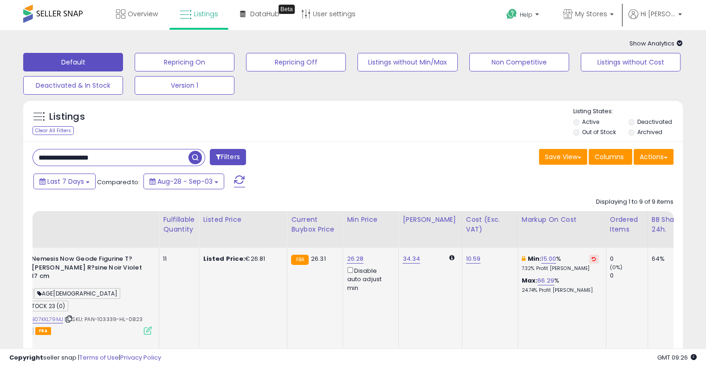
scroll to position [0, 96]
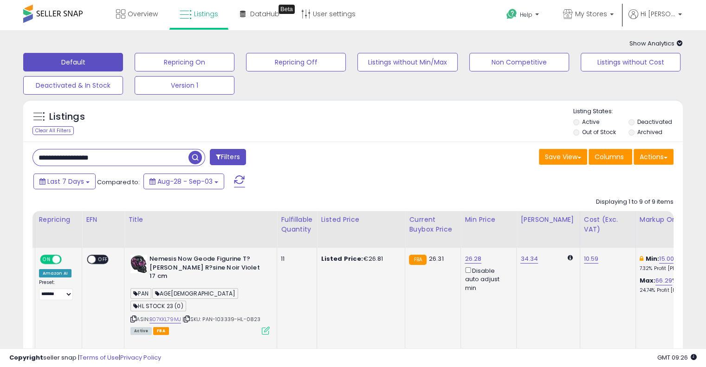
drag, startPoint x: 377, startPoint y: 283, endPoint x: 256, endPoint y: 266, distance: 122.3
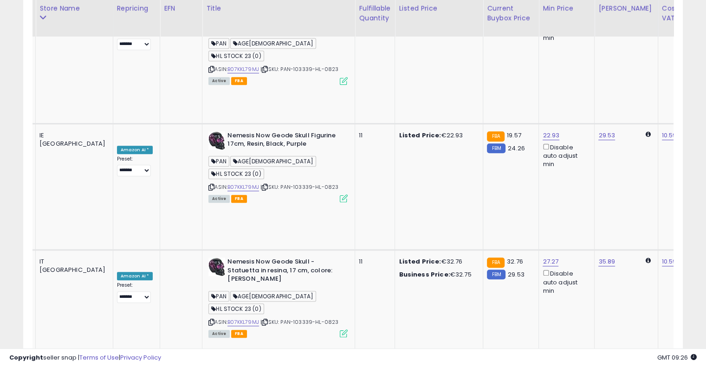
scroll to position [0, 129]
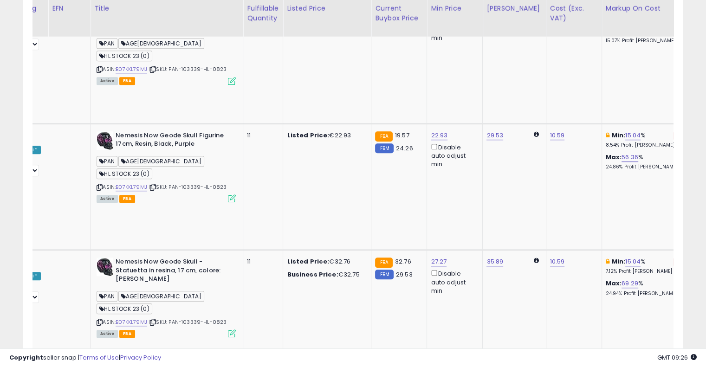
drag, startPoint x: 333, startPoint y: 210, endPoint x: 395, endPoint y: 197, distance: 63.4
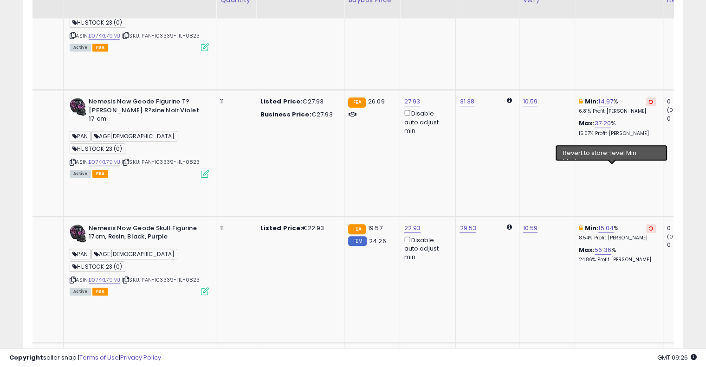
scroll to position [444, 0]
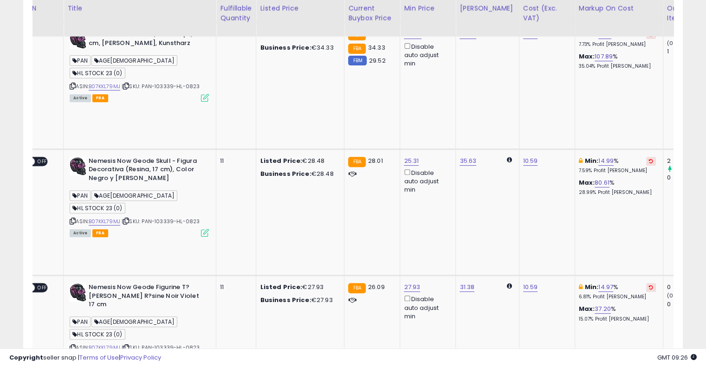
click at [649, 285] on icon at bounding box center [651, 287] width 4 height 5
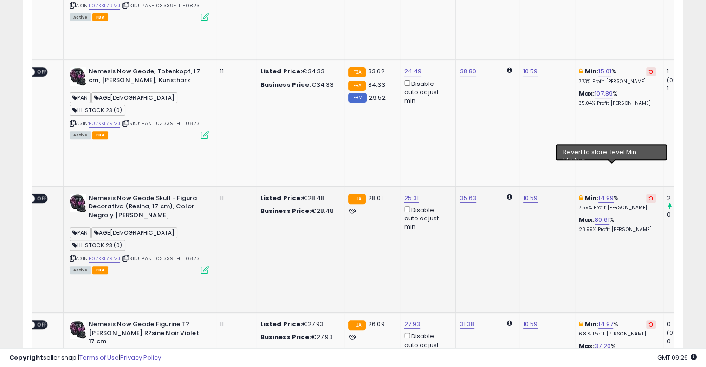
scroll to position [258, 0]
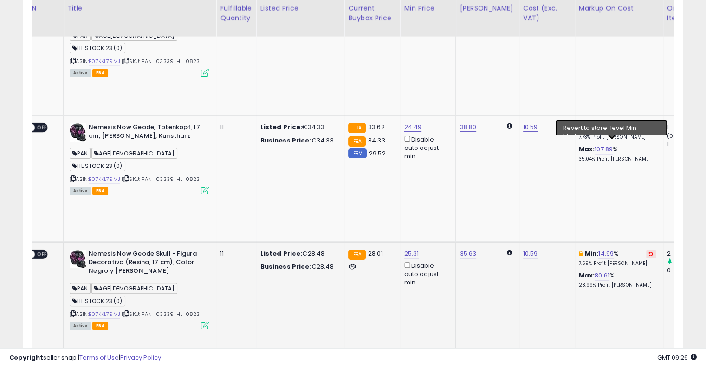
click at [649, 251] on icon at bounding box center [651, 253] width 4 height 5
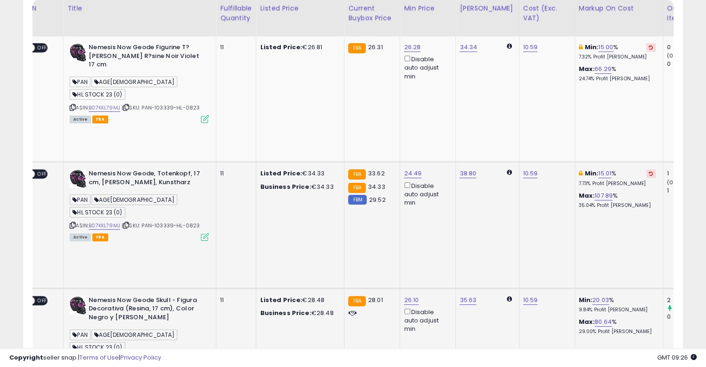
click at [646, 169] on button at bounding box center [651, 173] width 10 height 9
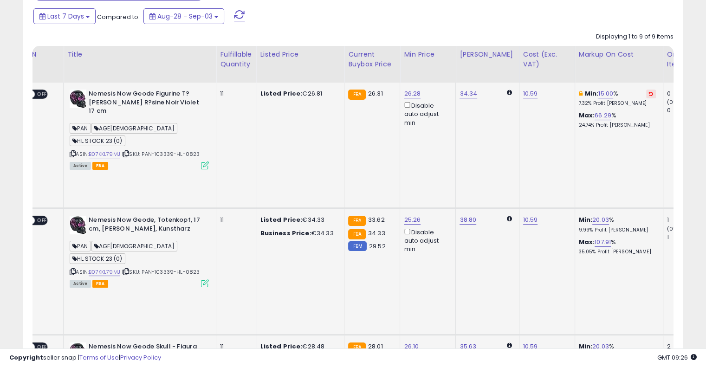
click at [649, 92] on icon at bounding box center [651, 93] width 4 height 5
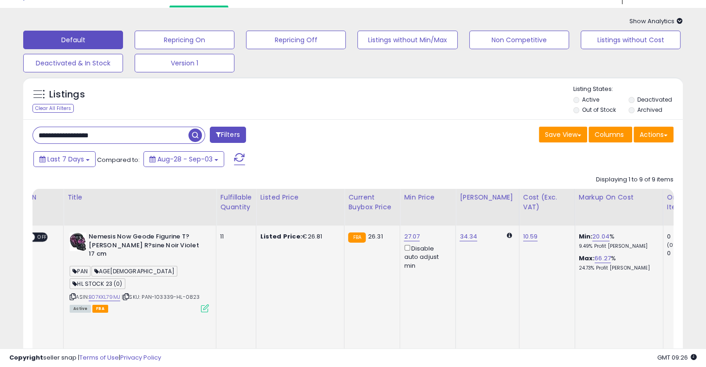
scroll to position [0, 0]
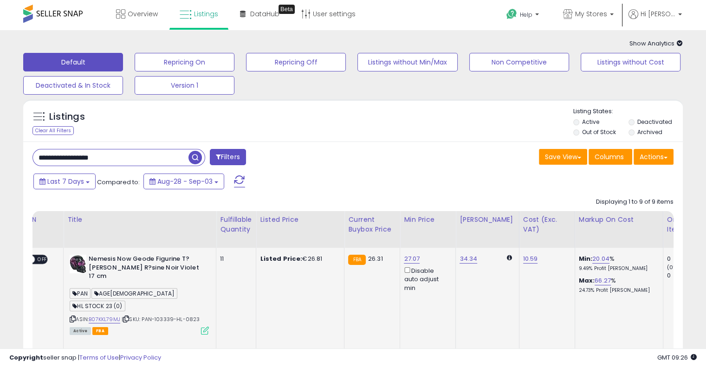
drag, startPoint x: 128, startPoint y: 156, endPoint x: 0, endPoint y: 150, distance: 128.2
paste input "text"
click at [196, 156] on span "button" at bounding box center [194, 157] width 13 height 13
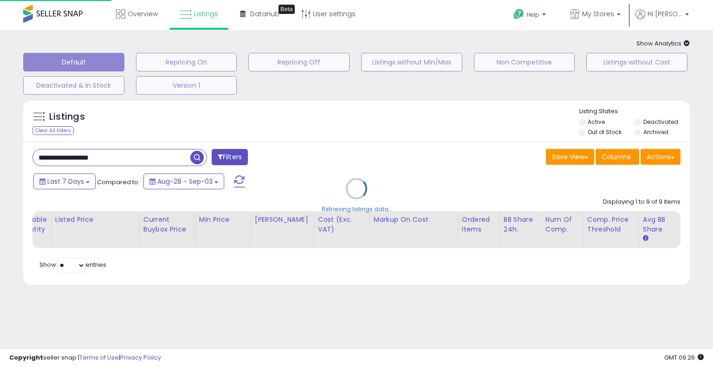
click at [332, 144] on div "Retrieving listings data.." at bounding box center [356, 196] width 680 height 202
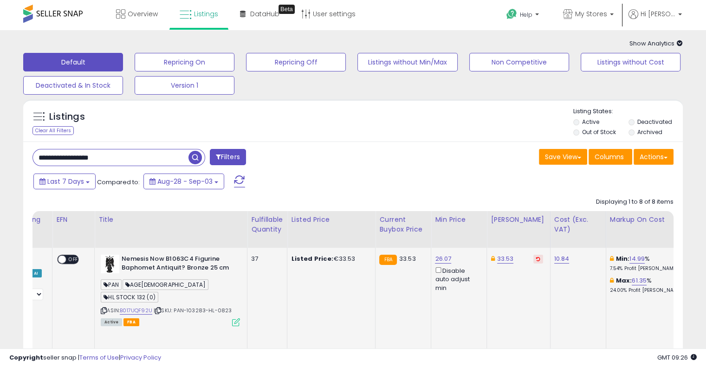
scroll to position [0, 8]
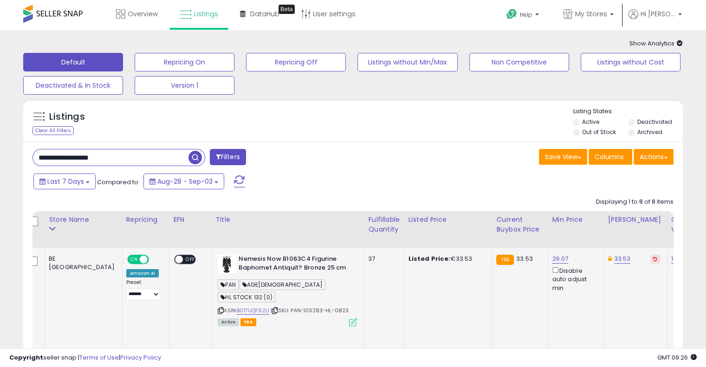
drag, startPoint x: 325, startPoint y: 282, endPoint x: 219, endPoint y: 273, distance: 107.0
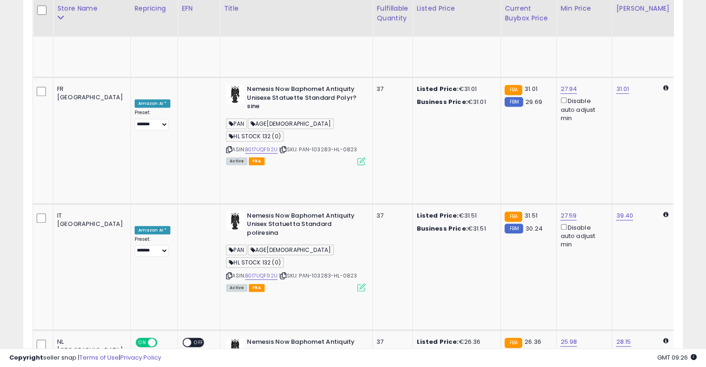
scroll to position [0, 39]
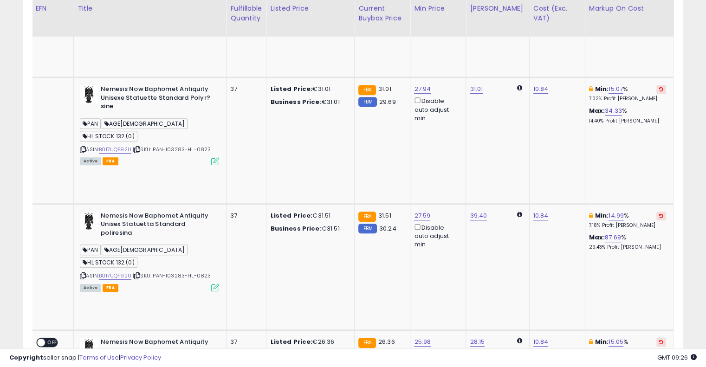
drag, startPoint x: 324, startPoint y: 196, endPoint x: 371, endPoint y: 178, distance: 50.4
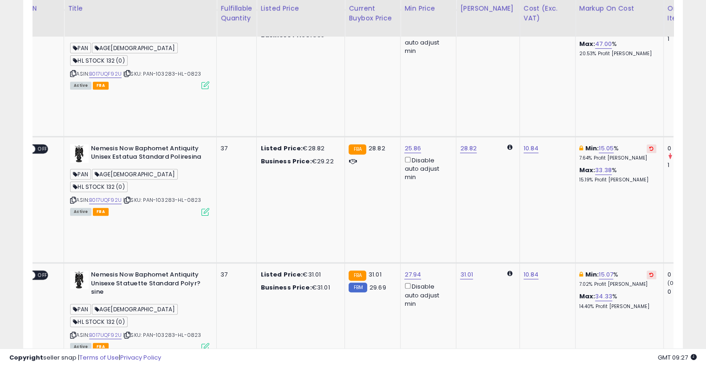
click at [649, 272] on icon at bounding box center [651, 274] width 4 height 5
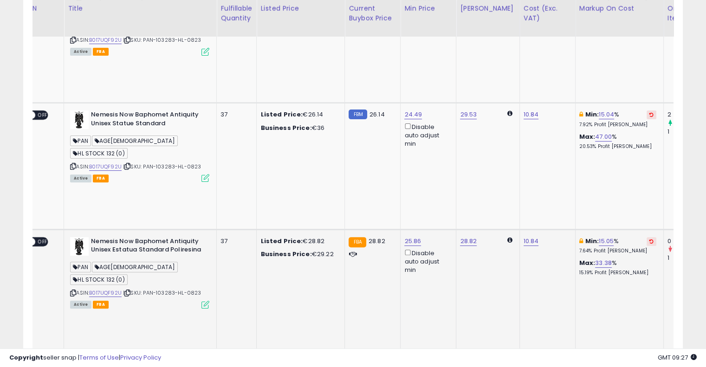
click at [649, 239] on icon at bounding box center [651, 241] width 4 height 5
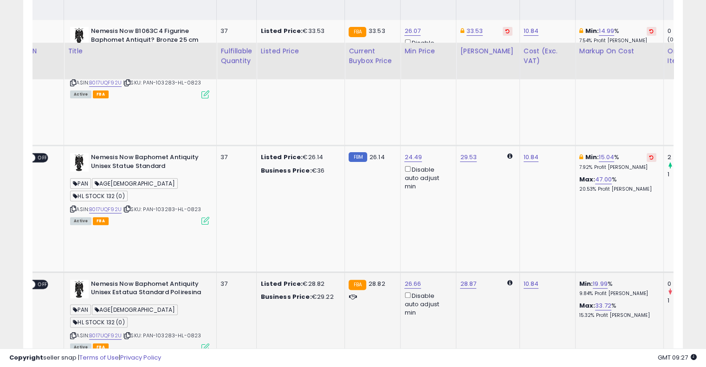
scroll to position [178, 0]
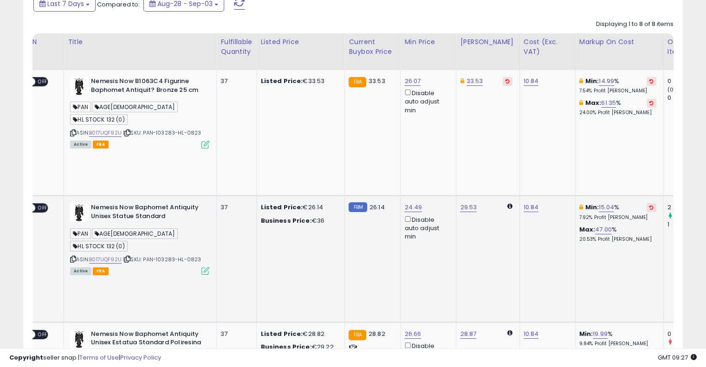
click at [649, 205] on icon at bounding box center [651, 207] width 4 height 5
click at [649, 81] on icon at bounding box center [651, 81] width 4 height 5
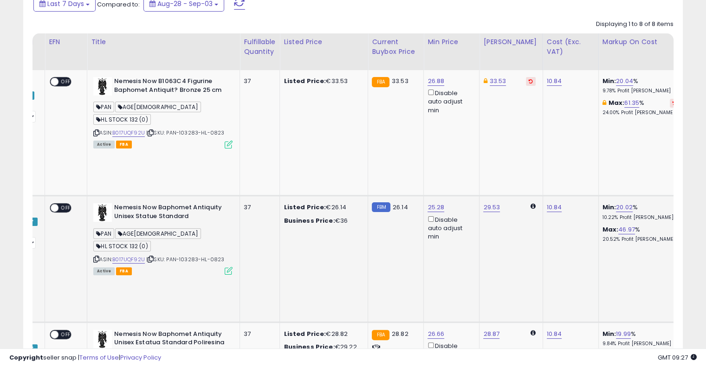
drag, startPoint x: 431, startPoint y: 110, endPoint x: 200, endPoint y: 31, distance: 243.7
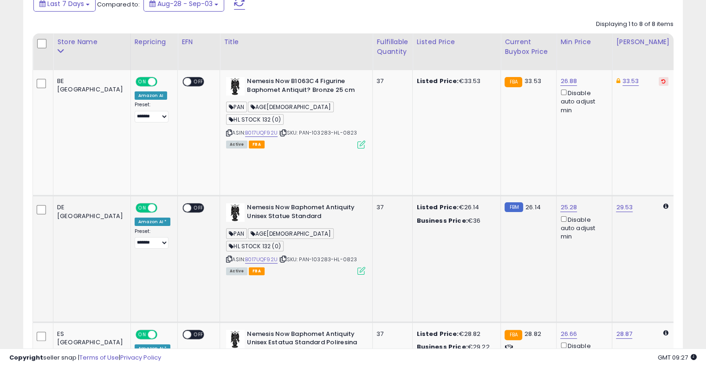
scroll to position [39, 0]
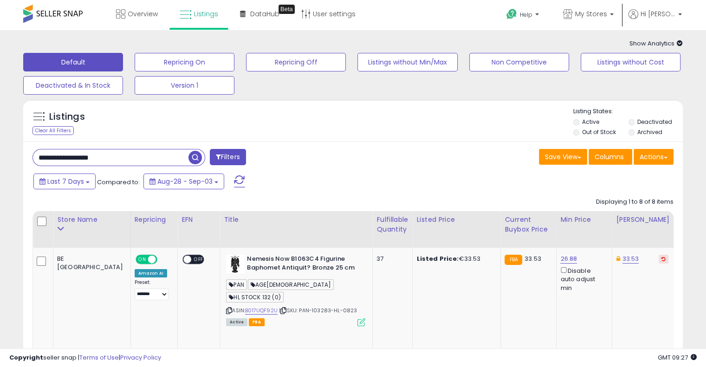
drag, startPoint x: 143, startPoint y: 152, endPoint x: 78, endPoint y: 138, distance: 66.4
paste input "text"
type input "**********"
click at [199, 157] on span "button" at bounding box center [194, 157] width 13 height 13
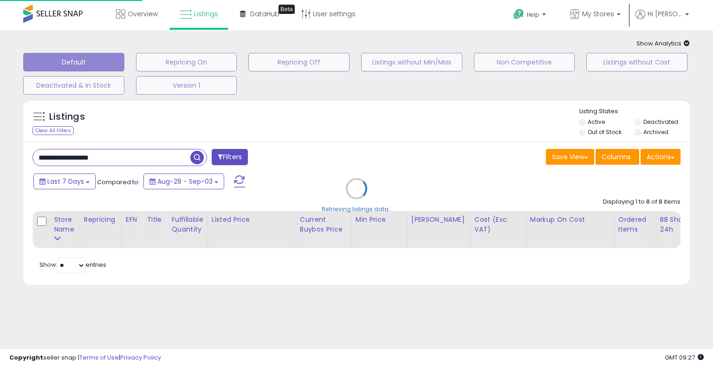
click at [345, 150] on div "Retrieving listings data.." at bounding box center [356, 196] width 680 height 202
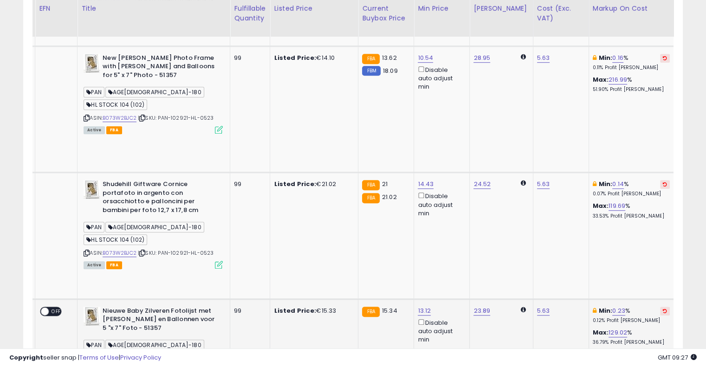
drag, startPoint x: 347, startPoint y: 142, endPoint x: 507, endPoint y: 162, distance: 160.8
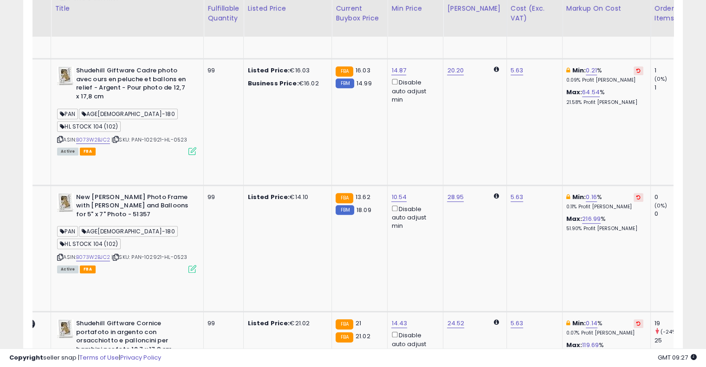
click at [636, 321] on icon at bounding box center [638, 323] width 4 height 5
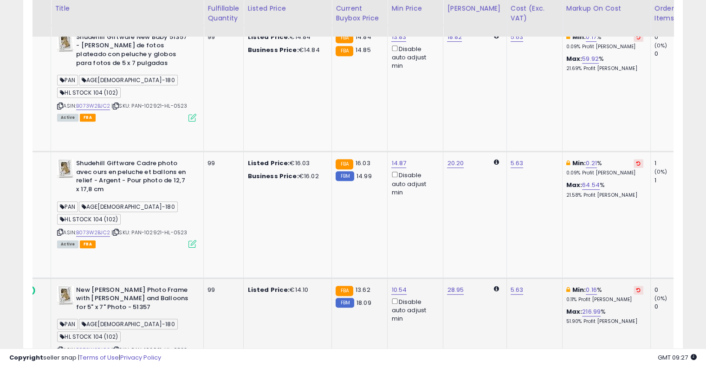
click at [633, 286] on button at bounding box center [638, 290] width 10 height 9
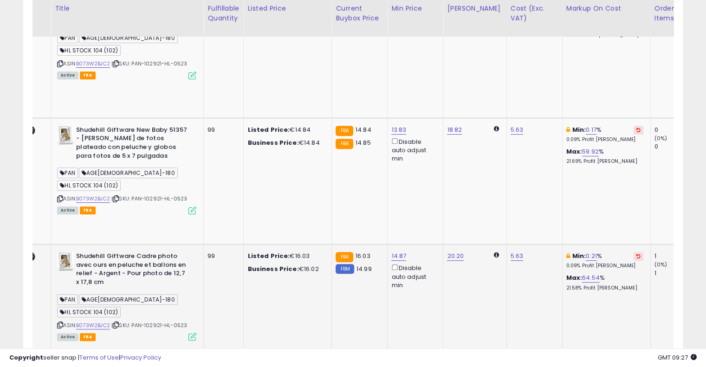
click at [633, 252] on button at bounding box center [638, 256] width 10 height 9
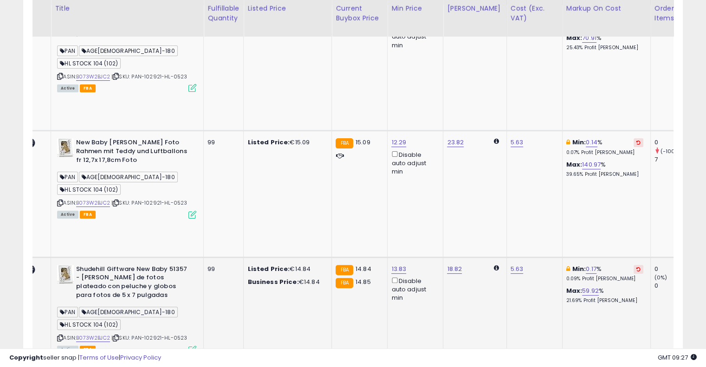
click at [636, 267] on icon at bounding box center [638, 269] width 4 height 5
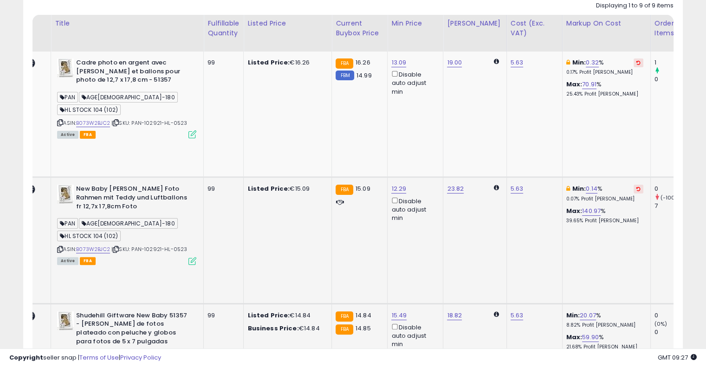
click at [636, 187] on icon at bounding box center [638, 189] width 4 height 5
click at [633, 64] on button at bounding box center [638, 62] width 10 height 9
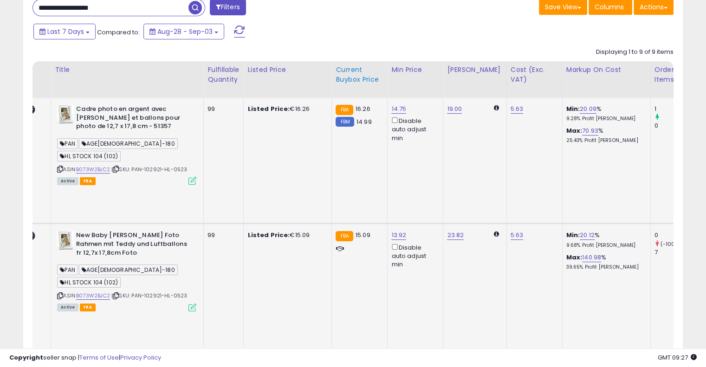
scroll to position [0, 155]
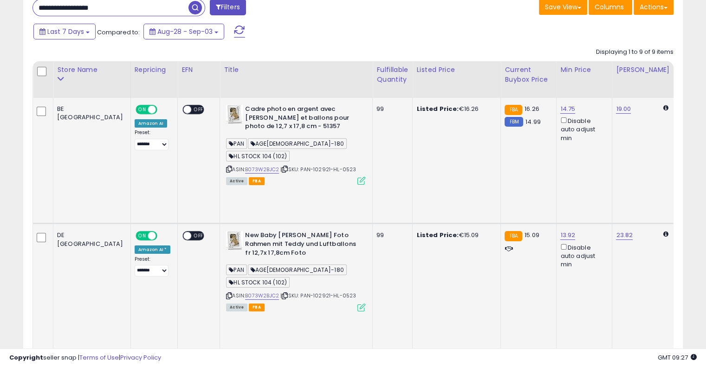
drag, startPoint x: 438, startPoint y: 92, endPoint x: 334, endPoint y: 100, distance: 104.2
